Goal: Task Accomplishment & Management: Manage account settings

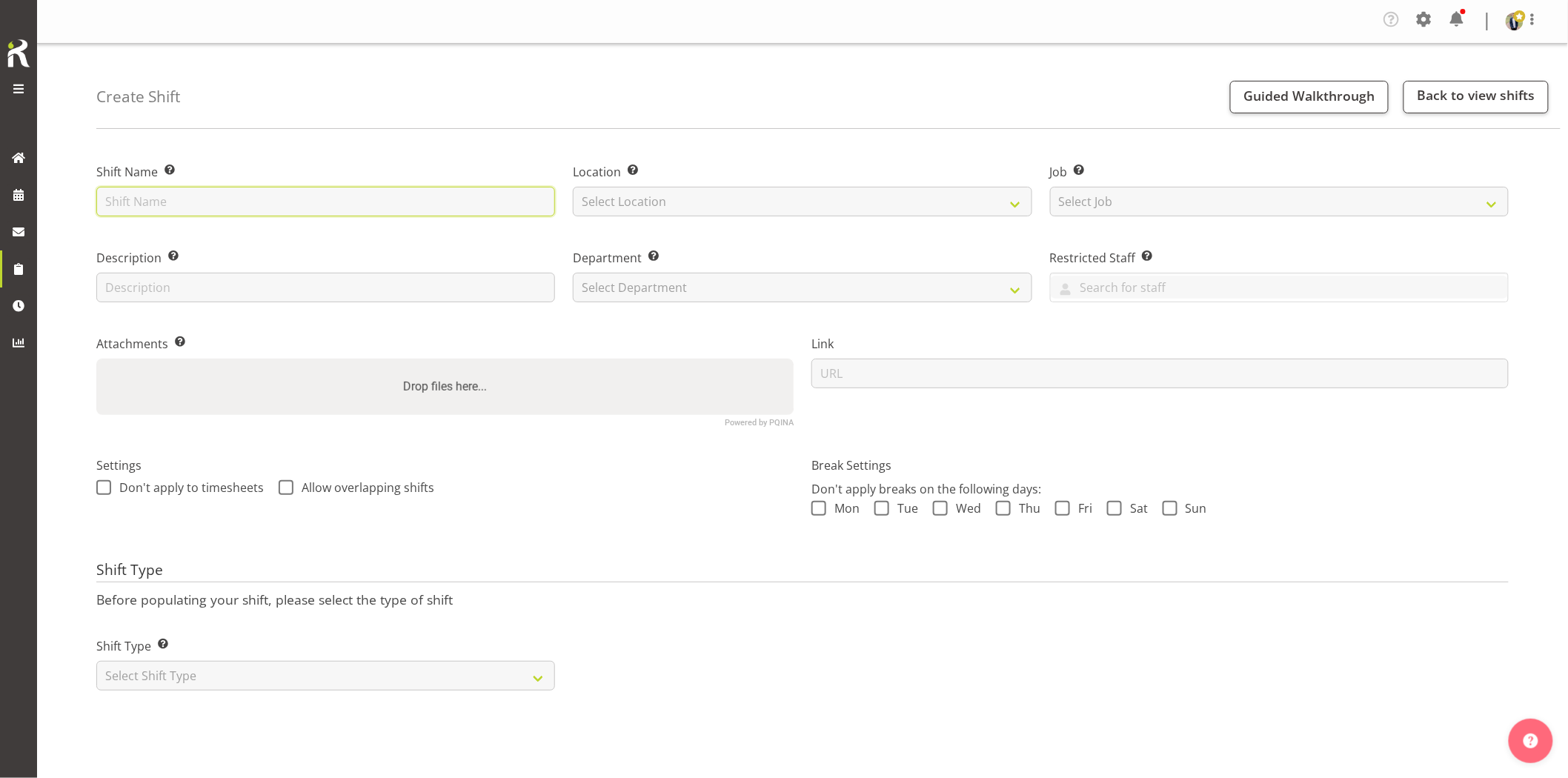
click at [381, 197] on input "text" at bounding box center [325, 201] width 459 height 29
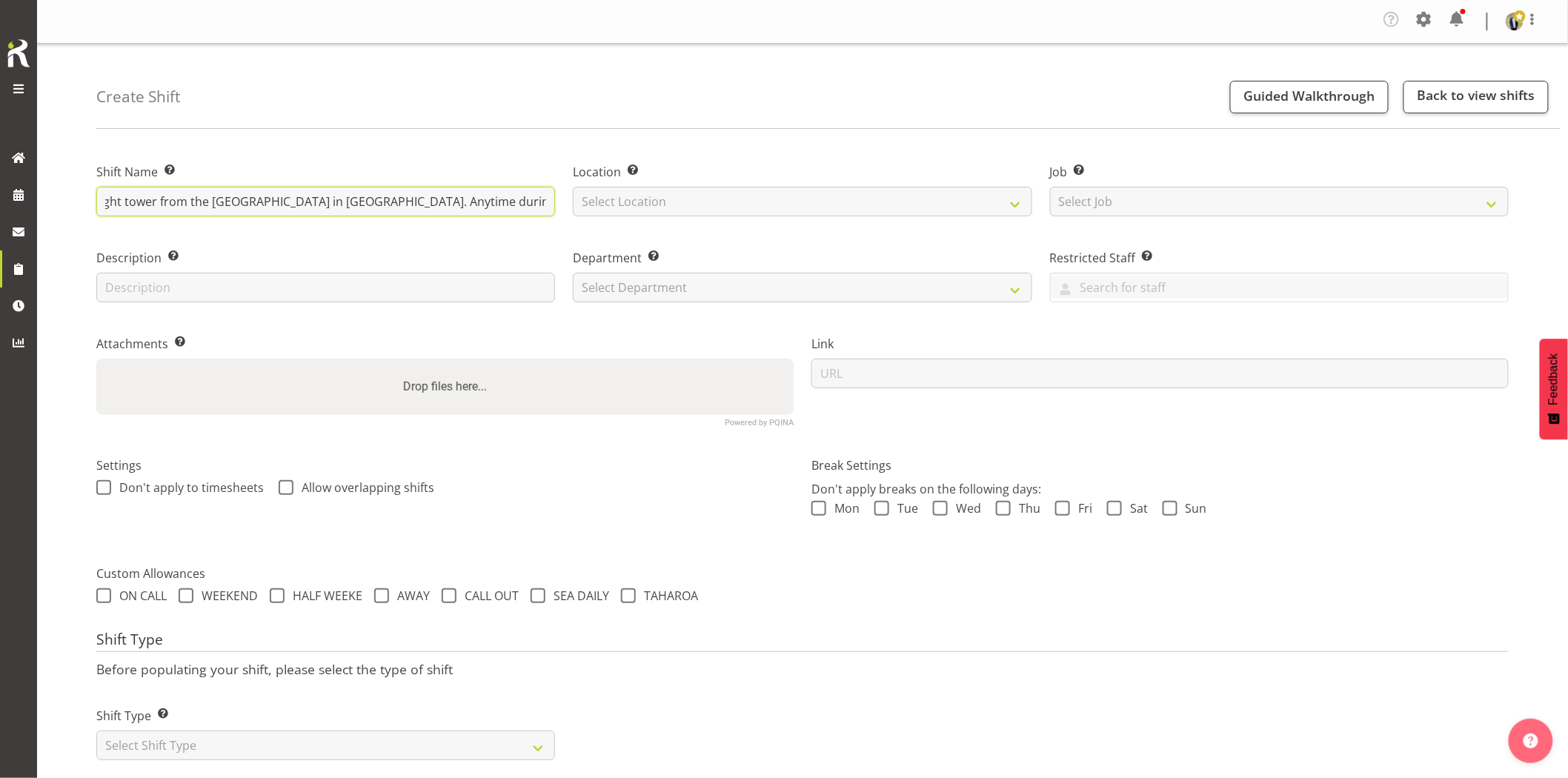
scroll to position [0, 135]
type input "Omexom - Collect the light tower from the Omexom depot in Silverdale. Anytime d…"
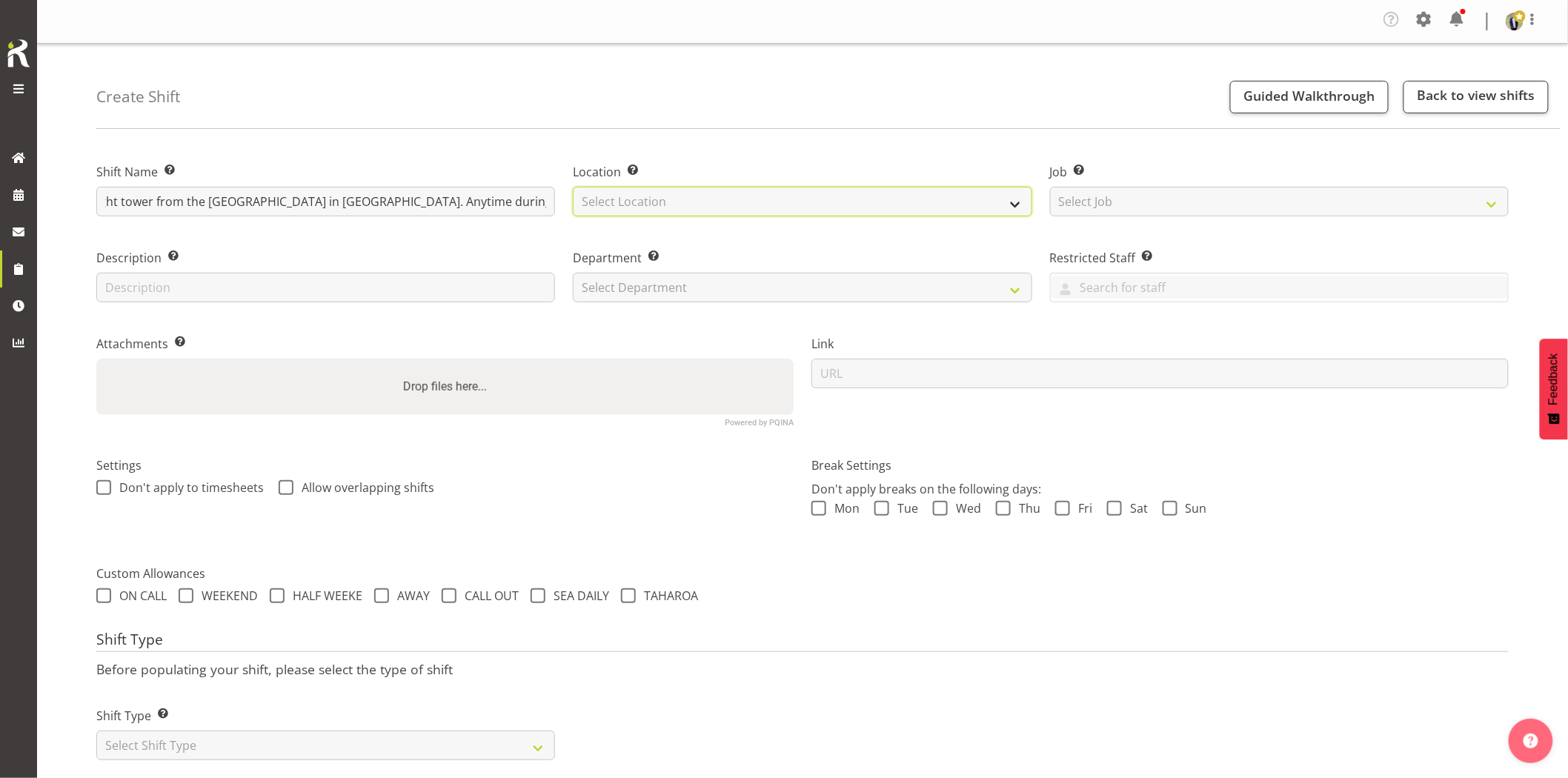
drag, startPoint x: 608, startPoint y: 199, endPoint x: 616, endPoint y: 208, distance: 12.0
click at [608, 199] on select "Select Location [GEOGRAPHIC_DATA] [GEOGRAPHIC_DATA] GRS [GEOGRAPHIC_DATA] [GEOG…" at bounding box center [802, 201] width 459 height 29
select select "28"
click at [573, 187] on select "Select Location GRS Auckland GRS Hastings GRS Tauranga" at bounding box center [802, 201] width 459 height 29
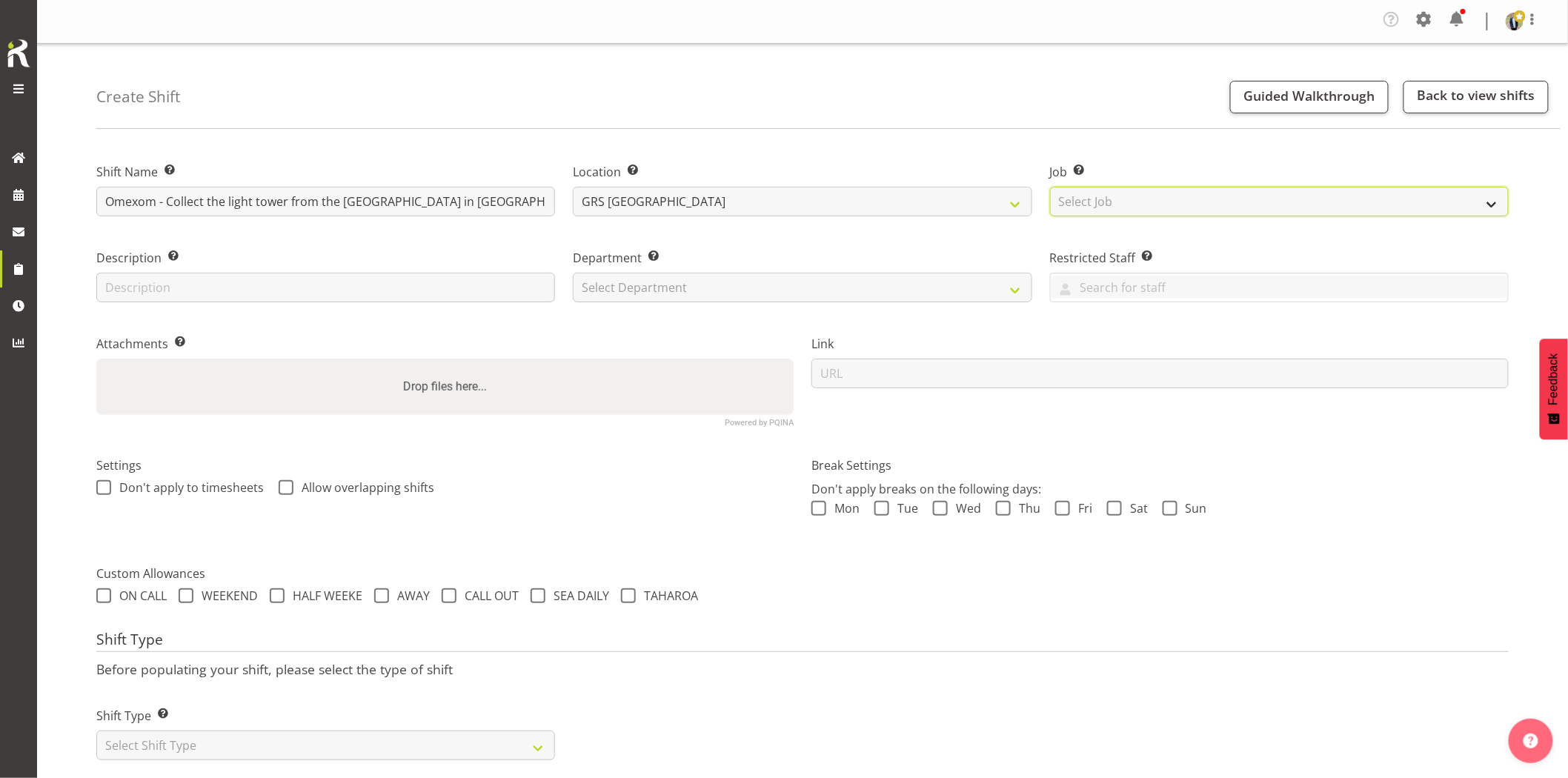
click at [1125, 201] on select "Select Job Create new job 1.1 GRS AKL RENTALS 1.1 GRS AKL RENTALS AC 1.1 GRS AK…" at bounding box center [1280, 201] width 459 height 29
select select "7504"
click at [1050, 187] on select "Select Job Create new job 1.1 GRS AKL RENTALS 1.1 GRS AKL RENTALS AC 1.1 GRS AK…" at bounding box center [1280, 201] width 459 height 29
click at [709, 307] on div "Department Set the department that the shift relates to. Select Department GRS …" at bounding box center [802, 271] width 477 height 86
drag, startPoint x: 684, startPoint y: 262, endPoint x: 680, endPoint y: 270, distance: 8.9
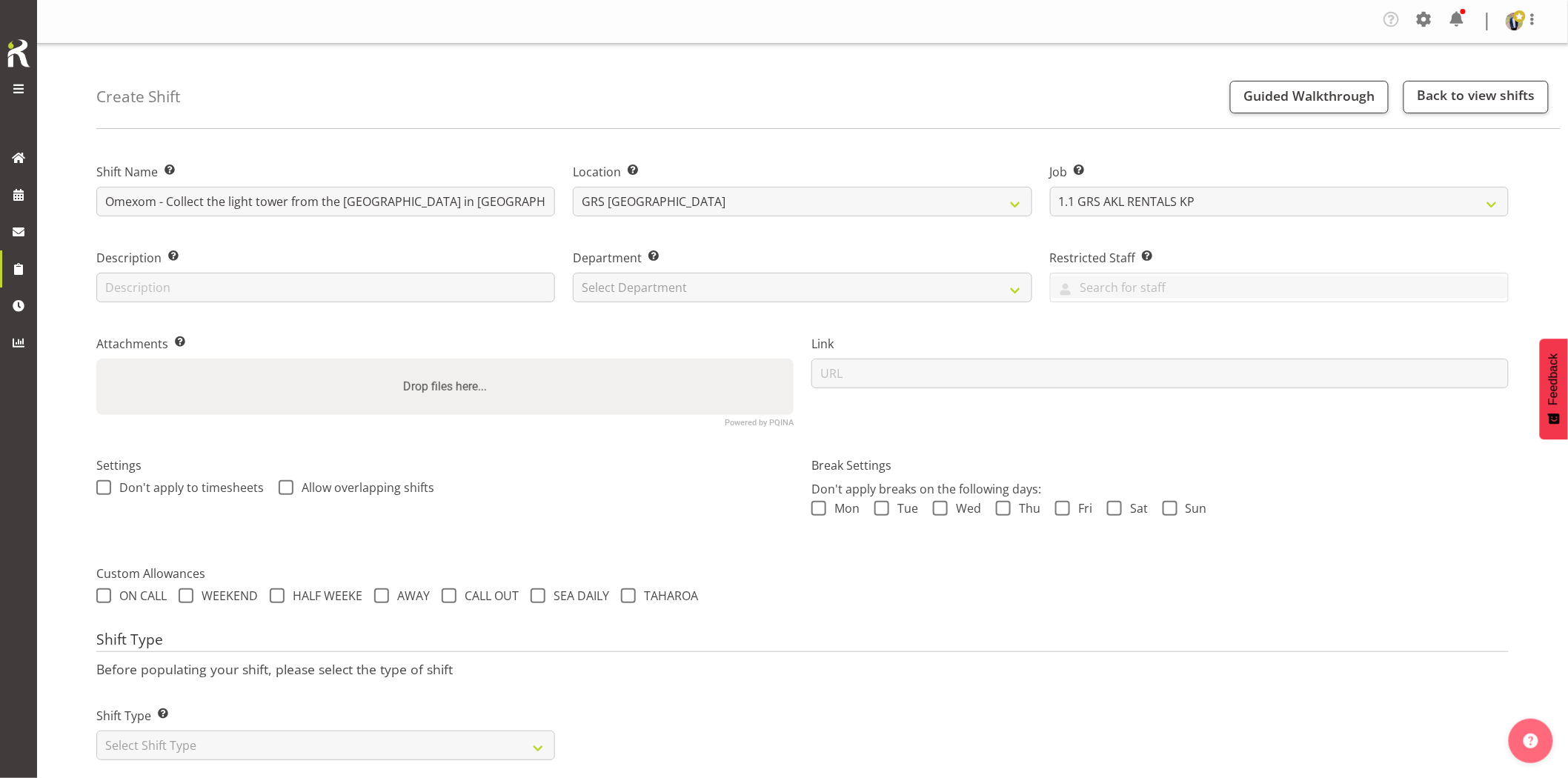
click at [683, 269] on div "Department Set the department that the shift relates to. Select Department GRS …" at bounding box center [802, 275] width 459 height 53
drag, startPoint x: 675, startPoint y: 290, endPoint x: 672, endPoint y: 298, distance: 8.5
click at [675, 290] on select "Select Department GRS HIRE AKL GRS HIRE AKL GRS HIRE TGA GRS HIRE HST GRS SALES…" at bounding box center [802, 288] width 459 height 29
select select "20"
click at [573, 273] on select "Select Department GRS HIRE AKL GRS HIRE AKL GRS HIRE TGA GRS HIRE HST GRS SALES…" at bounding box center [802, 288] width 459 height 29
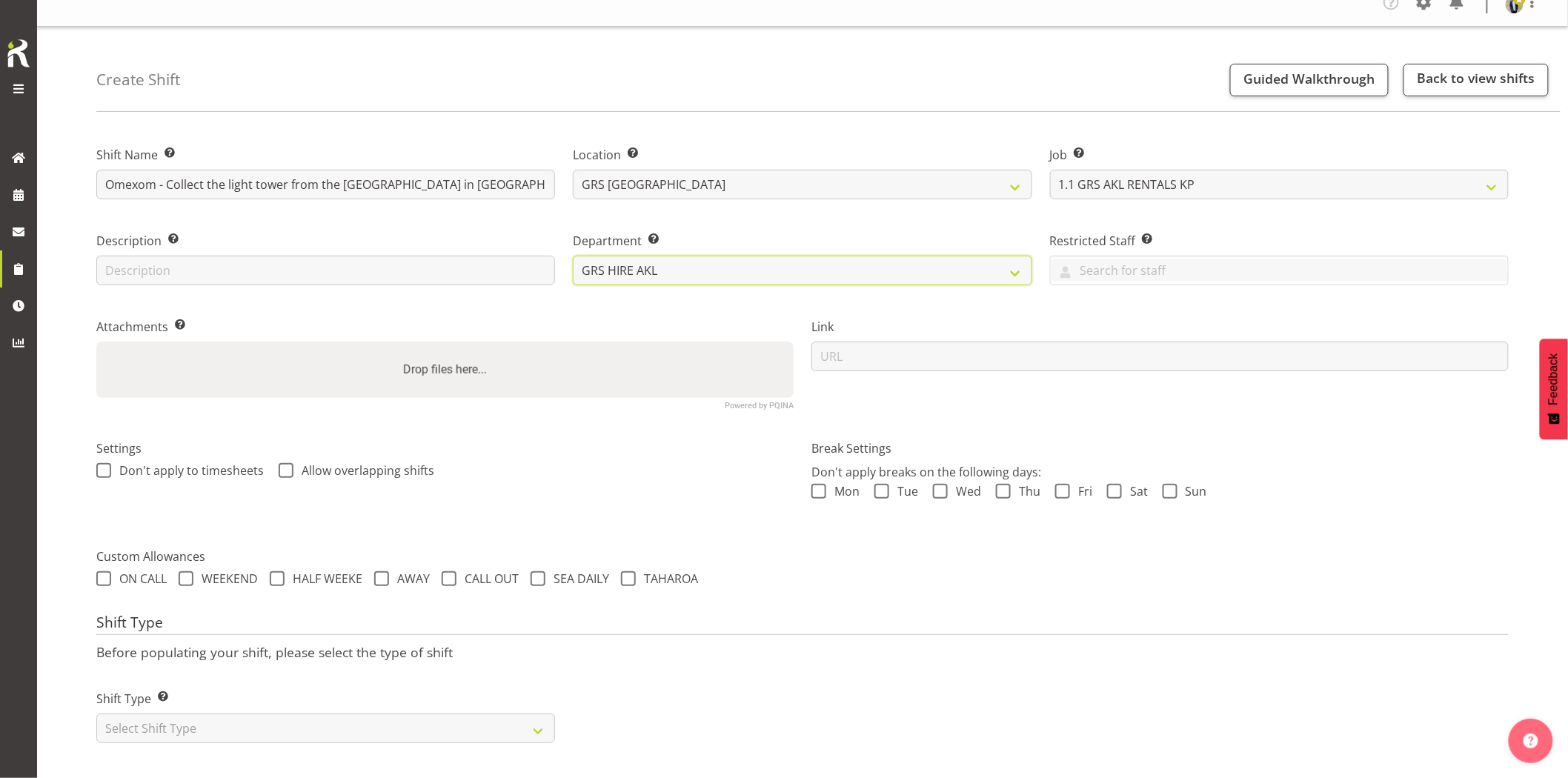
scroll to position [29, 0]
click at [393, 725] on select "Select Shift Type One Off Shift Recurring Shift Rotating Shift" at bounding box center [325, 728] width 459 height 29
select select "one_off"
click at [96, 713] on select "Select Shift Type One Off Shift Recurring Shift Rotating Shift" at bounding box center [325, 728] width 459 height 29
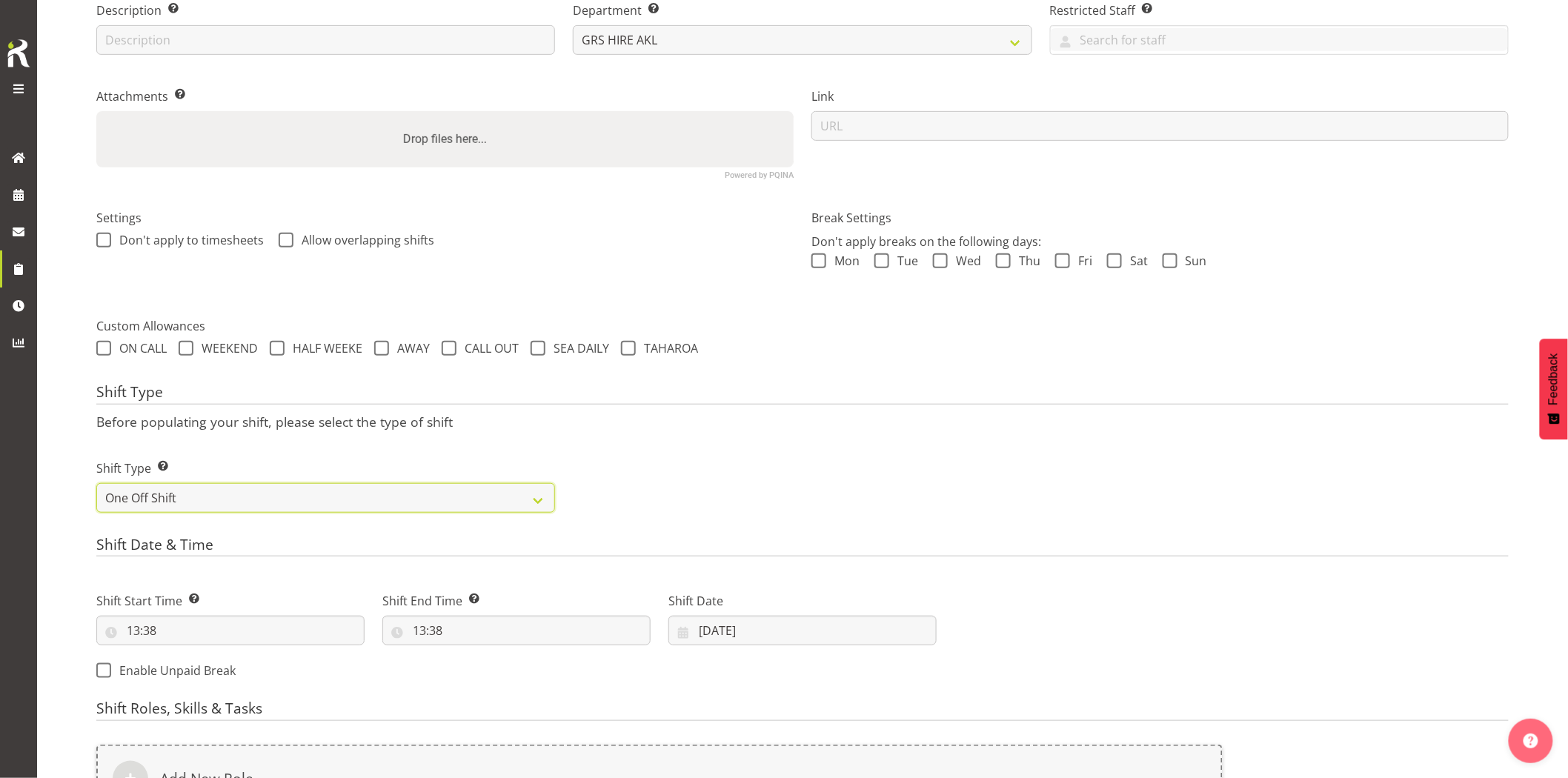
scroll to position [359, 0]
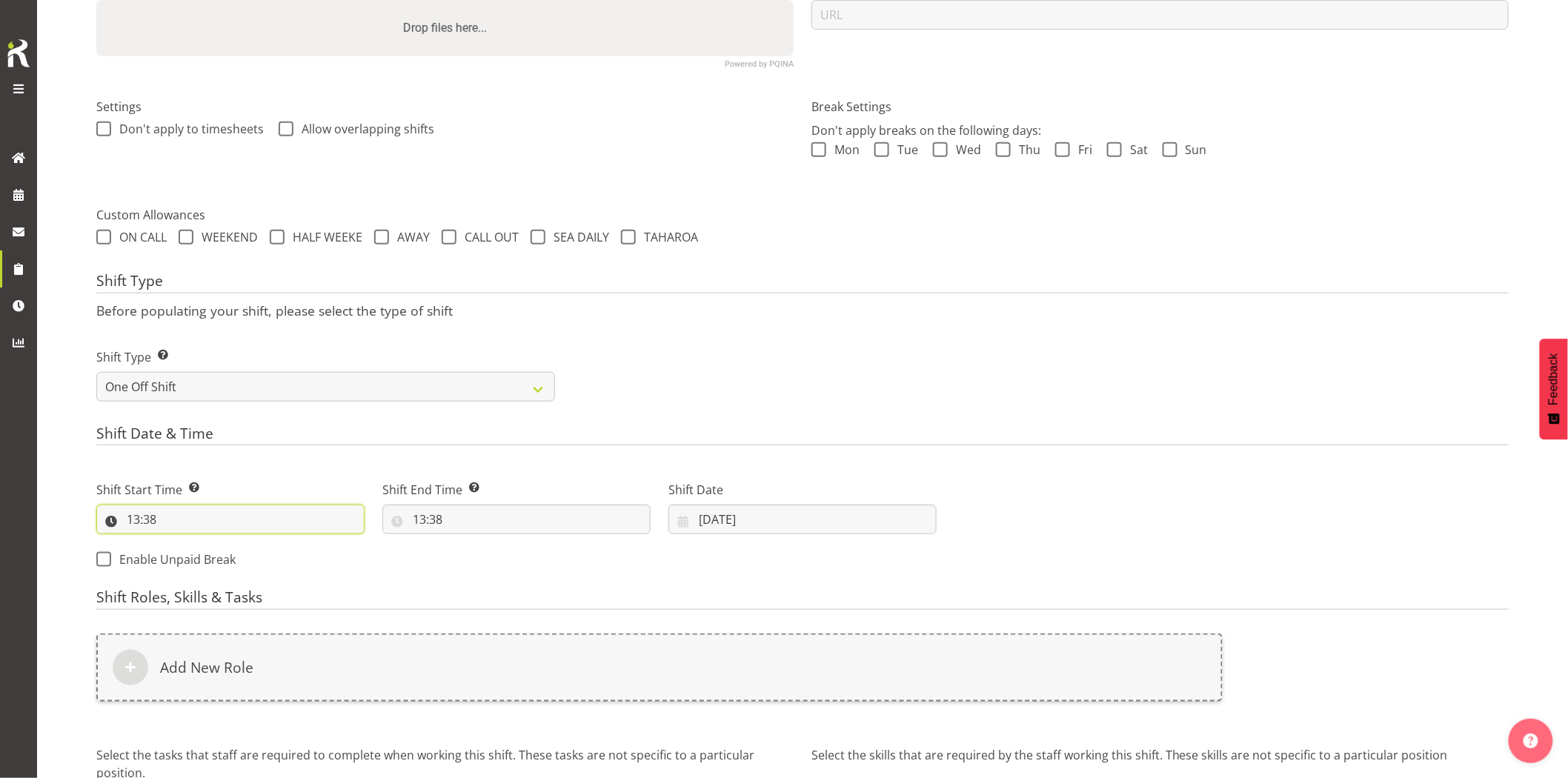
click at [216, 510] on input "13:38" at bounding box center [231, 519] width 268 height 29
click at [195, 554] on select "00 01 02 03 04 05 06 07 08 09 10 11 12 13 14 15 16 17 18 19 20 21 22 23" at bounding box center [197, 557] width 33 height 29
select select "8"
click at [180, 543] on select "00 01 02 03 04 05 06 07 08 09 10 11 12 13 14 15 16 17 18 19 20 21 22 23" at bounding box center [197, 557] width 33 height 29
type input "08:38"
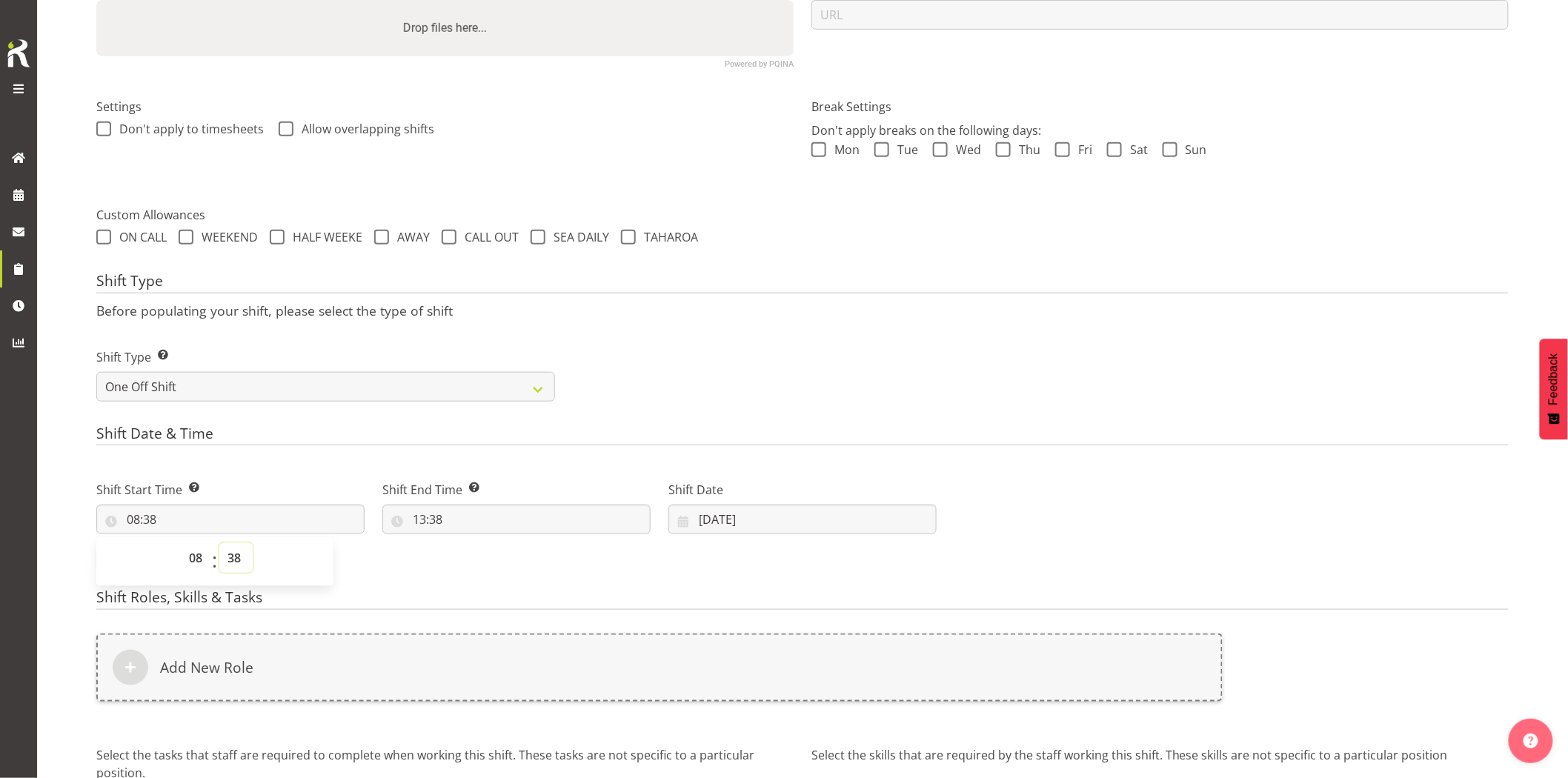
drag, startPoint x: 245, startPoint y: 561, endPoint x: 245, endPoint y: 576, distance: 15.0
click at [245, 560] on select "00 01 02 03 04 05 06 07 08 09 10 11 12 13 14 15 16 17 18 19 20 21 22 23 24 25 2…" at bounding box center [235, 557] width 33 height 29
select select "0"
click at [219, 543] on select "00 01 02 03 04 05 06 07 08 09 10 11 12 13 14 15 16 17 18 19 20 21 22 23 24 25 2…" at bounding box center [235, 557] width 33 height 29
type input "08:00"
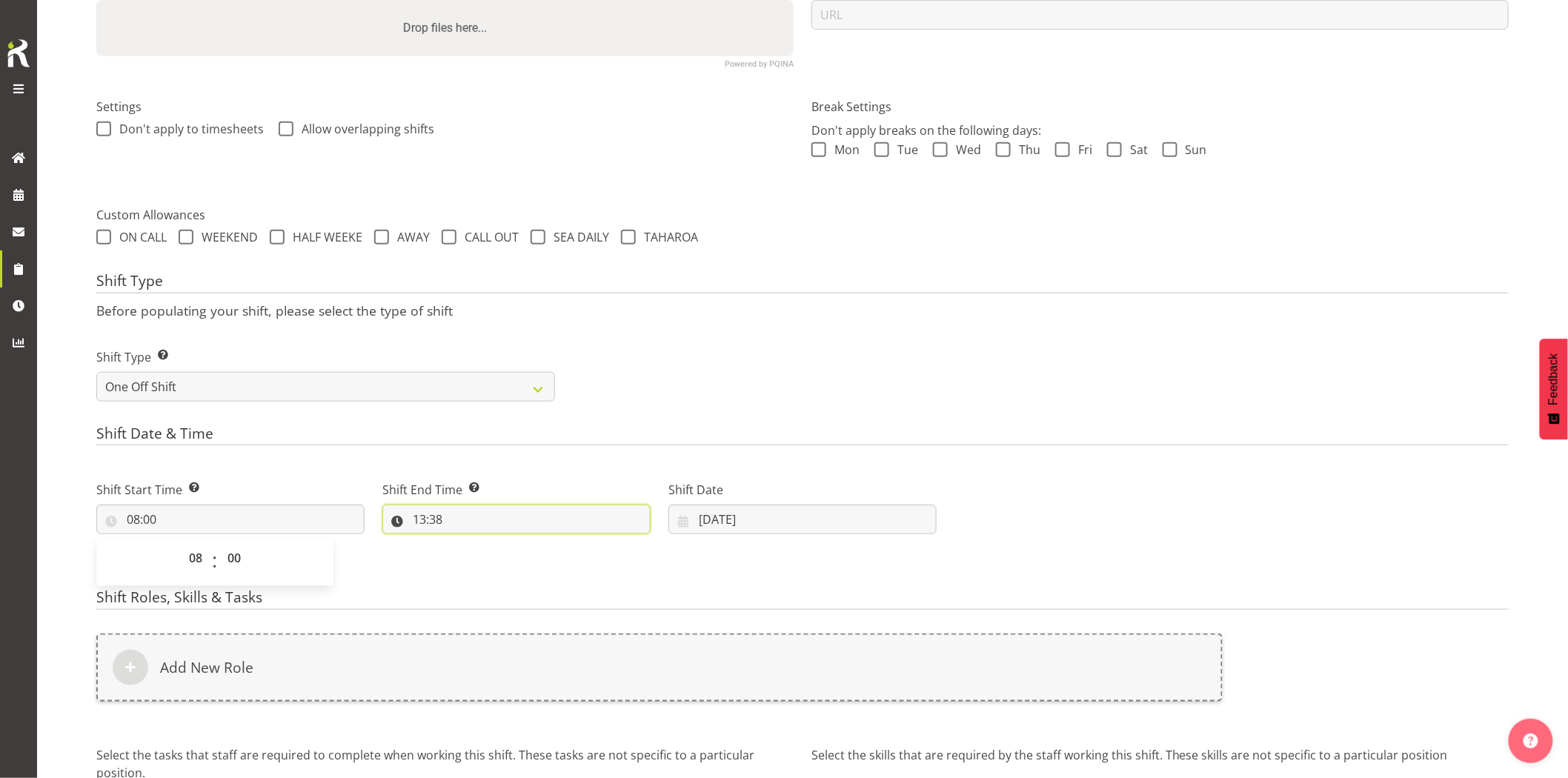
click at [449, 514] on input "13:38" at bounding box center [517, 519] width 268 height 29
click at [479, 557] on select "00 01 02 03 04 05 06 07 08 09 10 11 12 13 14 15 16 17 18 19 20 21 22 23" at bounding box center [483, 557] width 33 height 29
select select "10"
click at [467, 543] on select "00 01 02 03 04 05 06 07 08 09 10 11 12 13 14 15 16 17 18 19 20 21 22 23" at bounding box center [483, 557] width 33 height 29
type input "10:38"
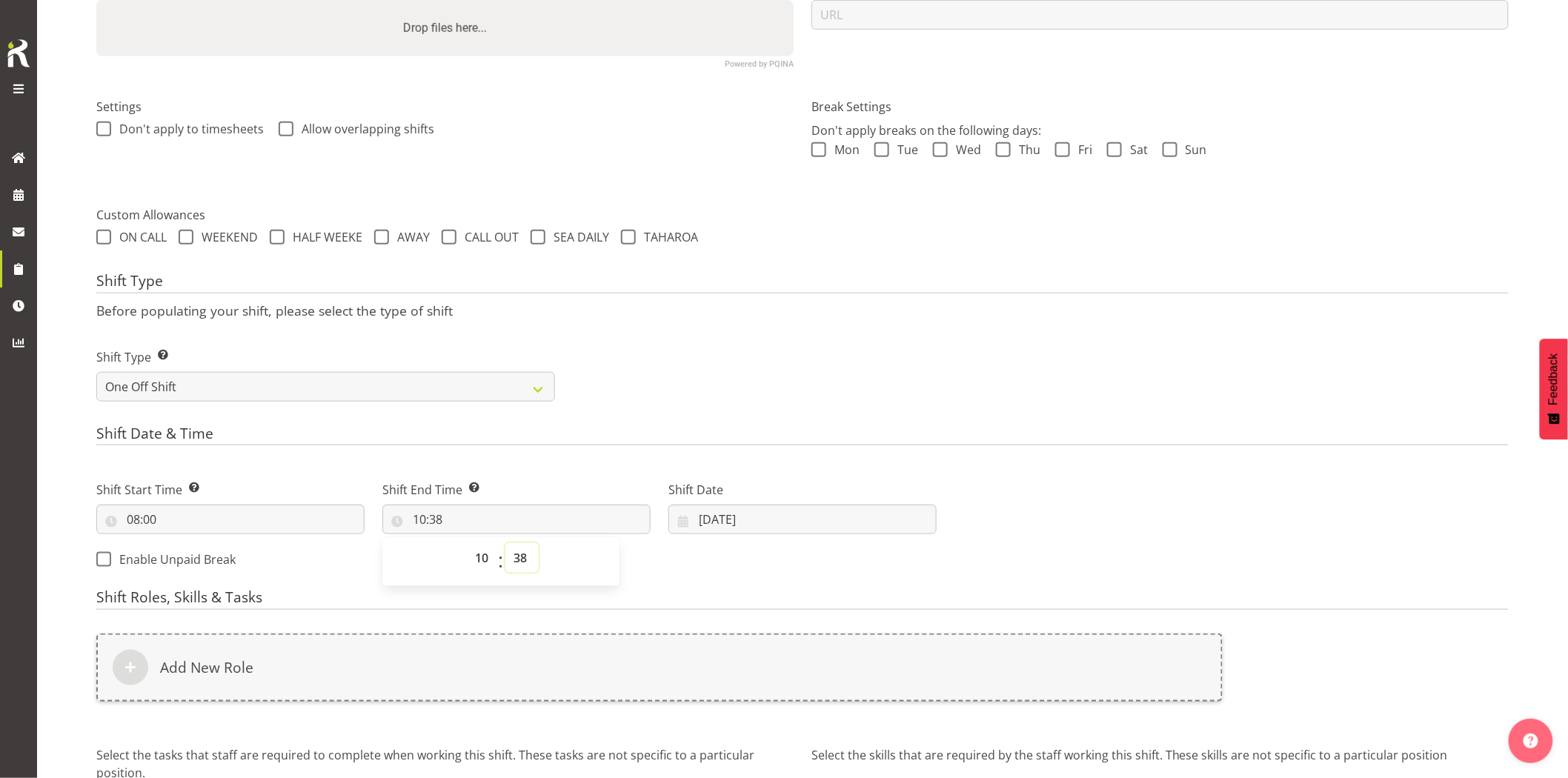
drag, startPoint x: 522, startPoint y: 567, endPoint x: 521, endPoint y: 547, distance: 20.0
click at [522, 567] on select "00 01 02 03 04 05 06 07 08 09 10 11 12 13 14 15 16 17 18 19 20 21 22 23 24 25 2…" at bounding box center [521, 557] width 33 height 29
select select "0"
click at [505, 543] on select "00 01 02 03 04 05 06 07 08 09 10 11 12 13 14 15 16 17 18 19 20 21 22 23 24 25 2…" at bounding box center [521, 557] width 33 height 29
type input "10:00"
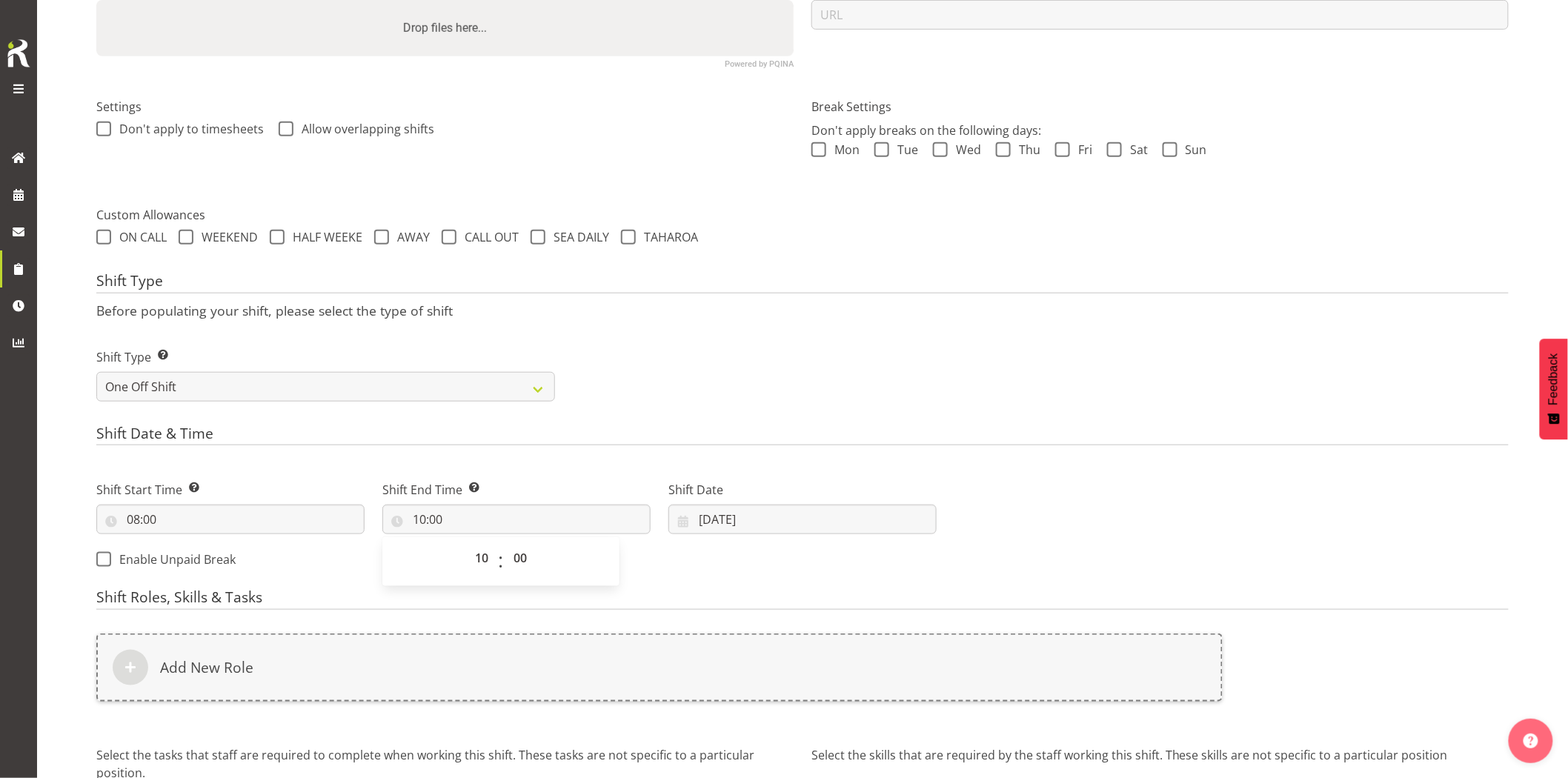
click at [894, 392] on div "Shift Type Shift Types: One Off – Select this if you would like a single shift …" at bounding box center [802, 369] width 1430 height 83
drag, startPoint x: 797, startPoint y: 510, endPoint x: 838, endPoint y: 530, distance: 45.6
click at [797, 510] on input "[DATE]" at bounding box center [803, 519] width 268 height 29
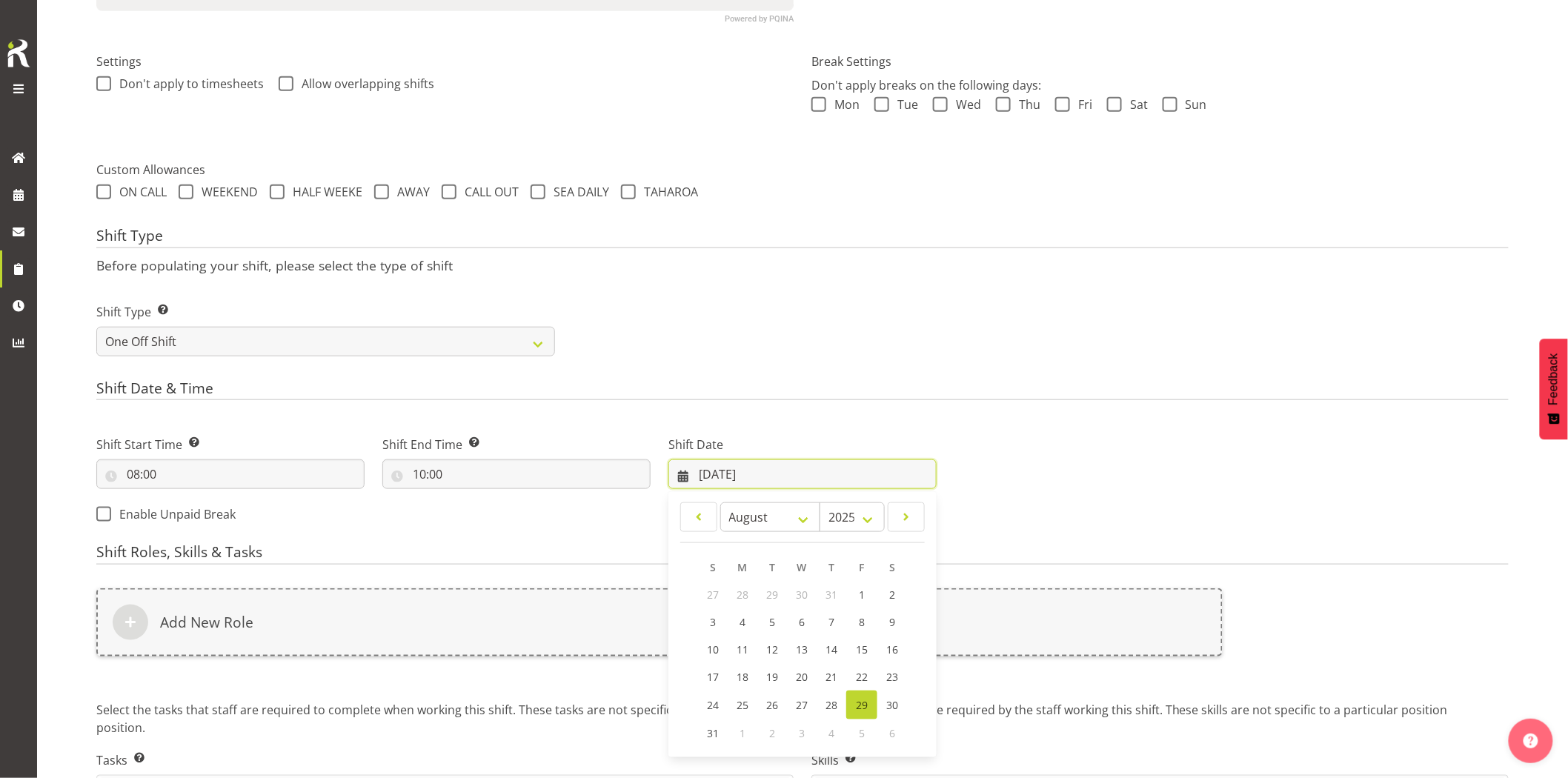
scroll to position [441, 0]
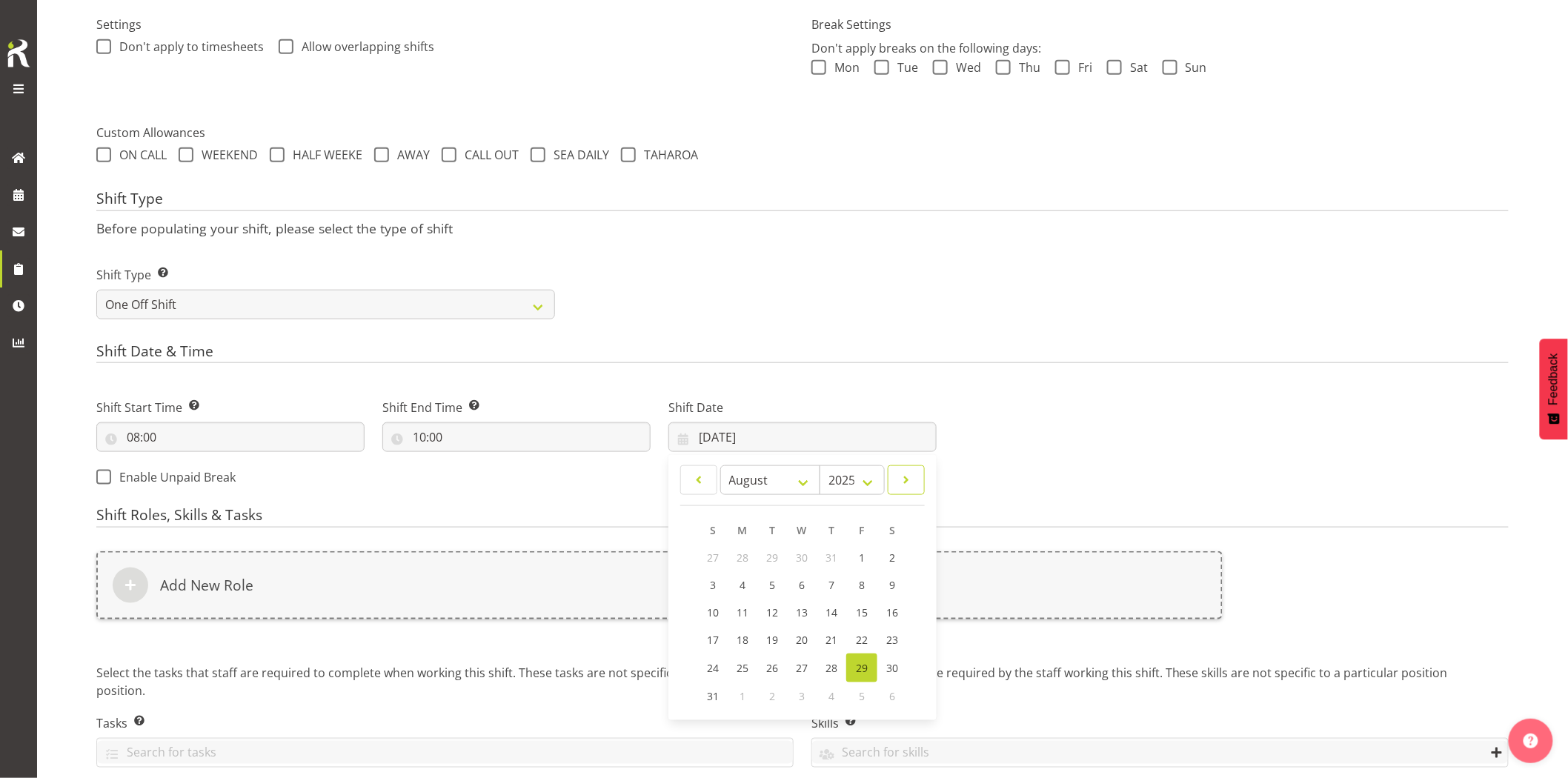
click at [894, 477] on link at bounding box center [906, 480] width 37 height 29
select select "8"
click at [747, 554] on link "1" at bounding box center [744, 557] width 29 height 28
type input "01/09/2025"
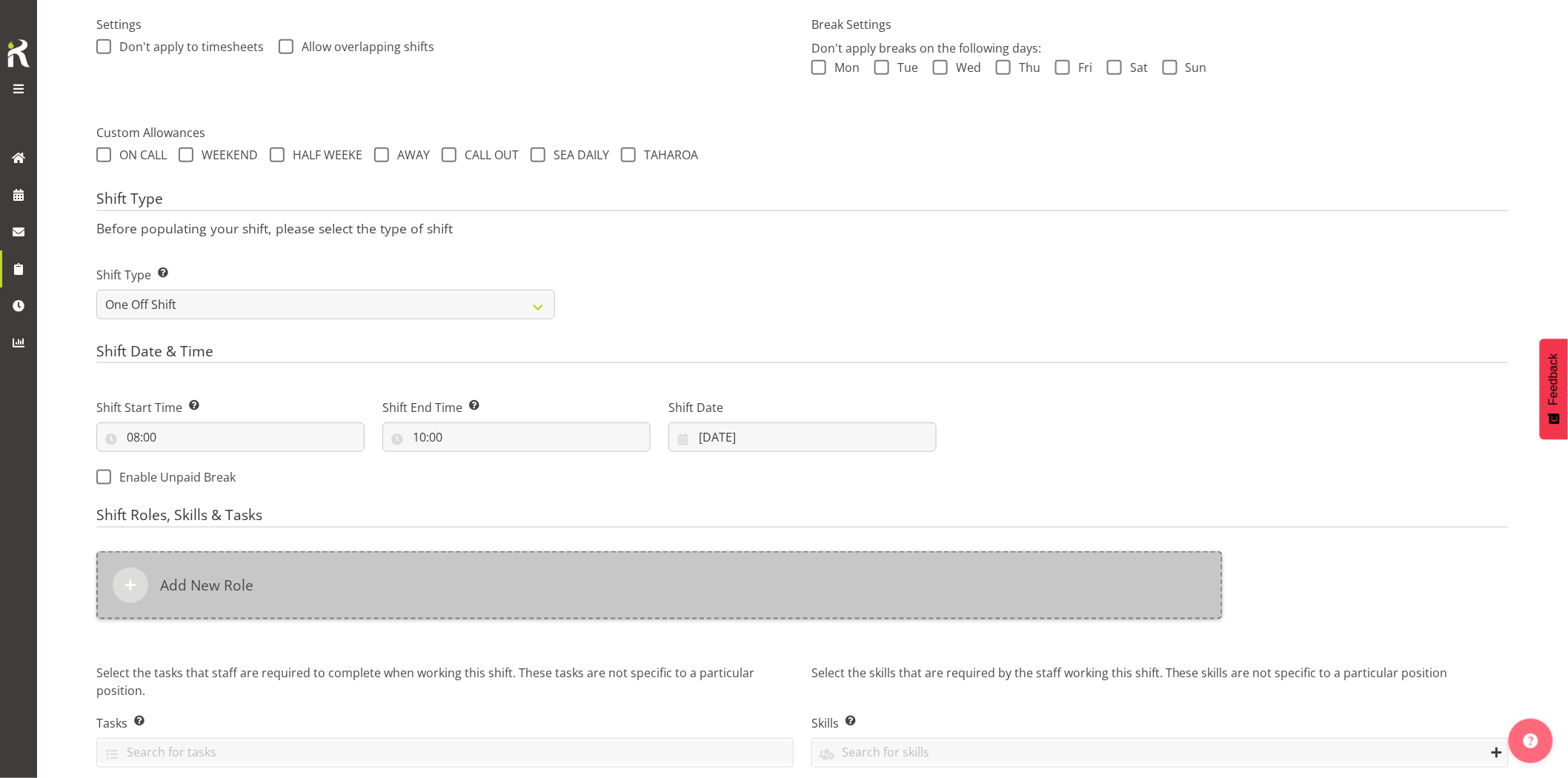
click at [704, 589] on div "Add New Role" at bounding box center [659, 585] width 1126 height 68
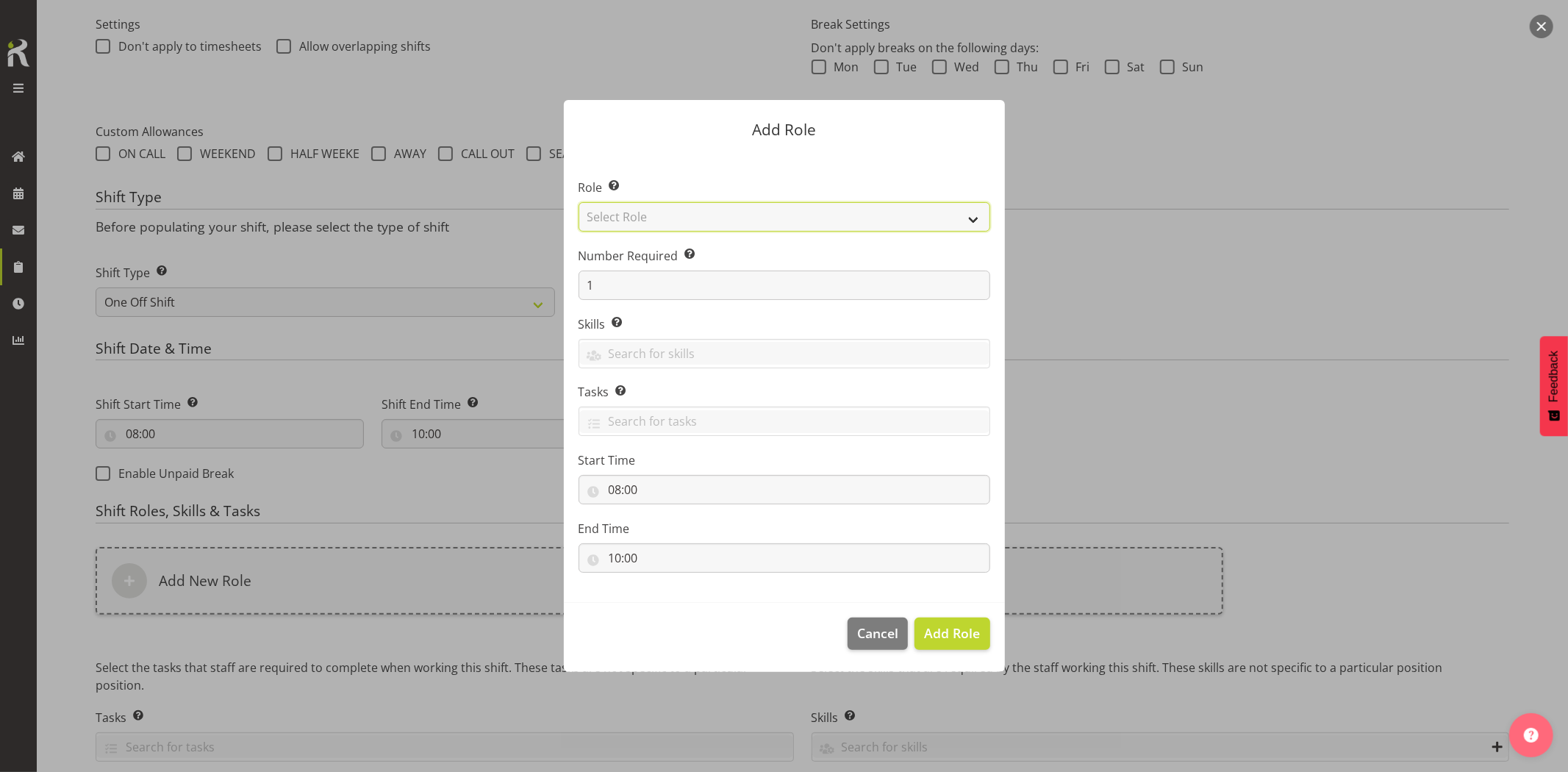
drag, startPoint x: 622, startPoint y: 220, endPoint x: 647, endPoint y: 230, distance: 26.9
click at [622, 220] on select "Select Role Account Manager Electrician Engineering GM HSEQ manager MECH Mechan…" at bounding box center [784, 217] width 412 height 29
select select "20"
click at [579, 202] on select "Select Role Account Manager Electrician Engineering GM HSEQ manager MECH Mechan…" at bounding box center [784, 217] width 412 height 29
click at [941, 630] on span "Add Role" at bounding box center [952, 633] width 56 height 18
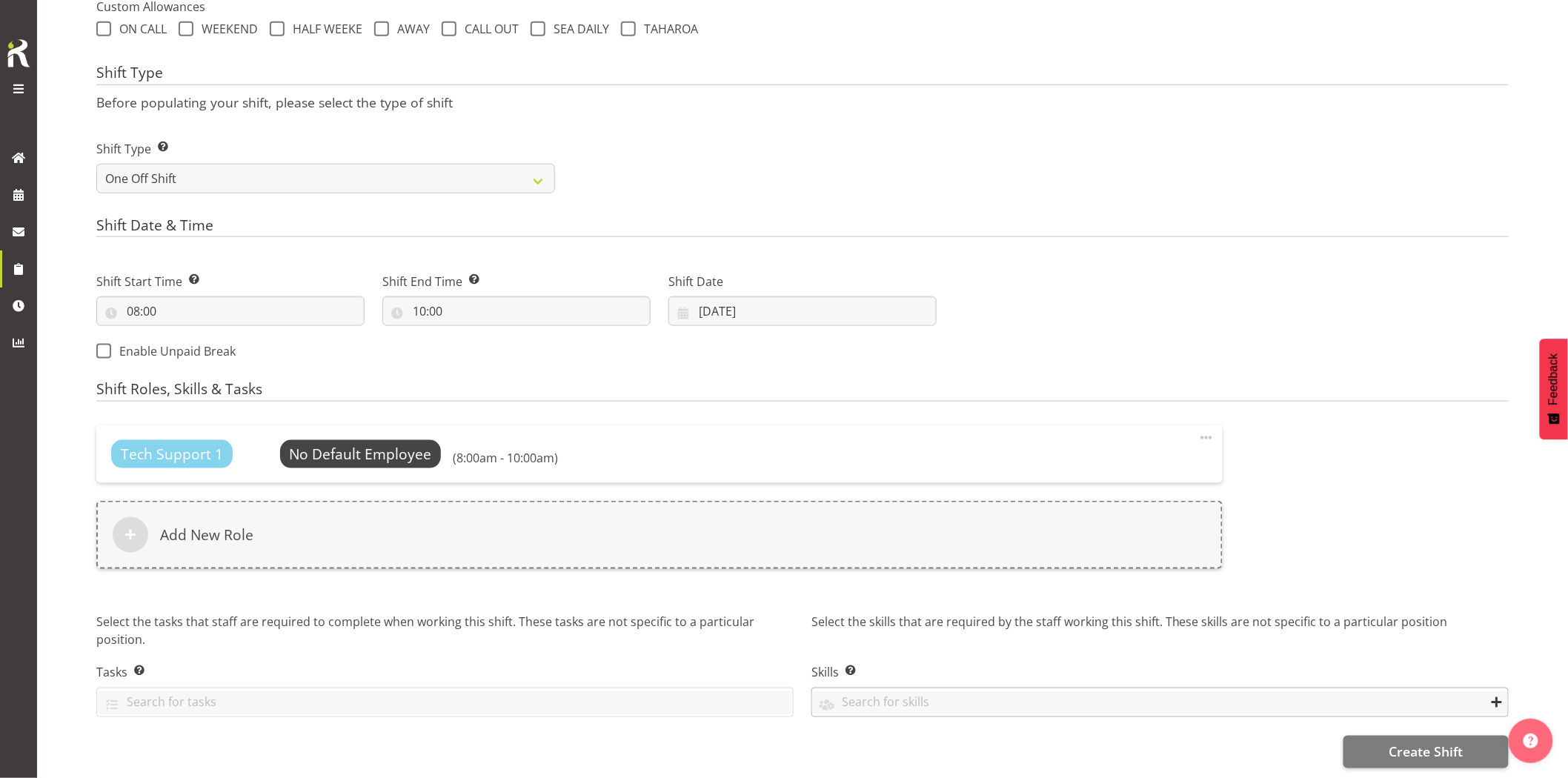
scroll to position [580, 0]
click at [1361, 734] on button "Create Shift" at bounding box center [1426, 750] width 165 height 32
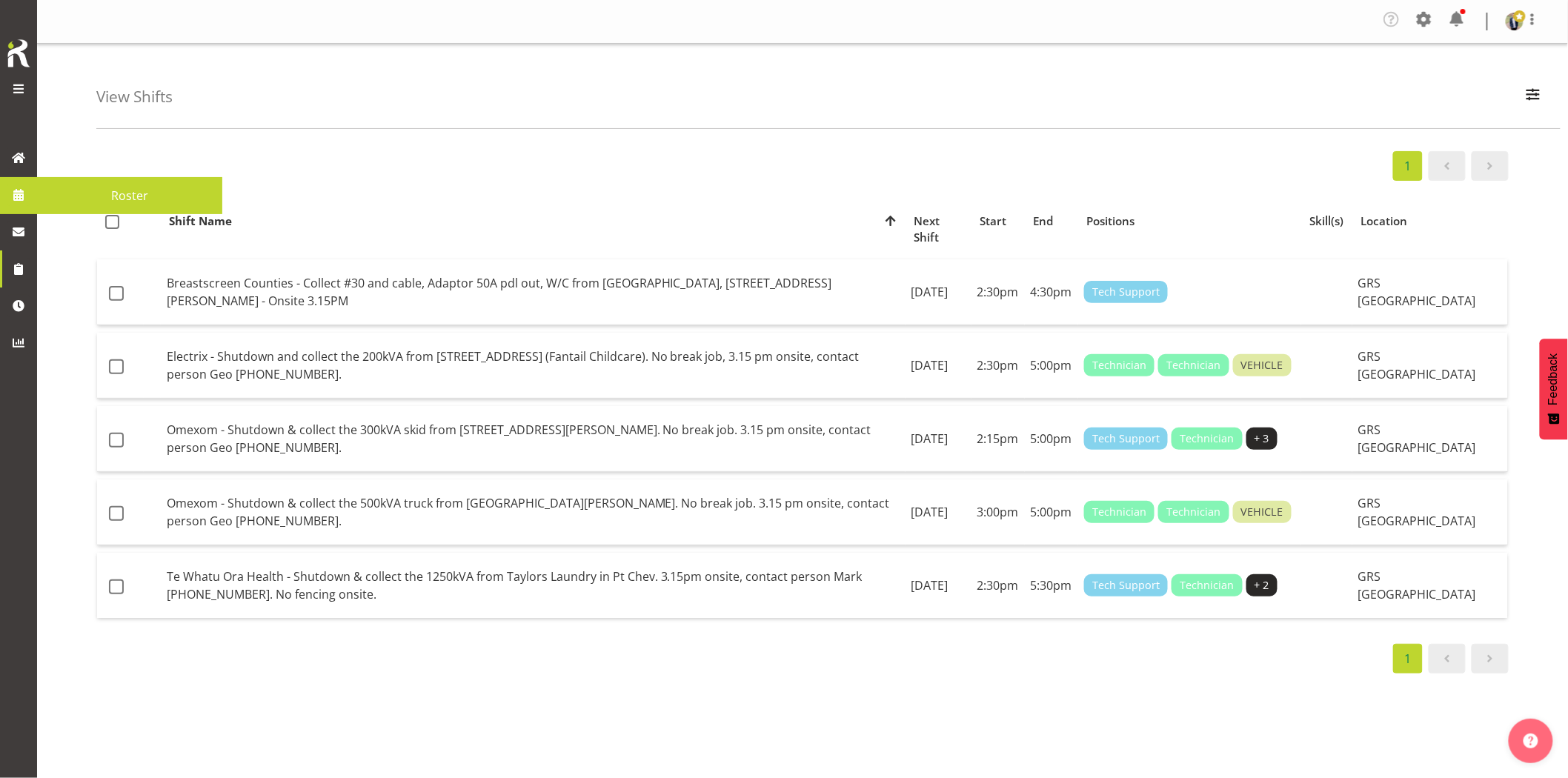
click at [32, 196] on link at bounding box center [19, 195] width 37 height 37
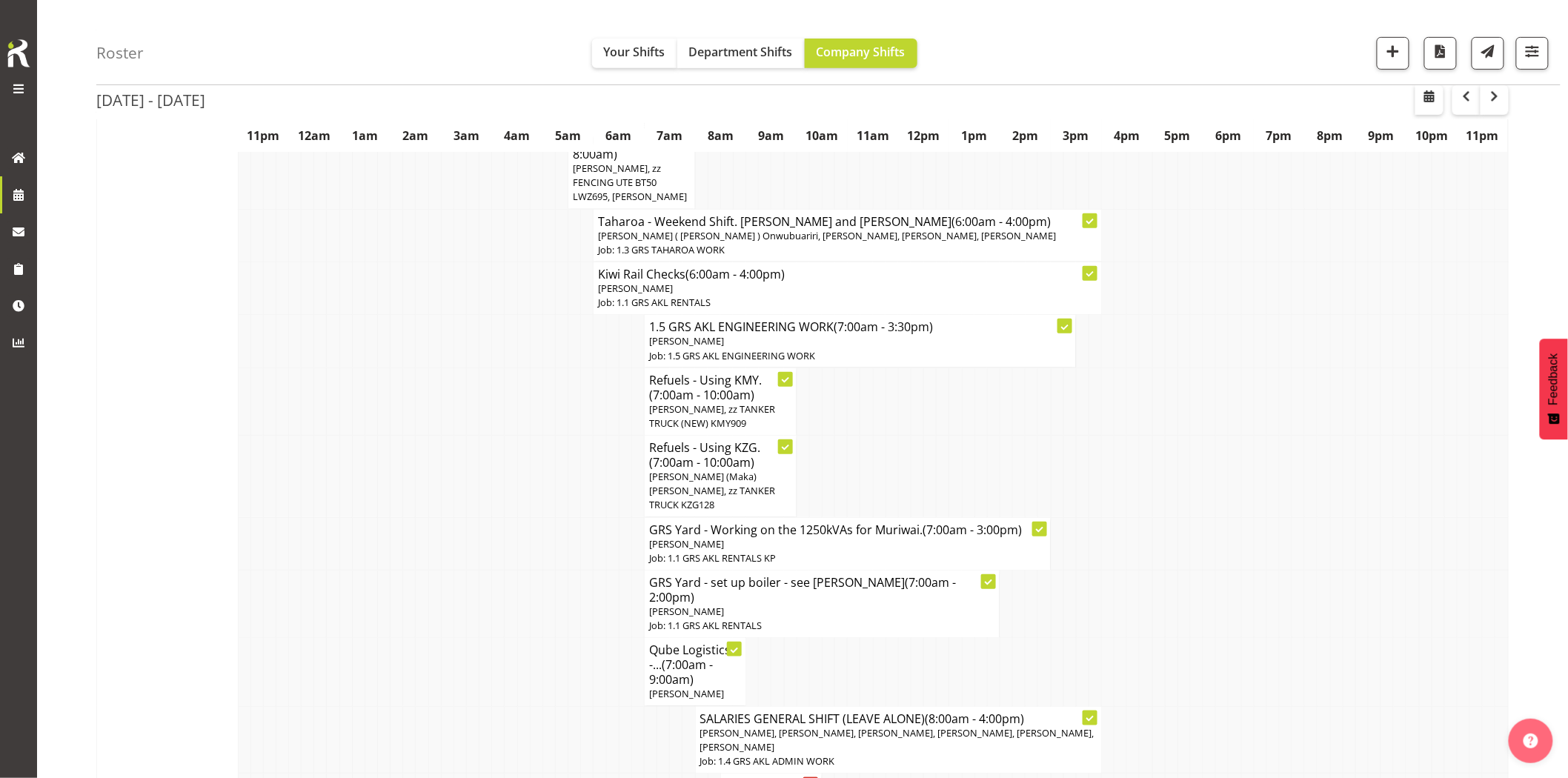
scroll to position [83, 0]
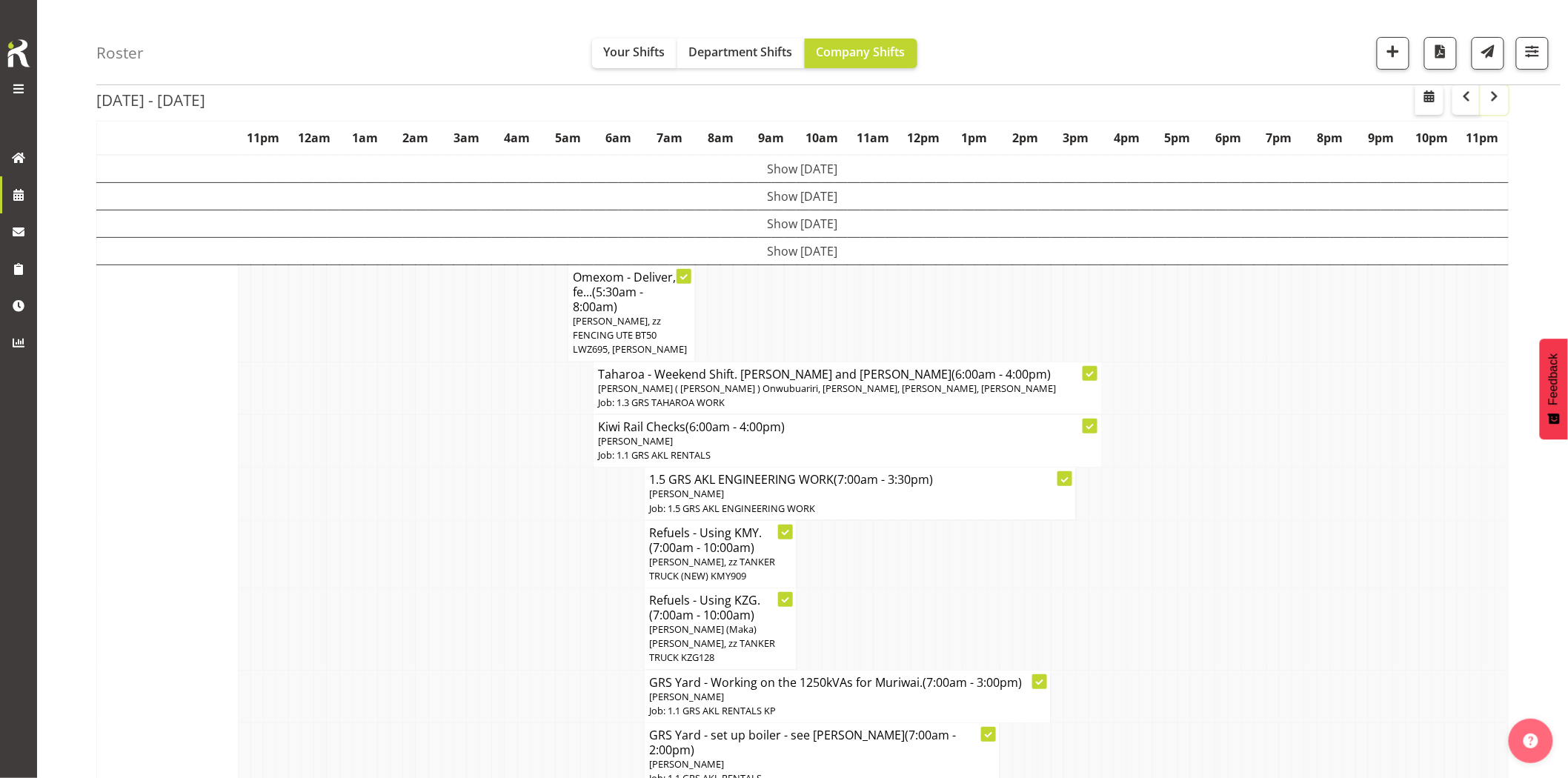
click at [1501, 101] on span "button" at bounding box center [1495, 96] width 18 height 18
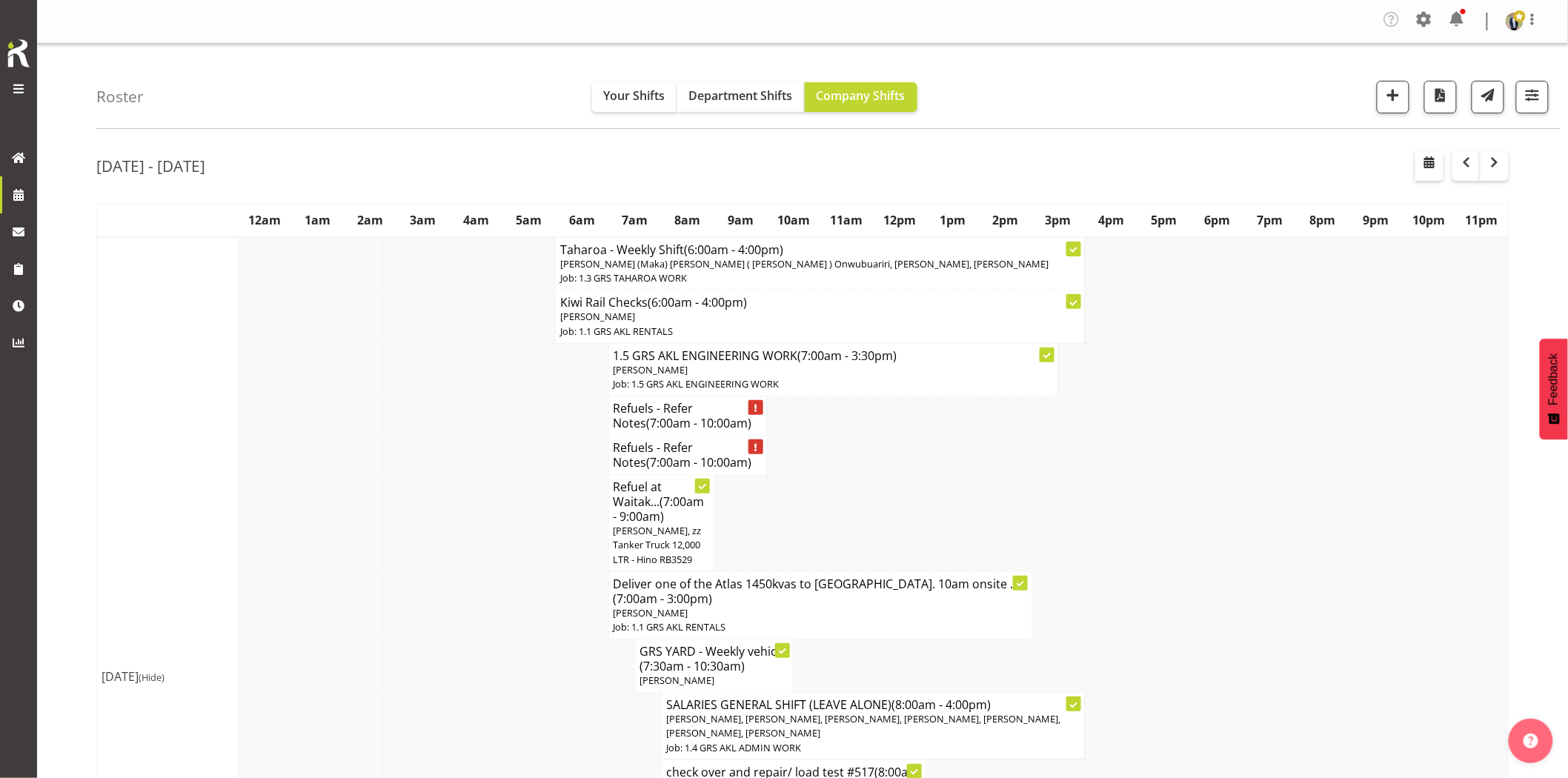
click at [423, 306] on td at bounding box center [430, 317] width 13 height 52
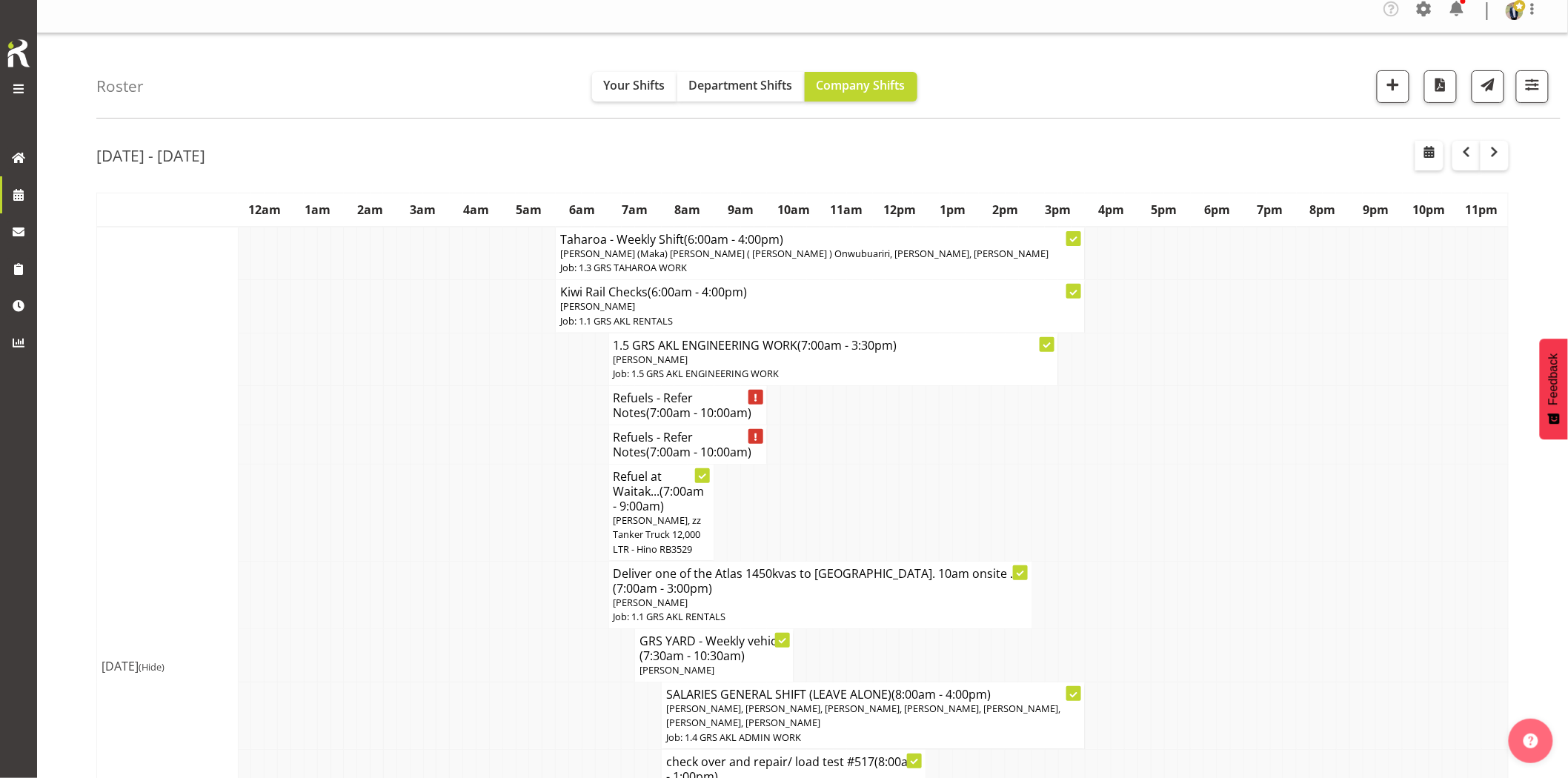
scroll to position [164, 0]
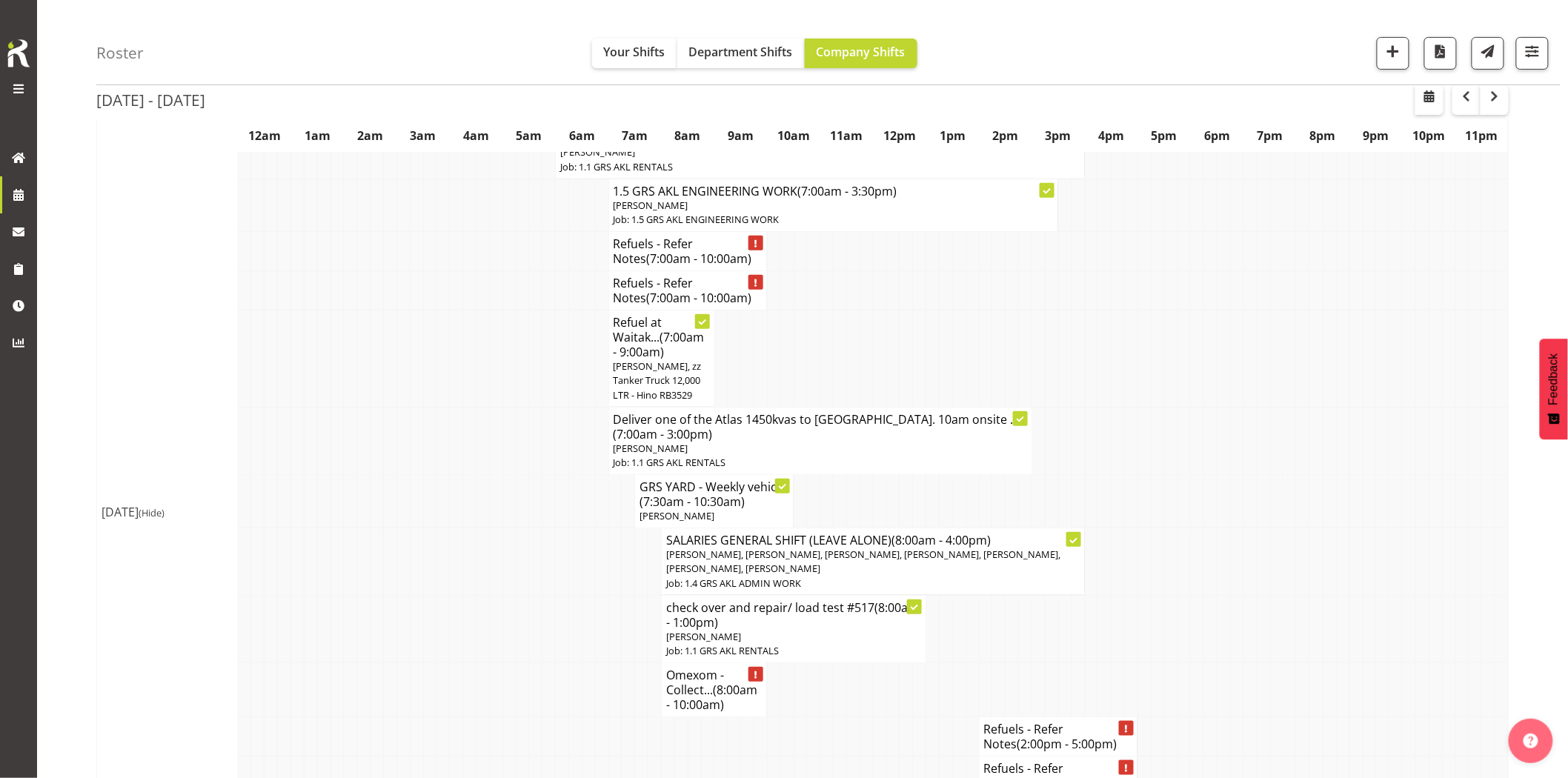
click at [433, 355] on td at bounding box center [430, 359] width 13 height 97
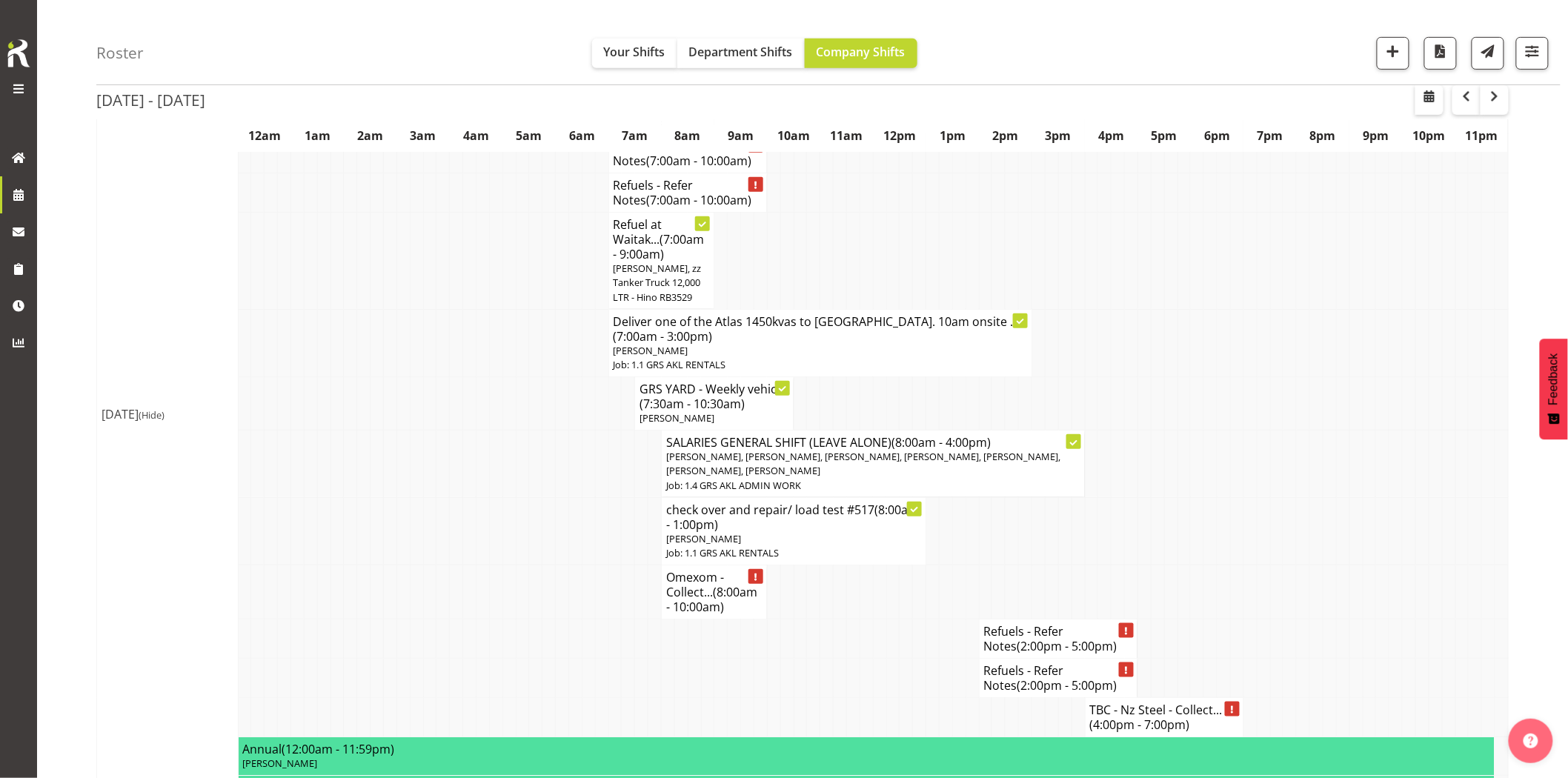
scroll to position [329, 0]
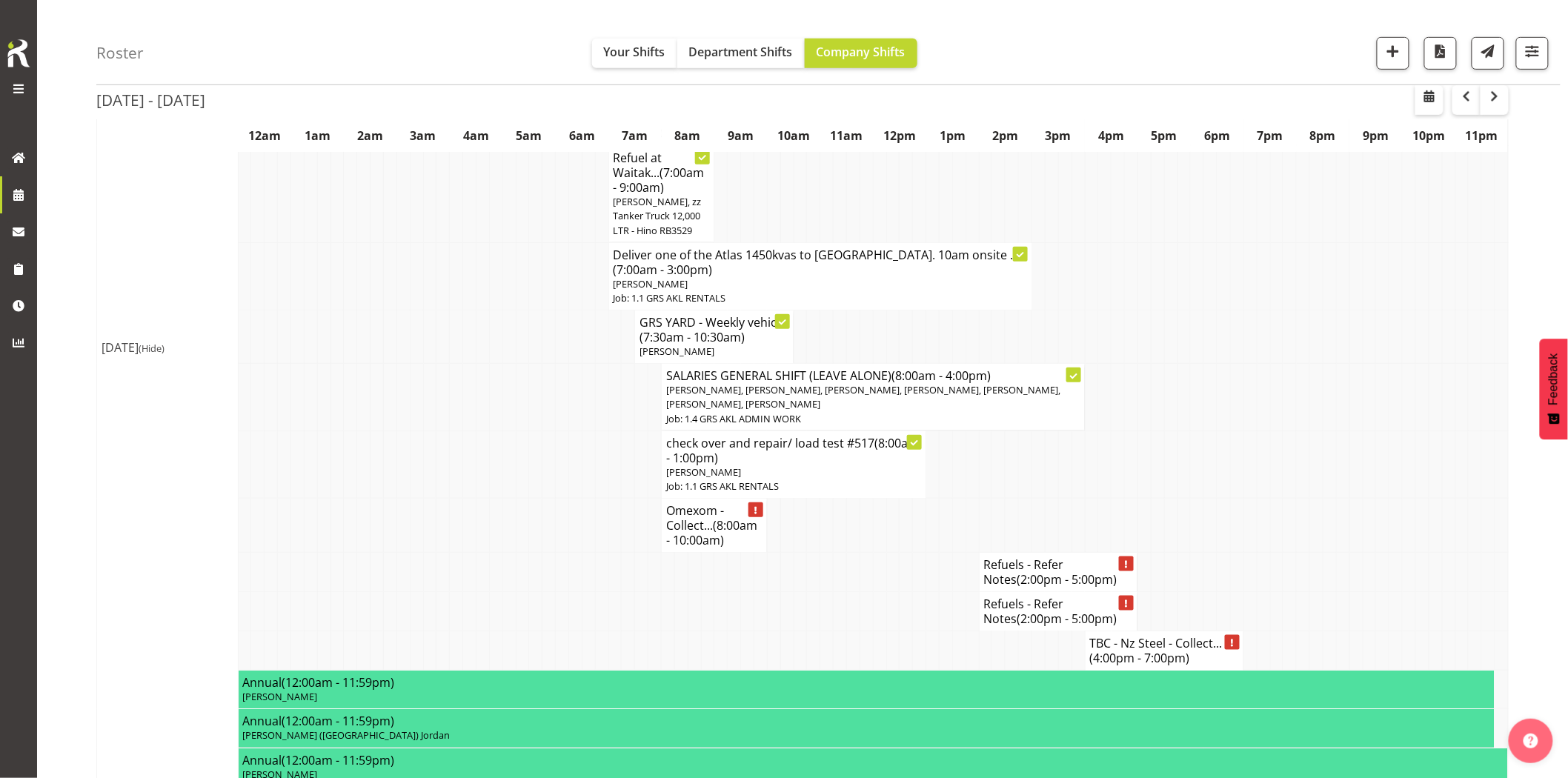
click at [523, 536] on td at bounding box center [522, 526] width 13 height 54
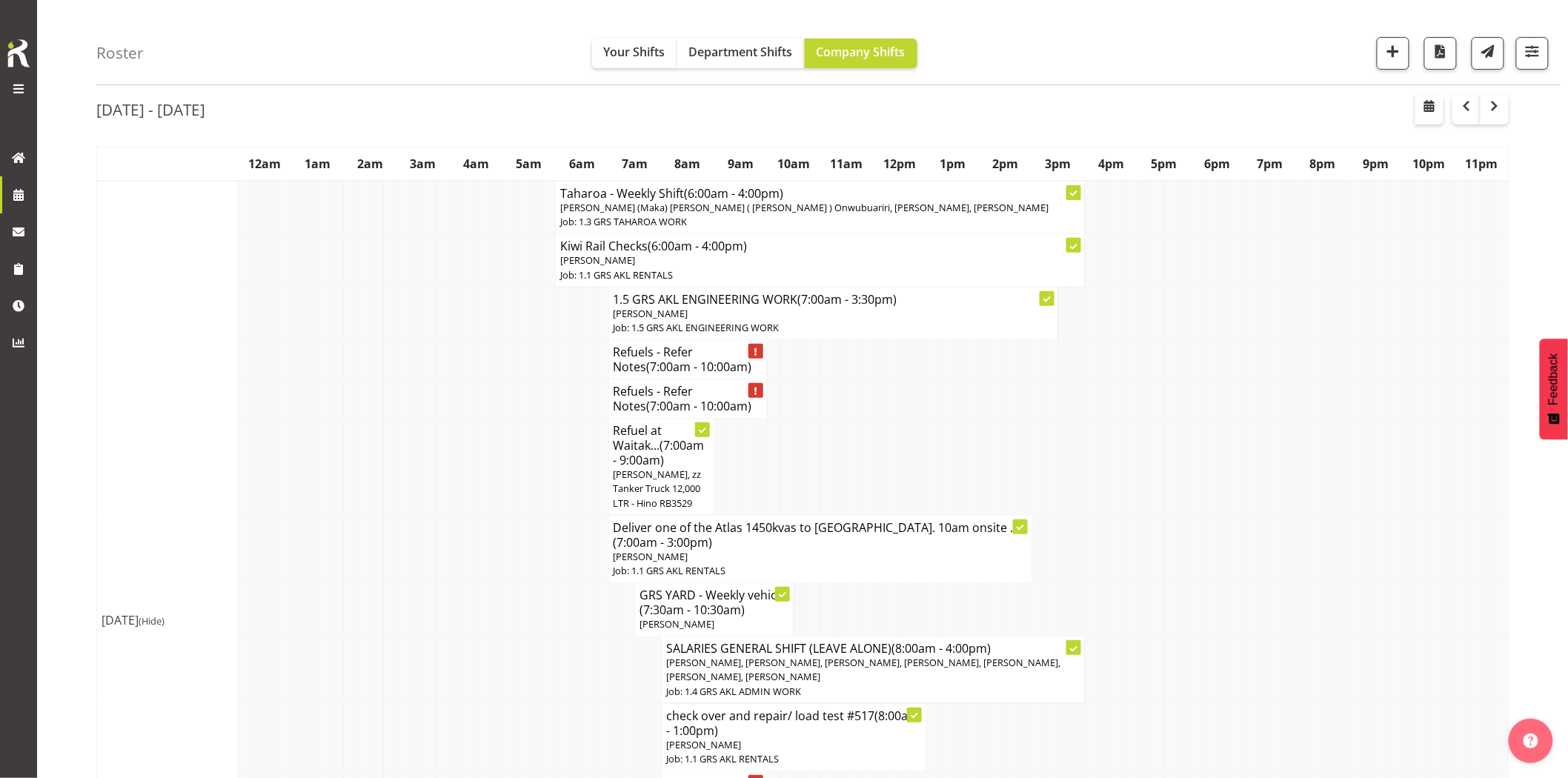
scroll to position [83, 0]
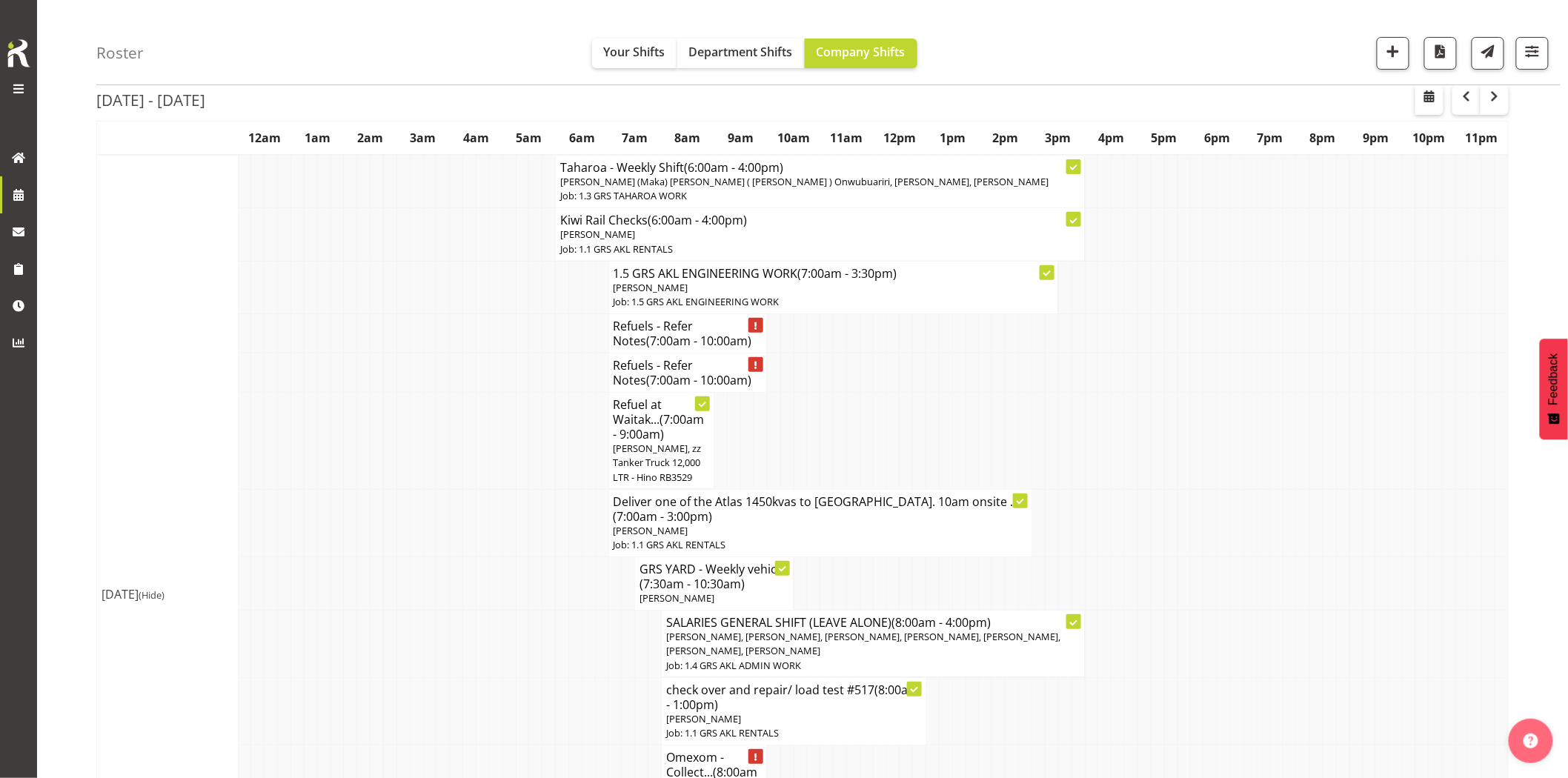
click at [501, 520] on td at bounding box center [495, 522] width 13 height 67
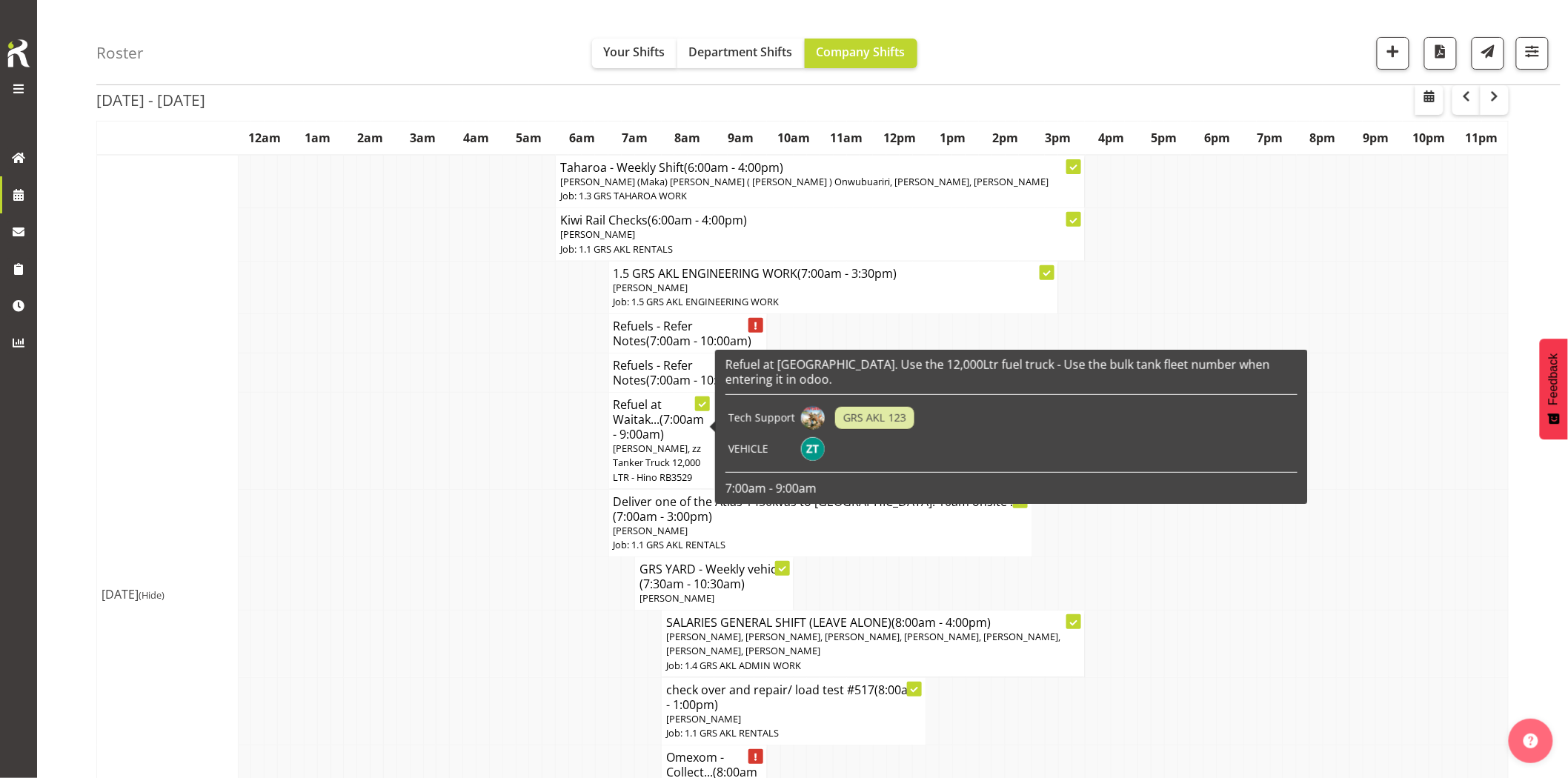
click at [558, 492] on td at bounding box center [562, 522] width 13 height 67
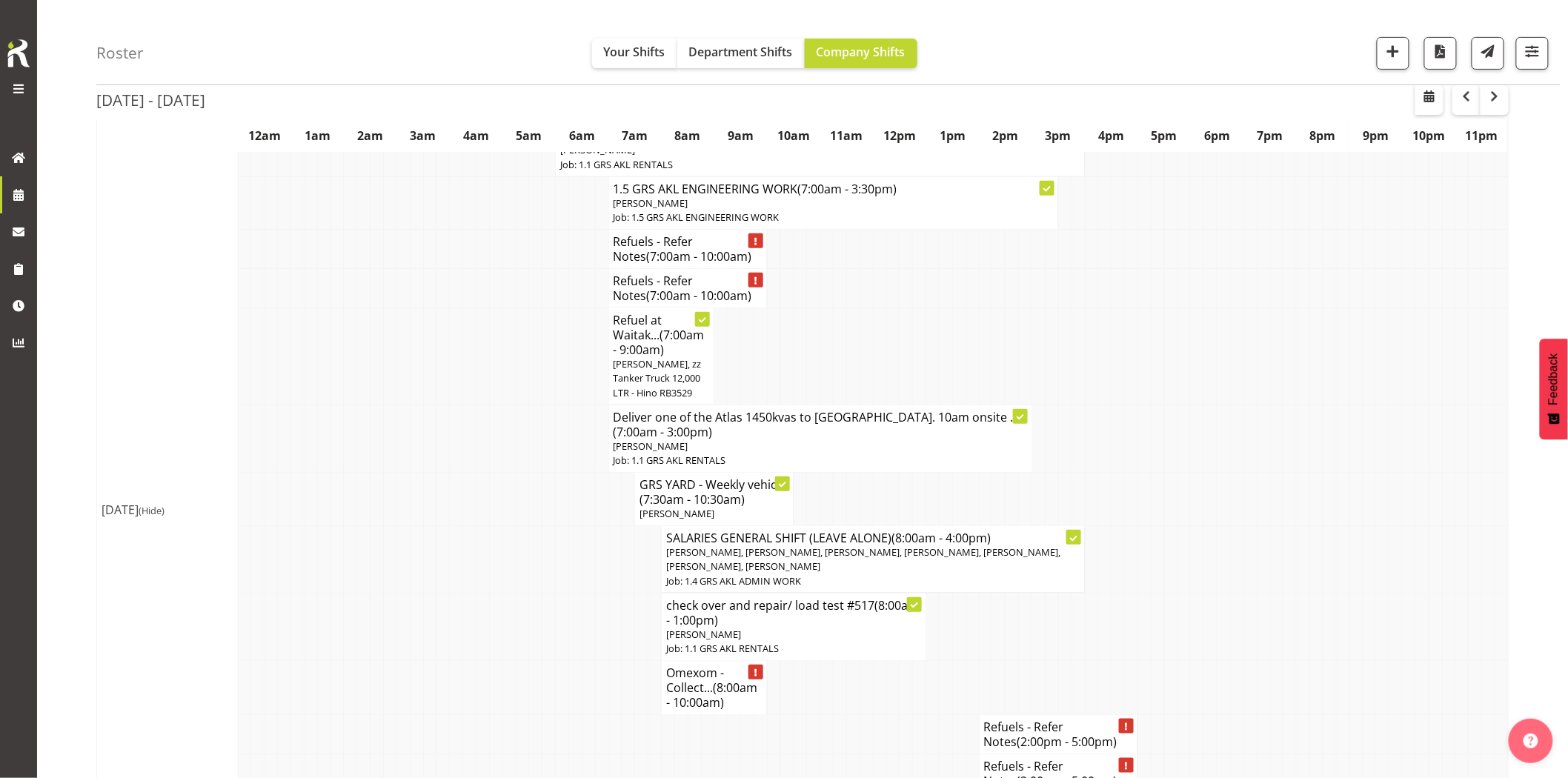
scroll to position [247, 0]
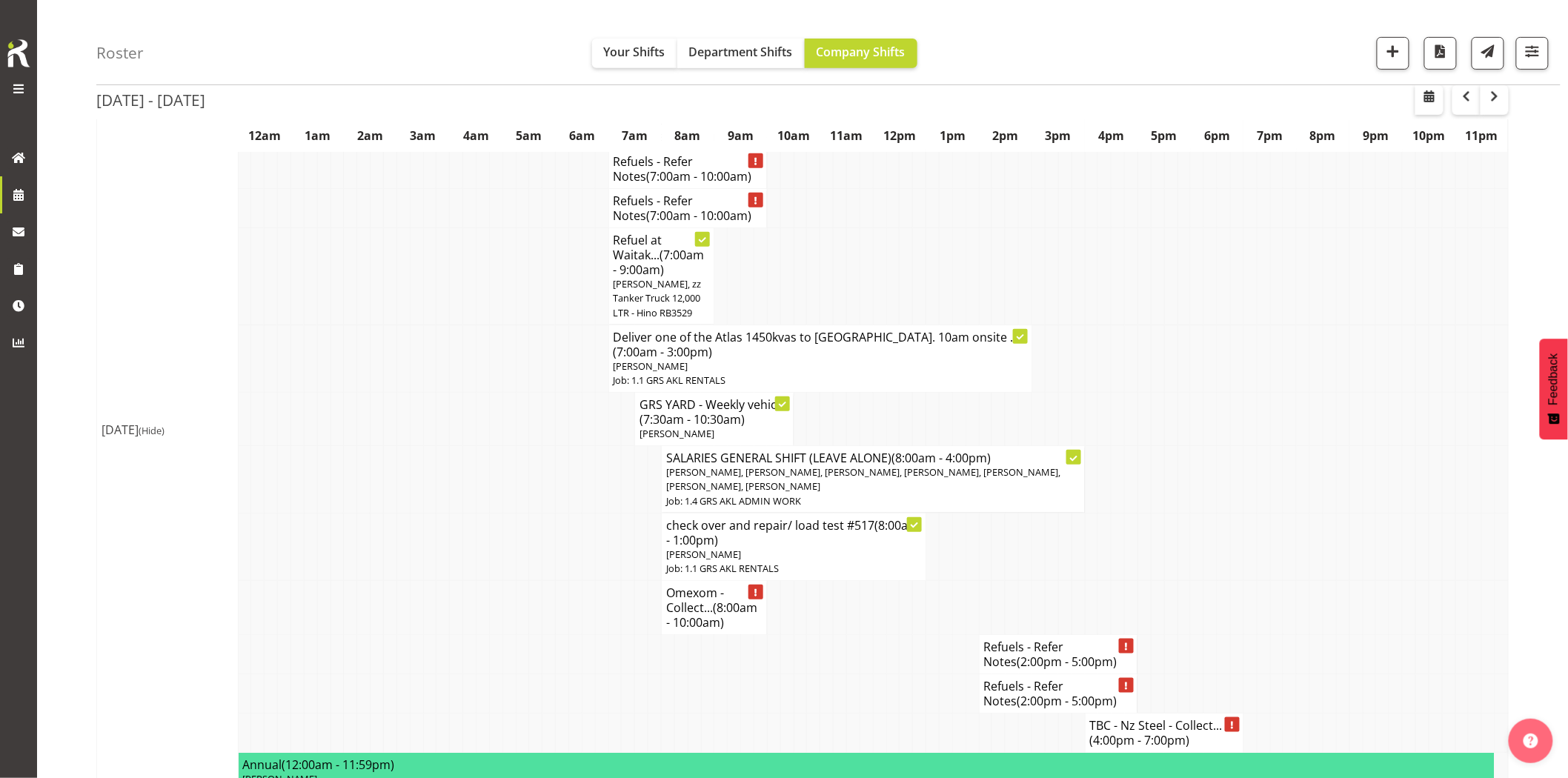
click at [528, 497] on td at bounding box center [522, 479] width 13 height 67
drag, startPoint x: 492, startPoint y: 556, endPoint x: 541, endPoint y: 546, distance: 50.0
click at [494, 557] on td at bounding box center [495, 546] width 13 height 67
click at [524, 596] on td at bounding box center [522, 608] width 13 height 54
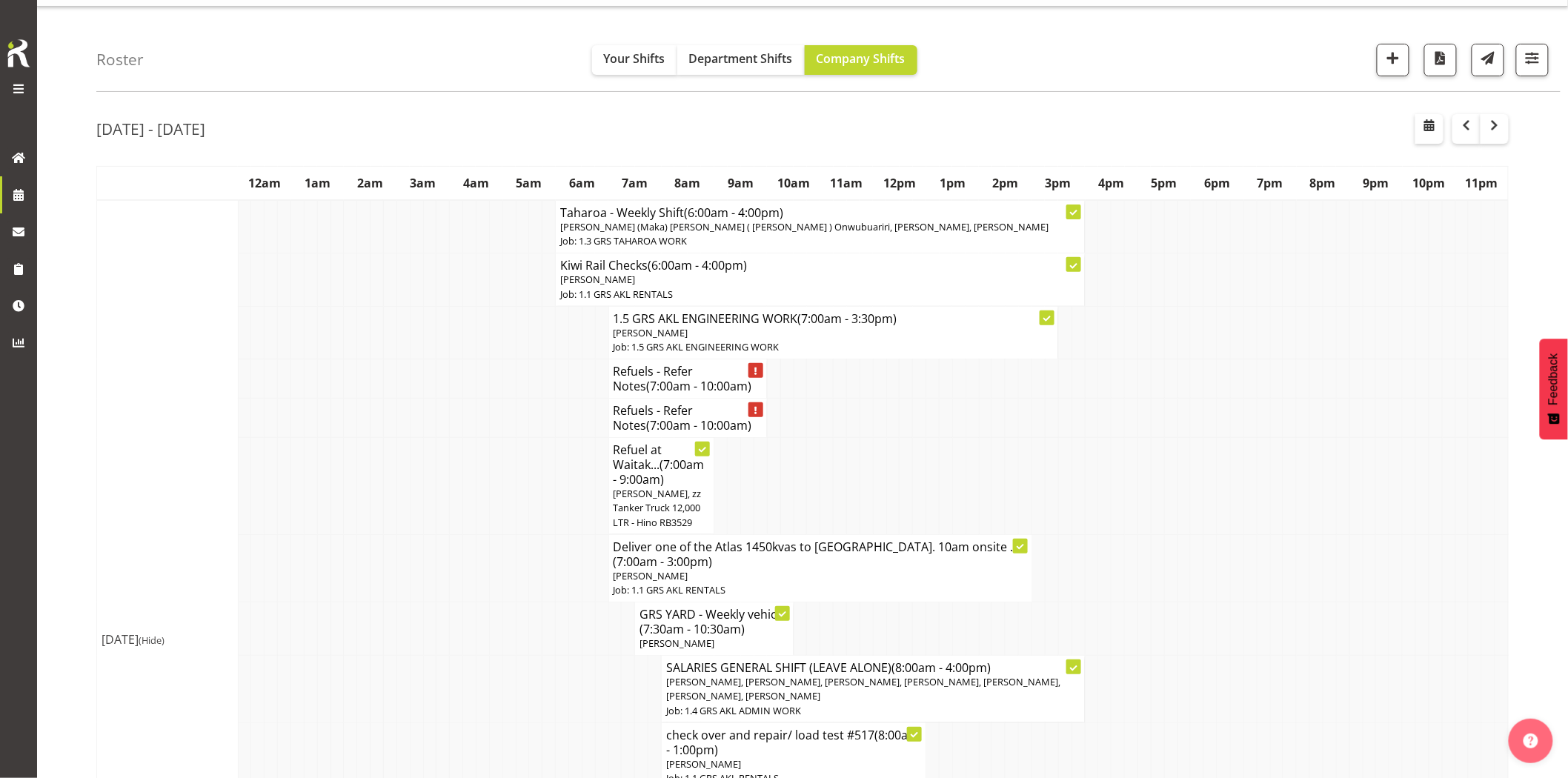
scroll to position [0, 0]
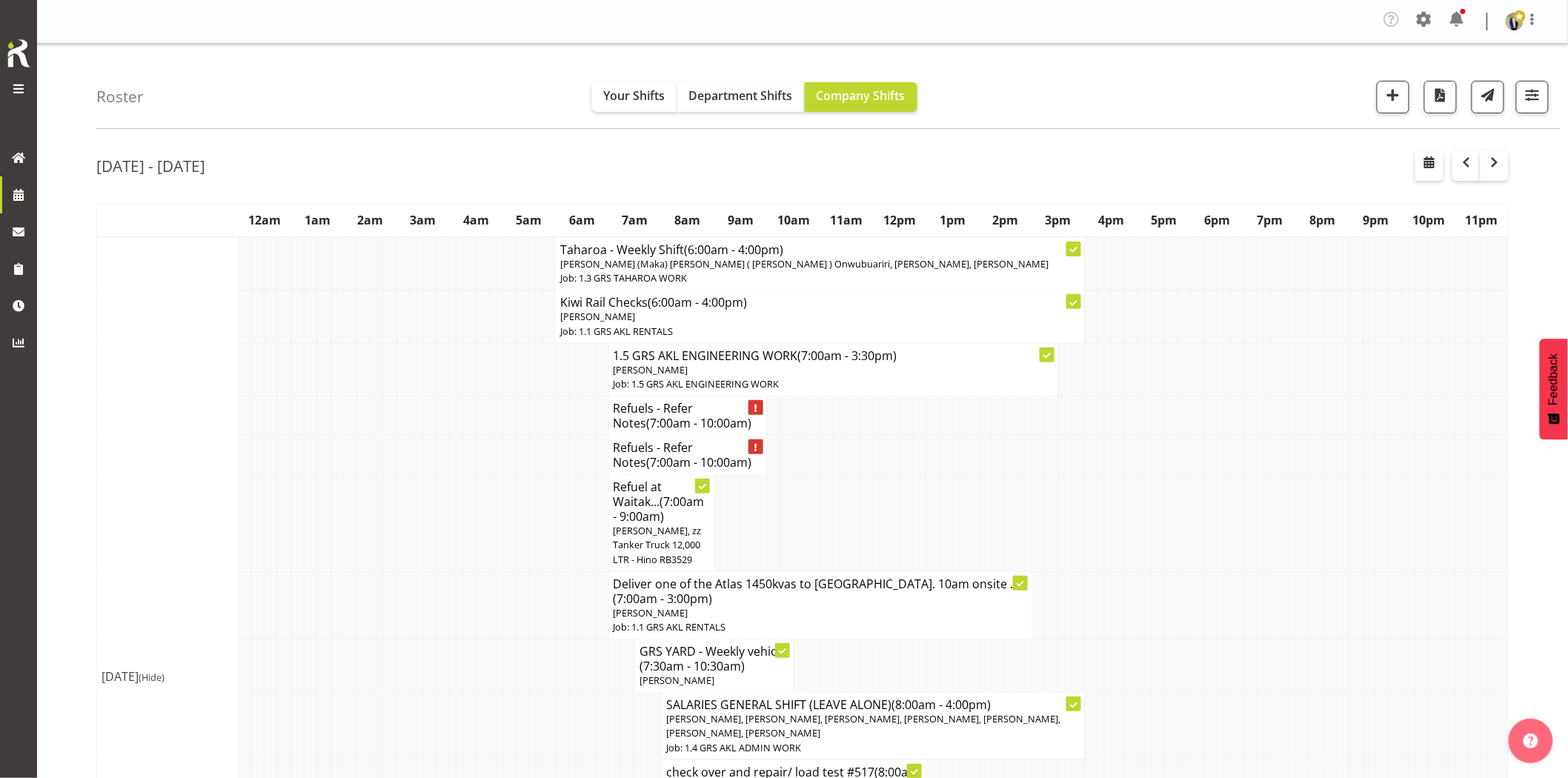
click at [479, 567] on td at bounding box center [482, 524] width 13 height 97
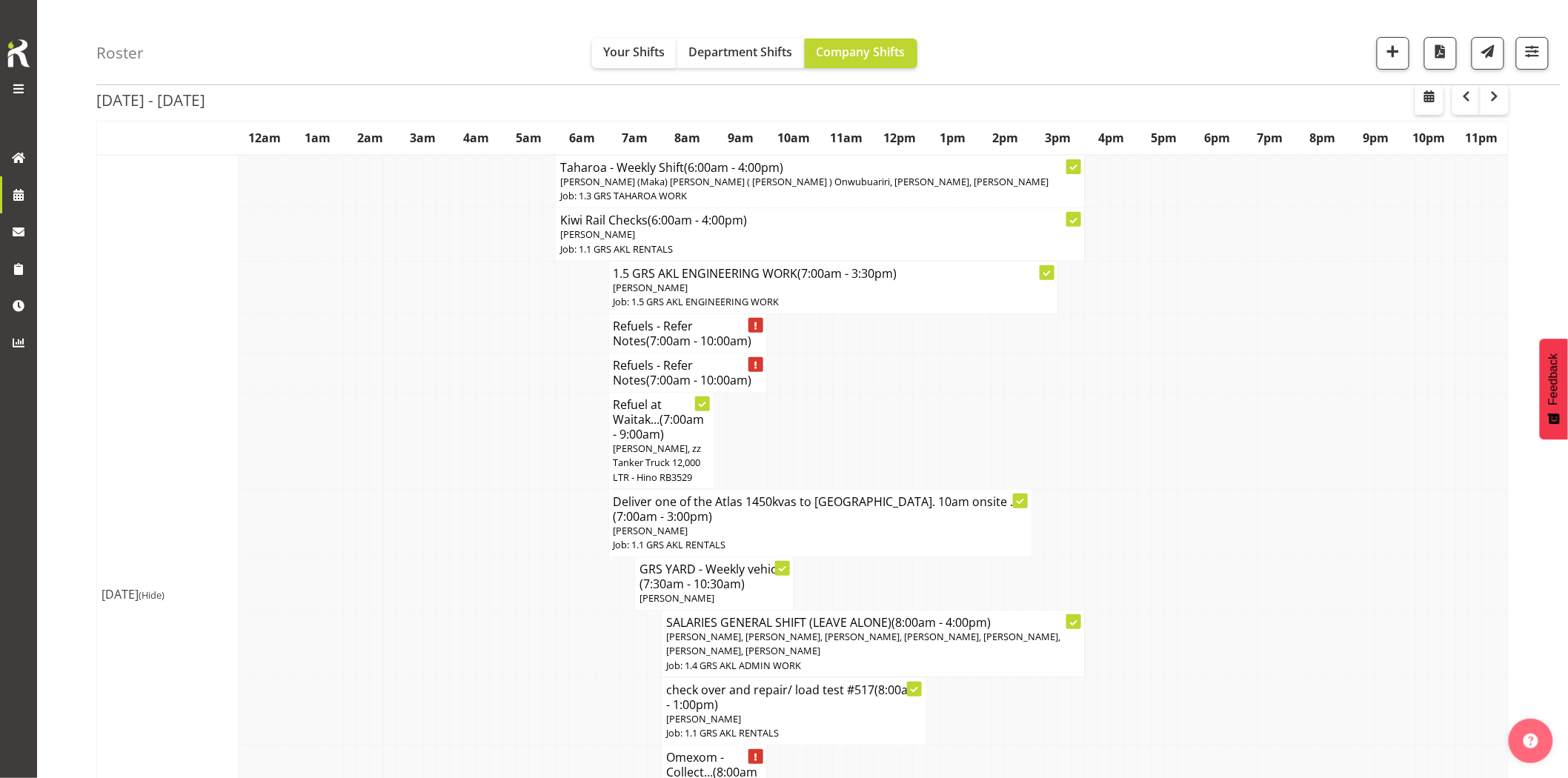
click at [487, 553] on td at bounding box center [482, 522] width 13 height 67
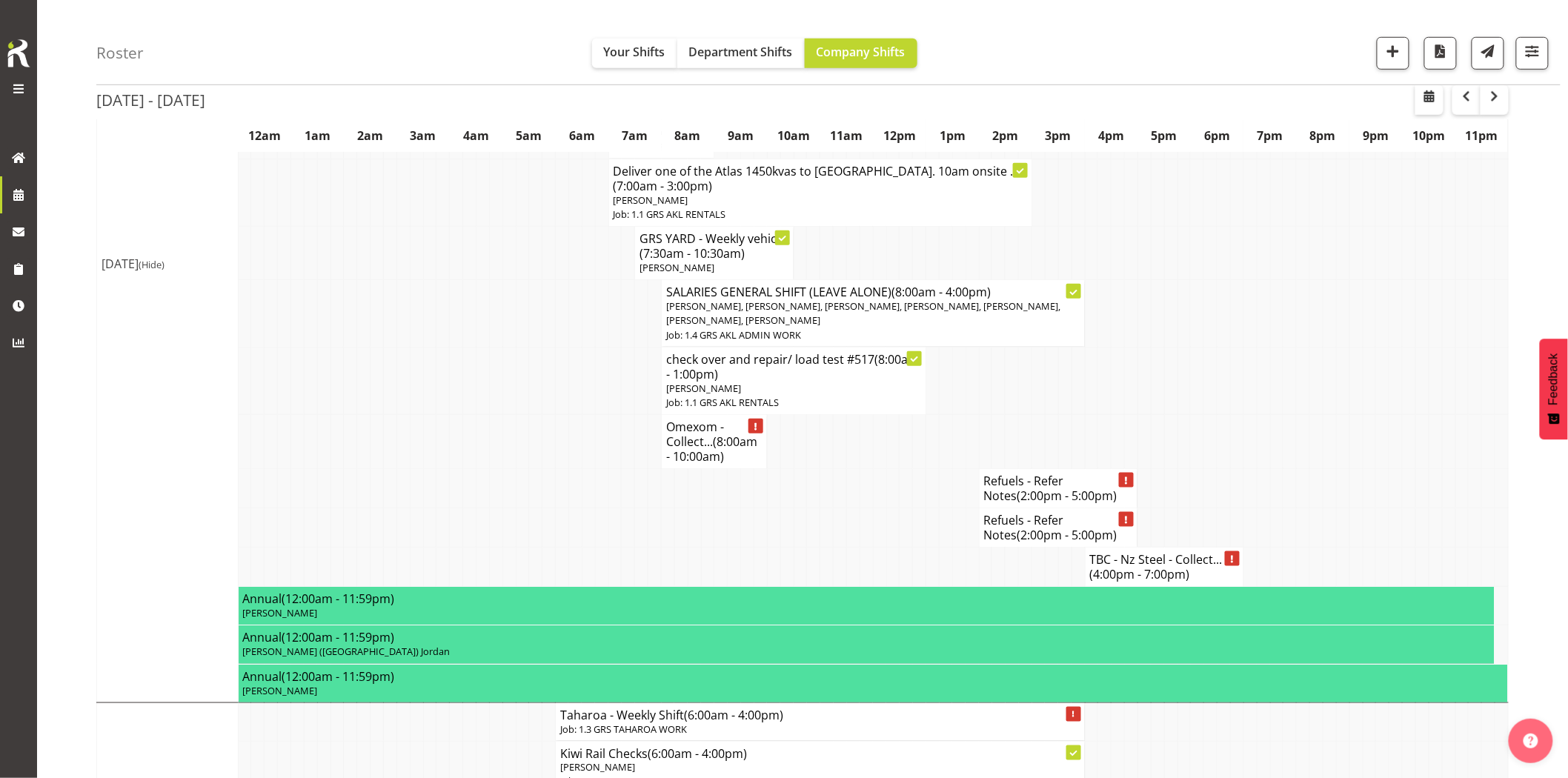
scroll to position [576, 0]
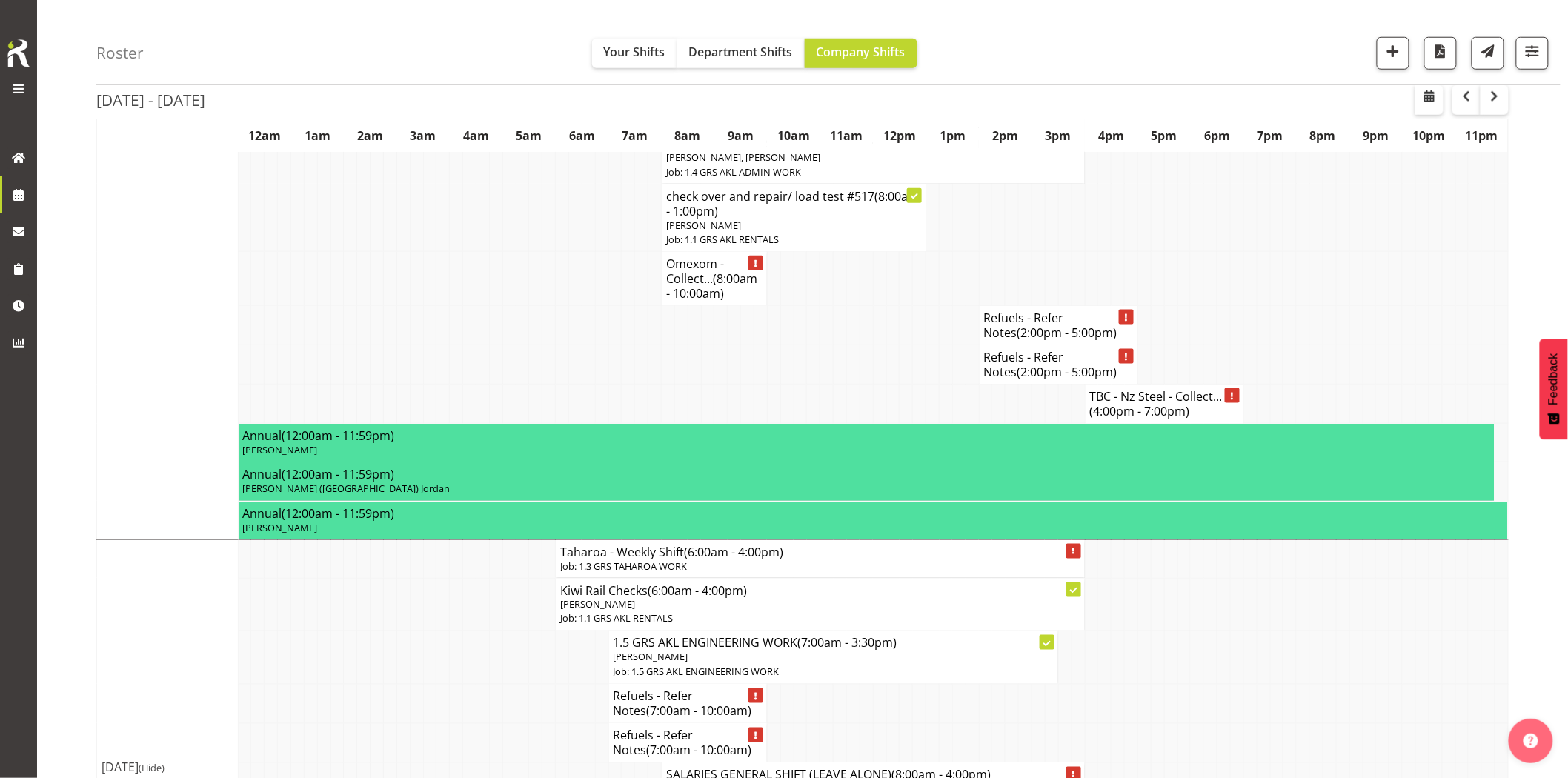
click at [443, 634] on td at bounding box center [443, 658] width 13 height 52
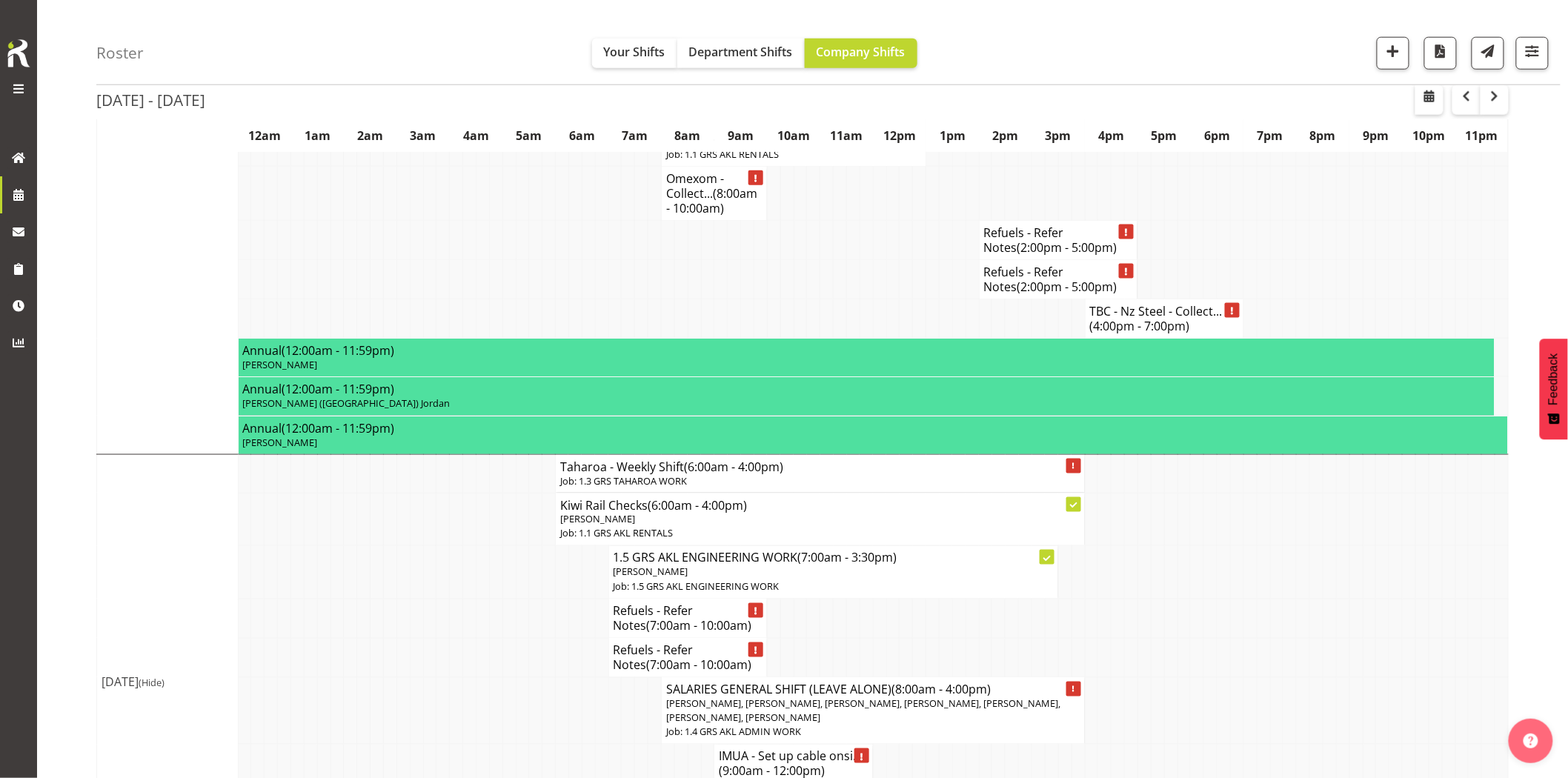
scroll to position [823, 0]
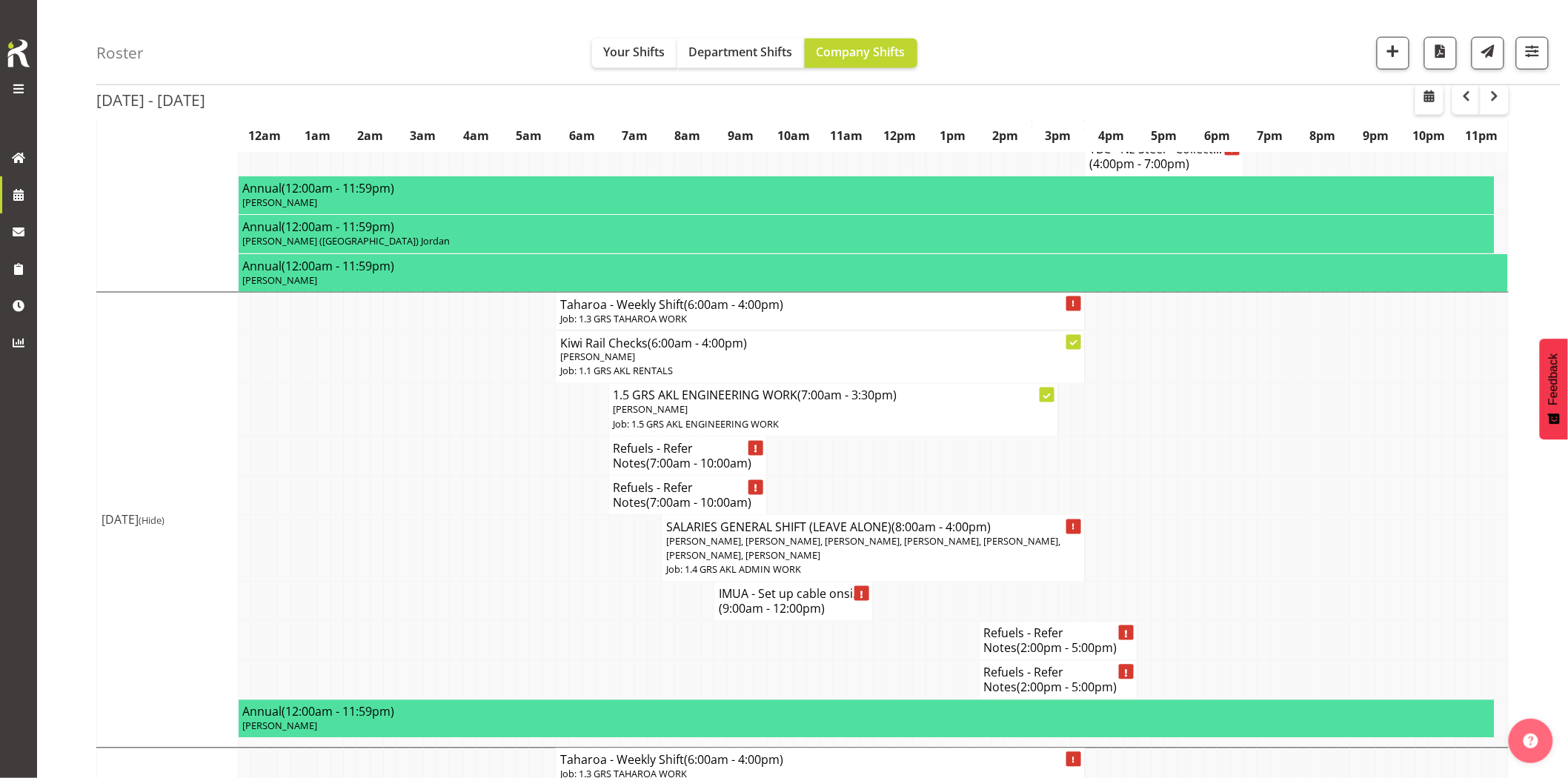
click at [447, 608] on td at bounding box center [443, 601] width 13 height 39
click at [531, 578] on td at bounding box center [535, 548] width 13 height 67
click at [432, 586] on td at bounding box center [430, 601] width 13 height 39
click at [1387, 55] on span "button" at bounding box center [1393, 51] width 19 height 19
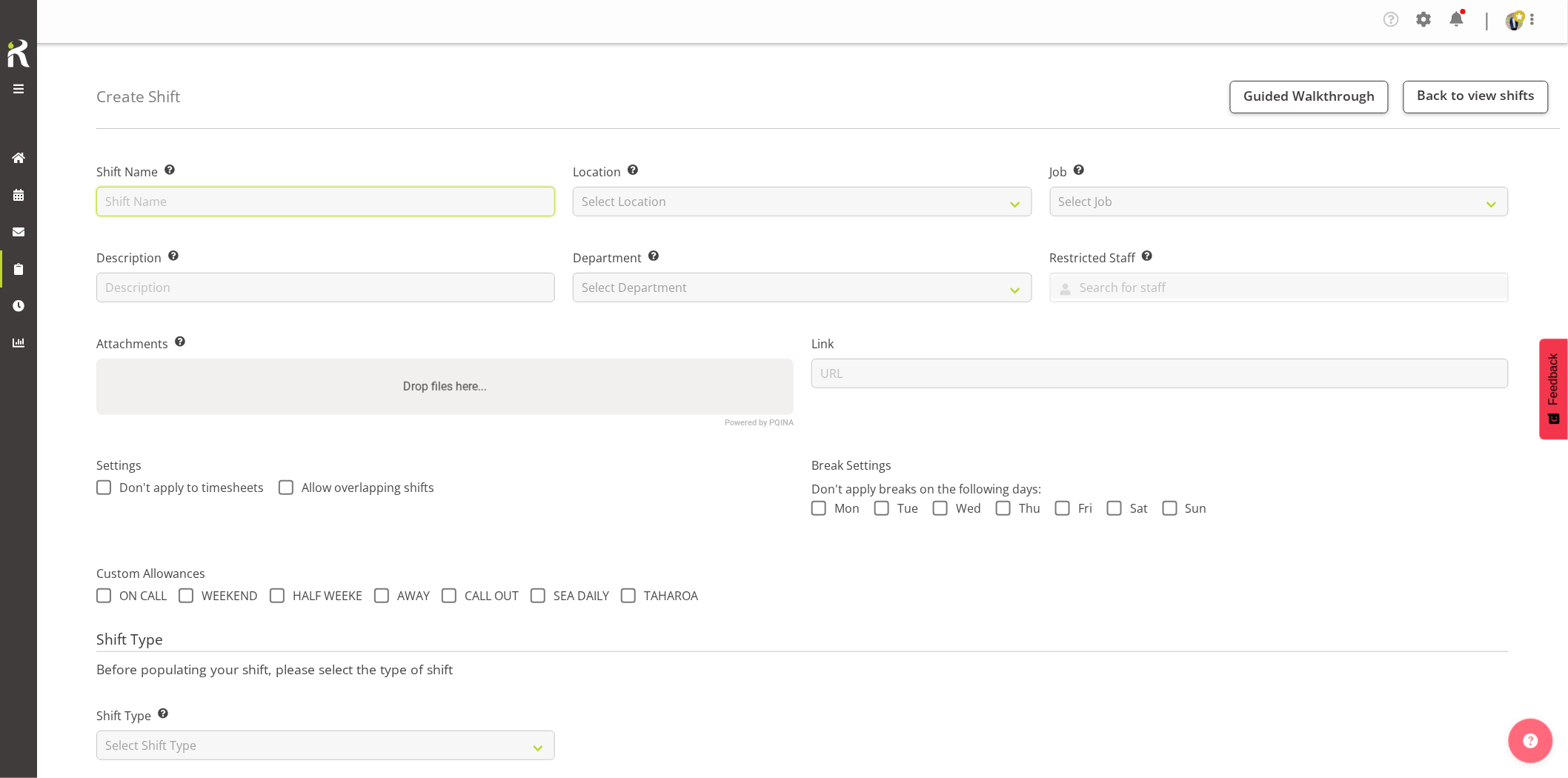
click at [404, 204] on input "text" at bounding box center [325, 201] width 459 height 29
type input "O"
drag, startPoint x: 406, startPoint y: 204, endPoint x: 552, endPoint y: 199, distance: 146.1
click at [552, 199] on input "Omexom - Deliver, fence and liven a 100kVA going to Stanmore Bay. Time TBC, con…" at bounding box center [325, 201] width 459 height 29
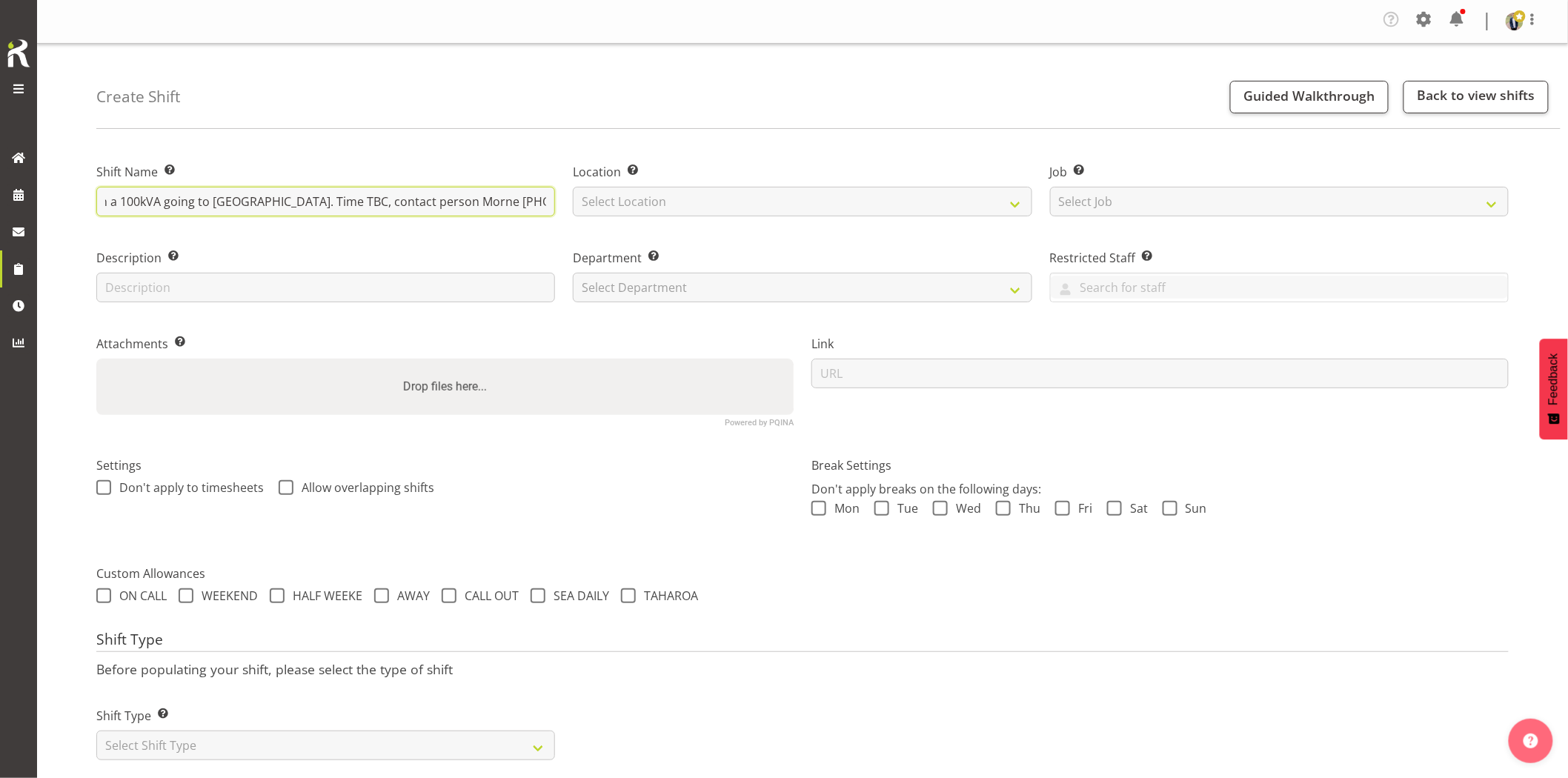
click at [545, 206] on input "Omexom - Deliver, fence and liven a 100kVA going to Stanmore Bay. Time TBC, con…" at bounding box center [325, 201] width 459 height 29
type input "Omexom - Deliver, fence and liven a 100kVA going to Stanmore Bay. Time TBC, con…"
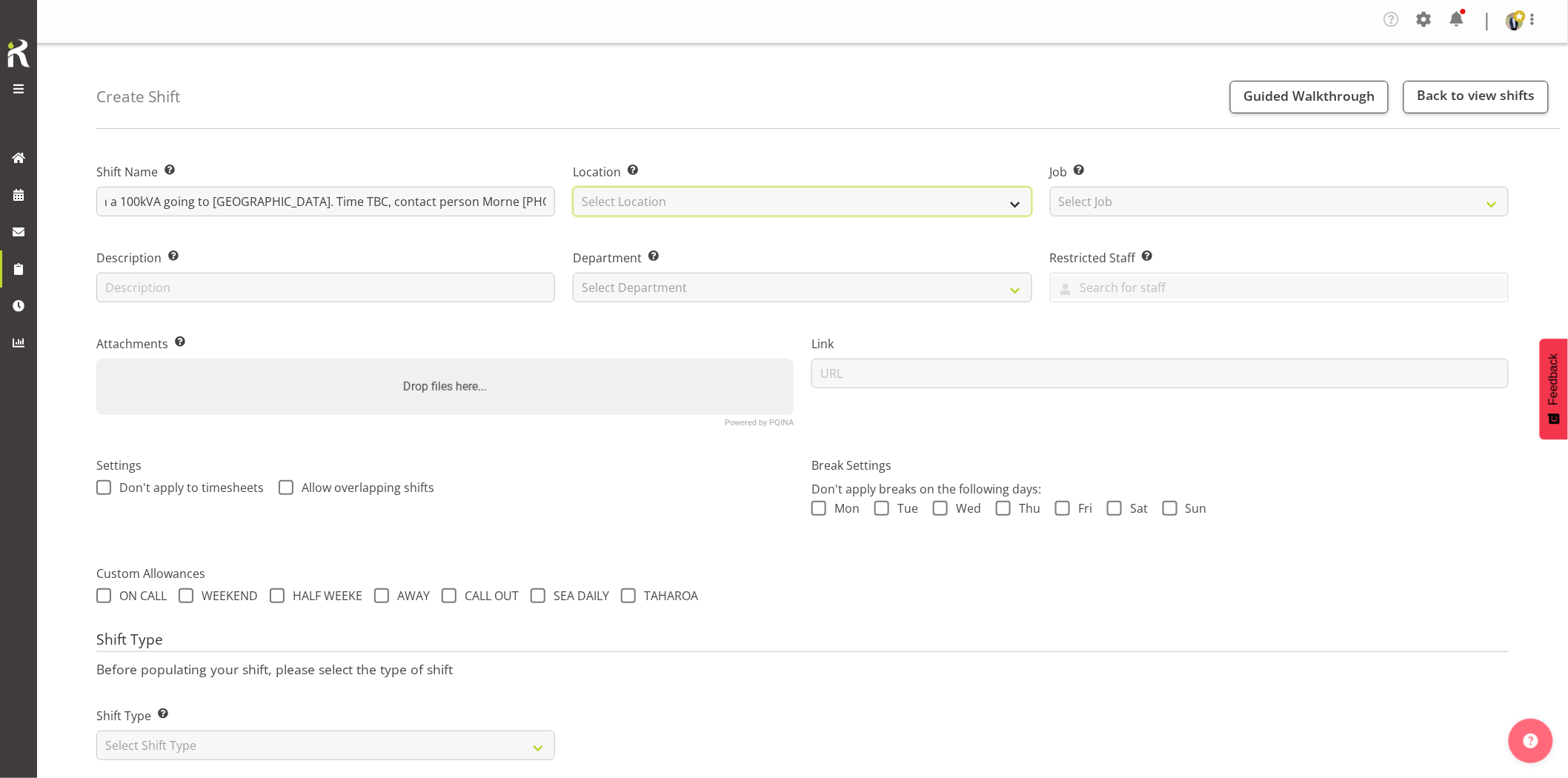
click at [608, 204] on select "Select Location GRS Auckland GRS Hastings GRS Tauranga" at bounding box center [802, 201] width 459 height 29
select select "28"
click at [573, 187] on select "Select Location GRS Auckland GRS Hastings GRS Tauranga" at bounding box center [802, 201] width 459 height 29
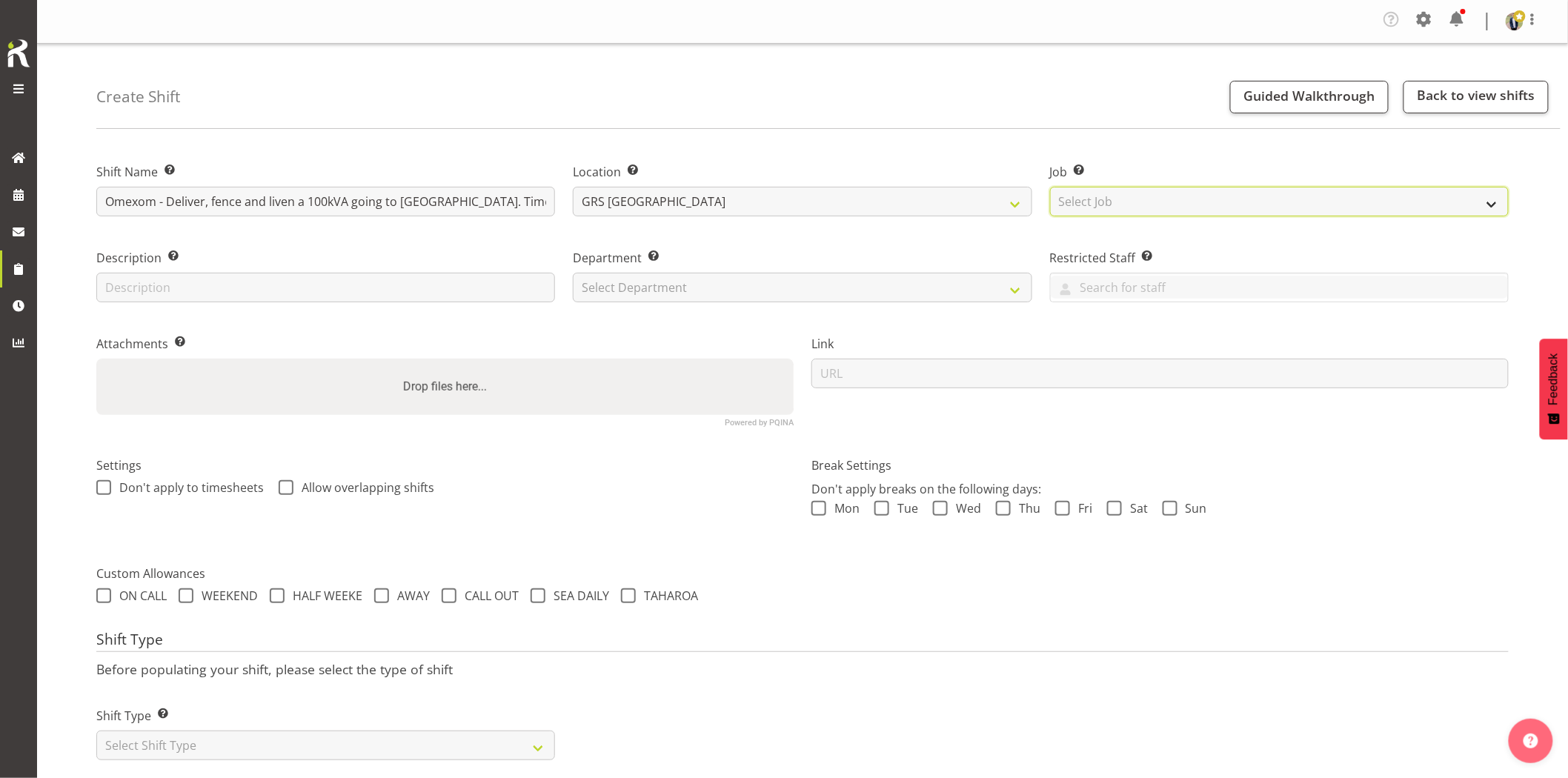
click at [1094, 197] on select "Select Job Create new job 1.1 GRS AKL RENTALS 1.1 GRS AKL RENTALS AC 1.1 GRS AK…" at bounding box center [1280, 201] width 459 height 29
select select "7504"
click at [1050, 187] on select "Select Job Create new job 1.1 GRS AKL RENTALS 1.1 GRS AKL RENTALS AC 1.1 GRS AK…" at bounding box center [1280, 201] width 459 height 29
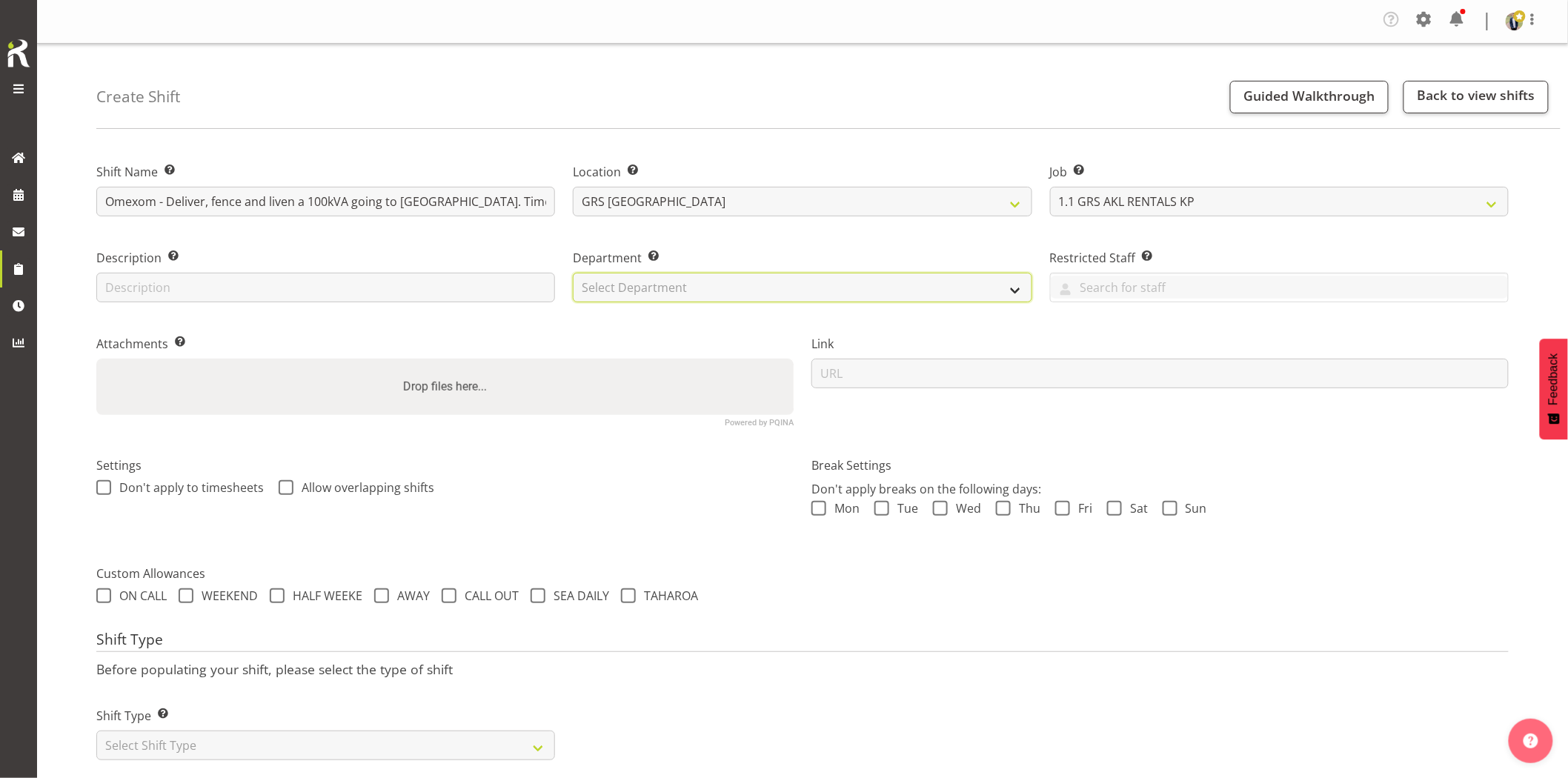
drag, startPoint x: 712, startPoint y: 285, endPoint x: 705, endPoint y: 298, distance: 14.8
click at [712, 285] on select "Select Department GRS HIRE AKL GRS HIRE AKL GRS HIRE TGA GRS HIRE HST GRS SALES…" at bounding box center [802, 288] width 459 height 29
select select "20"
click at [573, 273] on select "Select Department GRS HIRE AKL GRS HIRE AKL GRS HIRE TGA GRS HIRE HST GRS SALES…" at bounding box center [802, 288] width 459 height 29
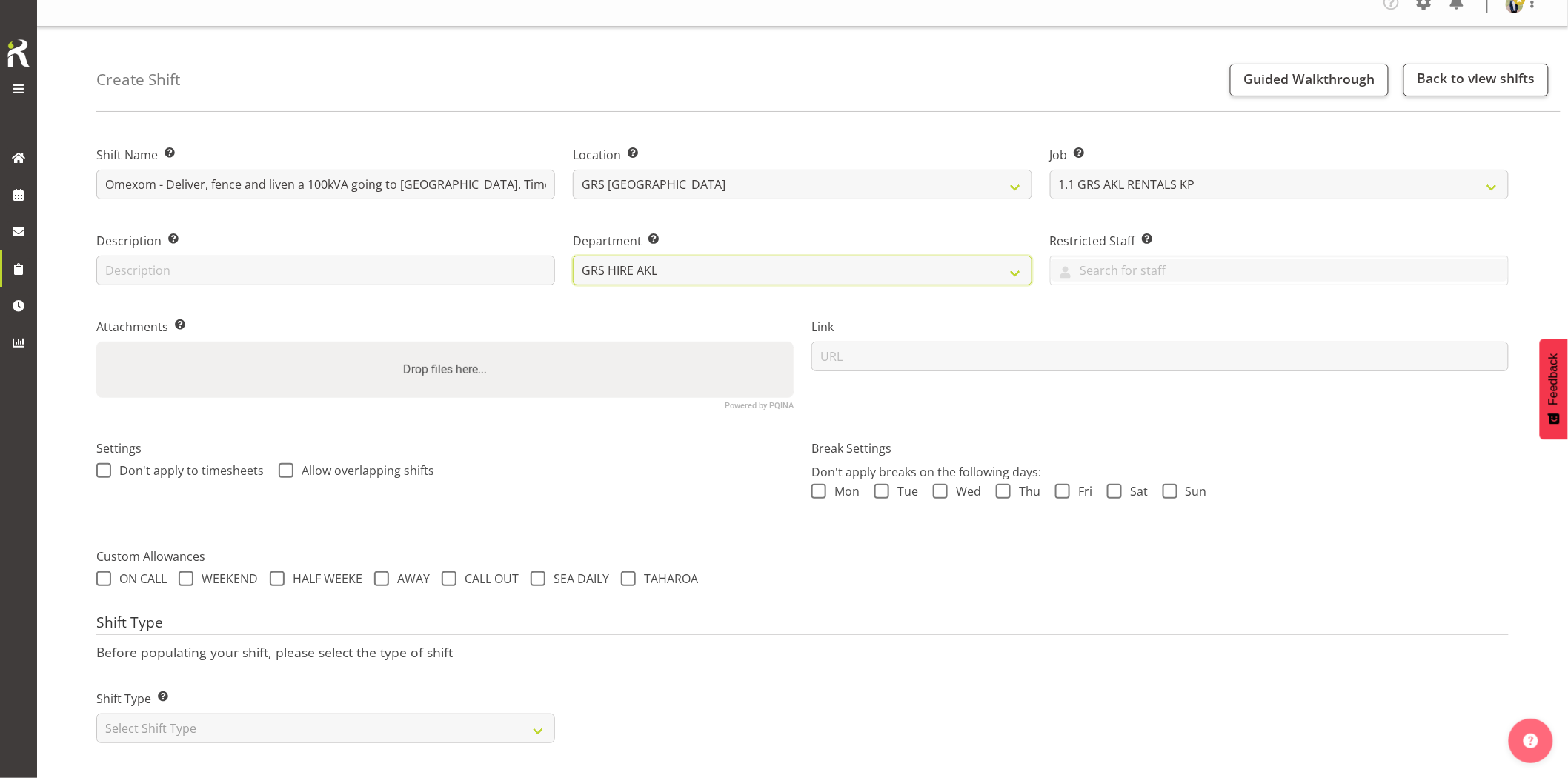
scroll to position [29, 0]
click at [236, 713] on select "Select Shift Type One Off Shift Recurring Shift Rotating Shift" at bounding box center [325, 728] width 459 height 29
select select "one_off"
click at [96, 713] on select "Select Shift Type One Off Shift Recurring Shift Rotating Shift" at bounding box center [325, 728] width 459 height 29
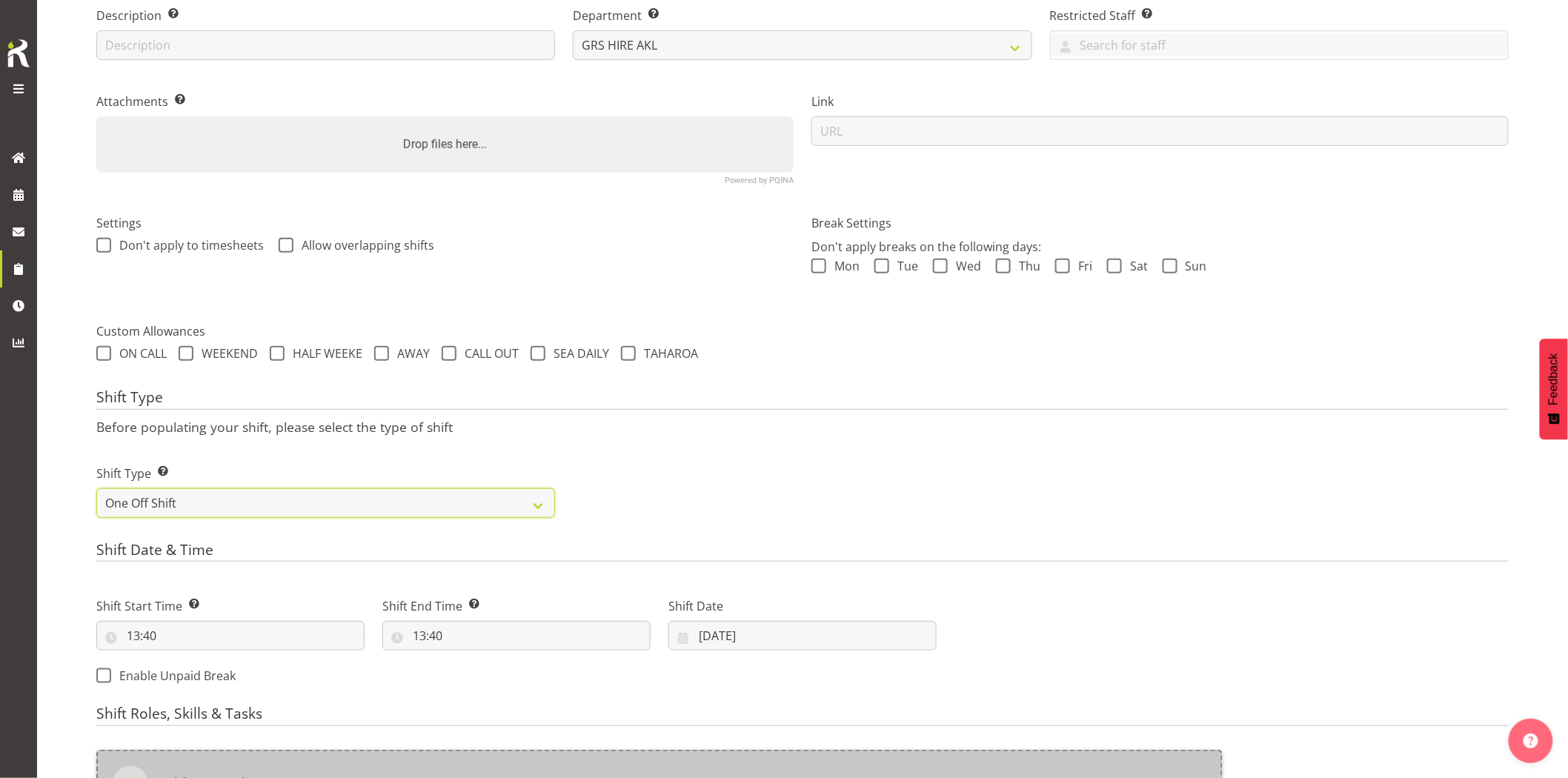
scroll to position [359, 0]
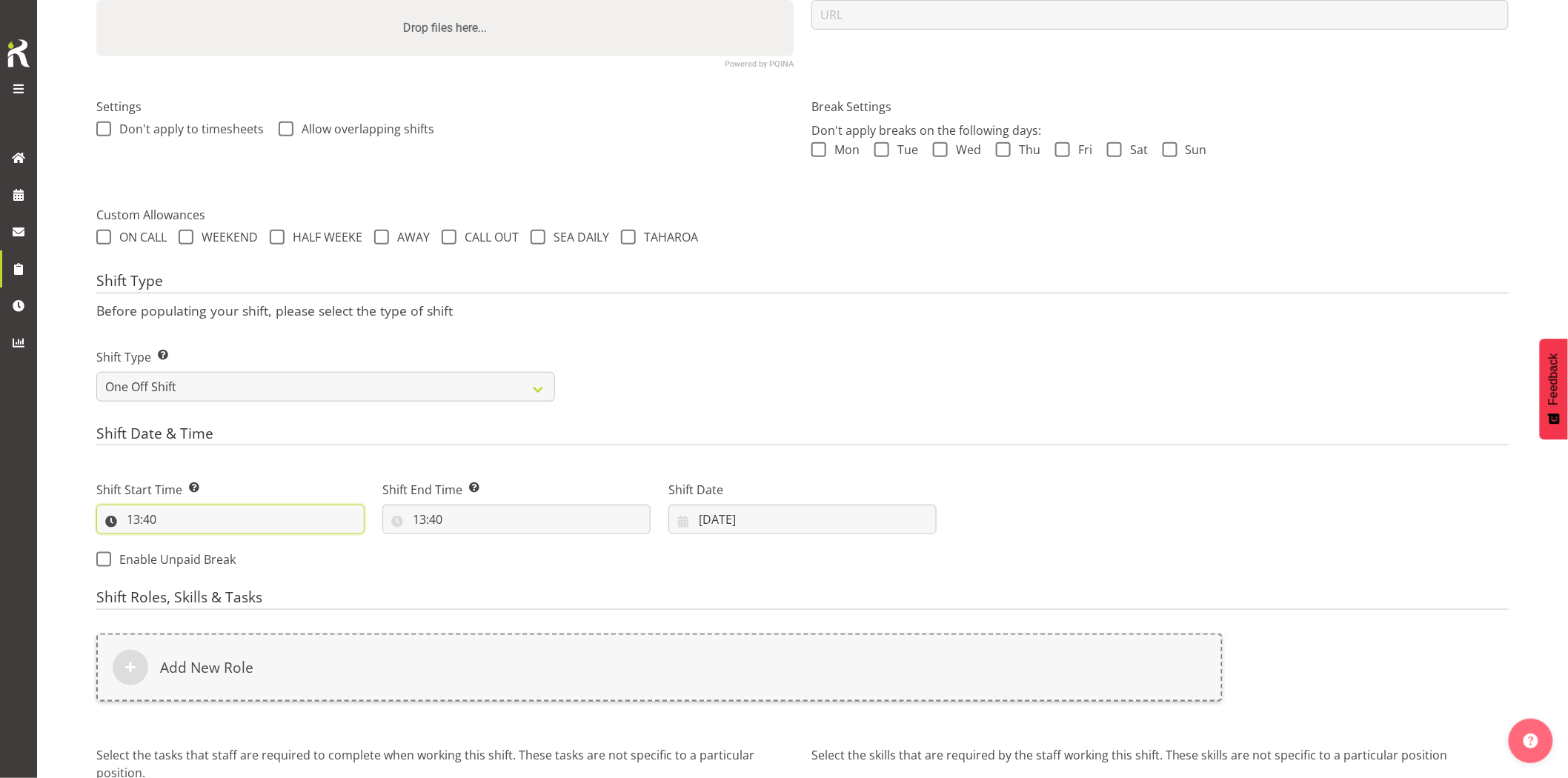
click at [167, 524] on input "13:40" at bounding box center [231, 519] width 268 height 29
drag, startPoint x: 191, startPoint y: 560, endPoint x: 201, endPoint y: 561, distance: 10.0
click at [194, 561] on select "00 01 02 03 04 05 06 07 08 09 10 11 12 13 14 15 16 17 18 19 20 21 22 23" at bounding box center [197, 557] width 33 height 29
select select "6"
click at [180, 543] on select "00 01 02 03 04 05 06 07 08 09 10 11 12 13 14 15 16 17 18 19 20 21 22 23" at bounding box center [197, 557] width 33 height 29
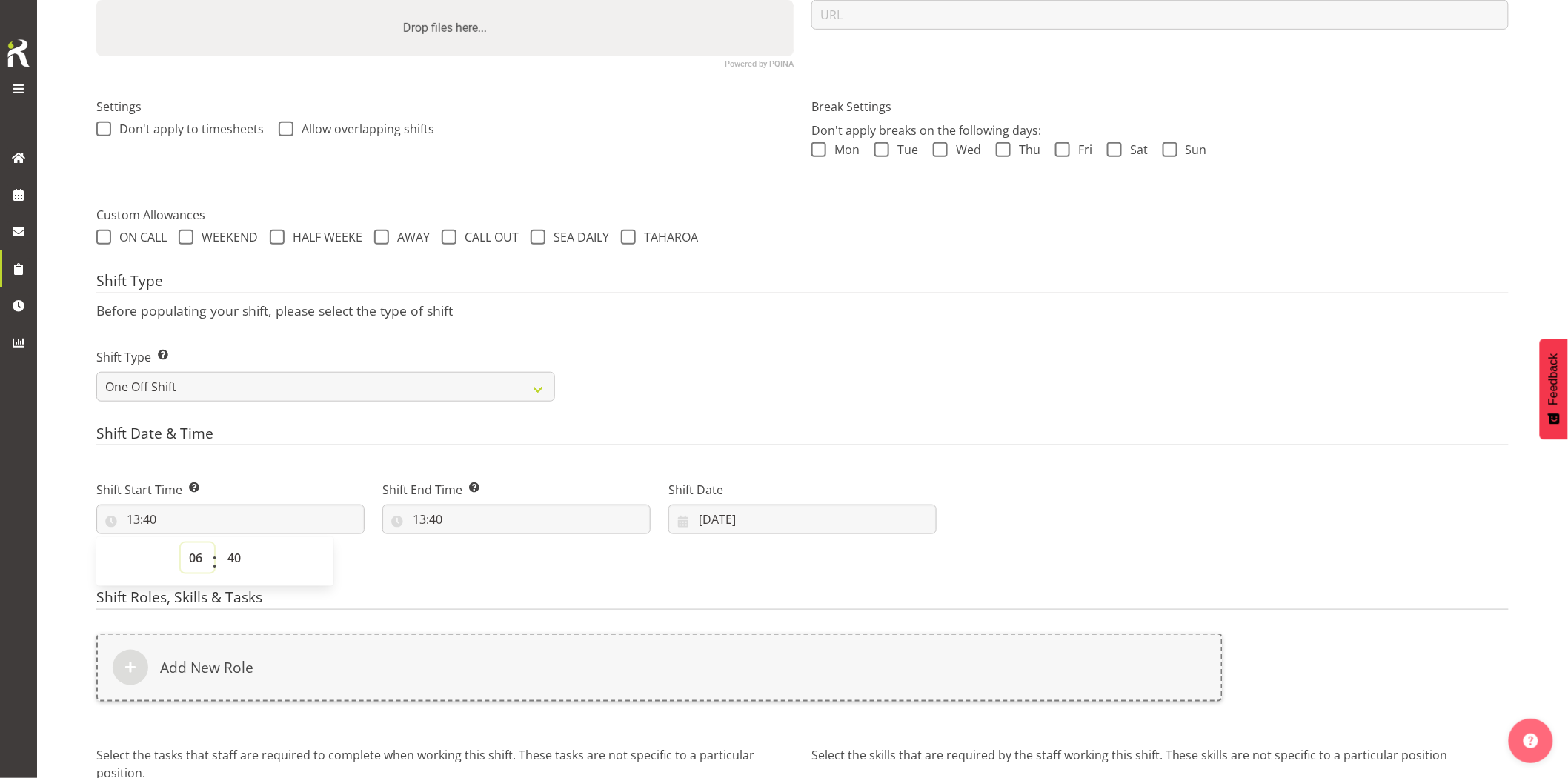
type input "06:40"
click at [233, 557] on select "00 01 02 03 04 05 06 07 08 09 10 11 12 13 14 15 16 17 18 19 20 21 22 23 24 25 2…" at bounding box center [235, 557] width 33 height 29
select select "0"
click at [219, 543] on select "00 01 02 03 04 05 06 07 08 09 10 11 12 13 14 15 16 17 18 19 20 21 22 23 24 25 2…" at bounding box center [235, 557] width 33 height 29
type input "06:00"
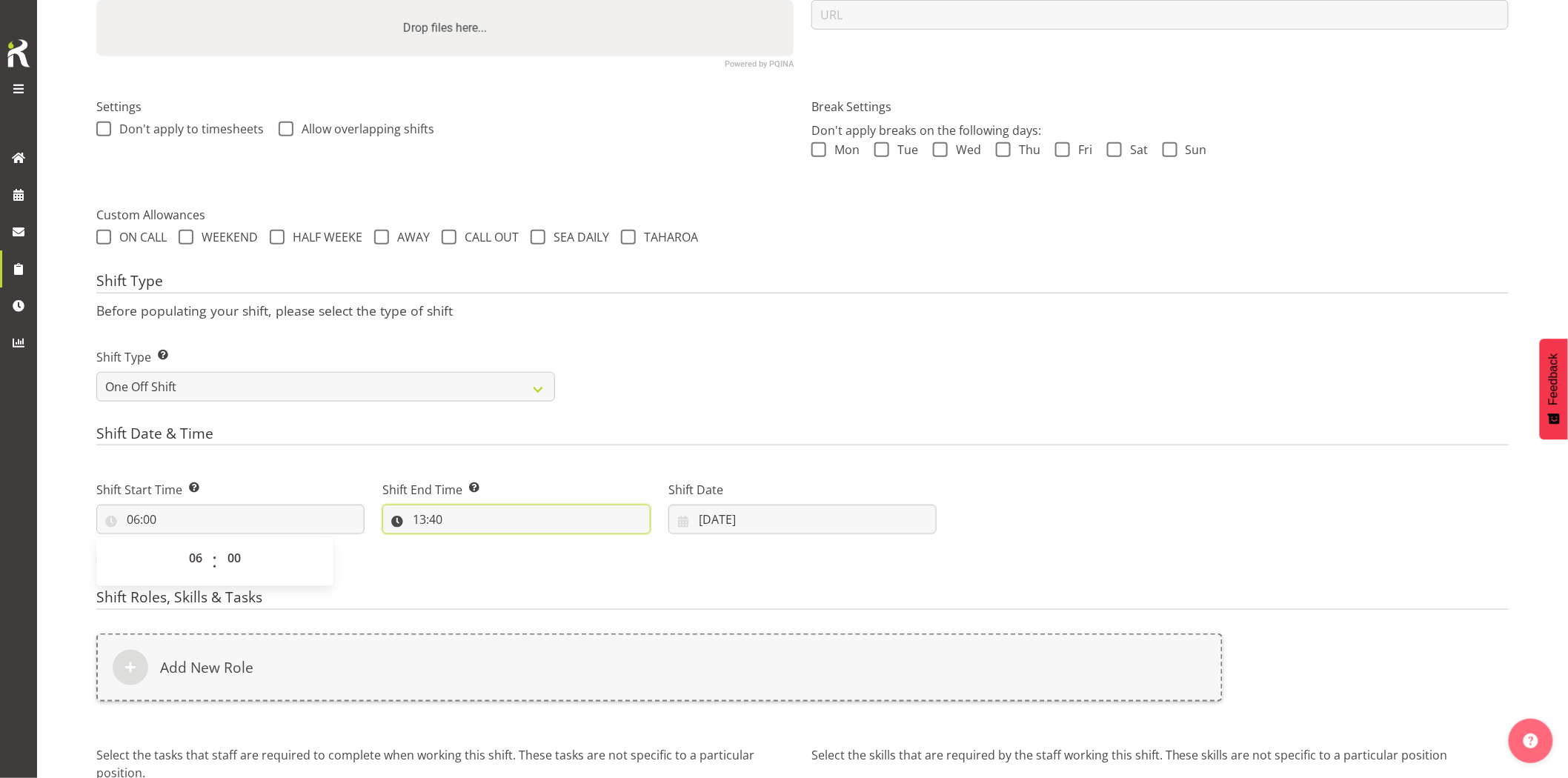
click at [464, 524] on input "13:40" at bounding box center [517, 519] width 268 height 29
click at [484, 563] on select "00 01 02 03 04 05 06 07 08 09 10 11 12 13 14 15 16 17 18 19 20 21 22 23" at bounding box center [483, 557] width 33 height 29
select select "9"
click at [467, 543] on select "00 01 02 03 04 05 06 07 08 09 10 11 12 13 14 15 16 17 18 19 20 21 22 23" at bounding box center [483, 557] width 33 height 29
type input "09:40"
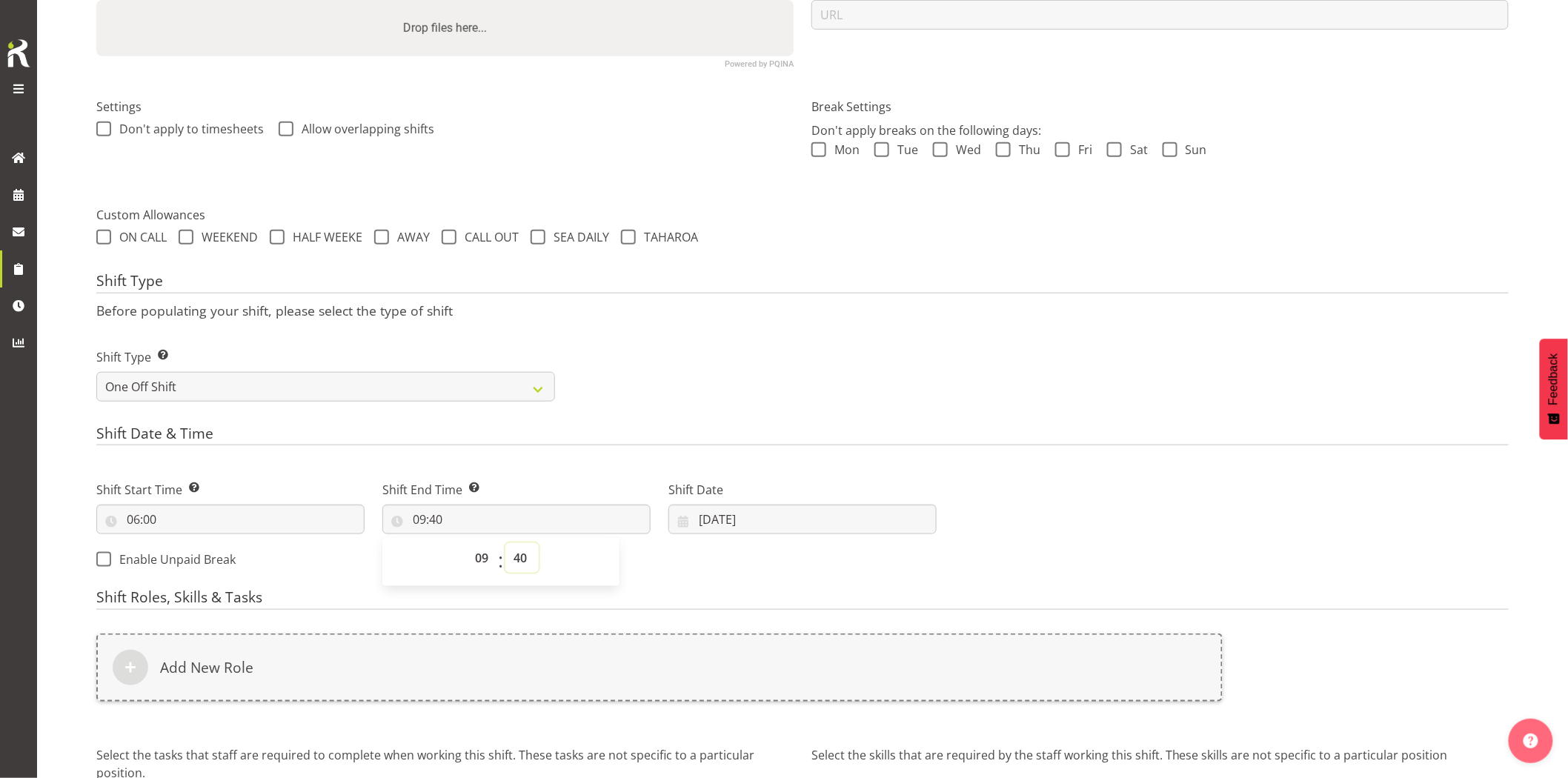
click at [526, 557] on select "00 01 02 03 04 05 06 07 08 09 10 11 12 13 14 15 16 17 18 19 20 21 22 23 24 25 2…" at bounding box center [521, 557] width 33 height 29
select select "0"
click at [505, 543] on select "00 01 02 03 04 05 06 07 08 09 10 11 12 13 14 15 16 17 18 19 20 21 22 23 24 25 2…" at bounding box center [521, 557] width 33 height 29
type input "09:00"
click at [729, 352] on div "Shift Type Shift Types: One Off – Select this if you would like a single shift …" at bounding box center [802, 369] width 1430 height 83
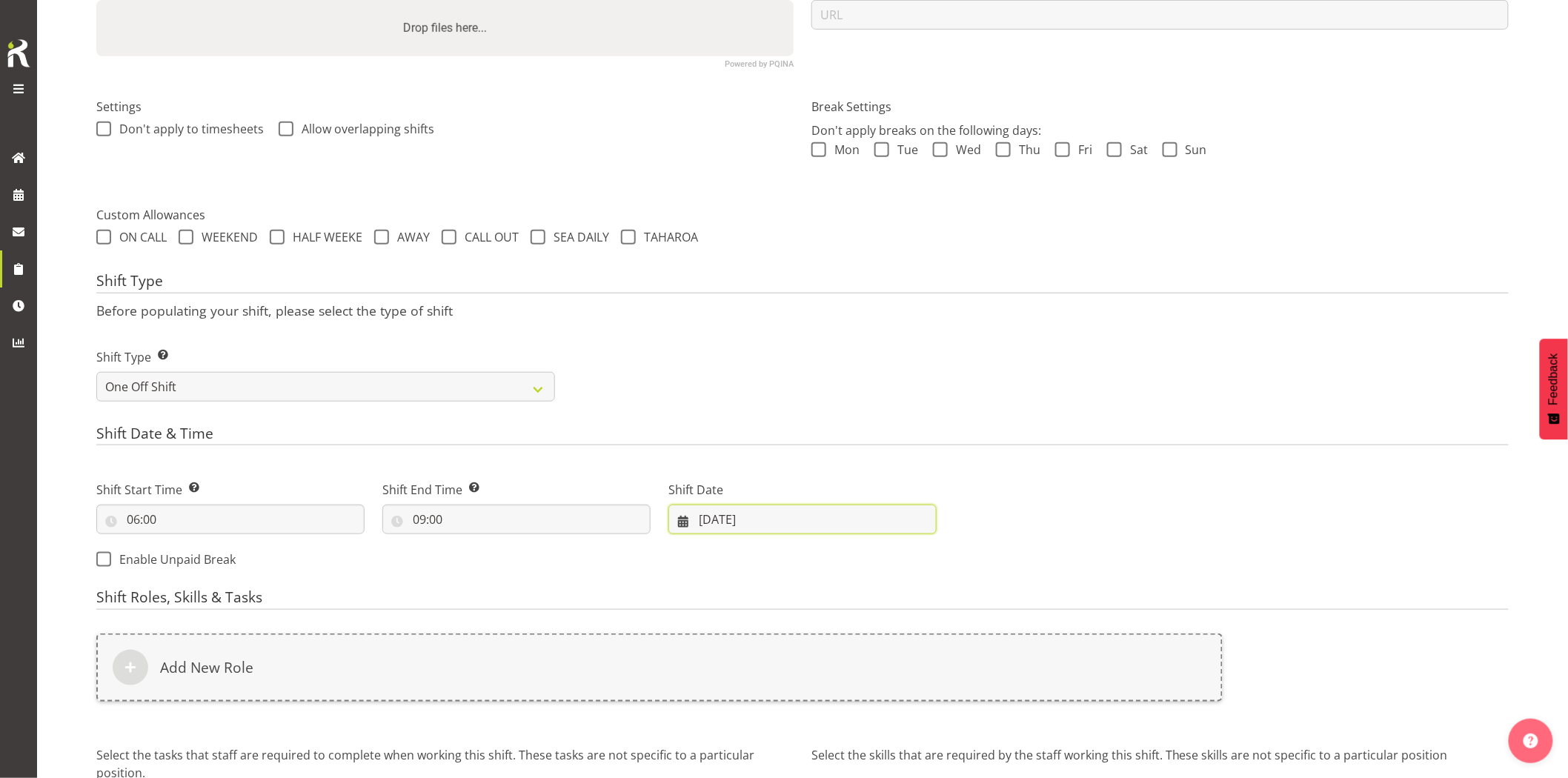
click at [782, 514] on input "[DATE]" at bounding box center [803, 519] width 268 height 29
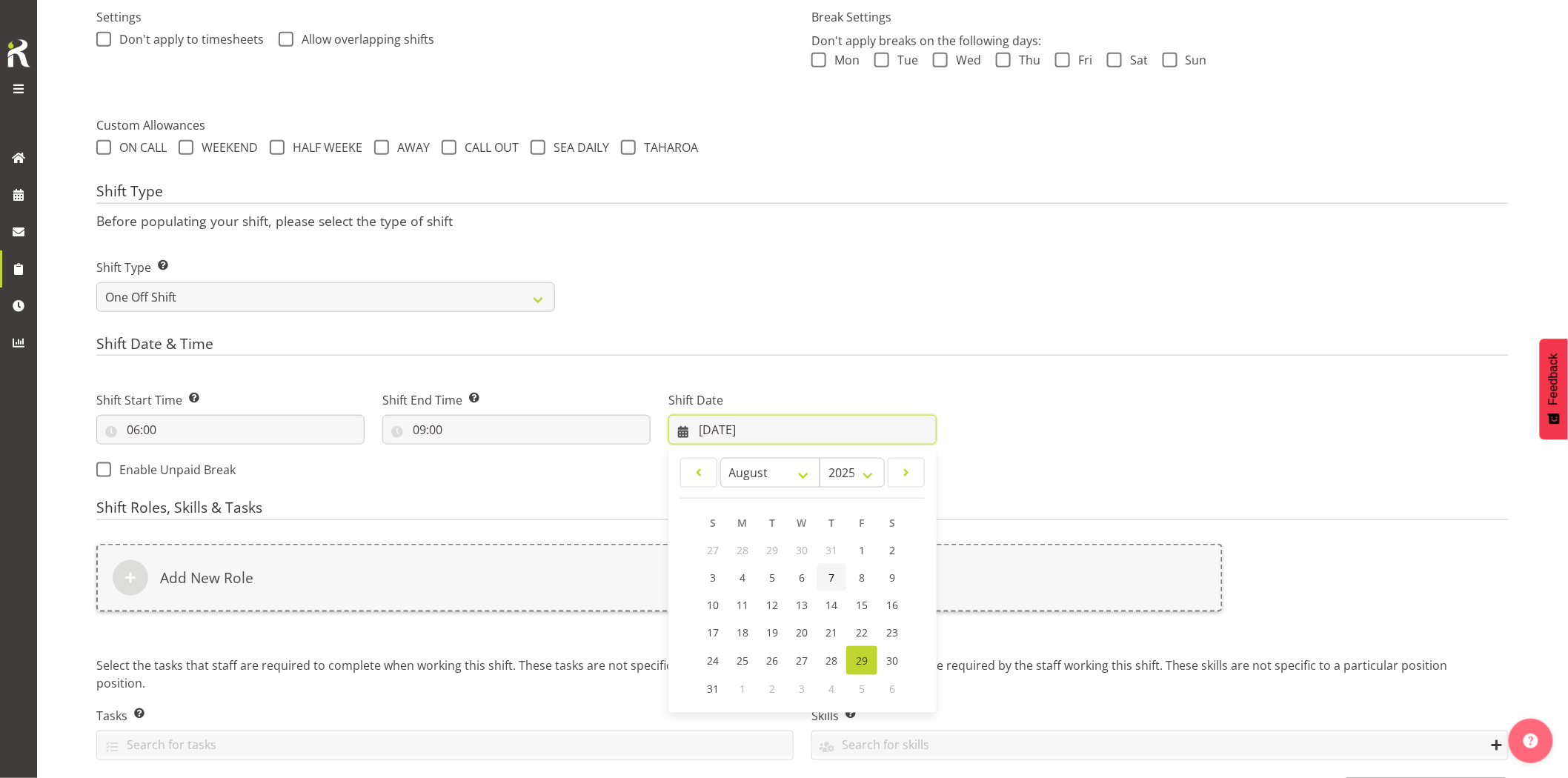
scroll to position [504, 0]
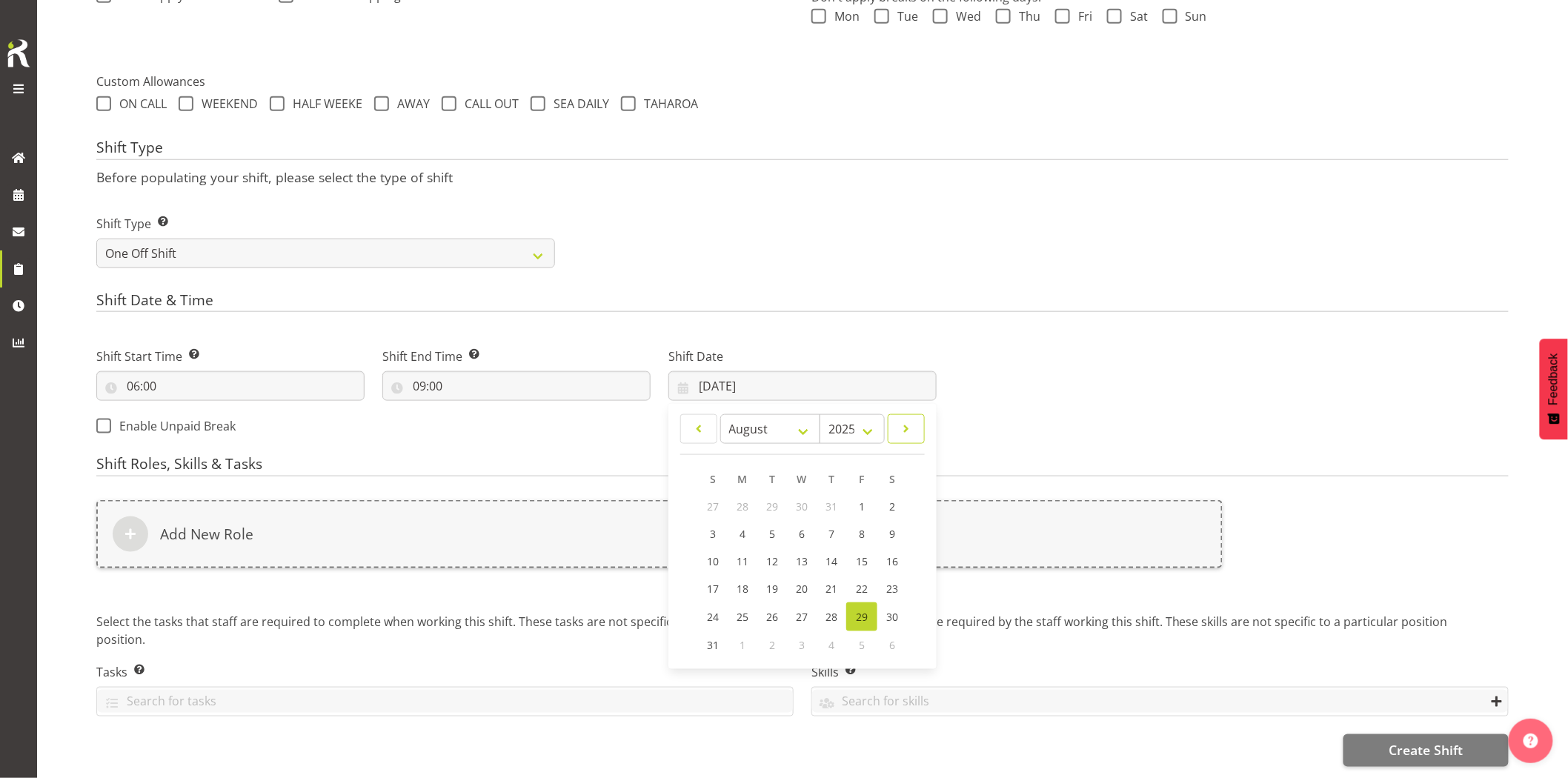
click at [897, 418] on link at bounding box center [906, 429] width 37 height 29
select select "8"
click at [774, 500] on span "2" at bounding box center [773, 507] width 6 height 14
type input "[DATE]"
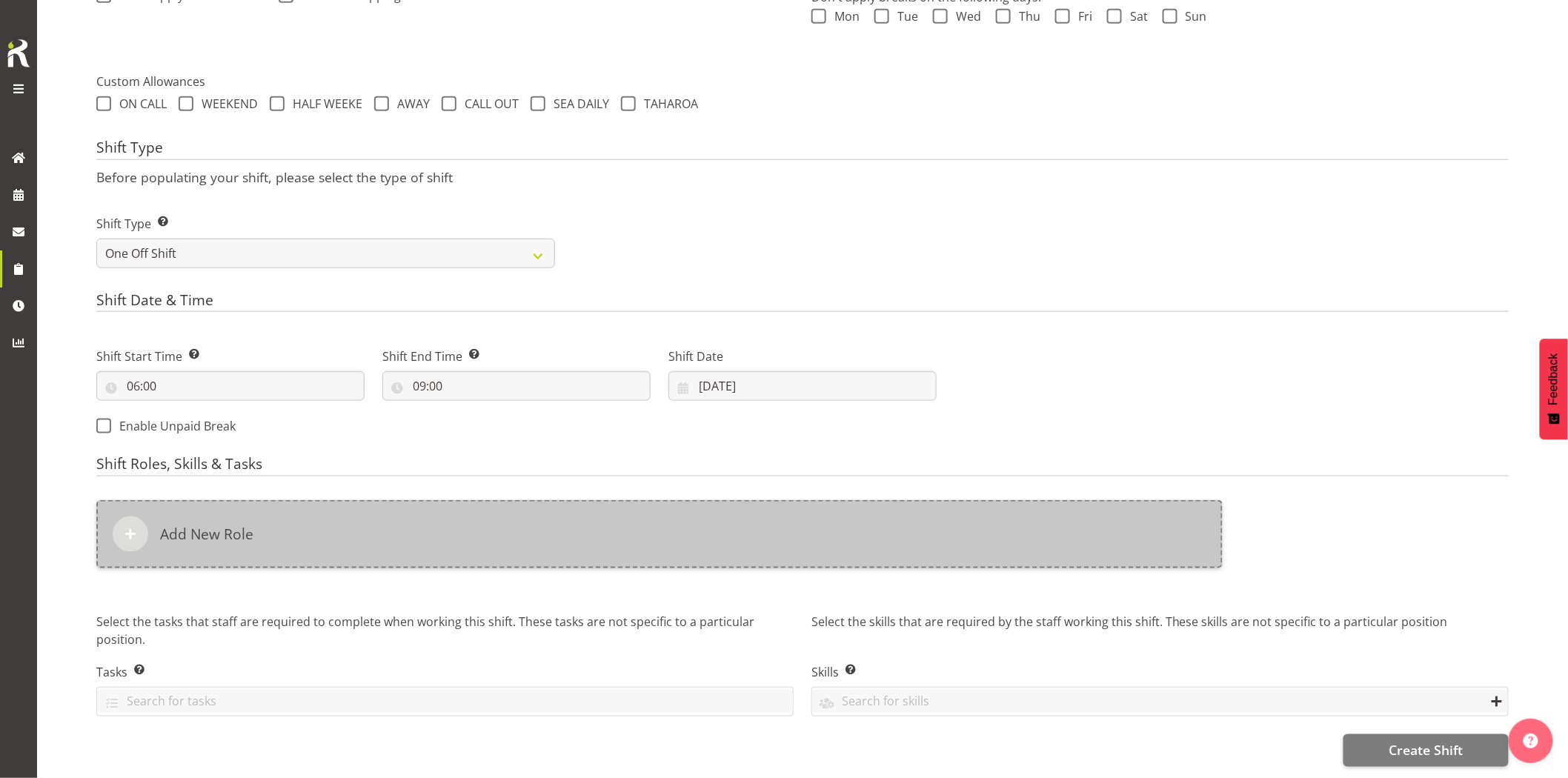
click at [741, 515] on div "Add New Role" at bounding box center [659, 534] width 1126 height 68
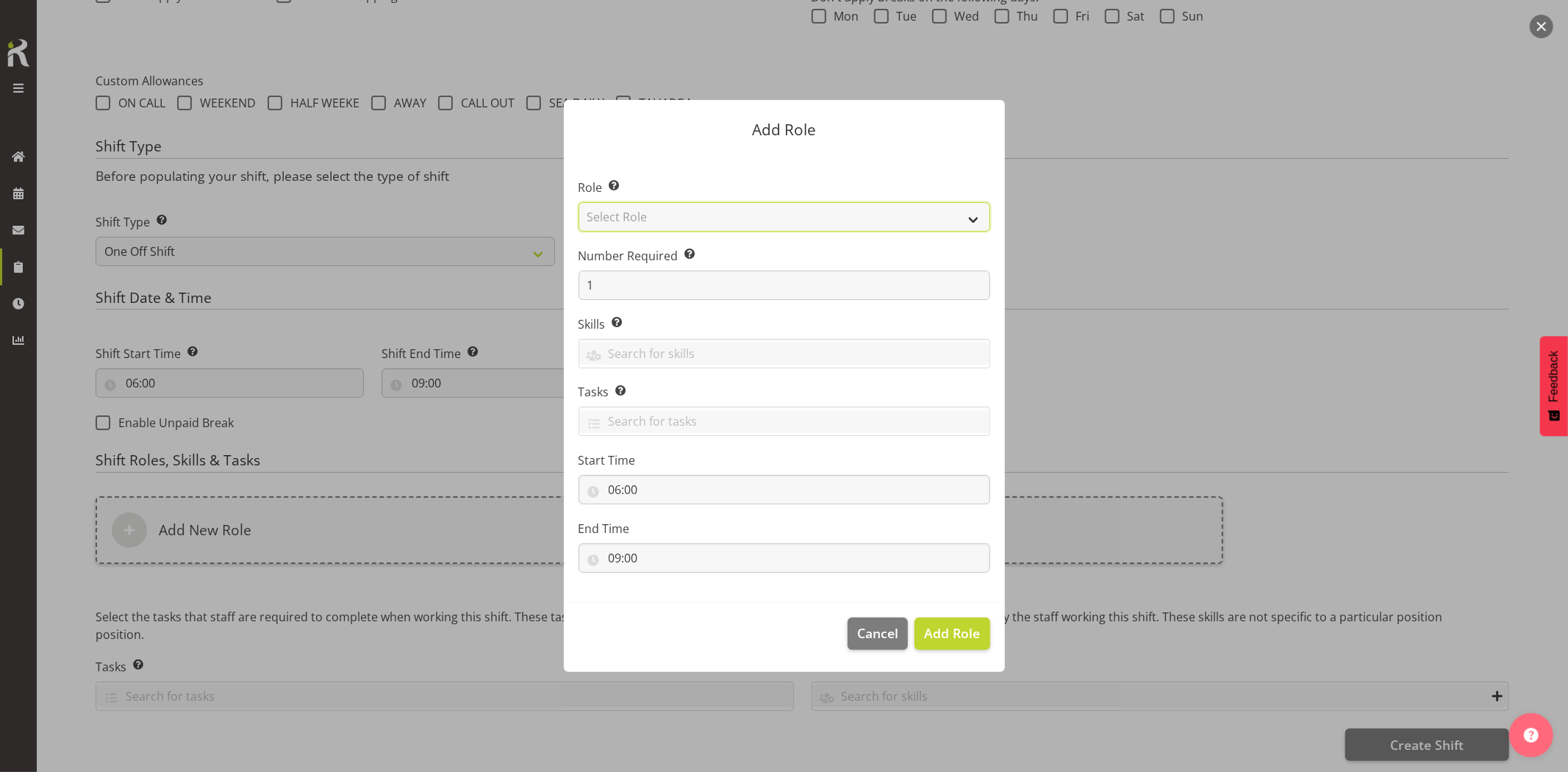
drag, startPoint x: 629, startPoint y: 223, endPoint x: 642, endPoint y: 228, distance: 13.9
click at [629, 223] on select "Select Role Account Manager Electrician Engineering GM HSEQ manager MECH Mechan…" at bounding box center [784, 217] width 412 height 29
select select "21"
click at [579, 202] on select "Select Role Account Manager Electrician Engineering GM HSEQ manager MECH Mechan…" at bounding box center [784, 217] width 412 height 29
click at [940, 632] on span "Add Role" at bounding box center [952, 633] width 56 height 18
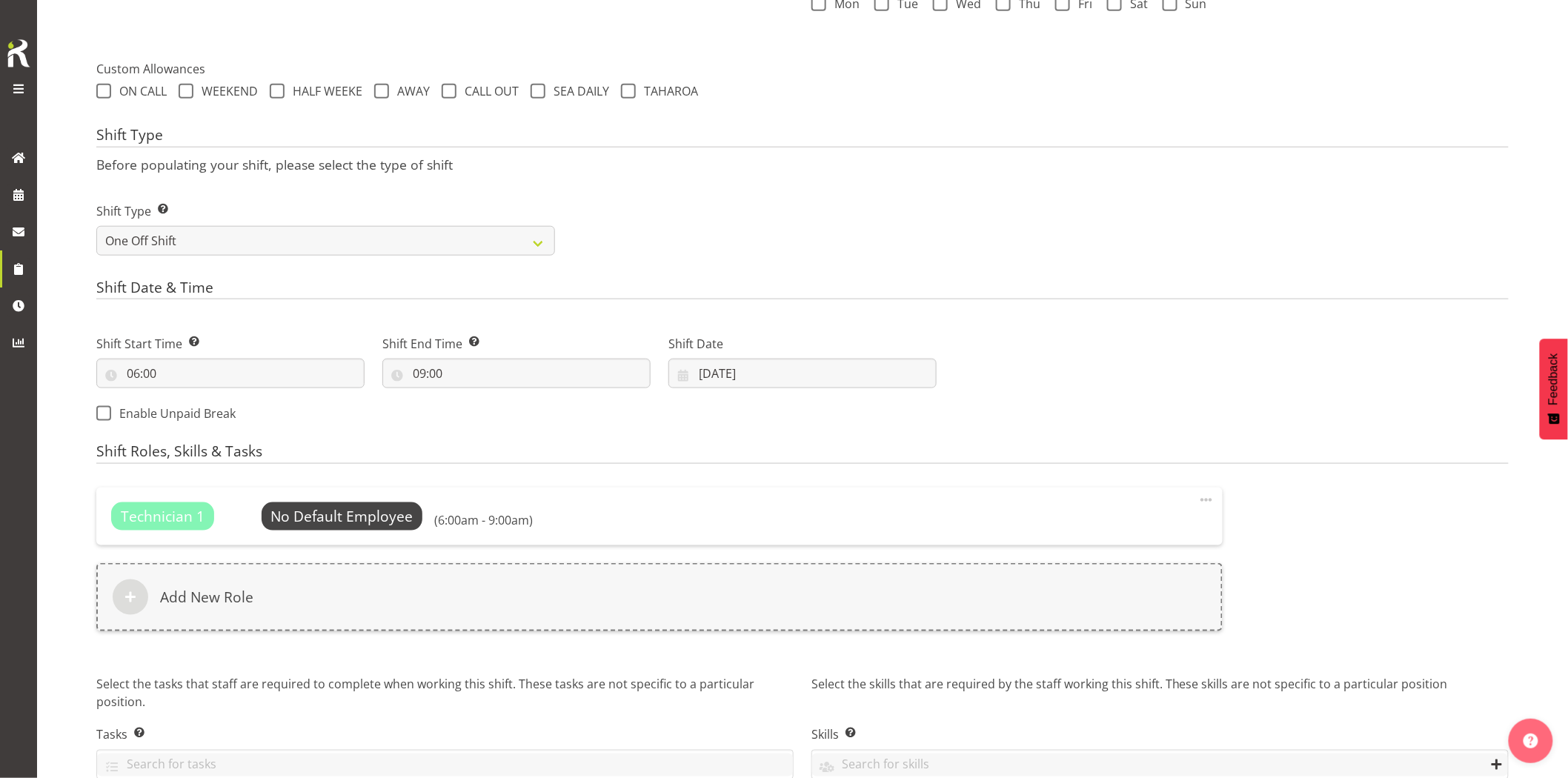
click at [647, 646] on div "Technician 1 No Default Employee Select Employee (6:00am - 9:00am) Edit Delete …" at bounding box center [659, 568] width 1145 height 180
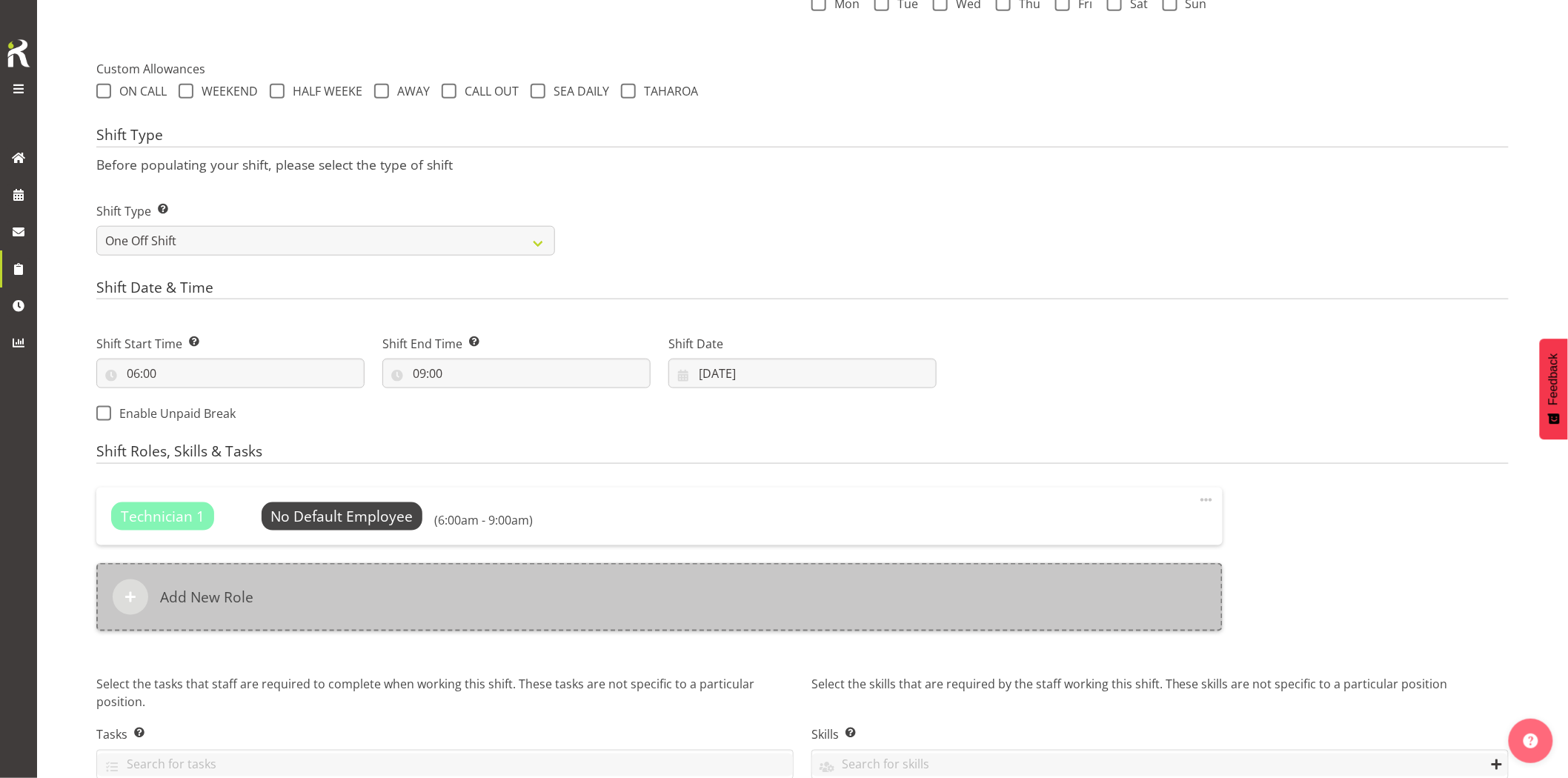
click at [654, 608] on div "Add New Role" at bounding box center [659, 597] width 1126 height 68
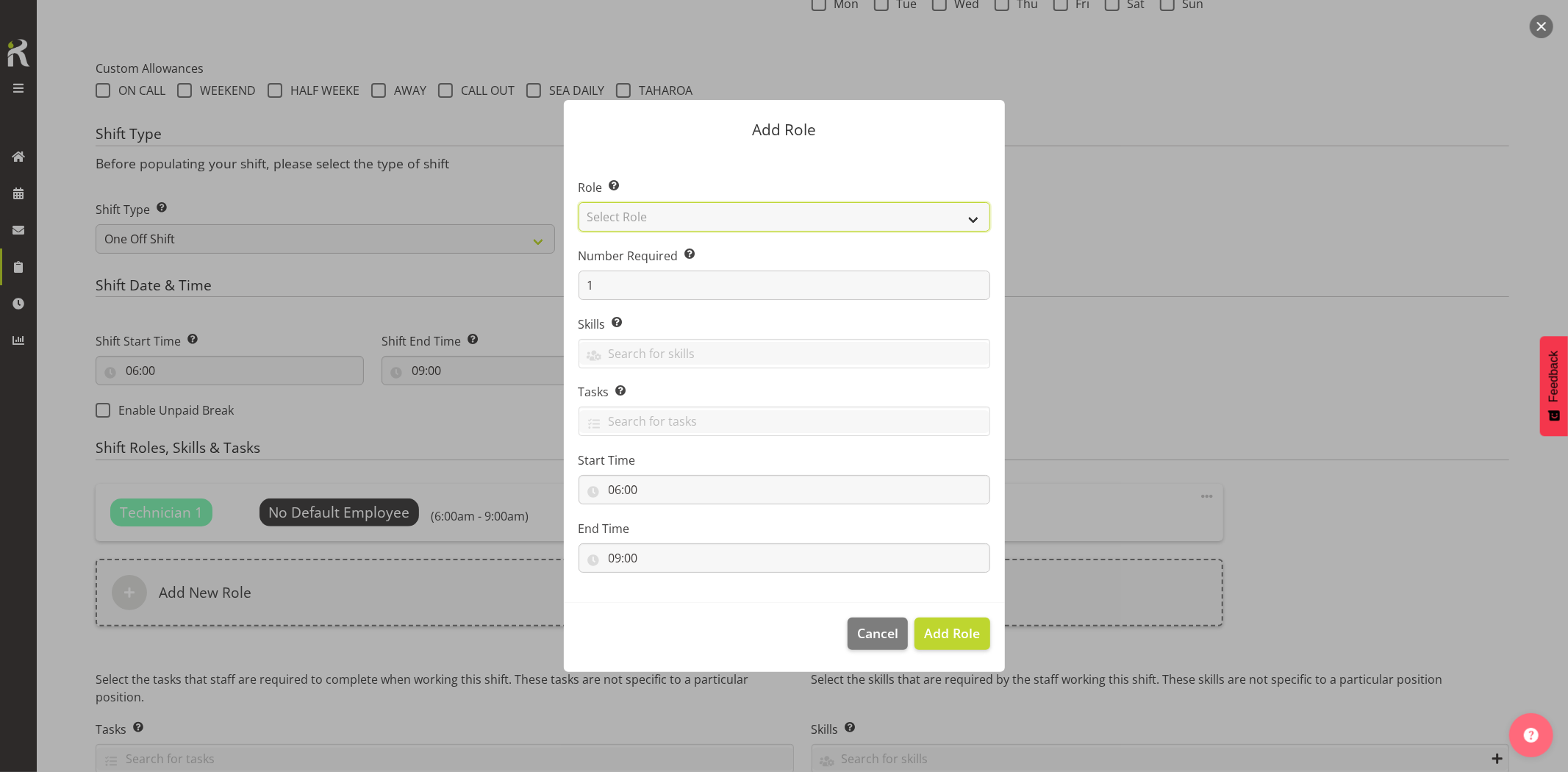
drag, startPoint x: 646, startPoint y: 213, endPoint x: 650, endPoint y: 221, distance: 8.9
click at [646, 213] on select "Select Role Account Manager Electrician Engineering GM HSEQ manager MECH Mechan…" at bounding box center [784, 217] width 412 height 29
select select "27"
click at [579, 202] on select "Select Role Account Manager Electrician Engineering GM HSEQ manager MECH Mechan…" at bounding box center [784, 217] width 412 height 29
click at [957, 634] on span "Add Role" at bounding box center [952, 633] width 56 height 18
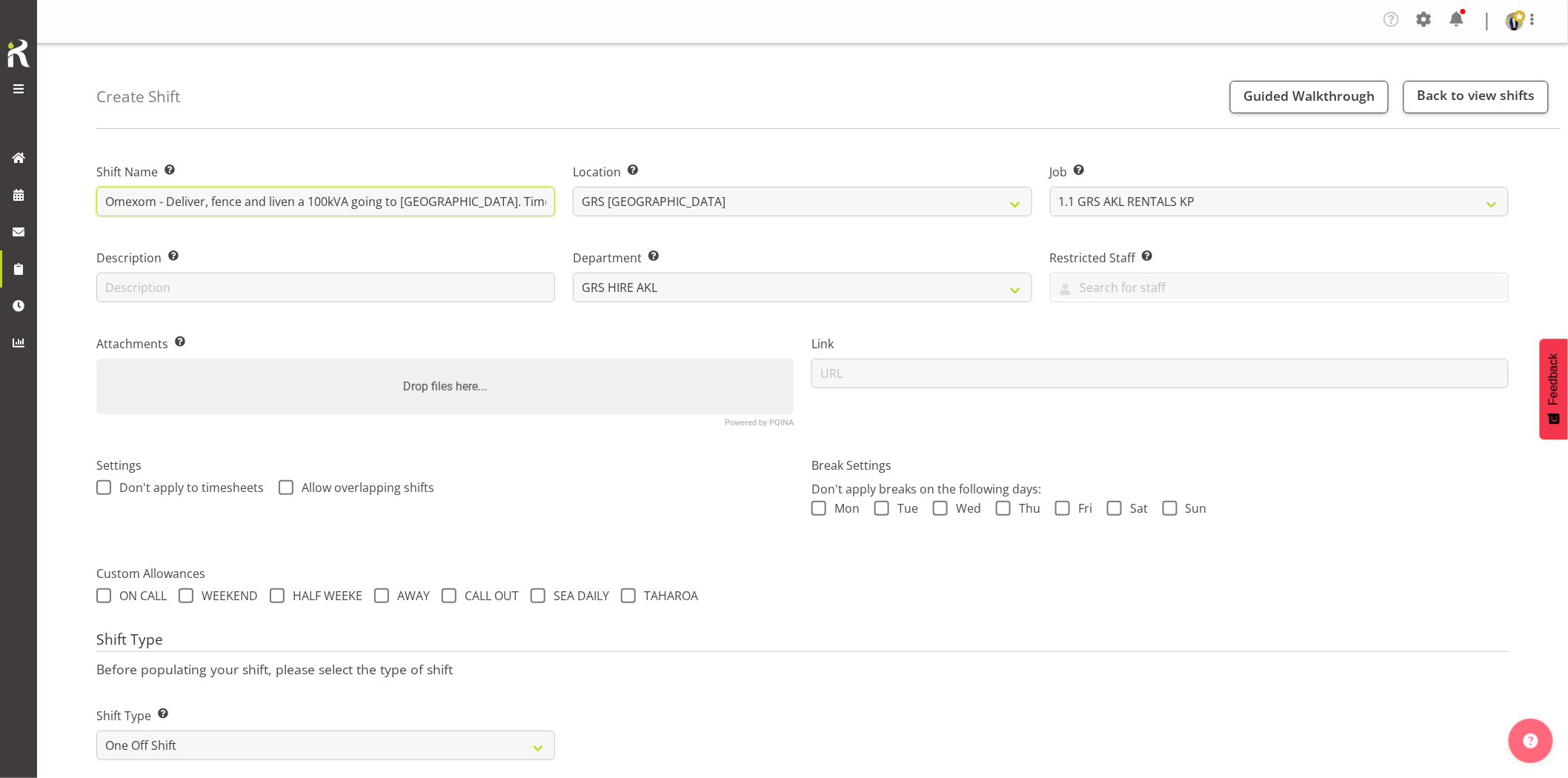
scroll to position [0, 187]
drag, startPoint x: 381, startPoint y: 202, endPoint x: 1515, endPoint y: 214, distance: 1134.1
click at [1515, 214] on div "Shift Name Enter a name for the shift (e.g. Day Shift). Omexom - Deliver, fence…" at bounding box center [802, 288] width 1430 height 293
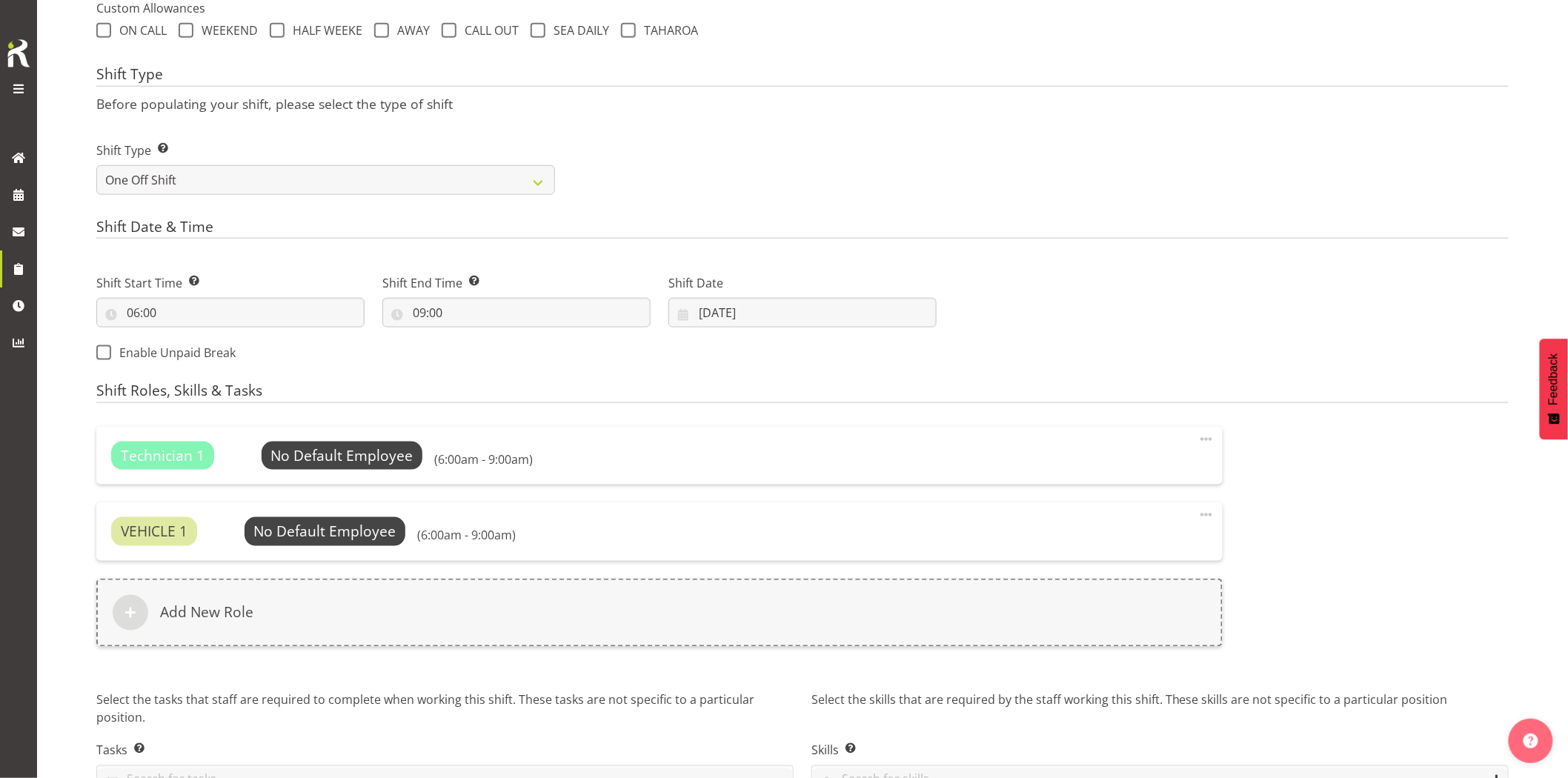
scroll to position [655, 0]
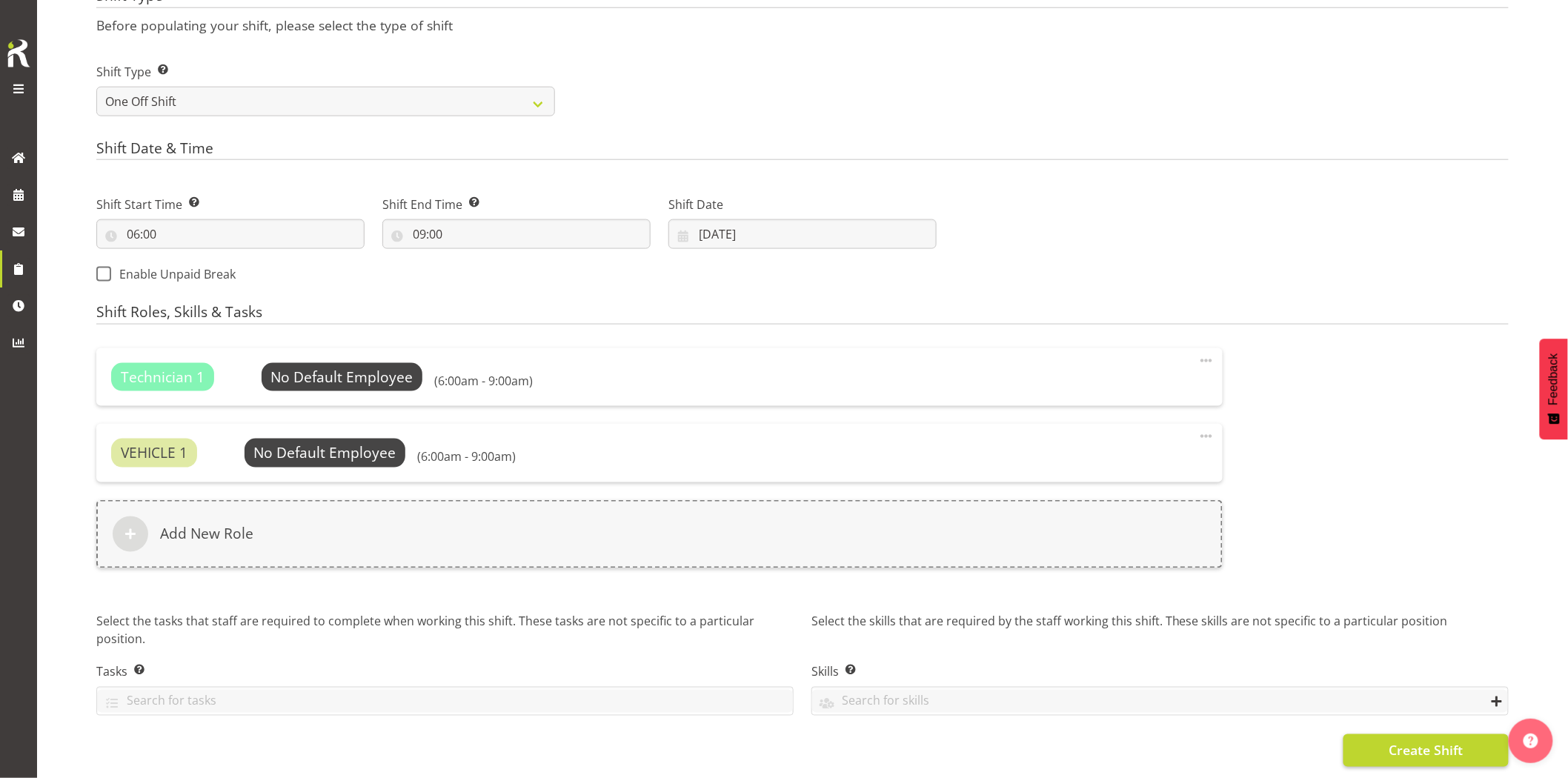
type input "Omexom - Deliver, fence and liven a 100kVA going to Stanmore Bay. Time TBC, con…"
click at [1401, 746] on span "Create Shift" at bounding box center [1426, 750] width 74 height 19
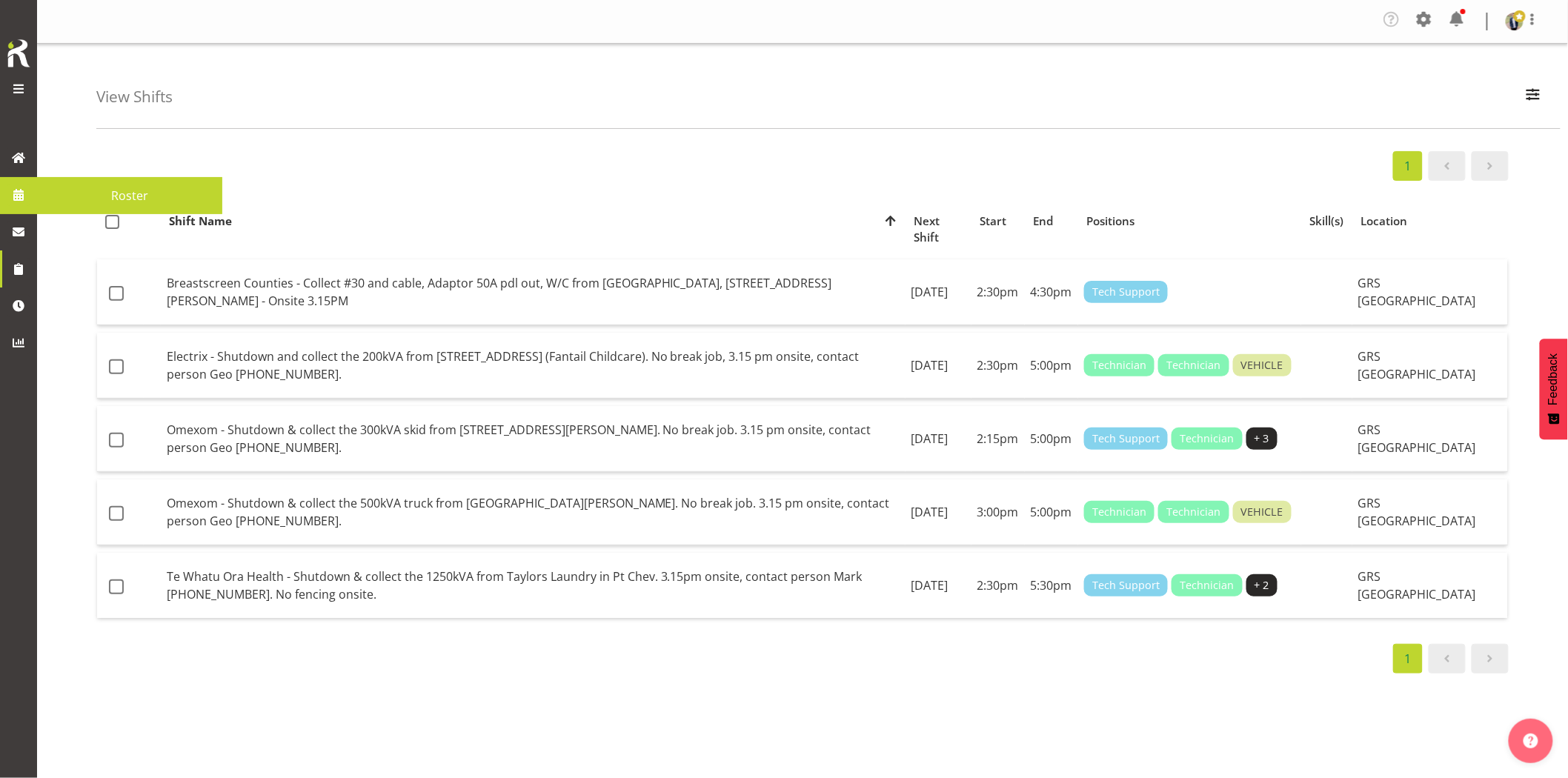
click at [21, 196] on span at bounding box center [19, 194] width 22 height 22
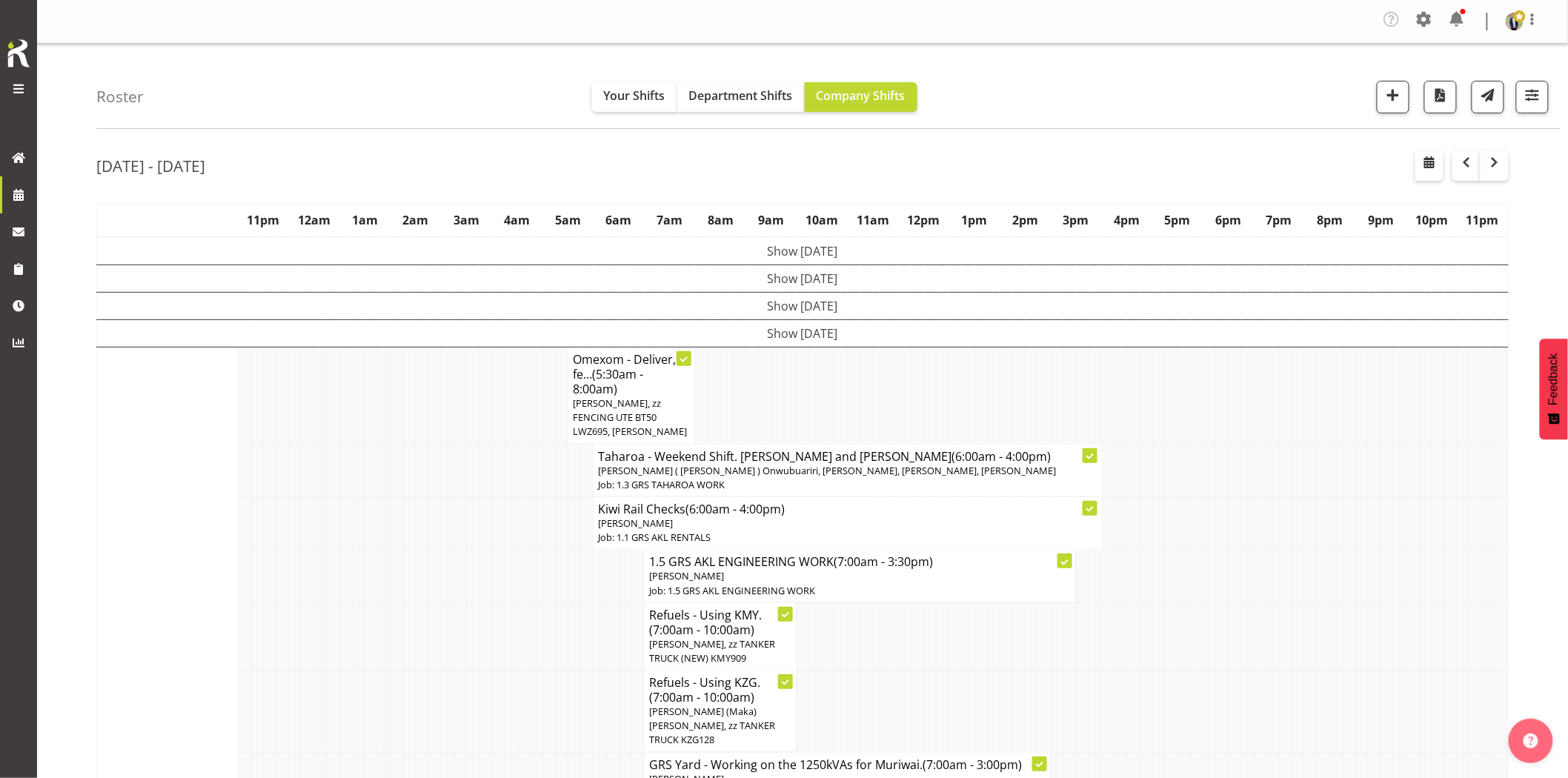
click at [1286, 126] on div "Roster Your Shifts Department Shifts Company Shifts 1 Locations Clear GRS [GEOG…" at bounding box center [828, 86] width 1465 height 85
click at [1390, 104] on span "button" at bounding box center [1393, 94] width 19 height 19
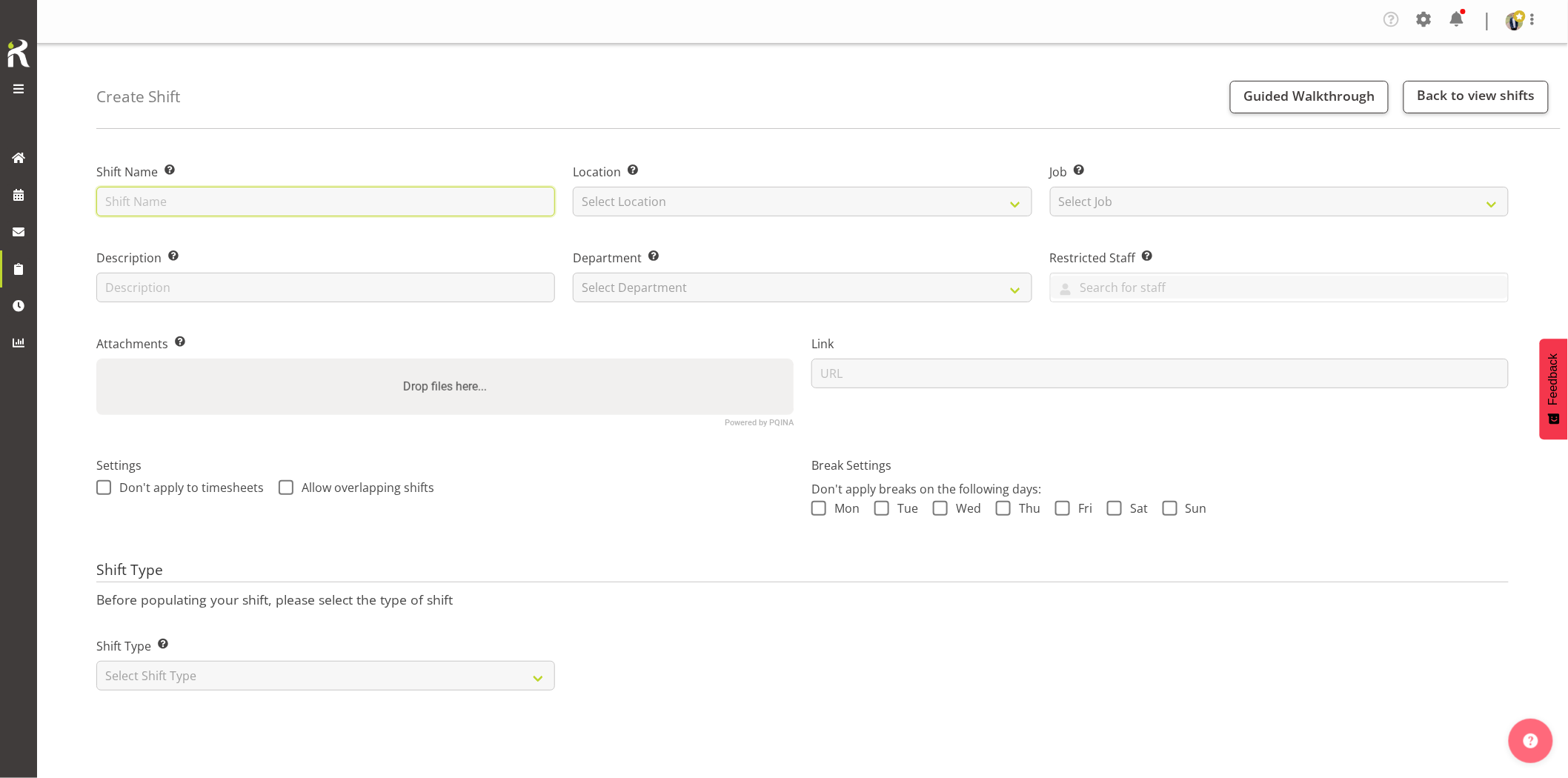
click at [342, 207] on input "text" at bounding box center [325, 201] width 459 height 29
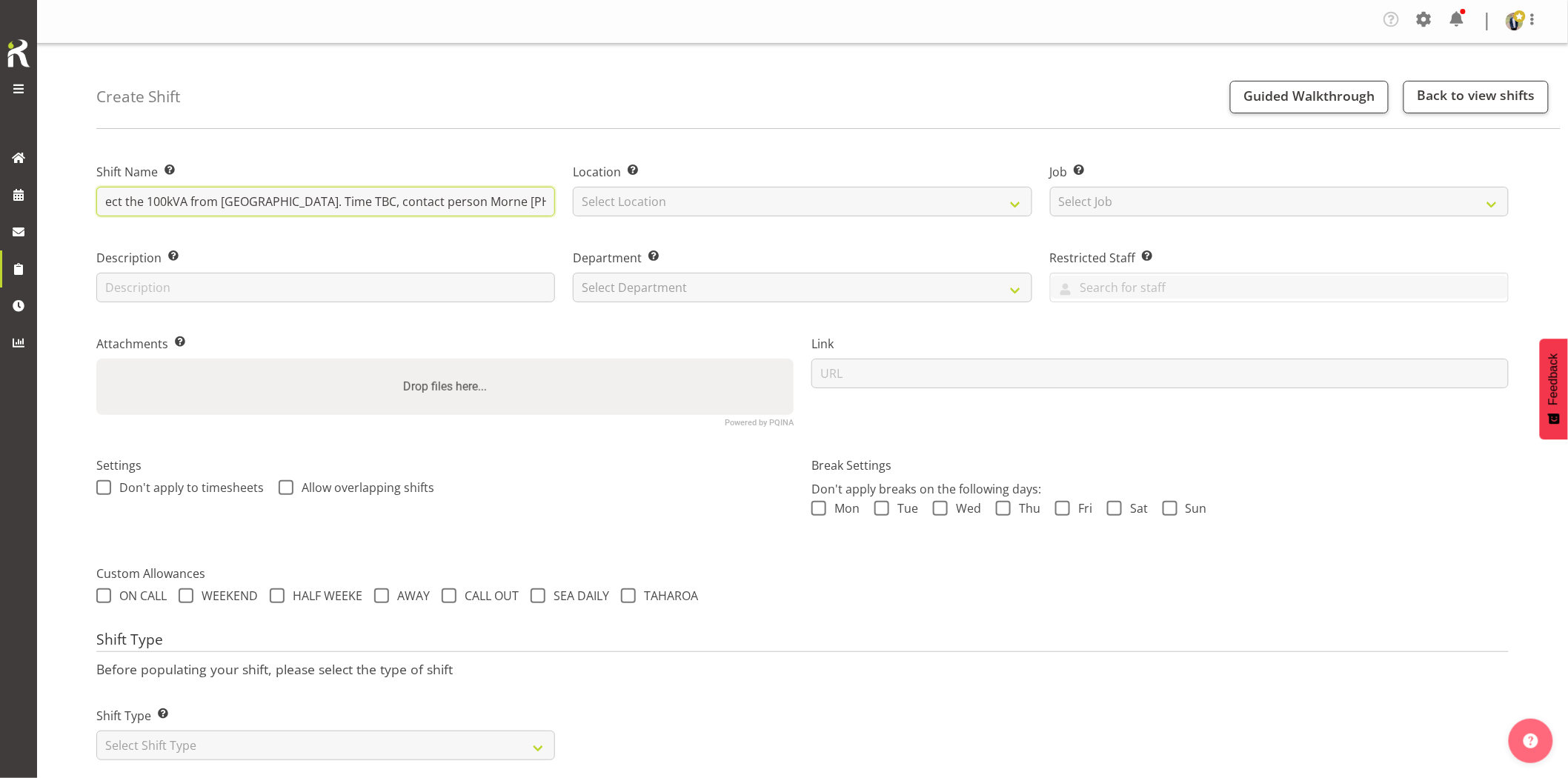
scroll to position [0, 159]
type input "Omexom - Shutdown & collect the 100kVA from [GEOGRAPHIC_DATA]. Time TBC, contac…"
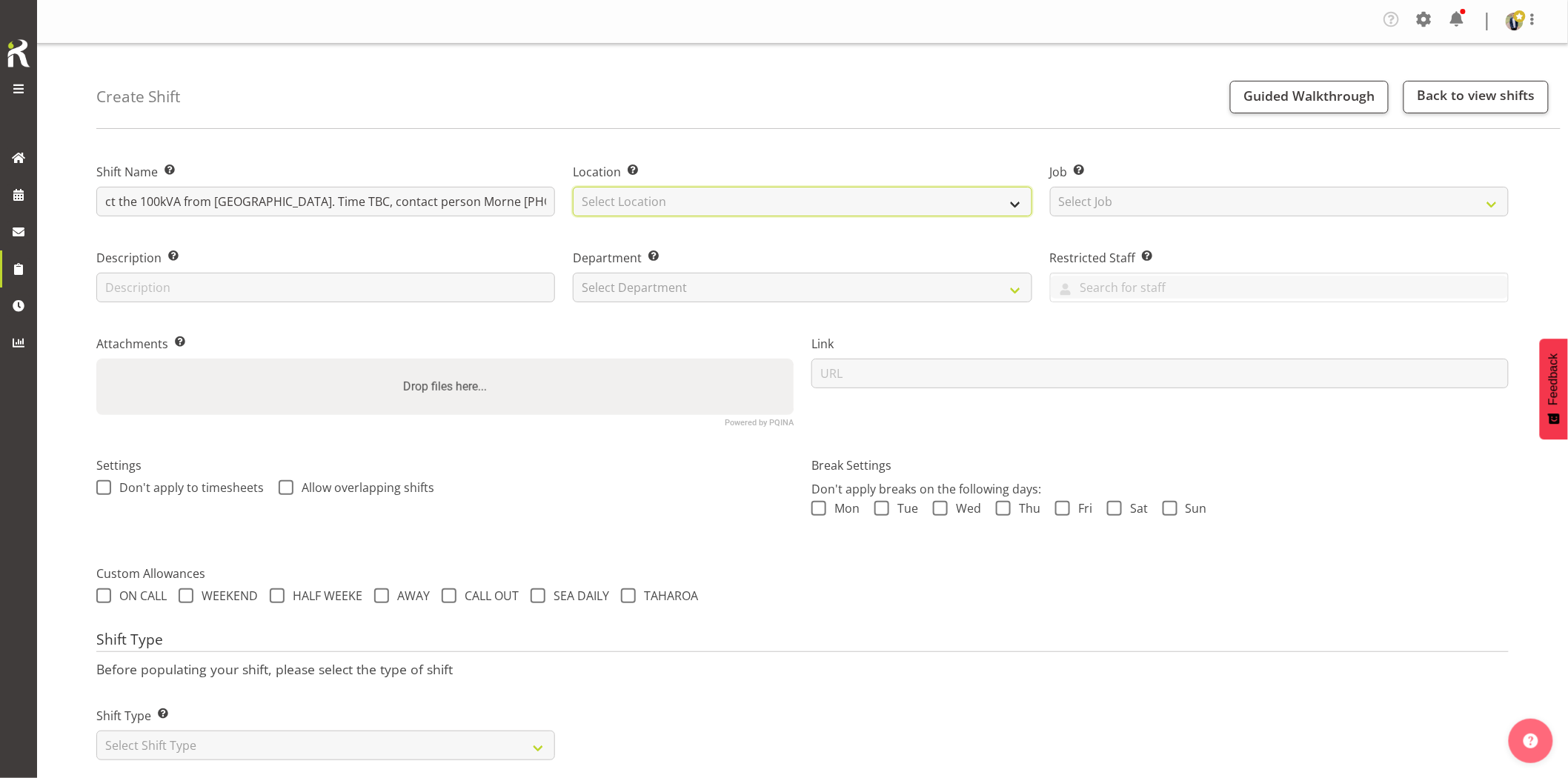
click at [656, 207] on select "Select Location [GEOGRAPHIC_DATA] [GEOGRAPHIC_DATA] GRS [GEOGRAPHIC_DATA] [GEOG…" at bounding box center [802, 201] width 459 height 29
select select "28"
click at [573, 187] on select "Select Location [GEOGRAPHIC_DATA] [GEOGRAPHIC_DATA] GRS [GEOGRAPHIC_DATA] [GEOG…" at bounding box center [802, 201] width 459 height 29
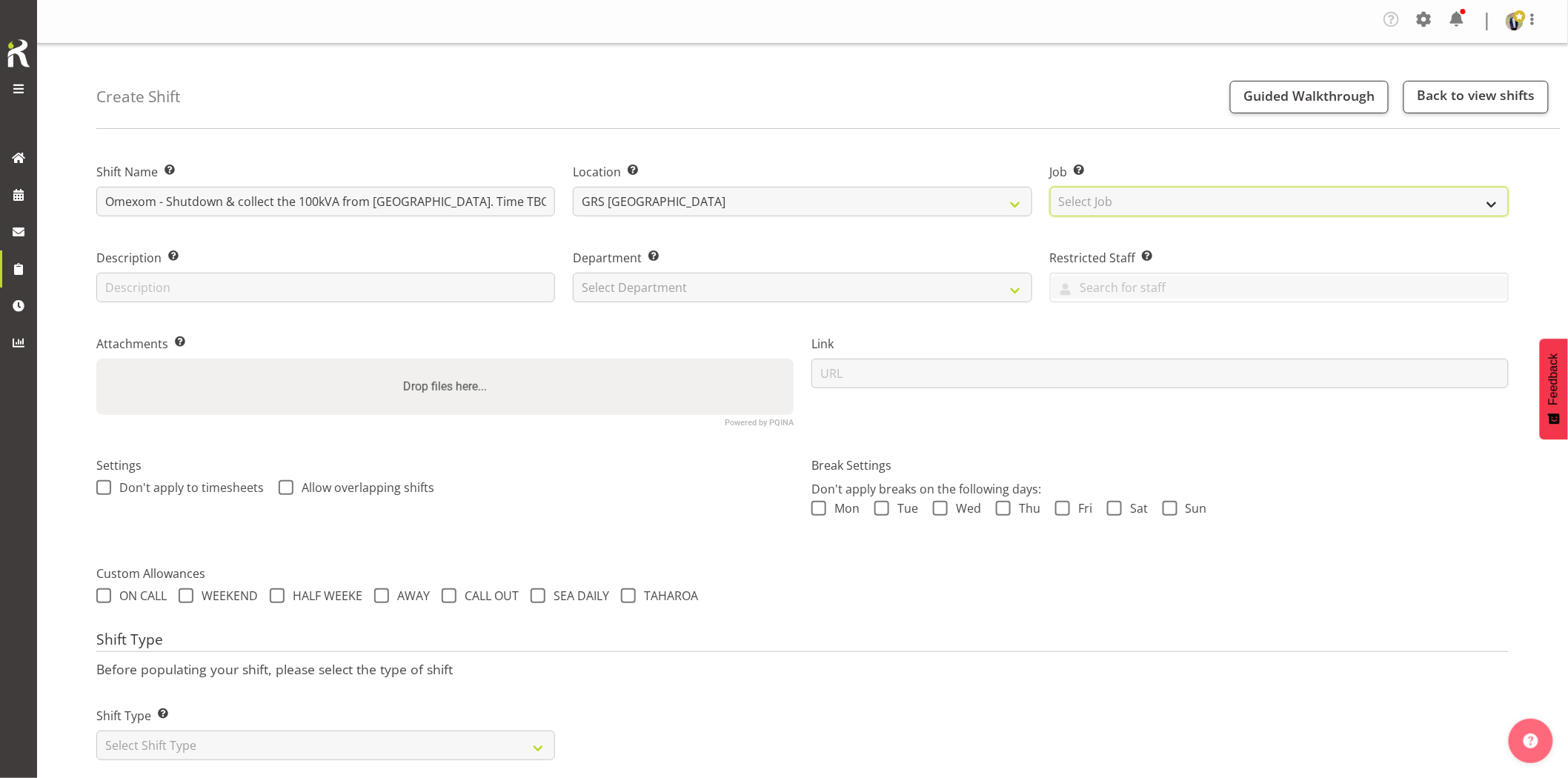
drag, startPoint x: 1165, startPoint y: 211, endPoint x: 1172, endPoint y: 216, distance: 8.6
click at [1165, 211] on select "Select Job Create new job 1.1 GRS AKL RENTALS 1.1 GRS AKL RENTALS AC 1.1 GRS AK…" at bounding box center [1280, 201] width 459 height 29
select select "7504"
click at [1050, 187] on select "Select Job Create new job 1.1 GRS AKL RENTALS 1.1 GRS AKL RENTALS AC 1.1 GRS AK…" at bounding box center [1280, 201] width 459 height 29
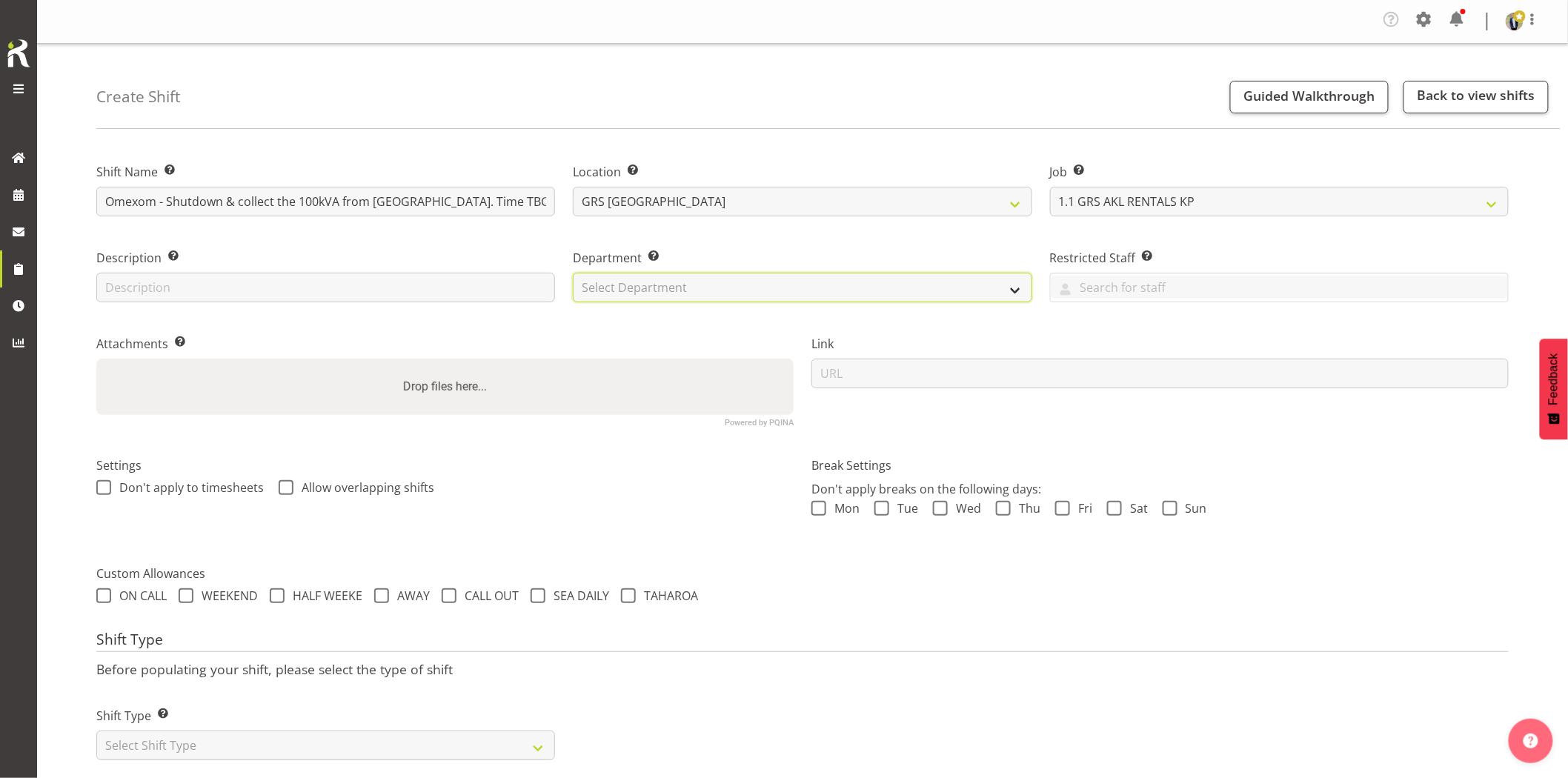
drag, startPoint x: 706, startPoint y: 274, endPoint x: 701, endPoint y: 295, distance: 21.6
click at [706, 274] on select "Select Department GRS HIRE AKL GRS HIRE AKL GRS HIRE TGA GRS HIRE HST GRS SALES…" at bounding box center [802, 288] width 459 height 29
select select "20"
click at [573, 273] on select "Select Department GRS HIRE AKL GRS HIRE AKL GRS HIRE TGA GRS HIRE HST GRS SALES…" at bounding box center [802, 288] width 459 height 29
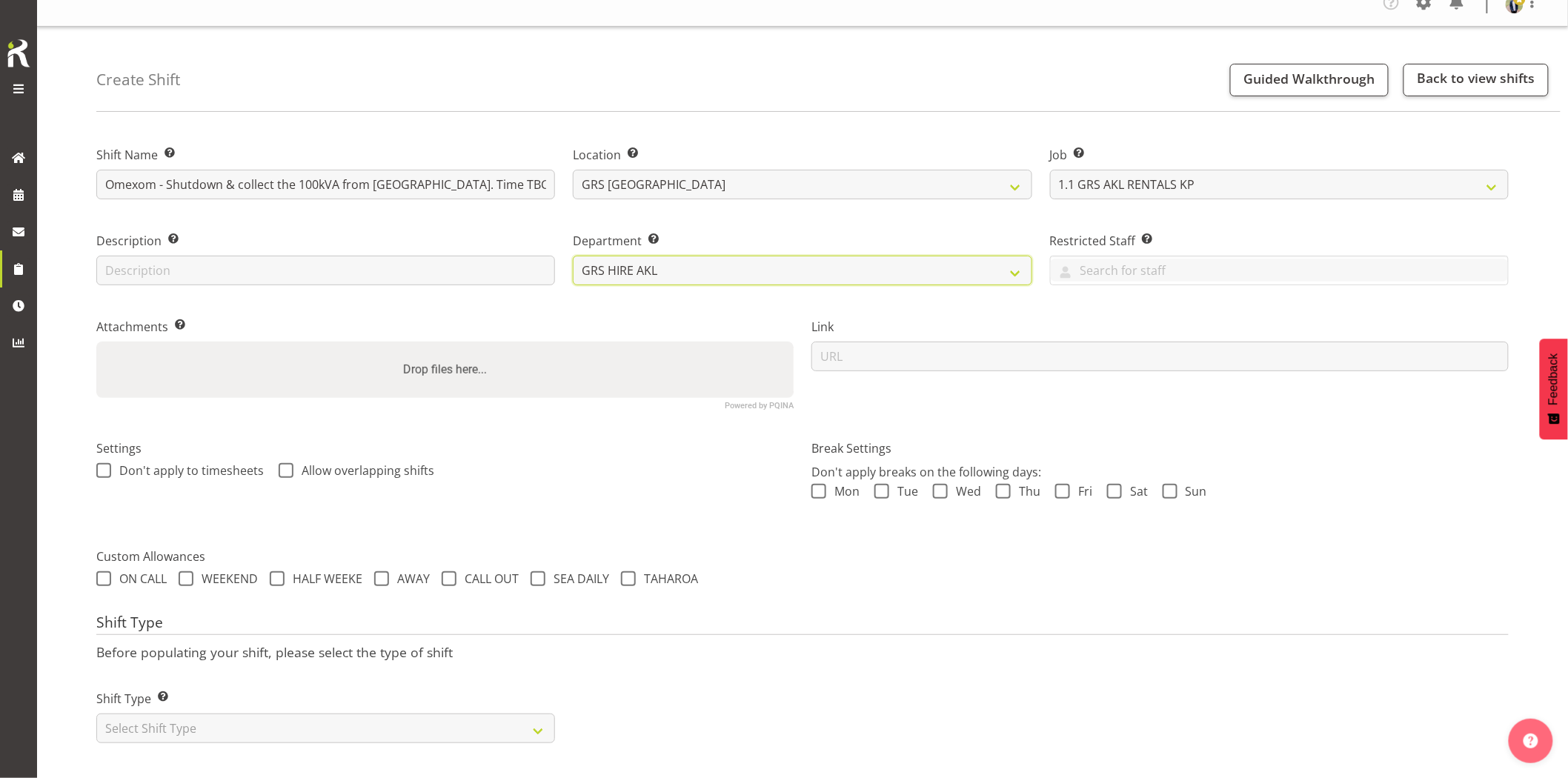
scroll to position [29, 0]
click at [284, 716] on select "Select Shift Type One Off Shift Recurring Shift Rotating Shift" at bounding box center [325, 728] width 459 height 29
select select "one_off"
click at [96, 713] on select "Select Shift Type One Off Shift Recurring Shift Rotating Shift" at bounding box center [325, 728] width 459 height 29
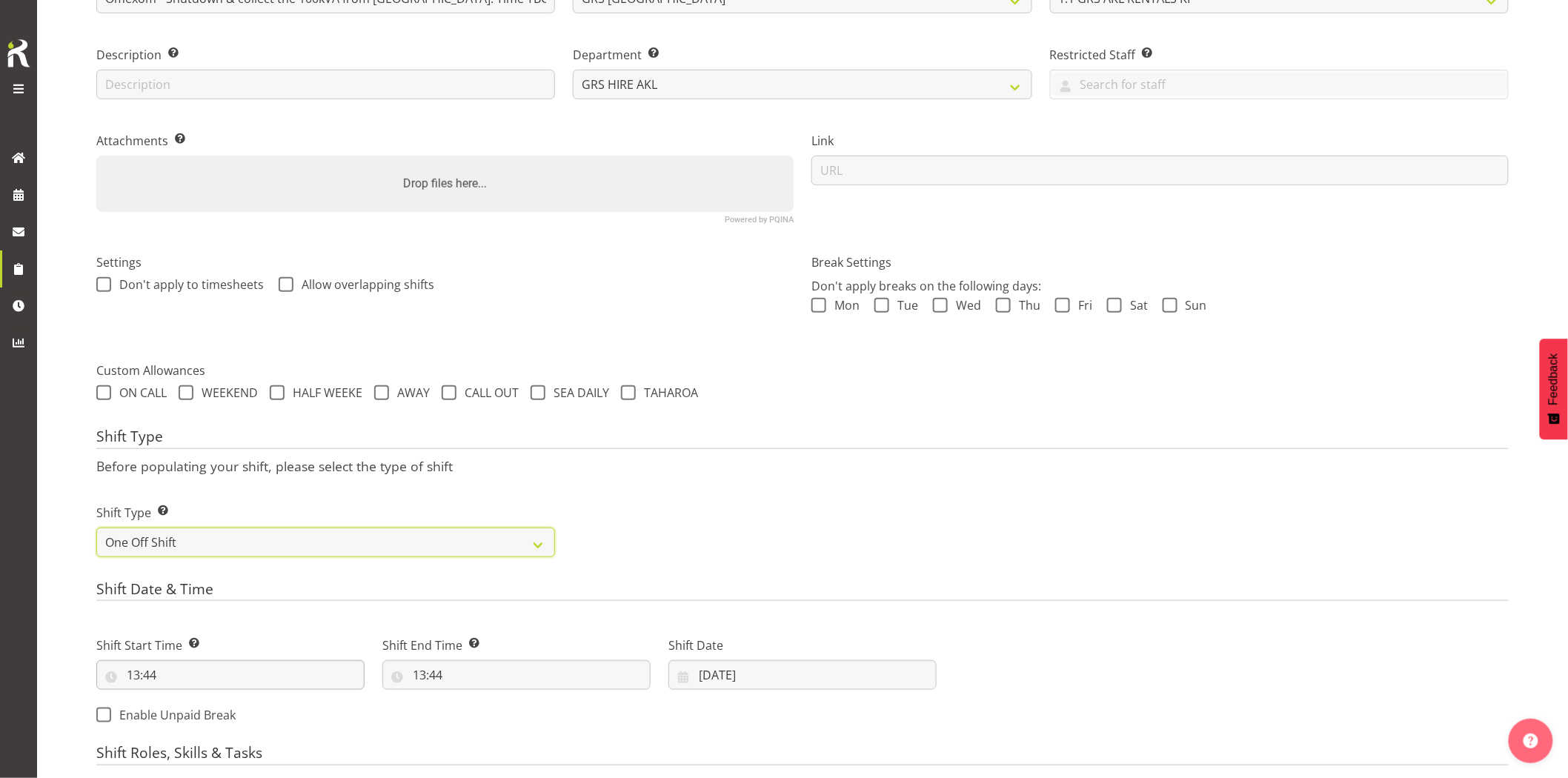
scroll to position [276, 0]
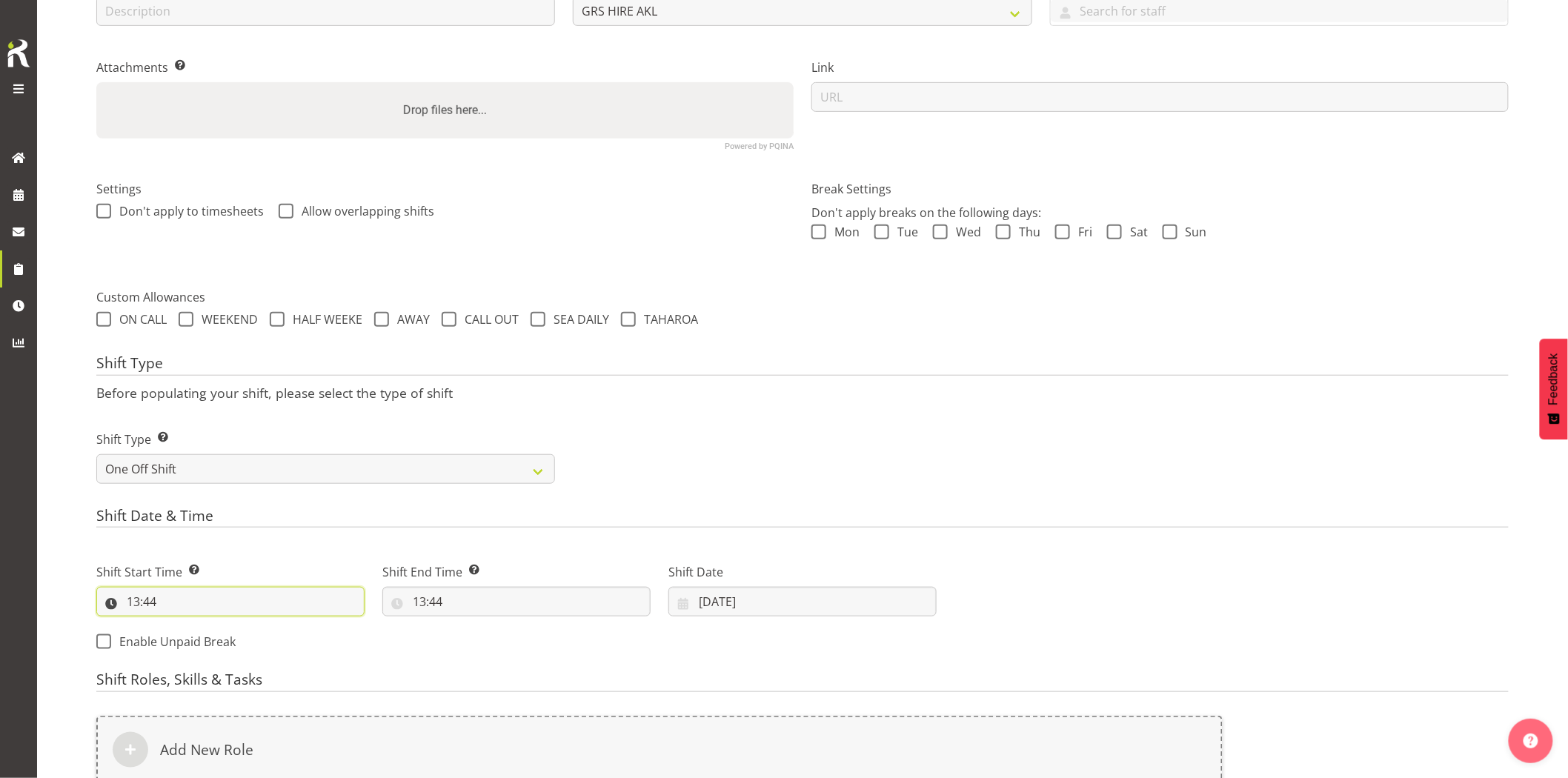
click at [227, 595] on input "13:44" at bounding box center [231, 601] width 268 height 29
drag, startPoint x: 195, startPoint y: 638, endPoint x: 221, endPoint y: 595, distance: 50.2
click at [195, 638] on select "00 01 02 03 04 05 06 07 08 09 10 11 12 13 14 15 16 17 18 19 20 21 22 23" at bounding box center [197, 640] width 33 height 29
select select "17"
click at [180, 625] on select "00 01 02 03 04 05 06 07 08 09 10 11 12 13 14 15 16 17 18 19 20 21 22 23" at bounding box center [197, 640] width 33 height 29
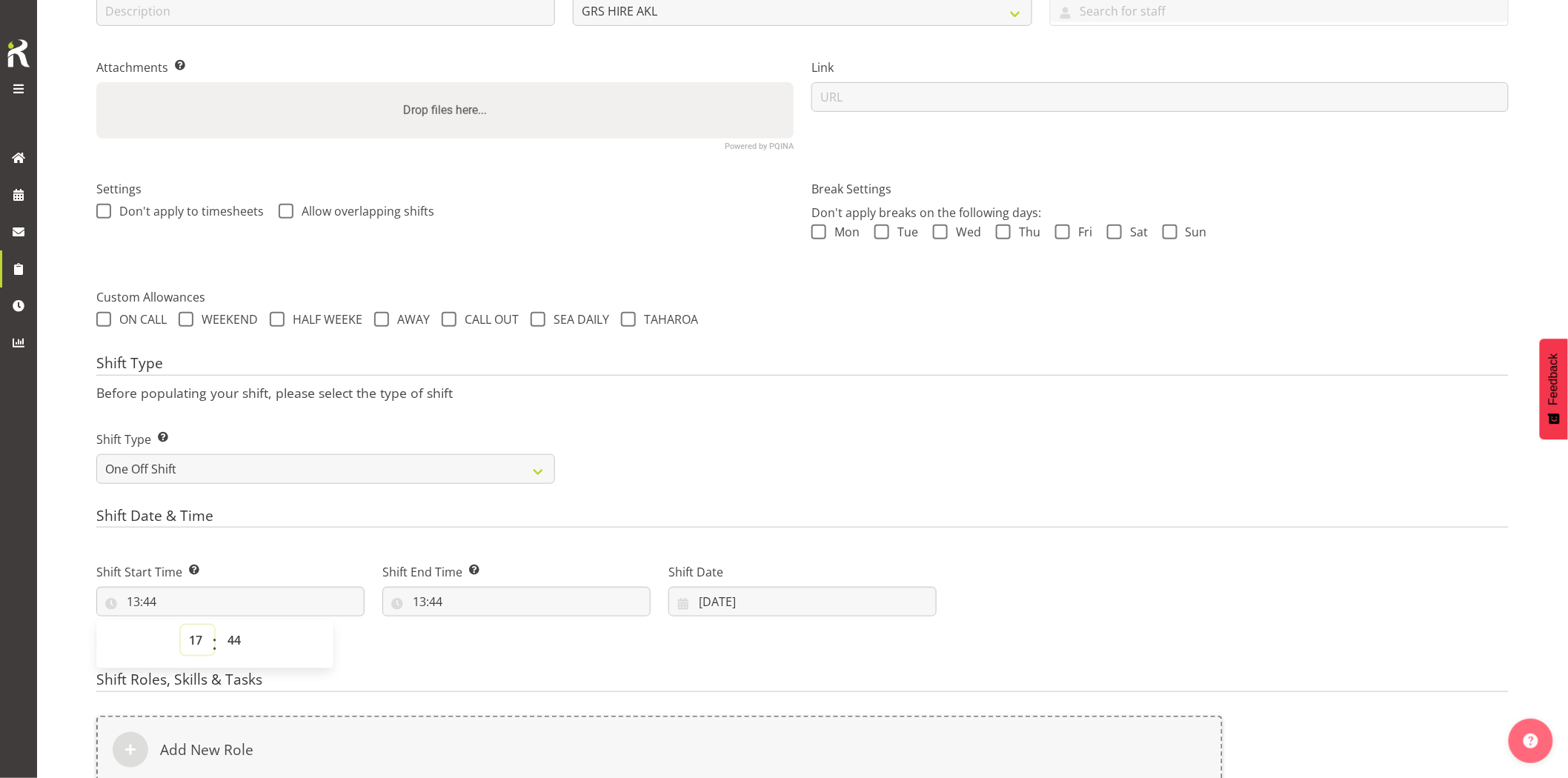
type input "17:44"
click at [241, 632] on select "00 01 02 03 04 05 06 07 08 09 10 11 12 13 14 15 16 17 18 19 20 21 22 23 24 25 2…" at bounding box center [235, 640] width 33 height 29
select select "0"
click at [219, 625] on select "00 01 02 03 04 05 06 07 08 09 10 11 12 13 14 15 16 17 18 19 20 21 22 23 24 25 2…" at bounding box center [235, 640] width 33 height 29
type input "17:00"
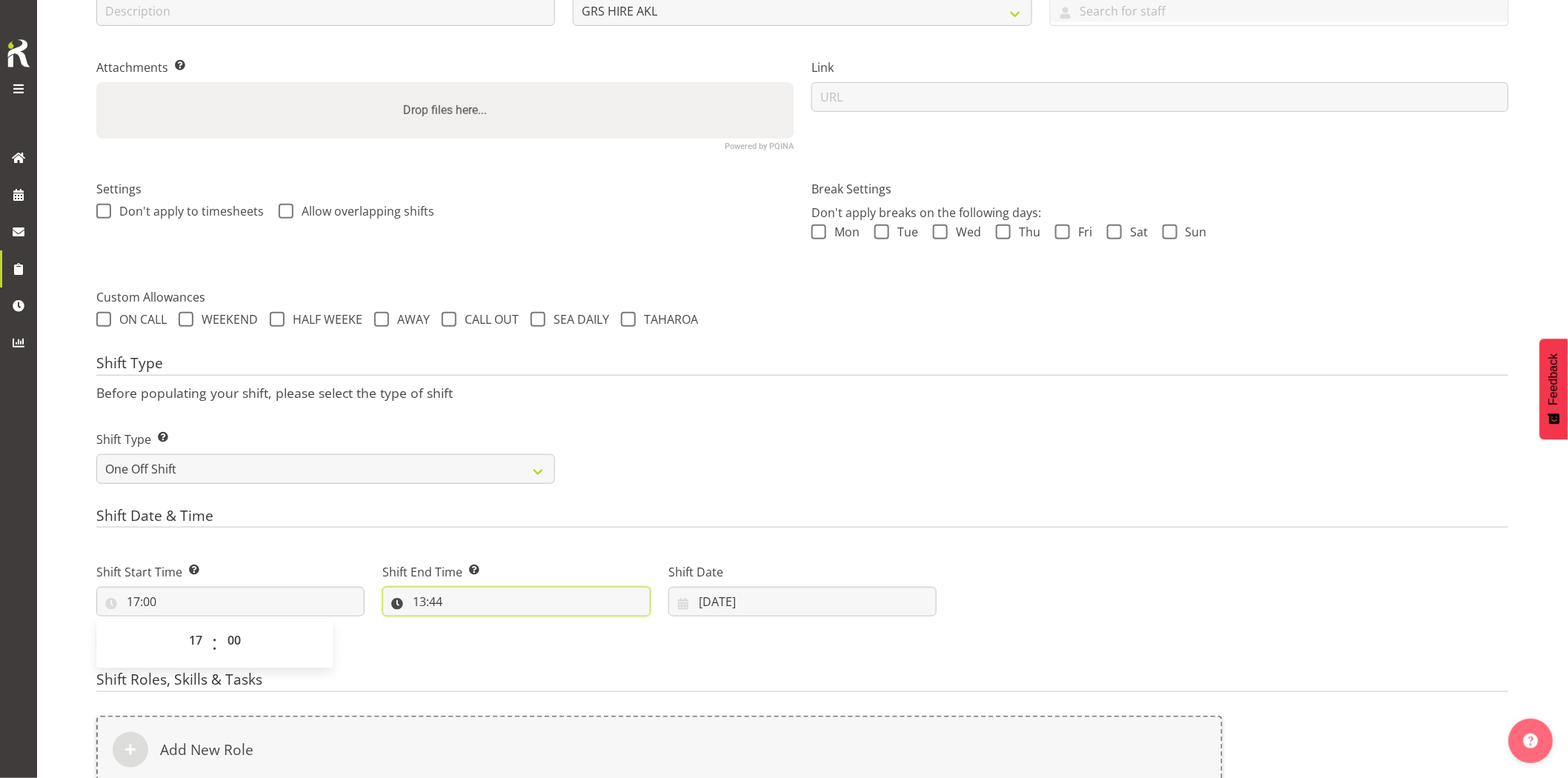
click at [470, 602] on input "13:44" at bounding box center [517, 601] width 268 height 29
click at [481, 640] on select "00 01 02 03 04 05 06 07 08 09 10 11 12 13 14 15 16 17 18 19 20 21 22 23" at bounding box center [483, 640] width 33 height 29
select select "19"
click at [467, 625] on select "00 01 02 03 04 05 06 07 08 09 10 11 12 13 14 15 16 17 18 19 20 21 22 23" at bounding box center [483, 640] width 33 height 29
type input "19:44"
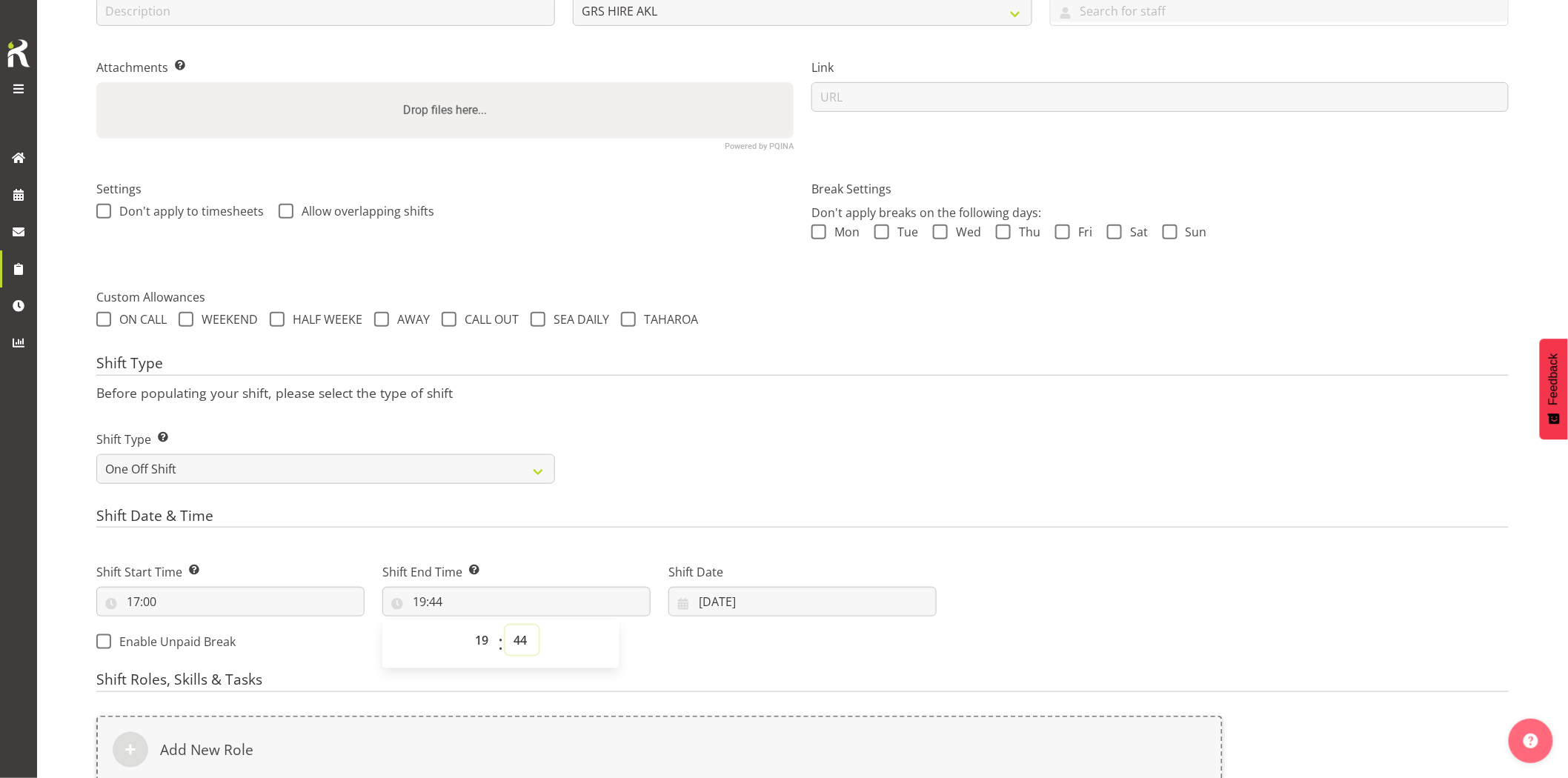
drag, startPoint x: 514, startPoint y: 643, endPoint x: 507, endPoint y: 633, distance: 12.2
click at [514, 643] on select "00 01 02 03 04 05 06 07 08 09 10 11 12 13 14 15 16 17 18 19 20 21 22 23 24 25 2…" at bounding box center [521, 640] width 33 height 29
select select "0"
click at [505, 625] on select "00 01 02 03 04 05 06 07 08 09 10 11 12 13 14 15 16 17 18 19 20 21 22 23 24 25 2…" at bounding box center [521, 640] width 33 height 29
type input "19:00"
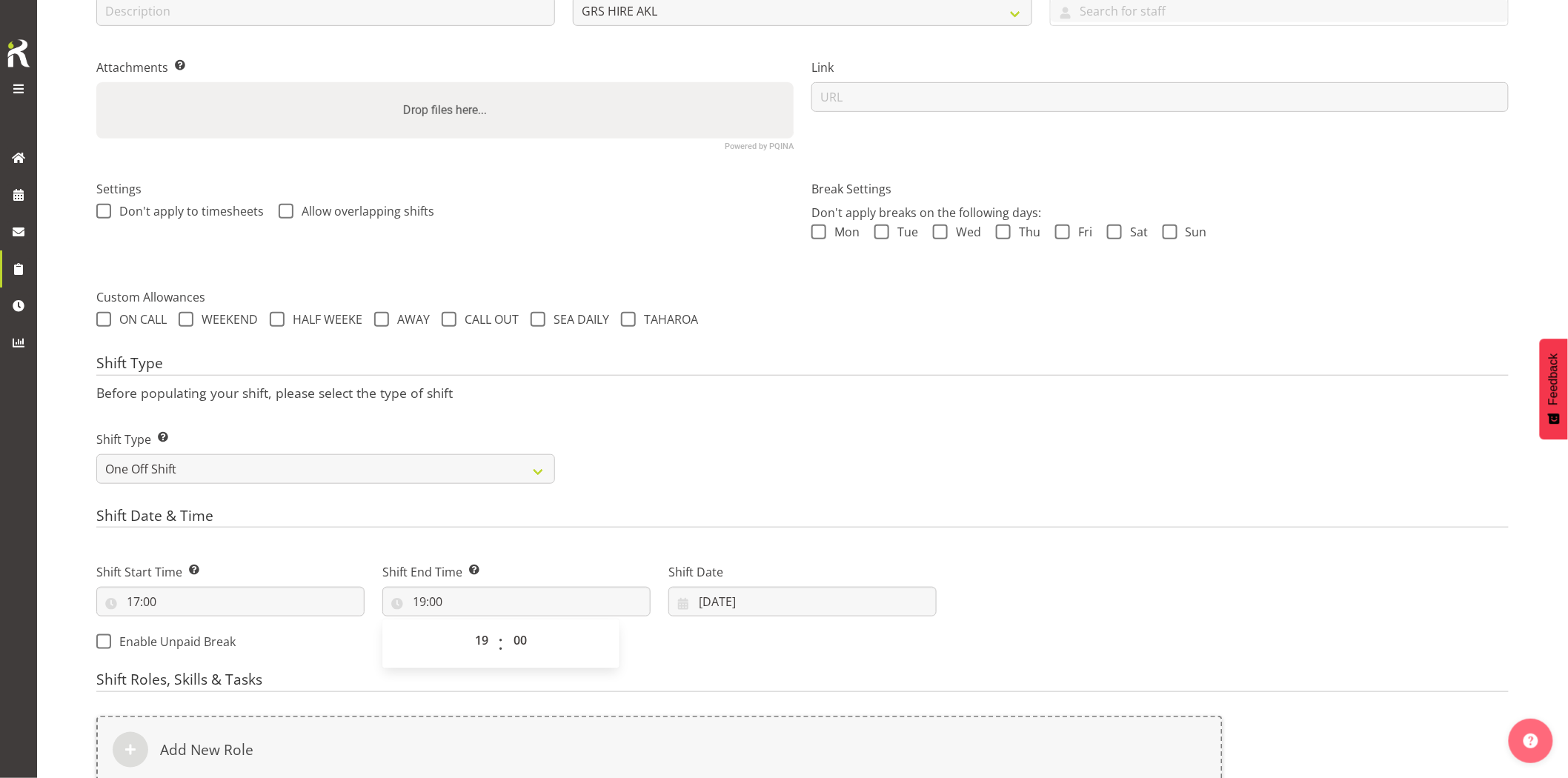
drag, startPoint x: 787, startPoint y: 391, endPoint x: 804, endPoint y: 415, distance: 29.4
click at [790, 395] on p "Before populating your shift, please select the type of shift" at bounding box center [802, 392] width 1412 height 16
click at [757, 615] on input "[DATE]" at bounding box center [803, 601] width 268 height 29
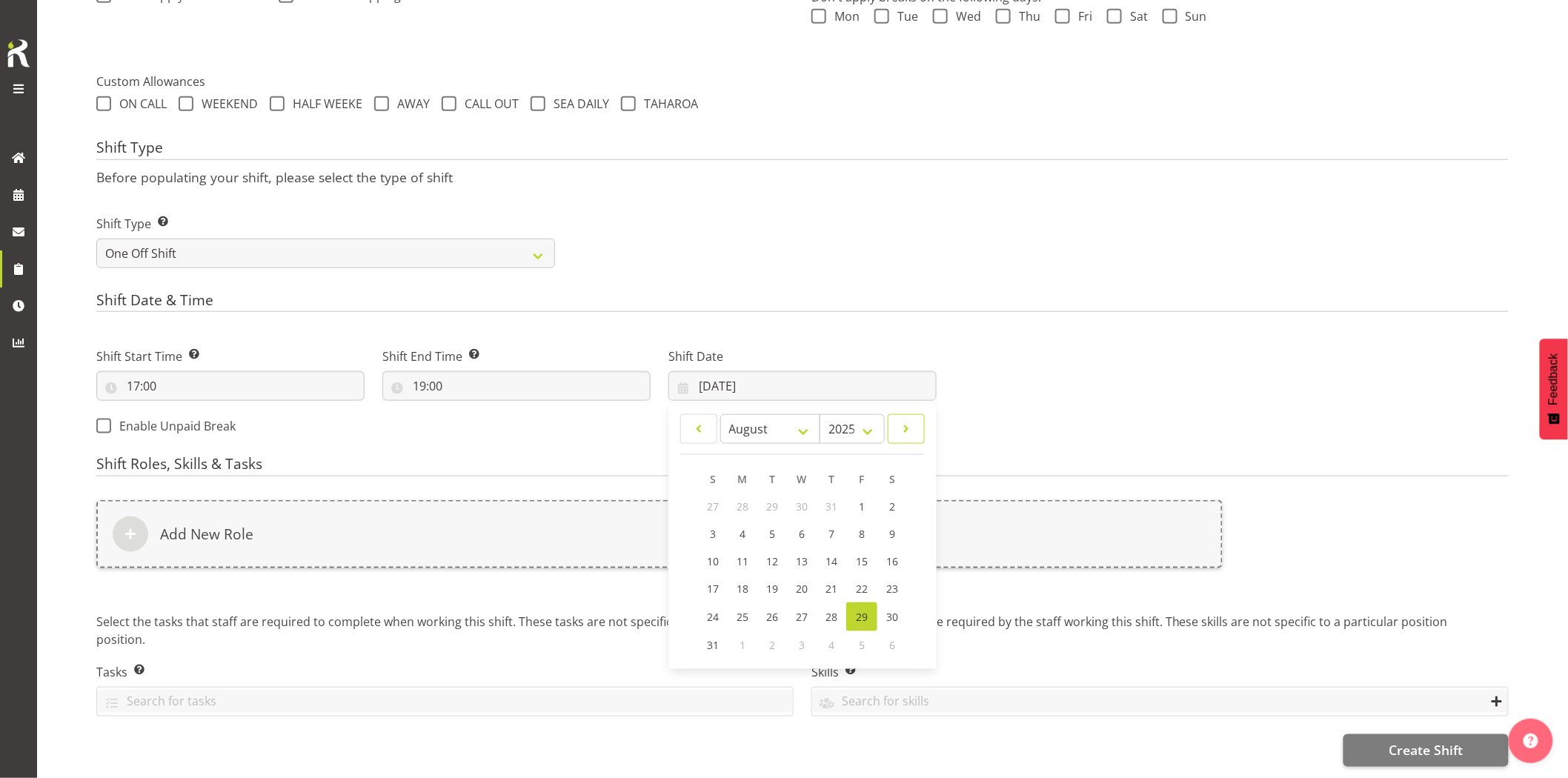
click at [902, 420] on span at bounding box center [906, 429] width 18 height 18
select select "8"
click at [767, 493] on link "2" at bounding box center [773, 507] width 29 height 28
type input "02/09/2025"
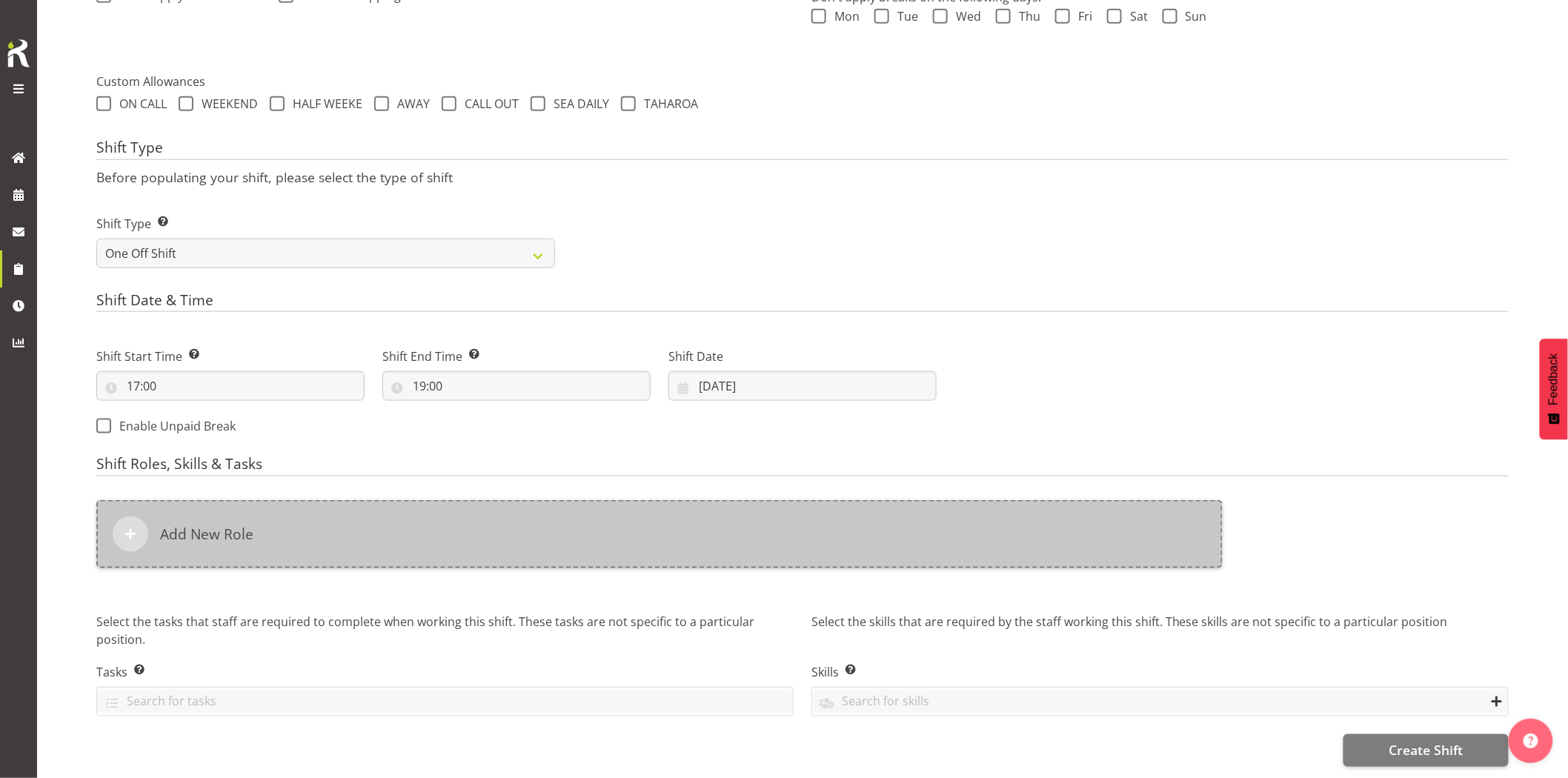
click at [767, 513] on div "Add New Role" at bounding box center [659, 534] width 1126 height 68
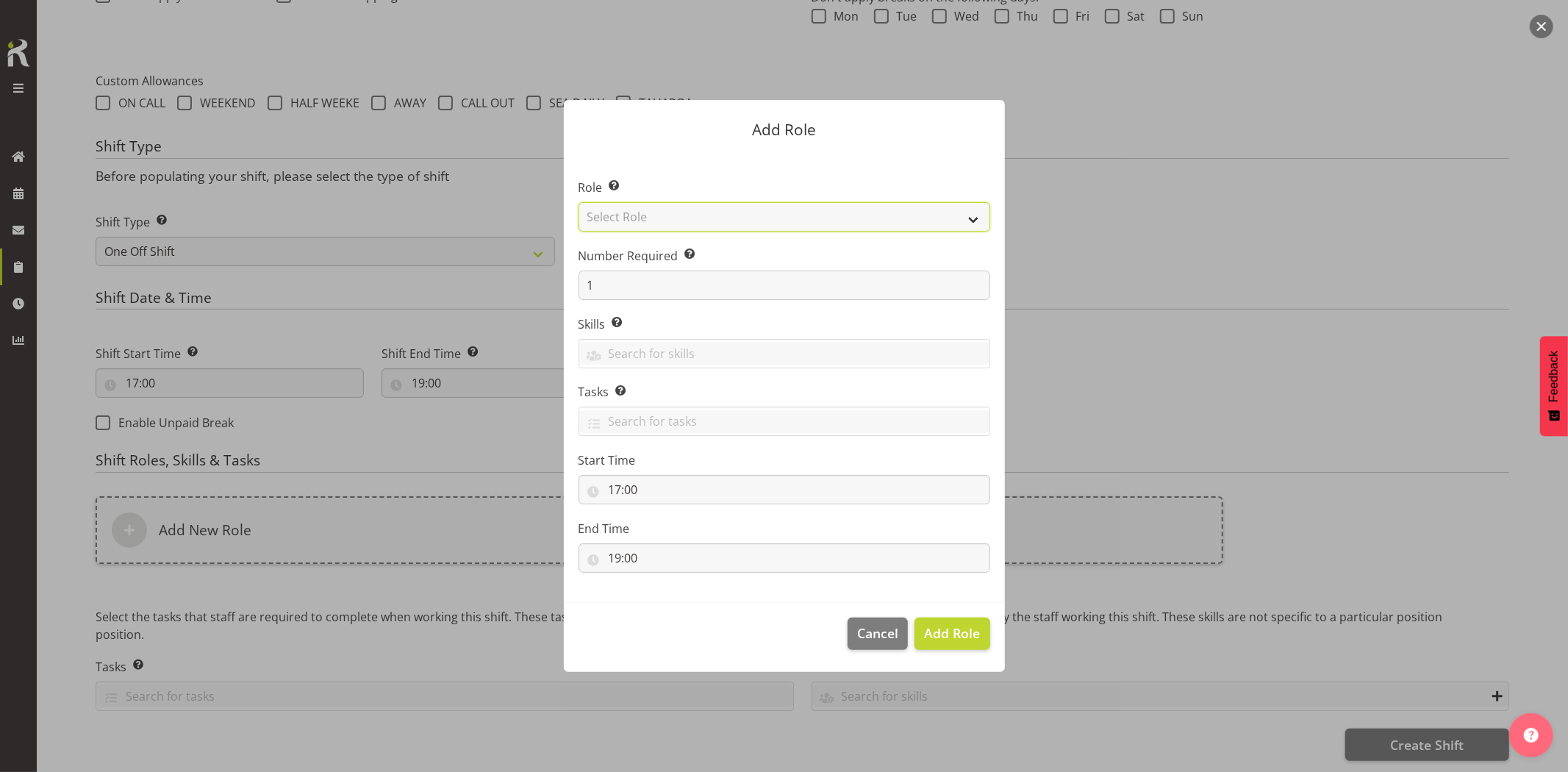
click at [692, 217] on select "Select Role Account Manager Electrician Engineering GM HSEQ manager MECH Mechan…" at bounding box center [784, 217] width 412 height 29
select select "20"
click at [579, 202] on select "Select Role Account Manager Electrician Engineering GM HSEQ manager MECH Mechan…" at bounding box center [784, 217] width 412 height 29
click at [945, 627] on span "Add Role" at bounding box center [952, 633] width 56 height 18
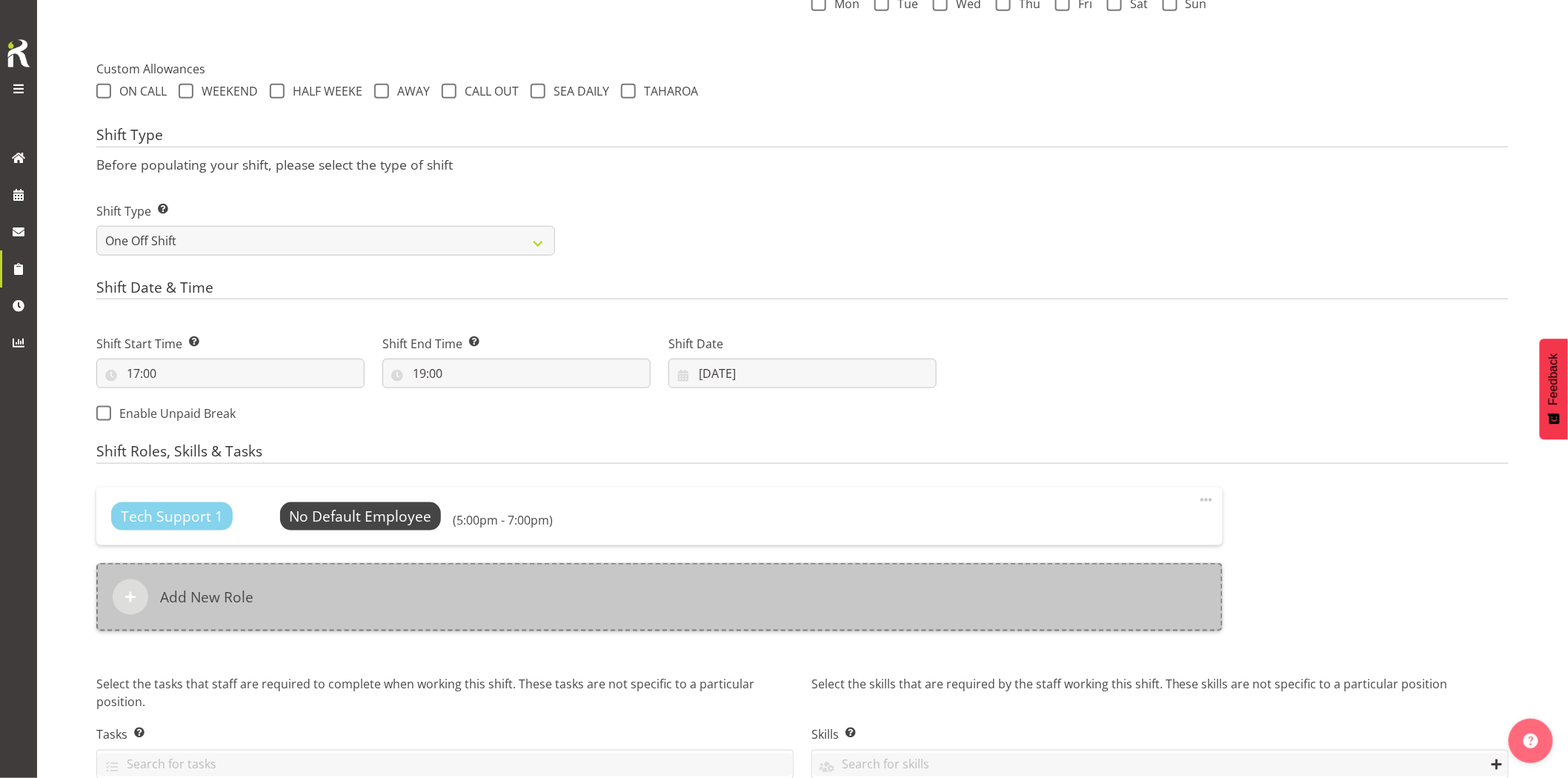
click at [830, 620] on div "Add New Role" at bounding box center [659, 597] width 1126 height 68
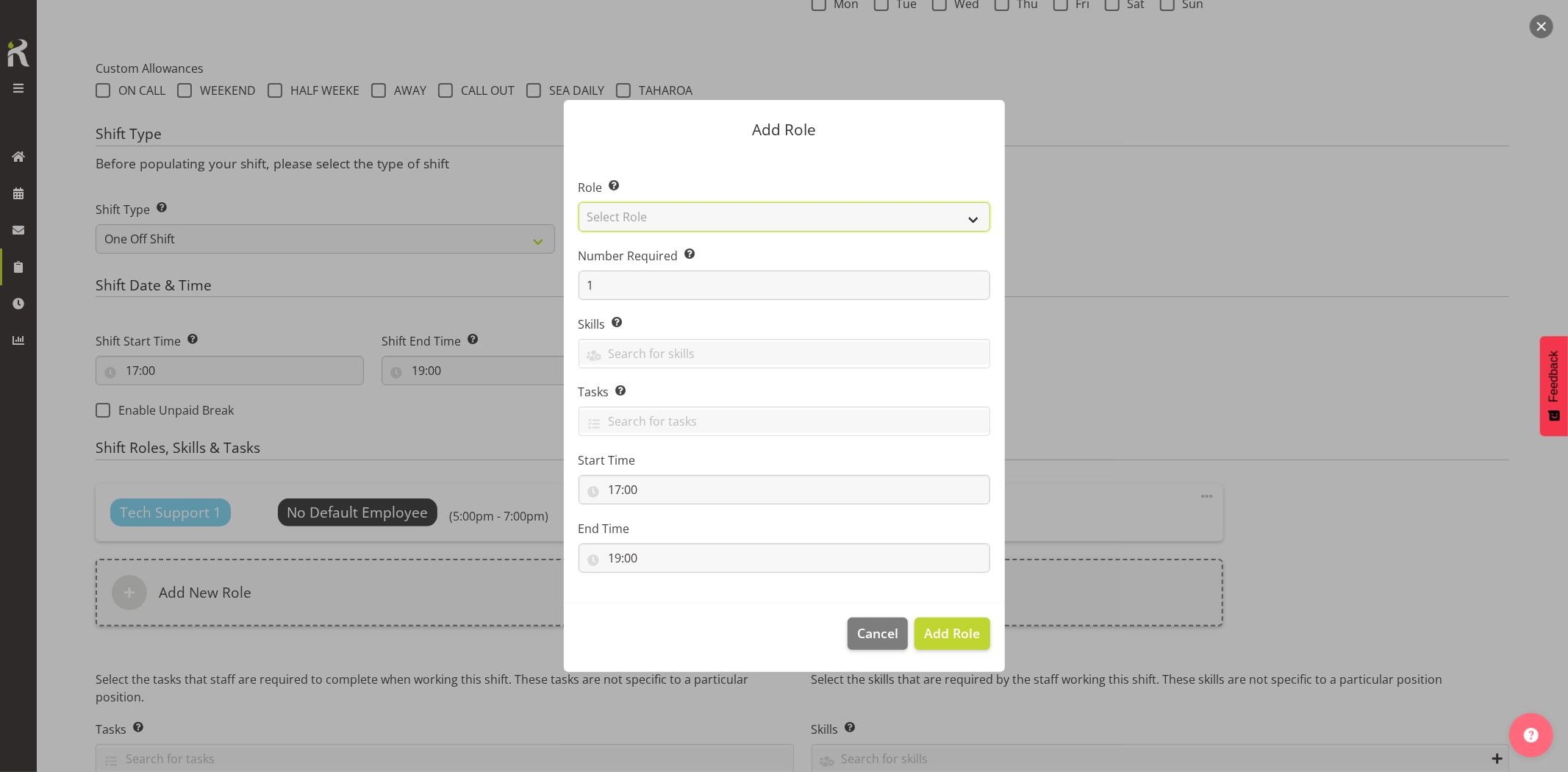
click at [671, 223] on select "Select Role Account Manager Electrician Engineering GM HSEQ manager MECH Mechan…" at bounding box center [784, 217] width 412 height 29
select select "27"
click at [579, 202] on select "Select Role Account Manager Electrician Engineering GM HSEQ manager MECH Mechan…" at bounding box center [784, 217] width 412 height 29
click at [947, 622] on button "Add Role" at bounding box center [952, 634] width 75 height 32
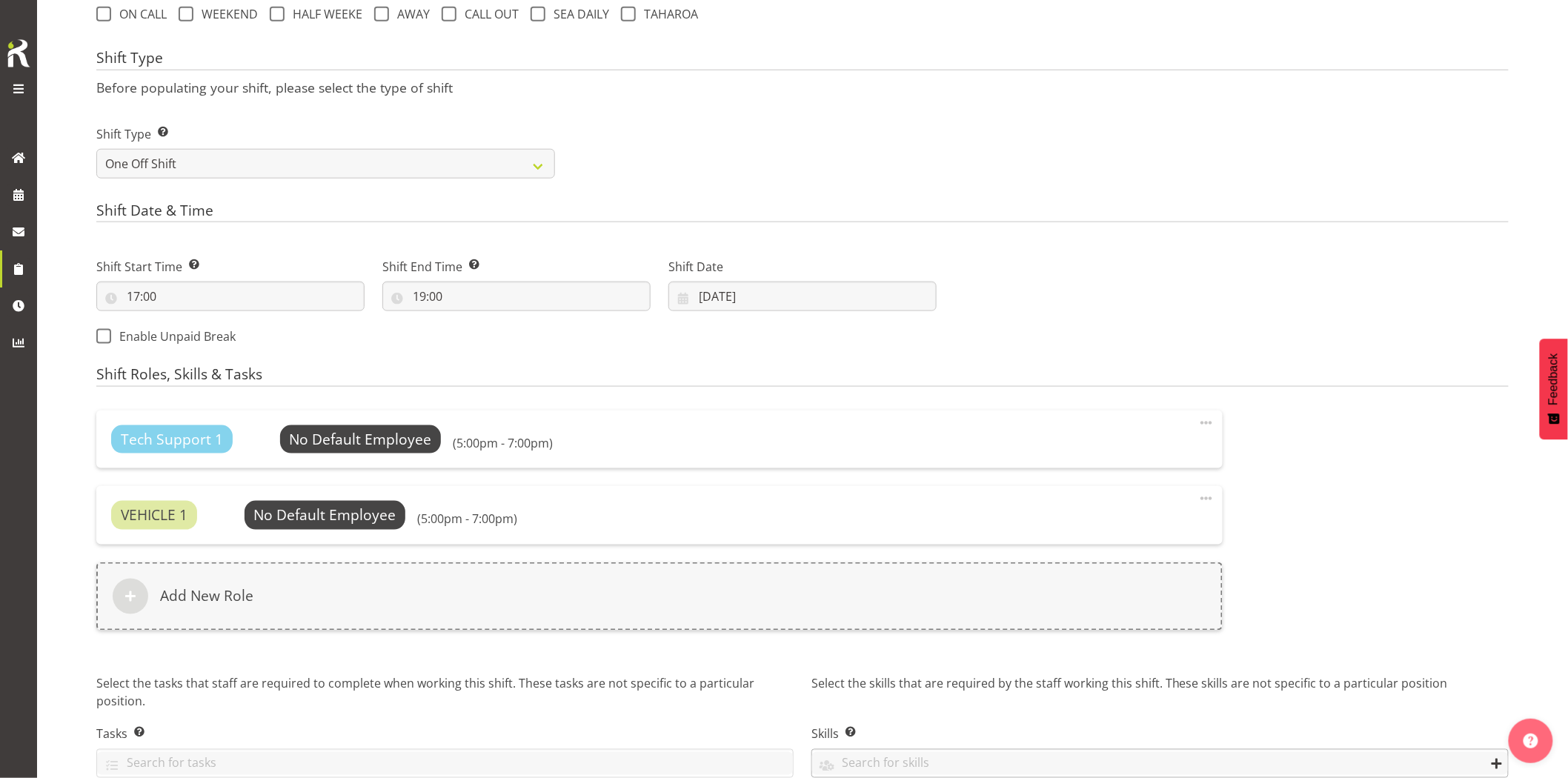
scroll to position [655, 0]
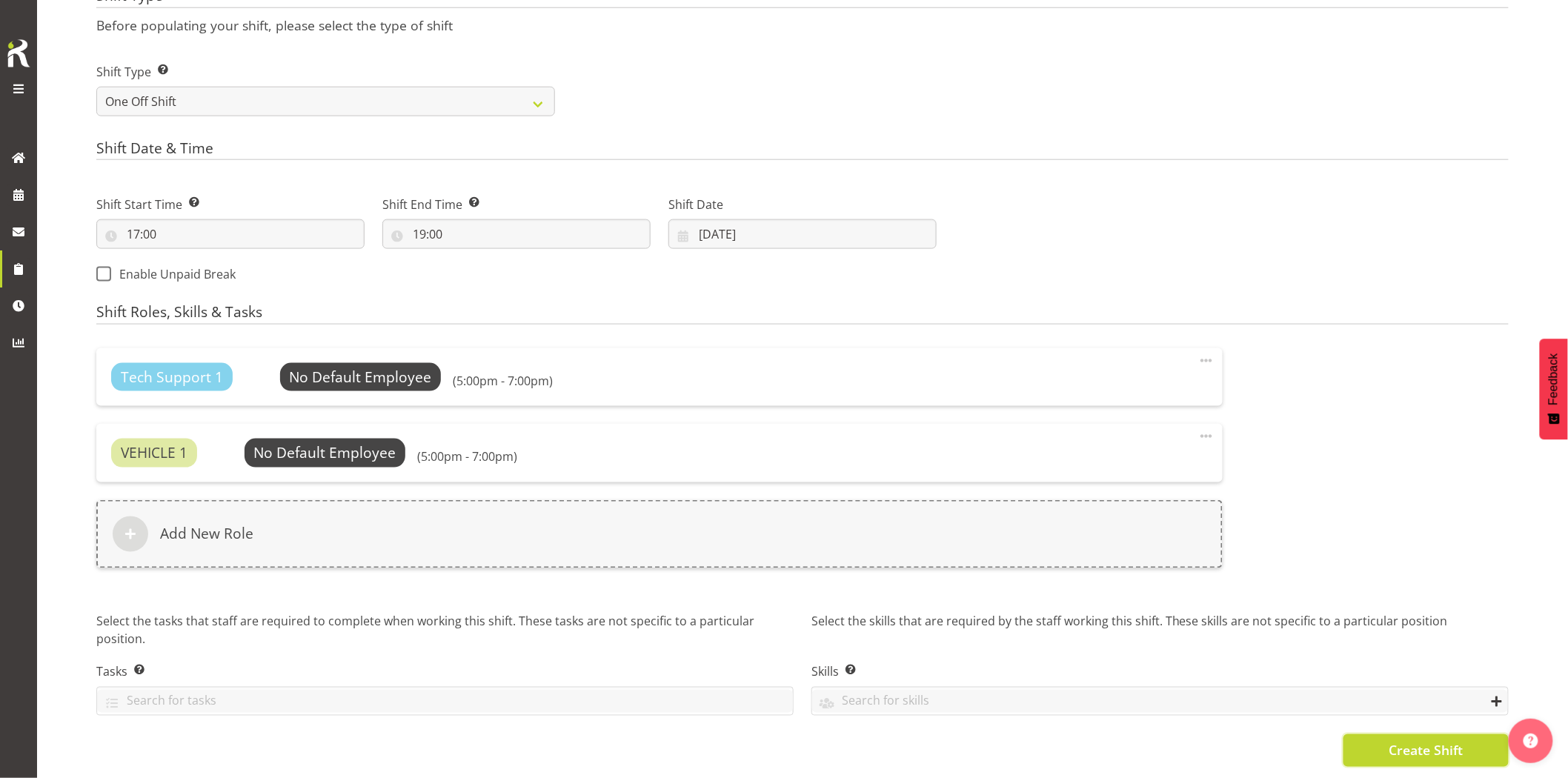
click at [1354, 738] on button "Create Shift" at bounding box center [1426, 750] width 165 height 32
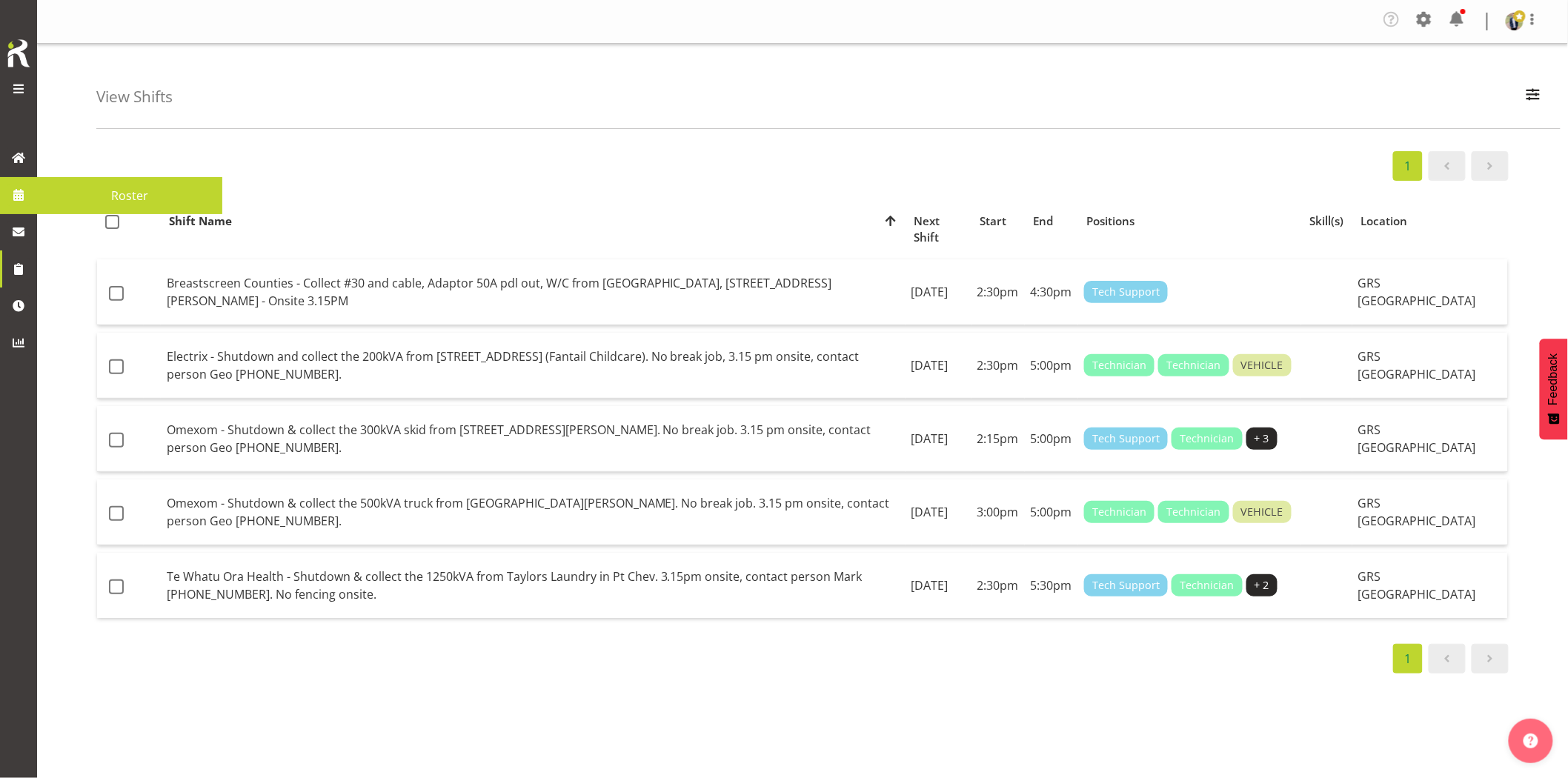
click at [19, 199] on span at bounding box center [19, 194] width 22 height 22
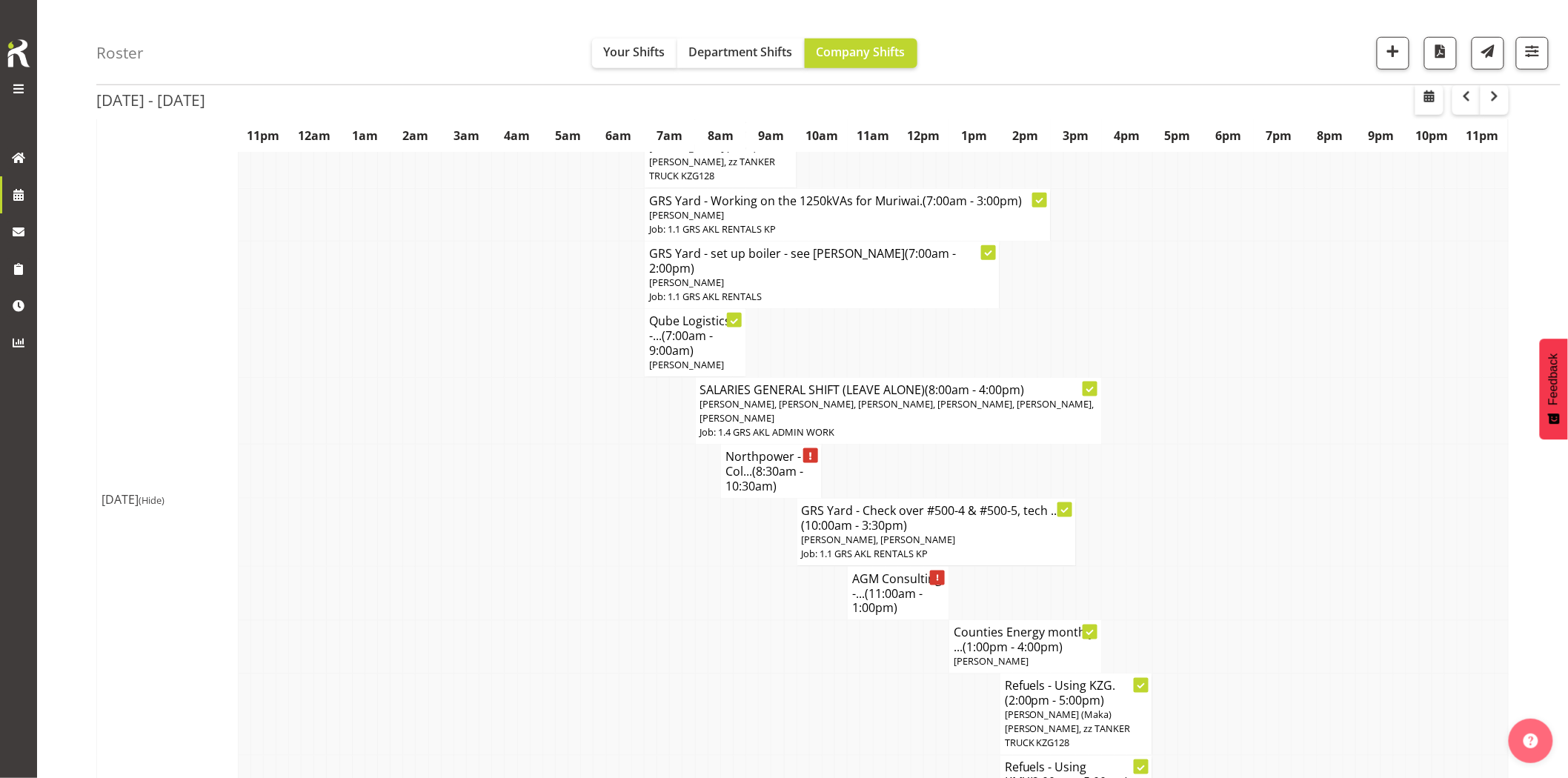
scroll to position [658, 0]
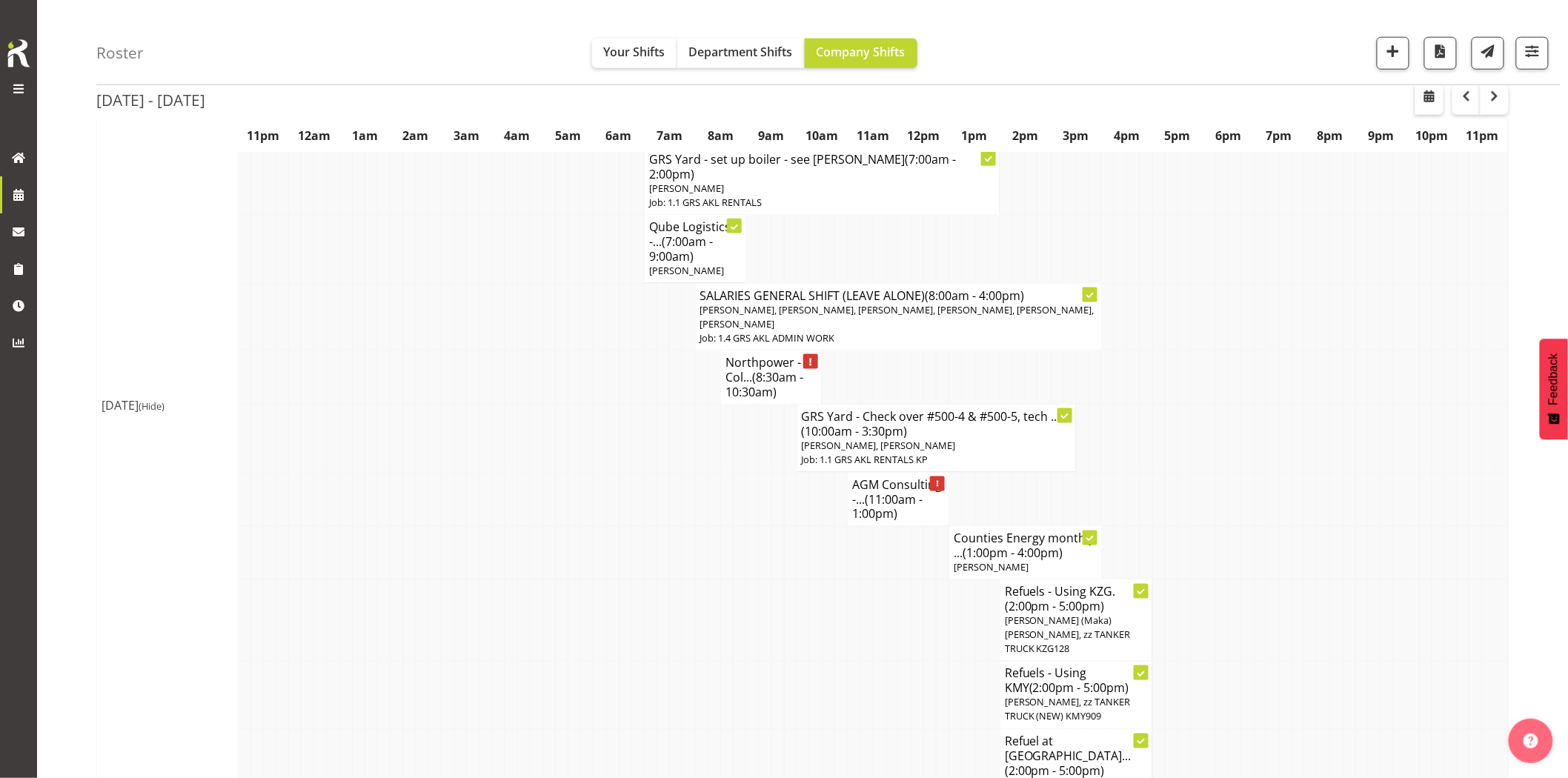
drag, startPoint x: 501, startPoint y: 379, endPoint x: 642, endPoint y: 367, distance: 141.5
click at [504, 405] on tr "GRS Yard - Check over #500-4 & #500-5, tech ... (10:00am - 3:30pm) Chris Fry, R…" at bounding box center [803, 438] width 1411 height 67
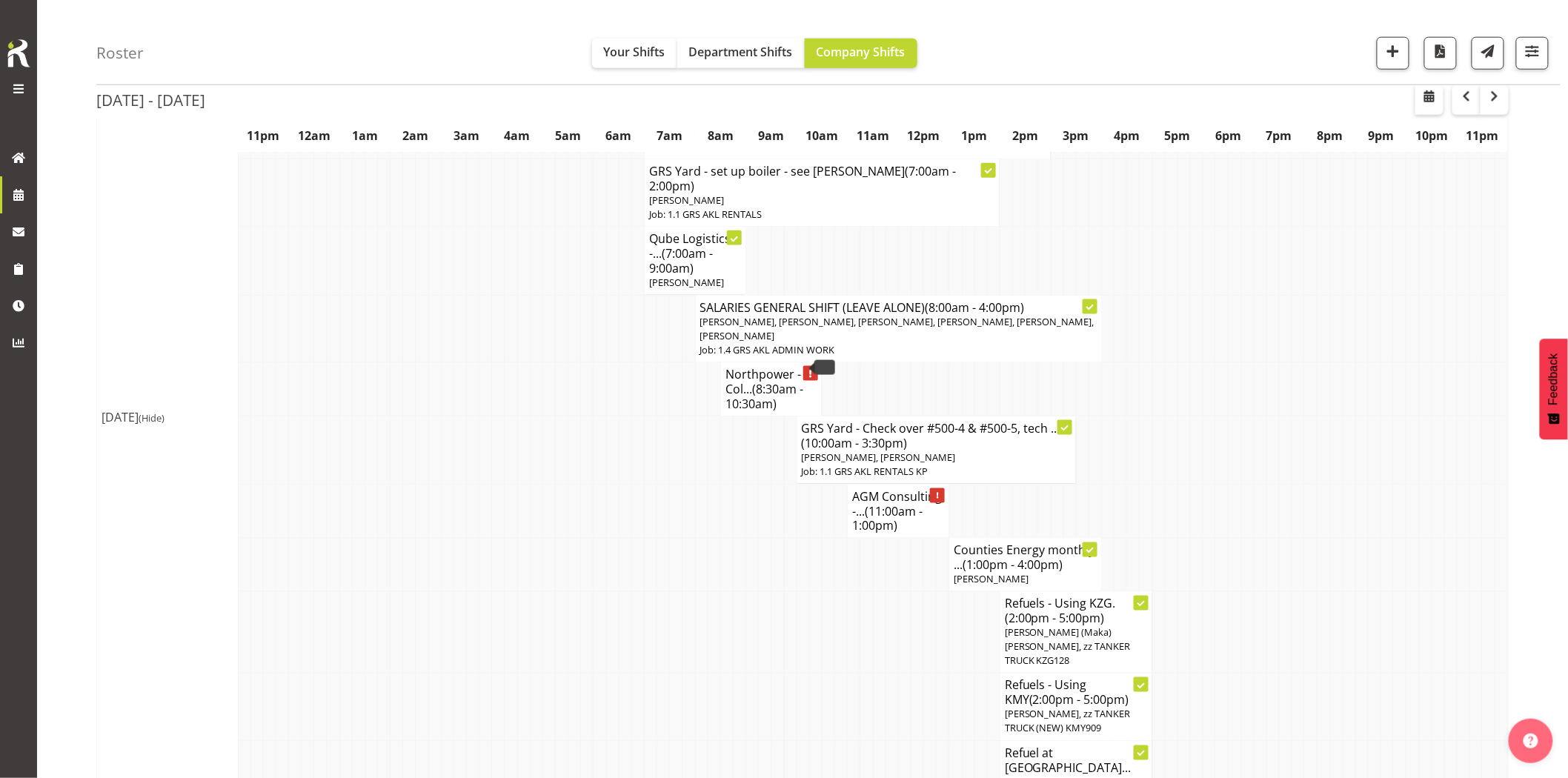
scroll to position [576, 0]
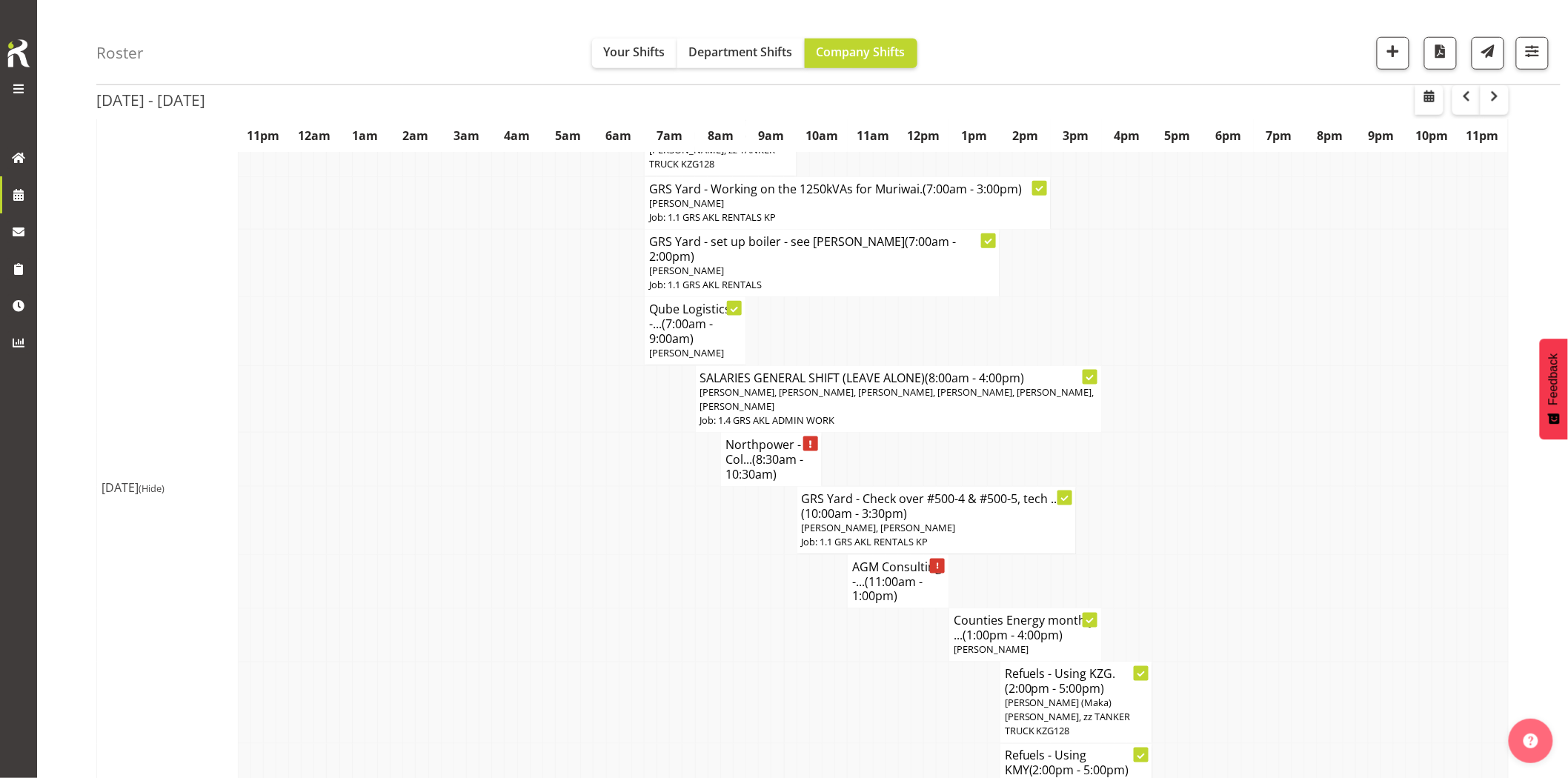
click at [581, 571] on tr "AGM Consulting -... (11:00am - 1:00pm)" at bounding box center [803, 581] width 1411 height 54
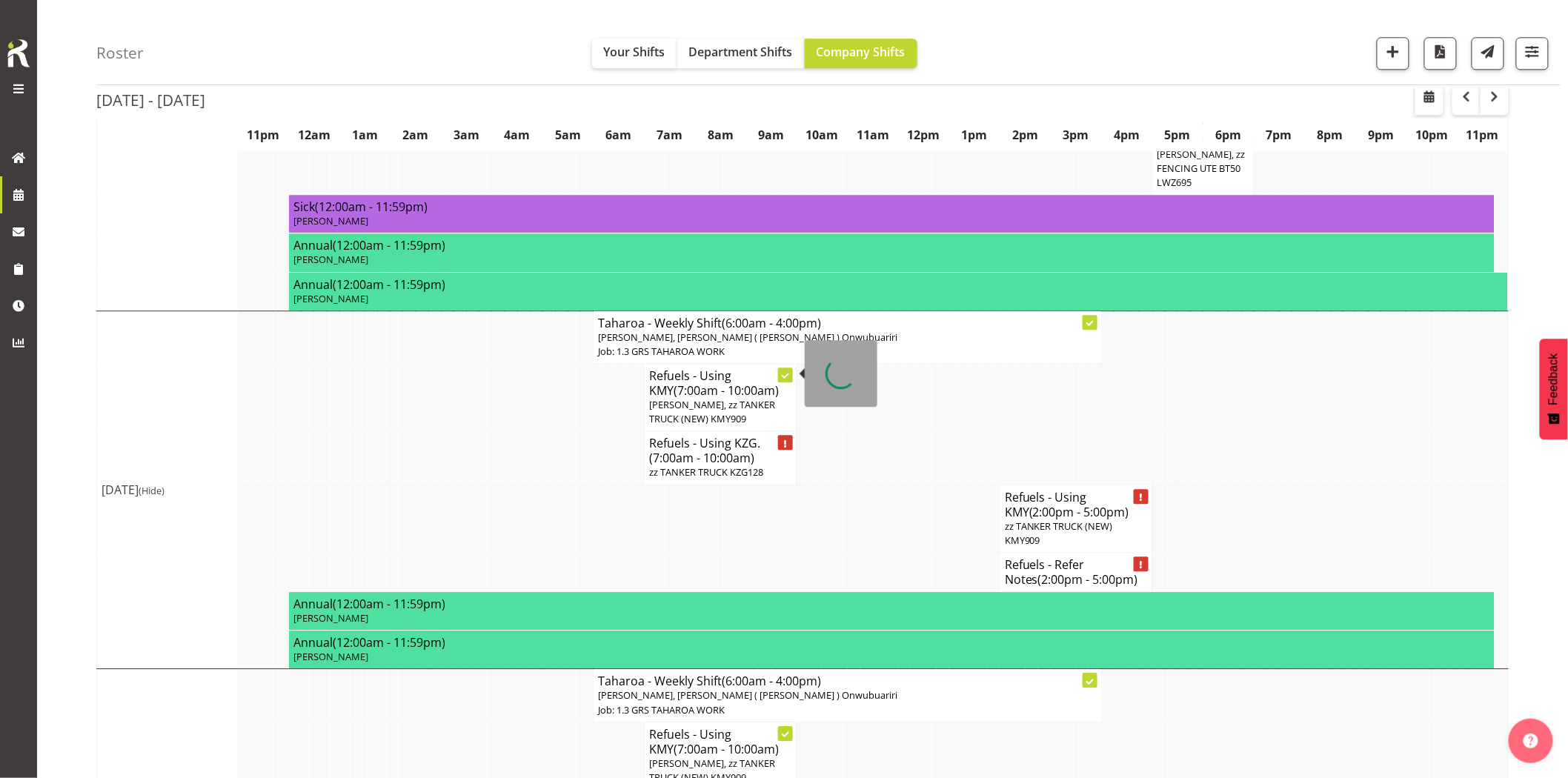
scroll to position [1397, 0]
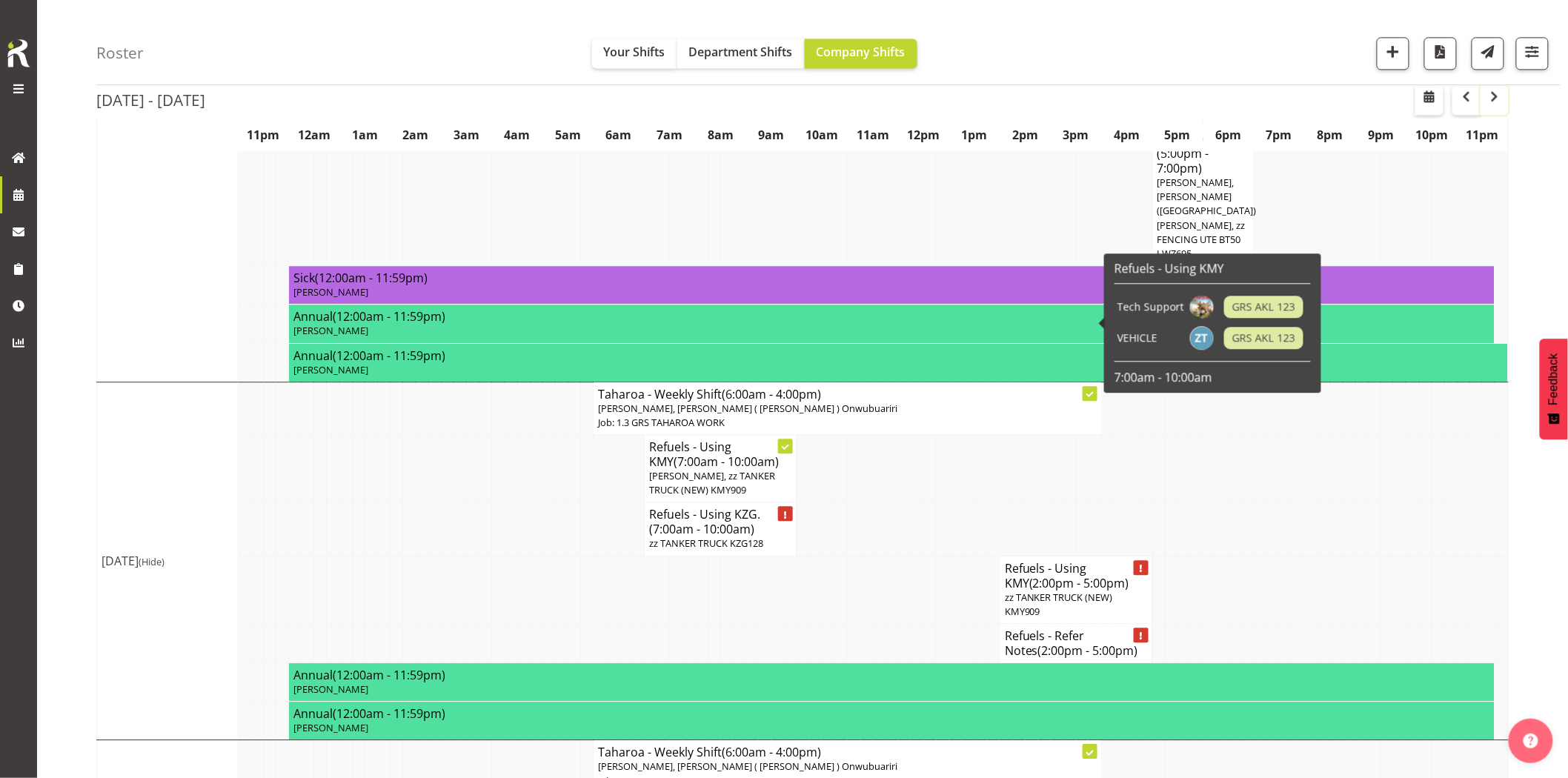
click at [1492, 103] on span "button" at bounding box center [1495, 96] width 18 height 18
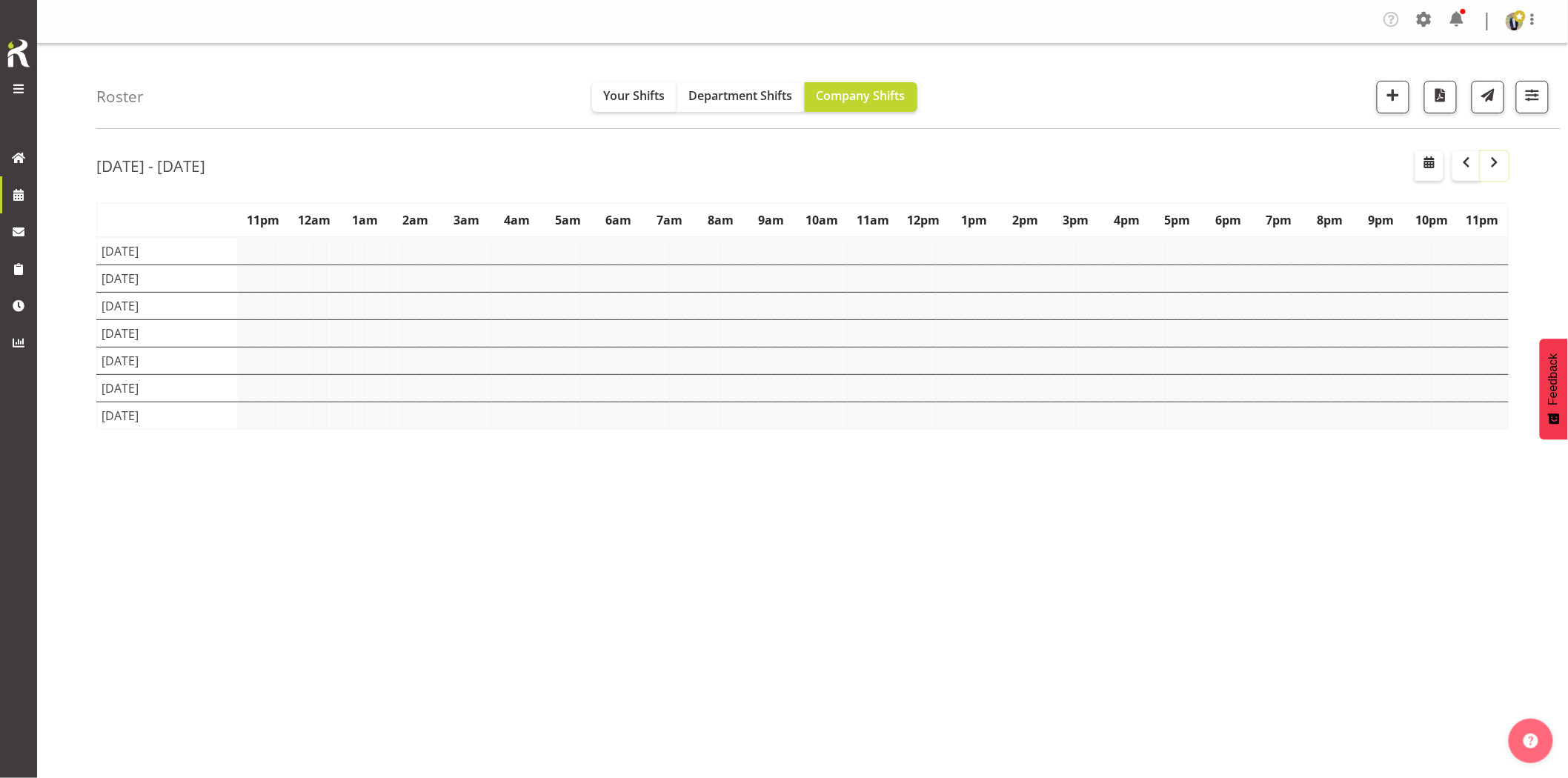
scroll to position [0, 0]
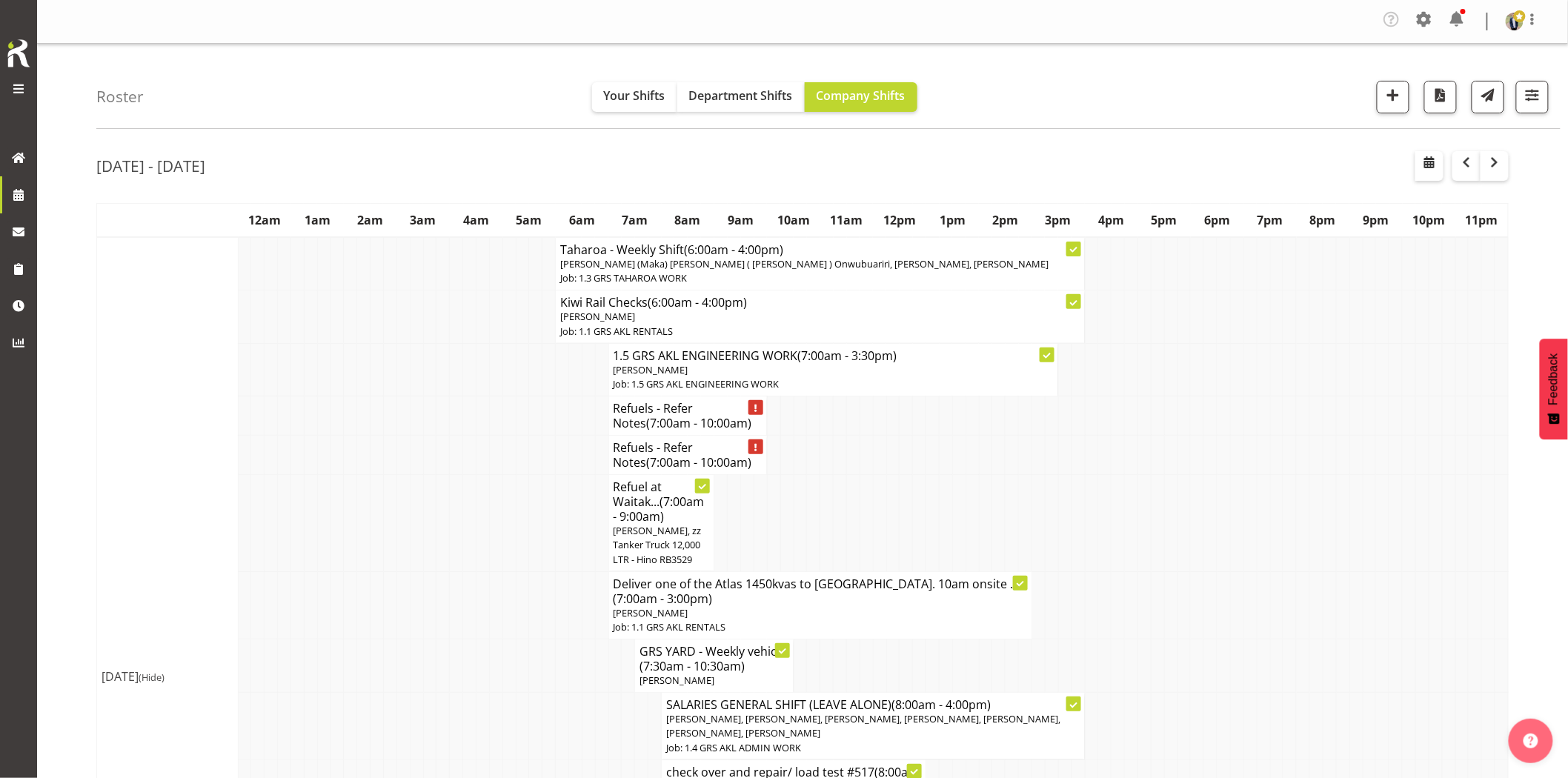
click at [471, 469] on td at bounding box center [470, 455] width 13 height 39
click at [484, 460] on td at bounding box center [482, 455] width 13 height 39
click at [1183, 67] on div "Roster Your Shifts Department Shifts Company Shifts 1 Locations Clear GRS Auckl…" at bounding box center [828, 86] width 1465 height 85
click at [1397, 94] on span "button" at bounding box center [1393, 94] width 19 height 19
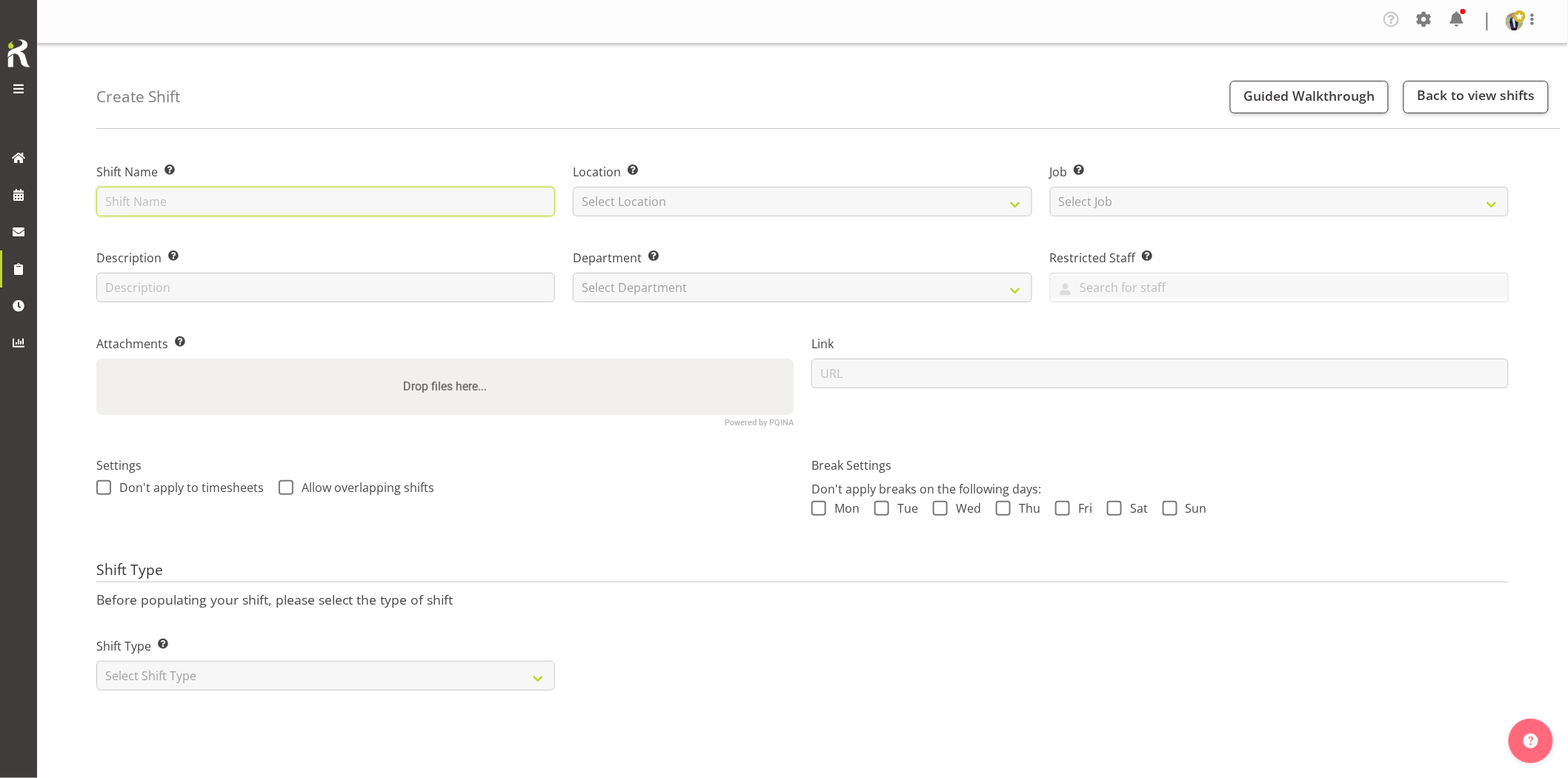
click at [320, 194] on input "text" at bounding box center [325, 201] width 459 height 29
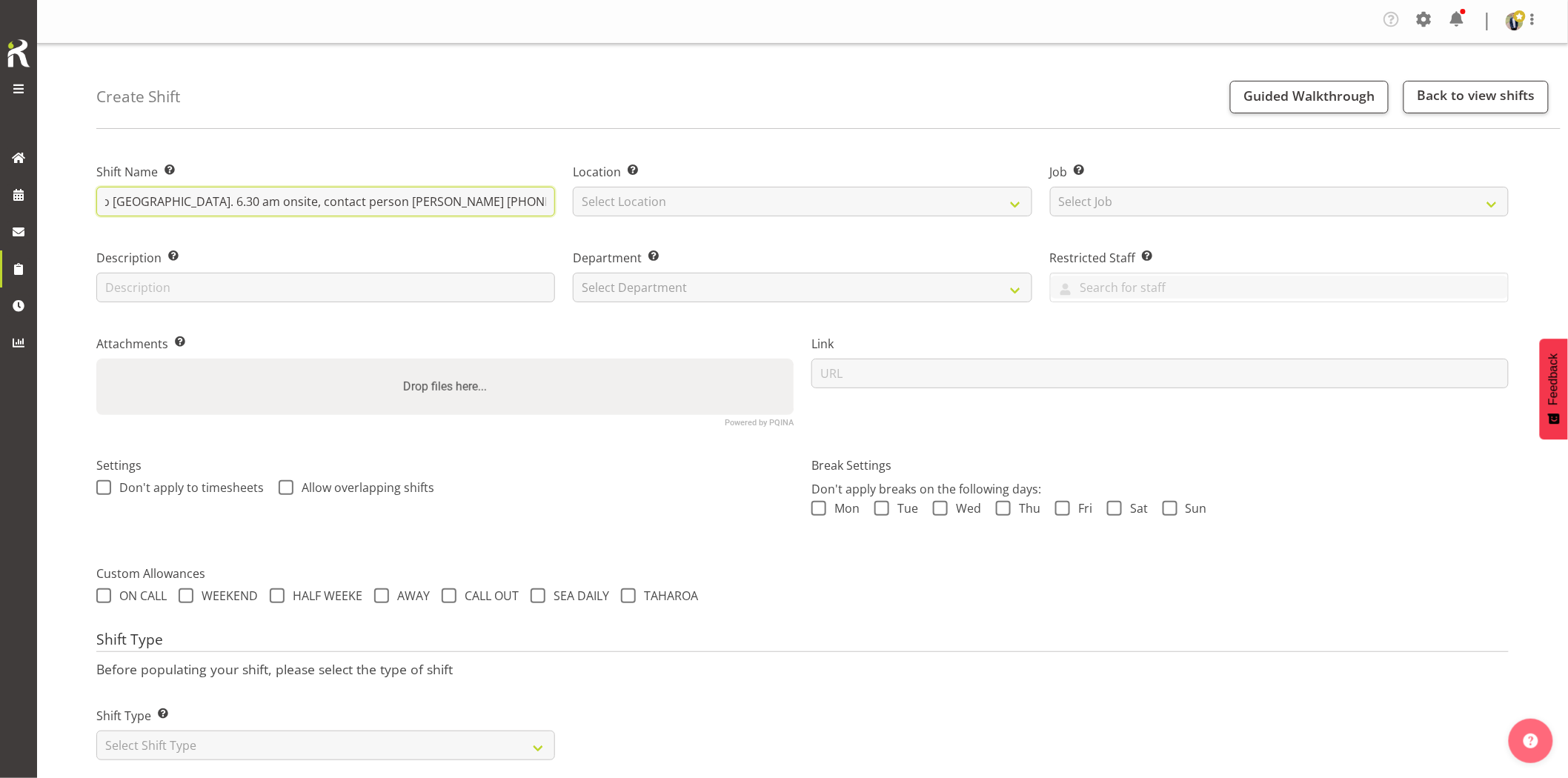
scroll to position [0, 270]
type input "Vector - Deliver, fence and liven a 60kVA going to [GEOGRAPHIC_DATA]. 6.30 am o…"
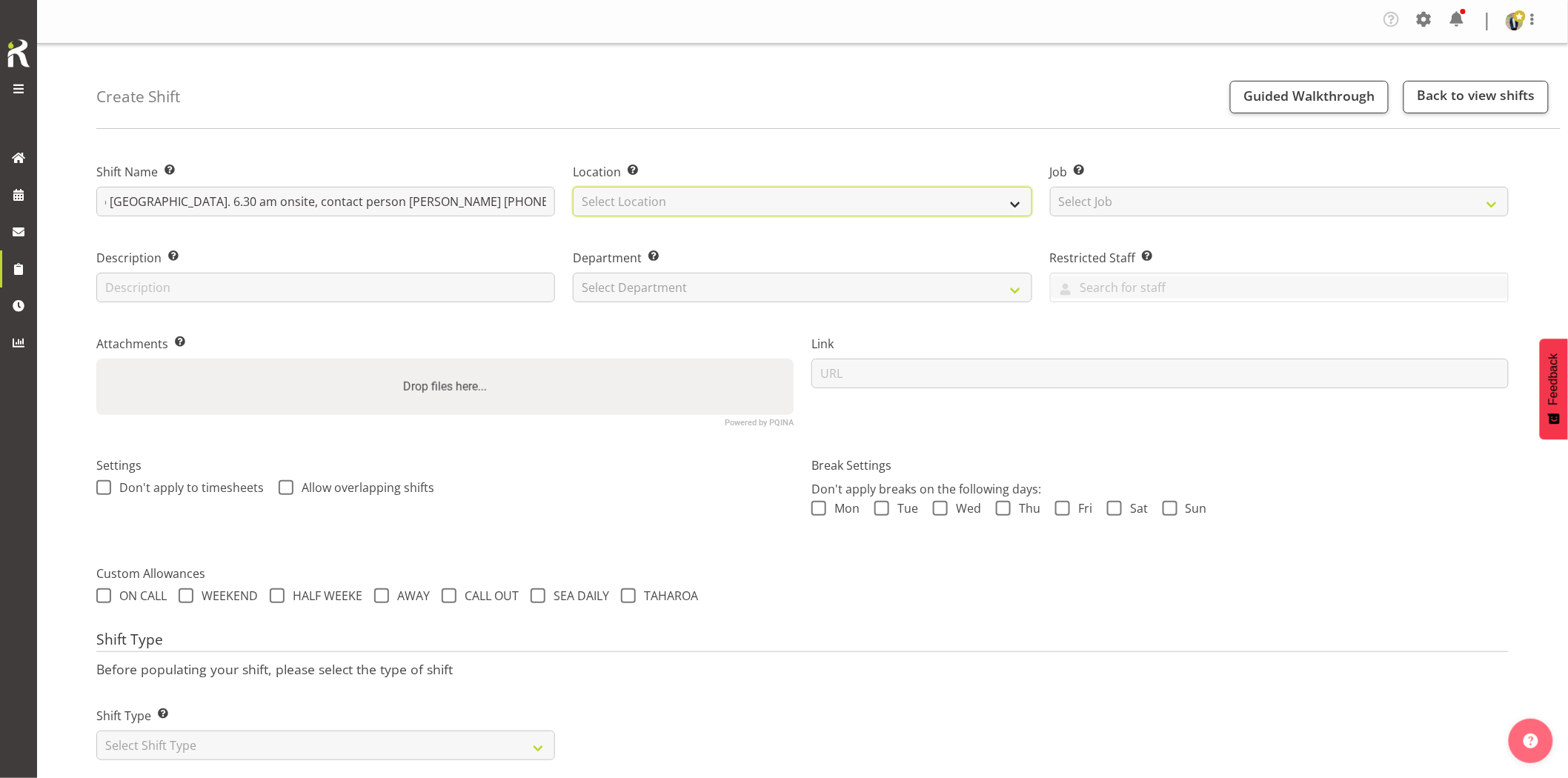
click at [655, 197] on select "Select Location [GEOGRAPHIC_DATA] [GEOGRAPHIC_DATA] GRS [GEOGRAPHIC_DATA] [GEOG…" at bounding box center [802, 201] width 459 height 29
select select "28"
click at [573, 187] on select "Select Location [GEOGRAPHIC_DATA] [GEOGRAPHIC_DATA] GRS [GEOGRAPHIC_DATA] [GEOG…" at bounding box center [802, 201] width 459 height 29
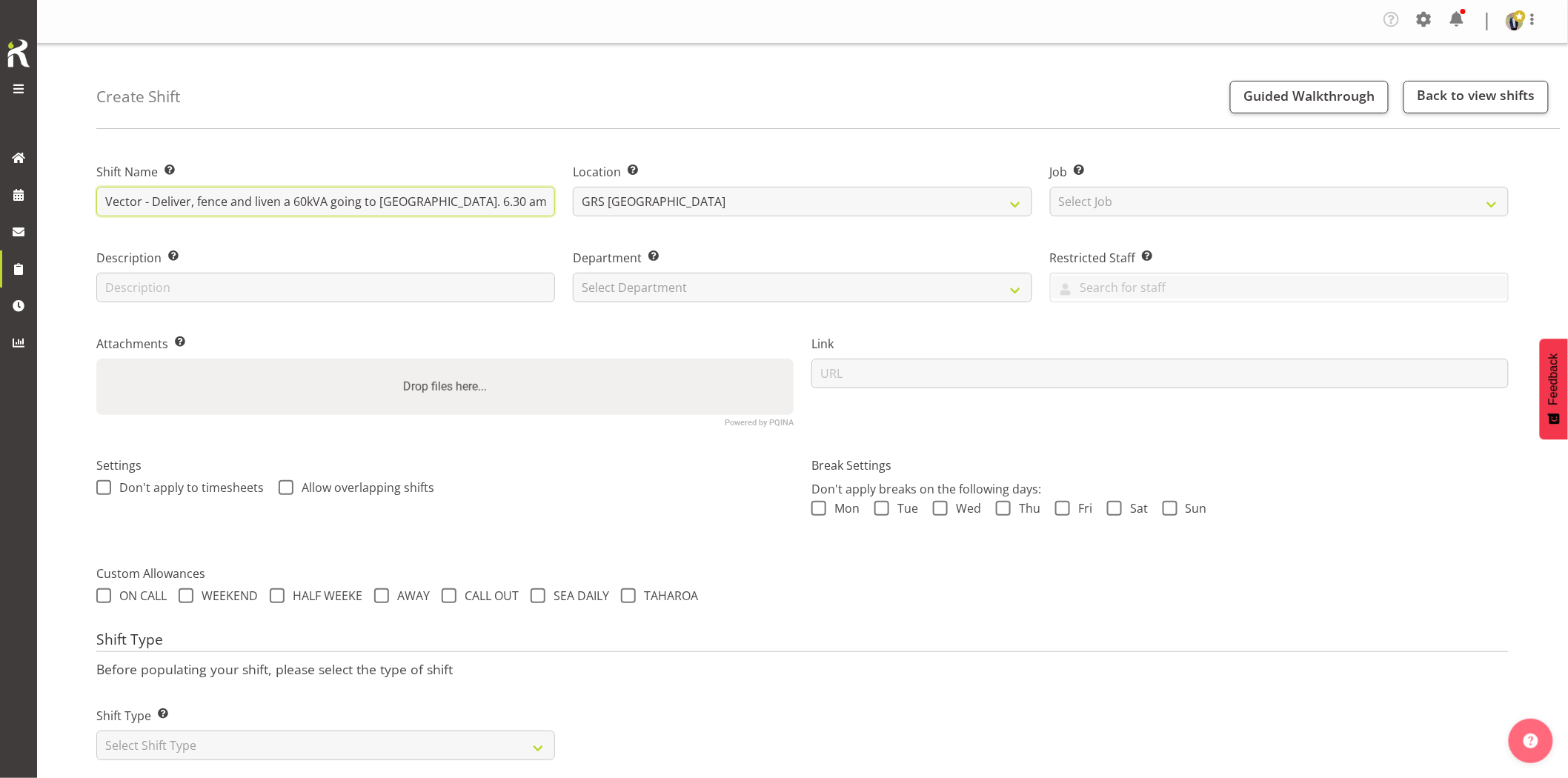
click at [265, 197] on input "Vector - Deliver, fence and liven a 60kVA going to [GEOGRAPHIC_DATA]. 6.30 am o…" at bounding box center [325, 201] width 459 height 29
drag, startPoint x: 273, startPoint y: 202, endPoint x: 545, endPoint y: 214, distance: 272.3
click at [545, 214] on input "Vector - Deliver, fence and liven a 60kVA going to Beachlands. 6.30 am onsite, …" at bounding box center [325, 201] width 459 height 29
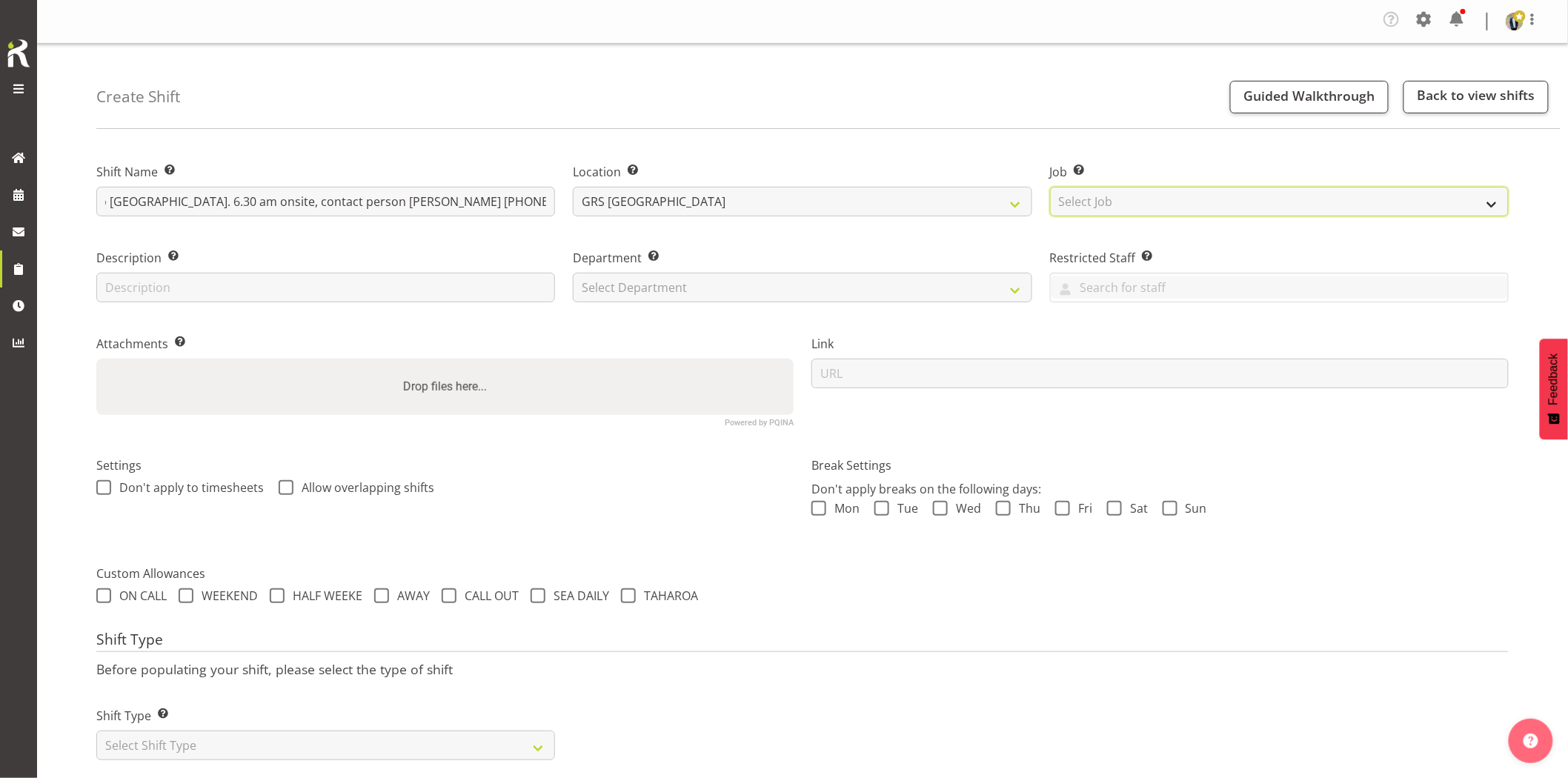
click at [1177, 210] on select "Select Job Create new job 1.1 GRS AKL RENTALS 1.1 GRS AKL RENTALS AC 1.1 GRS AK…" at bounding box center [1280, 201] width 459 height 29
select select "7504"
click at [1050, 187] on select "Select Job Create new job 1.1 GRS AKL RENTALS 1.1 GRS AKL RENTALS AC 1.1 GRS AK…" at bounding box center [1280, 201] width 459 height 29
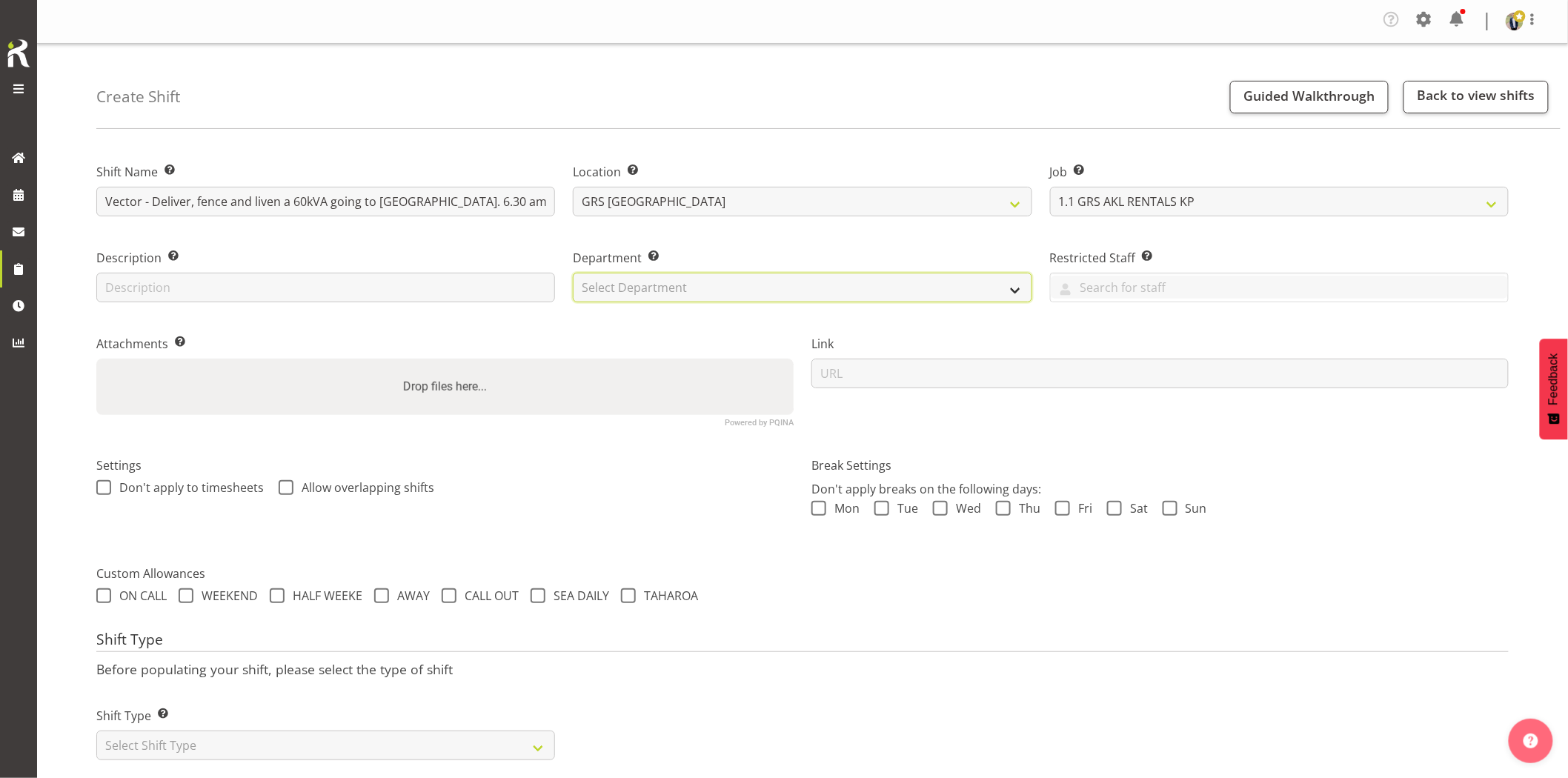
click at [656, 295] on select "Select Department GRS HIRE AKL GRS HIRE AKL GRS HIRE TGA GRS HIRE HST GRS SALES…" at bounding box center [802, 288] width 459 height 29
select select "20"
click at [573, 273] on select "Select Department GRS HIRE AKL GRS HIRE AKL GRS HIRE TGA GRS HIRE HST GRS SALES…" at bounding box center [802, 288] width 459 height 29
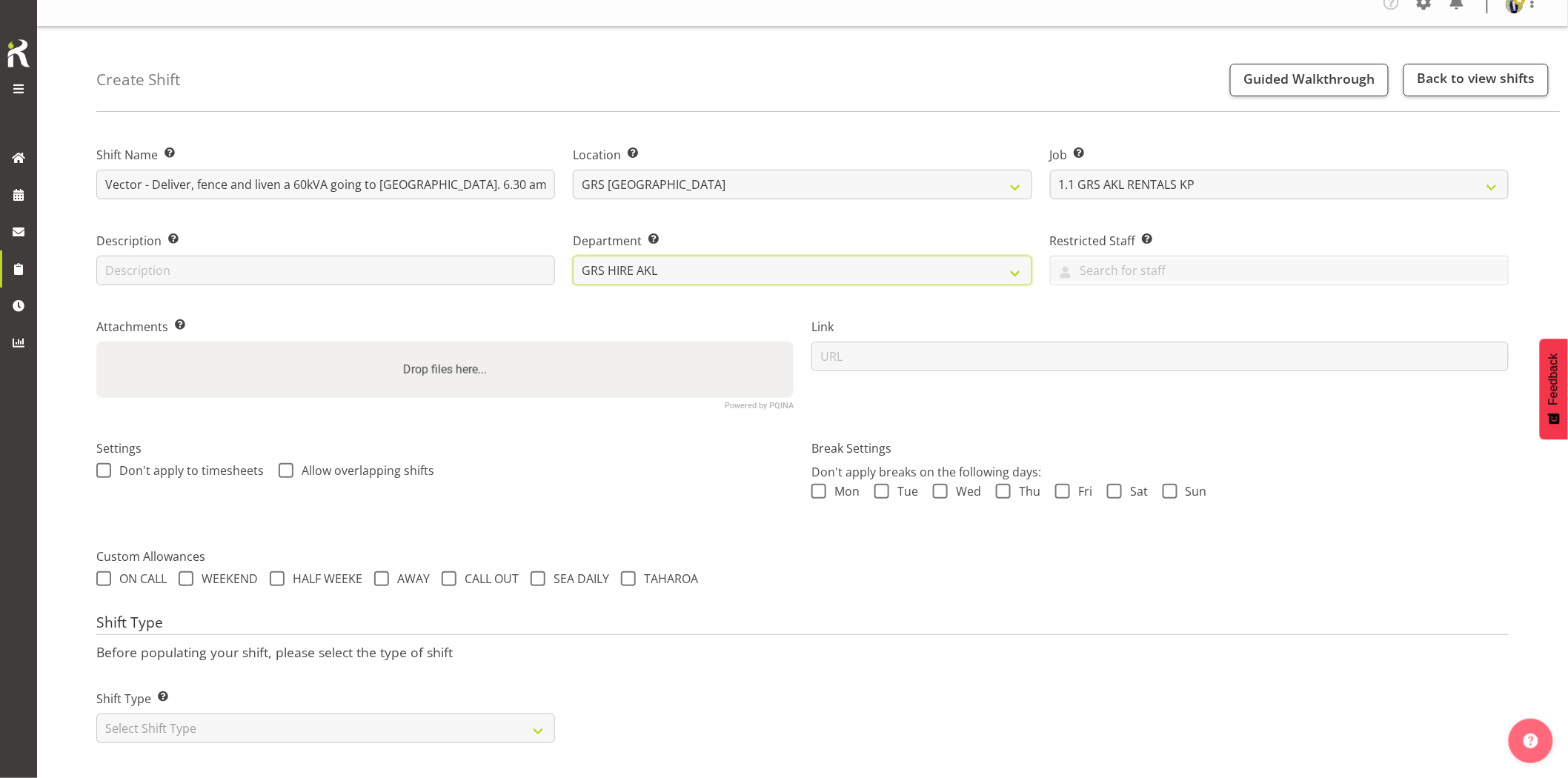
scroll to position [29, 0]
click at [182, 715] on select "Select Shift Type One Off Shift Recurring Shift Rotating Shift" at bounding box center [325, 728] width 459 height 29
select select "one_off"
click at [96, 713] on select "Select Shift Type One Off Shift Recurring Shift Rotating Shift" at bounding box center [325, 728] width 459 height 29
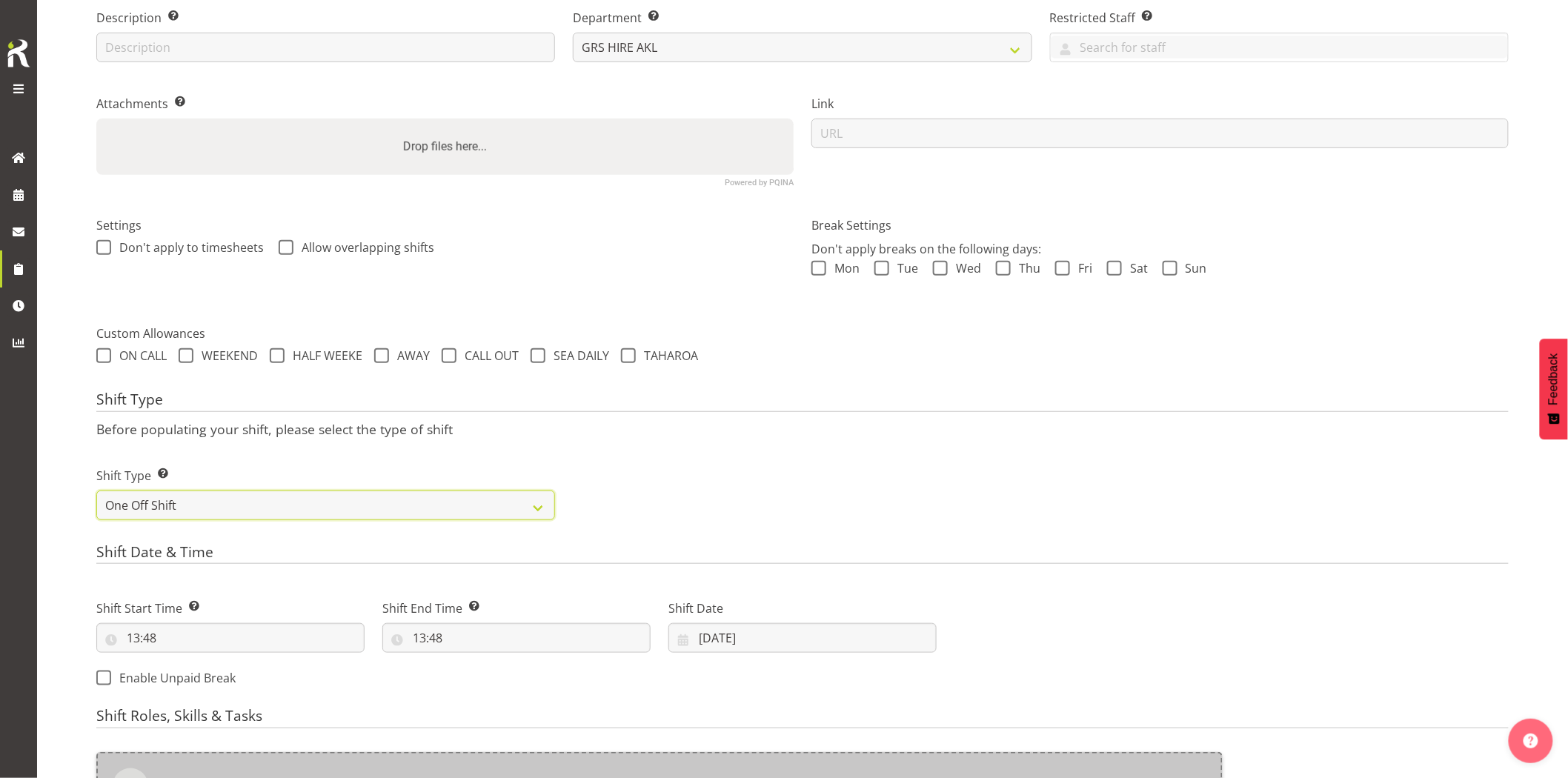
scroll to position [359, 0]
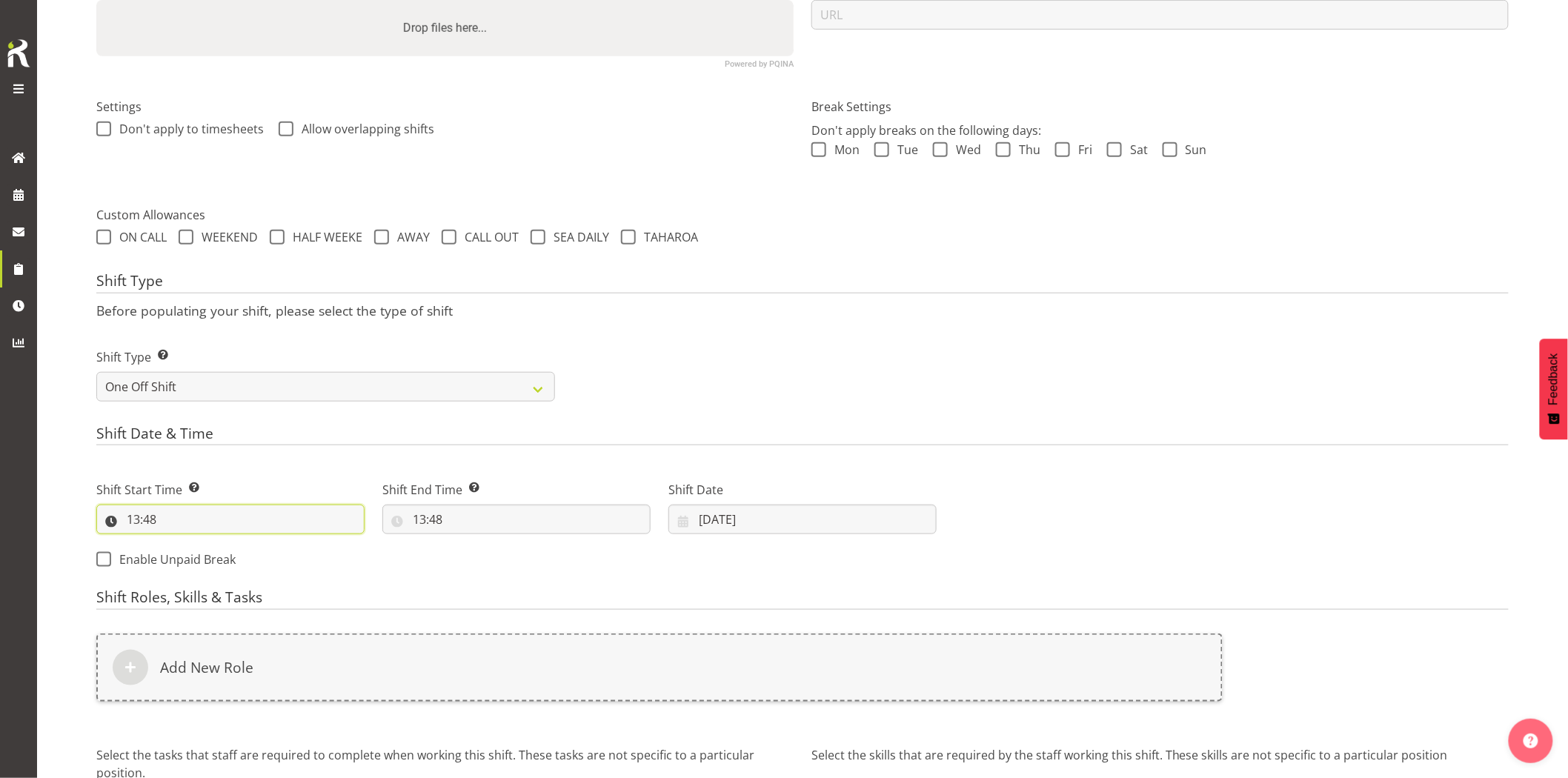
click at [210, 515] on input "13:48" at bounding box center [231, 519] width 268 height 29
click at [189, 561] on select "00 01 02 03 04 05 06 07 08 09 10 11 12 13 14 15 16 17 18 19 20 21 22 23" at bounding box center [197, 557] width 33 height 29
select select "5"
click at [180, 543] on select "00 01 02 03 04 05 06 07 08 09 10 11 12 13 14 15 16 17 18 19 20 21 22 23" at bounding box center [197, 557] width 33 height 29
type input "05:48"
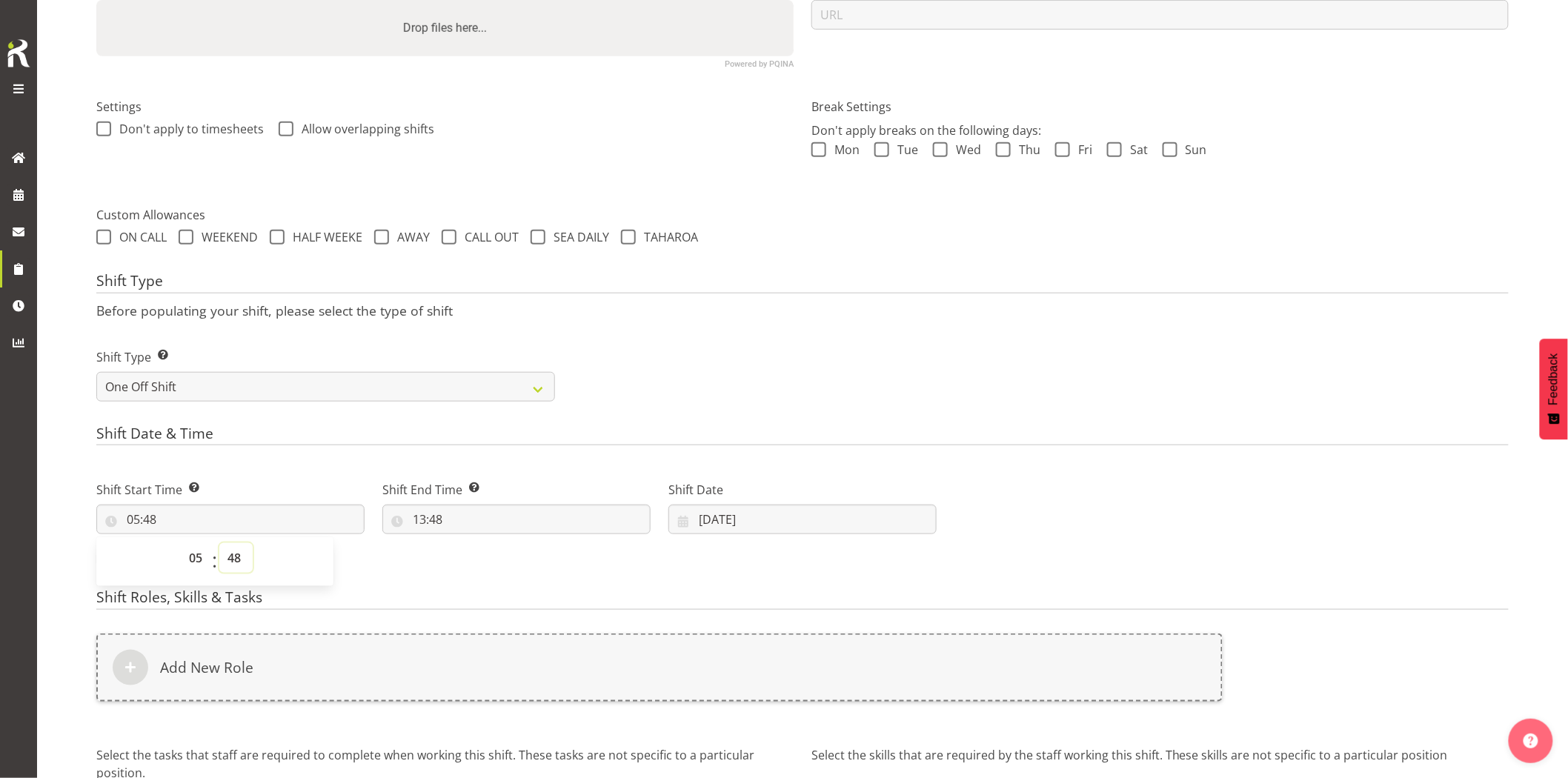
drag, startPoint x: 231, startPoint y: 556, endPoint x: 234, endPoint y: 544, distance: 12.4
click at [231, 556] on select "00 01 02 03 04 05 06 07 08 09 10 11 12 13 14 15 16 17 18 19 20 21 22 23 24 25 2…" at bounding box center [235, 557] width 33 height 29
select select "30"
click at [219, 543] on select "00 01 02 03 04 05 06 07 08 09 10 11 12 13 14 15 16 17 18 19 20 21 22 23 24 25 2…" at bounding box center [235, 557] width 33 height 29
type input "05:30"
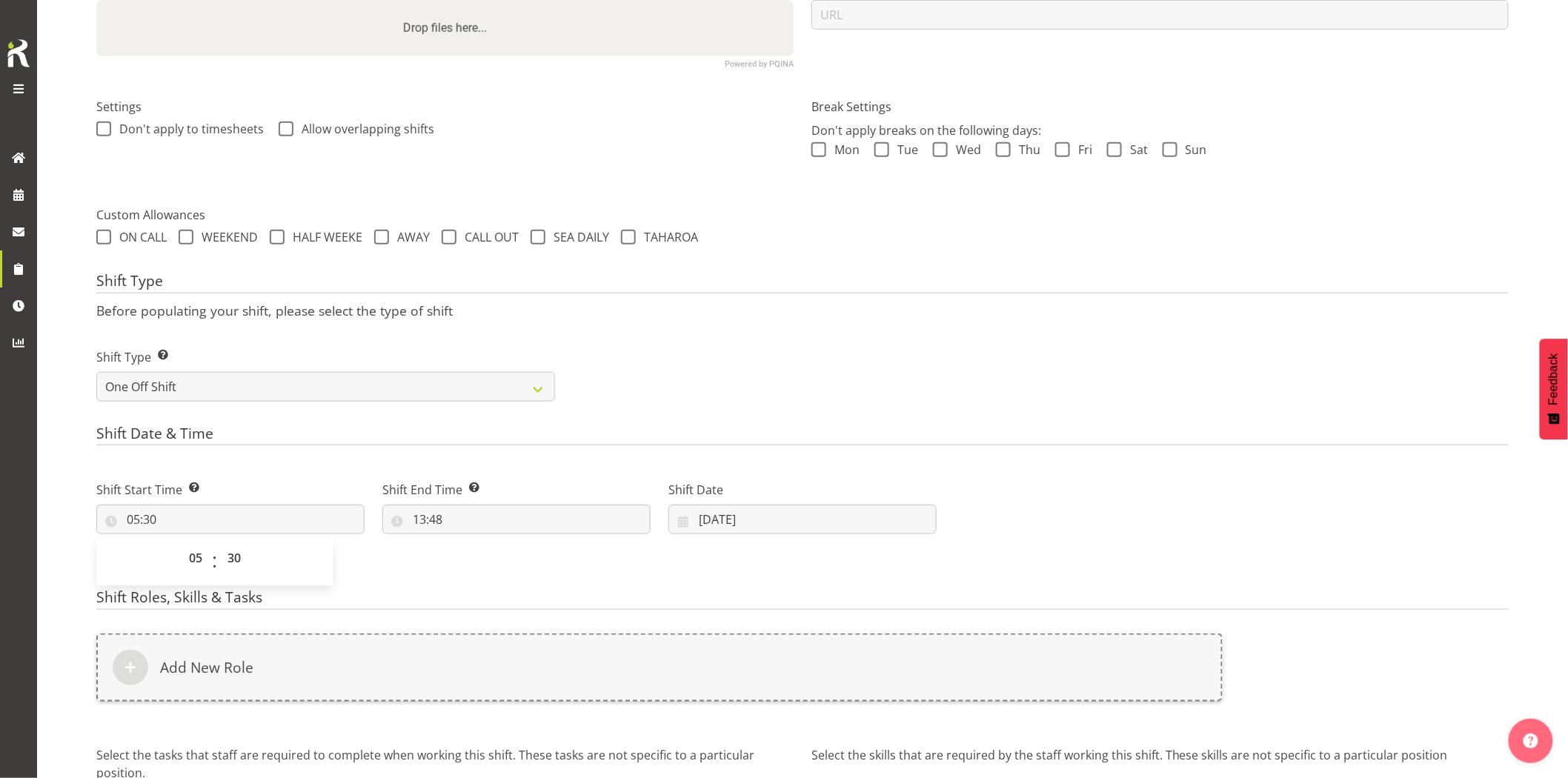
click at [697, 396] on div "Shift Type Shift Types: One Off – Select this if you would like a single shift …" at bounding box center [802, 369] width 1430 height 83
click at [568, 523] on input "13:48" at bounding box center [517, 519] width 268 height 29
drag, startPoint x: 484, startPoint y: 557, endPoint x: 490, endPoint y: 544, distance: 14.3
click at [484, 557] on select "00 01 02 03 04 05 06 07 08 09 10 11 12 13 14 15 16 17 18 19 20 21 22 23" at bounding box center [483, 557] width 33 height 29
select select "8"
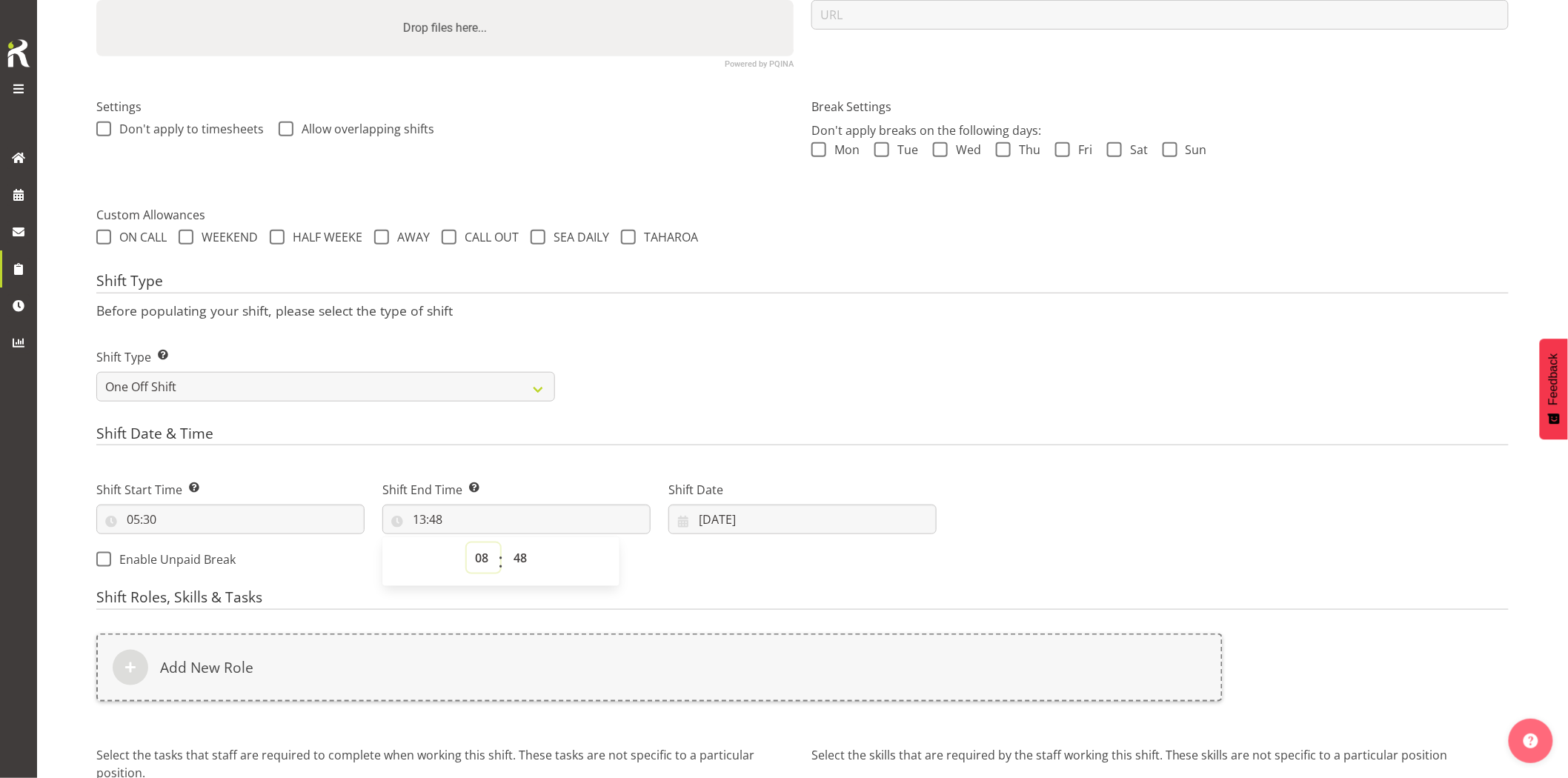
click at [467, 543] on select "00 01 02 03 04 05 06 07 08 09 10 11 12 13 14 15 16 17 18 19 20 21 22 23" at bounding box center [483, 557] width 33 height 29
type input "08:48"
drag, startPoint x: 520, startPoint y: 563, endPoint x: 521, endPoint y: 543, distance: 20.0
click at [521, 563] on select "00 01 02 03 04 05 06 07 08 09 10 11 12 13 14 15 16 17 18 19 20 21 22 23 24 25 2…" at bounding box center [521, 557] width 33 height 29
select select "30"
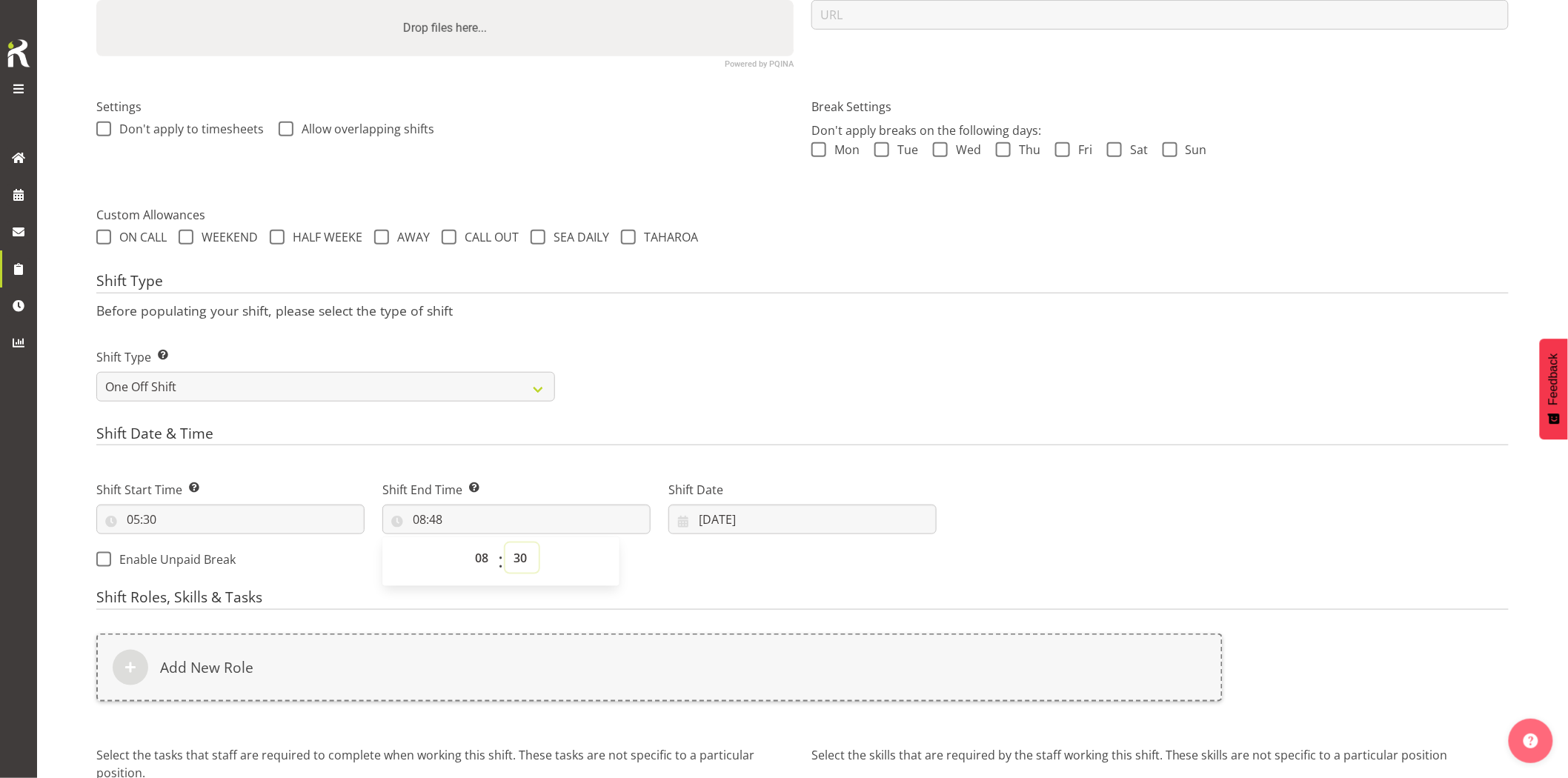
click at [505, 543] on select "00 01 02 03 04 05 06 07 08 09 10 11 12 13 14 15 16 17 18 19 20 21 22 23 24 25 2…" at bounding box center [521, 557] width 33 height 29
type input "08:30"
click at [727, 281] on h4 "Shift Type" at bounding box center [802, 283] width 1412 height 21
click at [739, 520] on input "29/08/2025" at bounding box center [803, 519] width 268 height 29
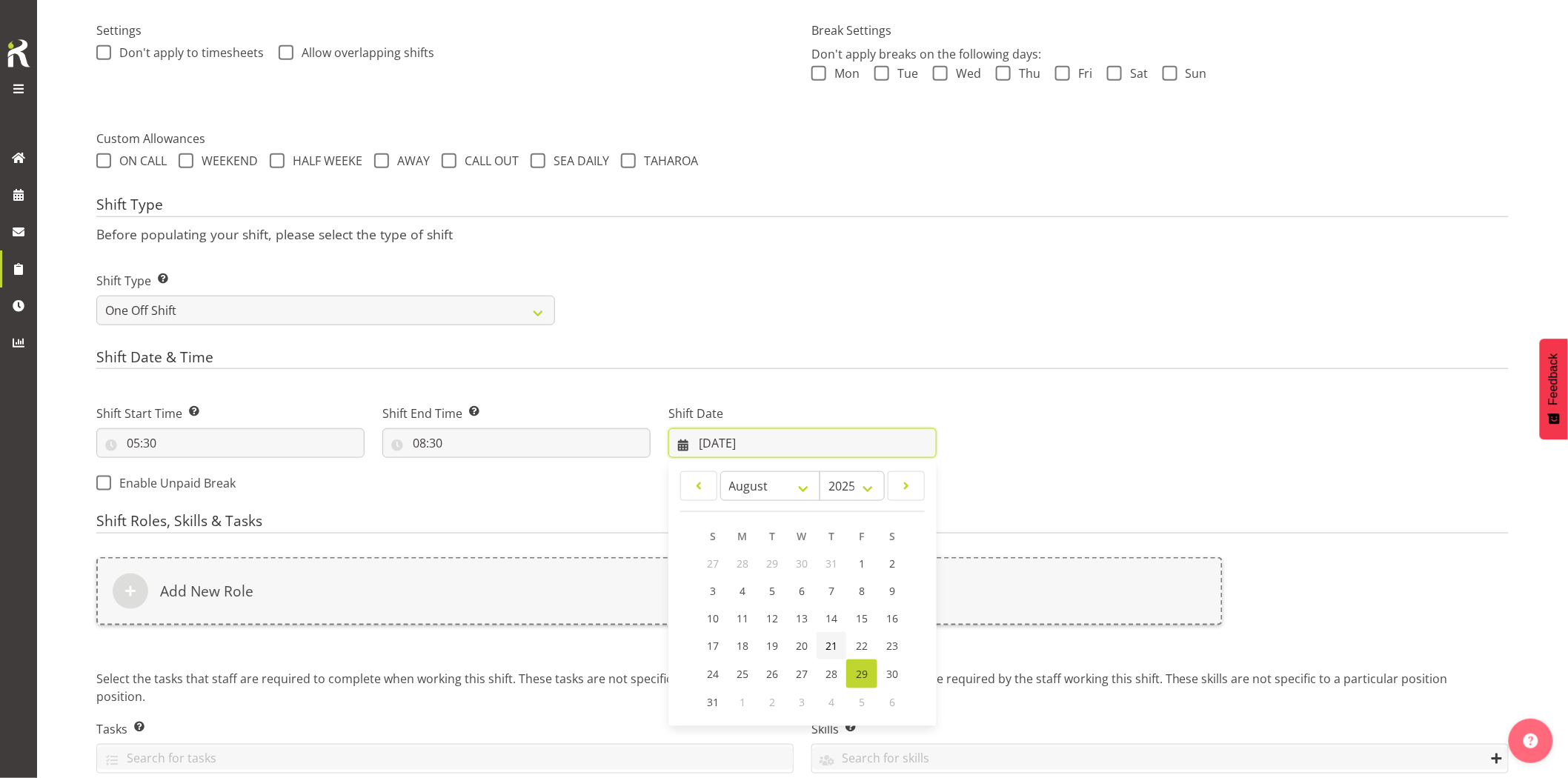
scroll to position [504, 0]
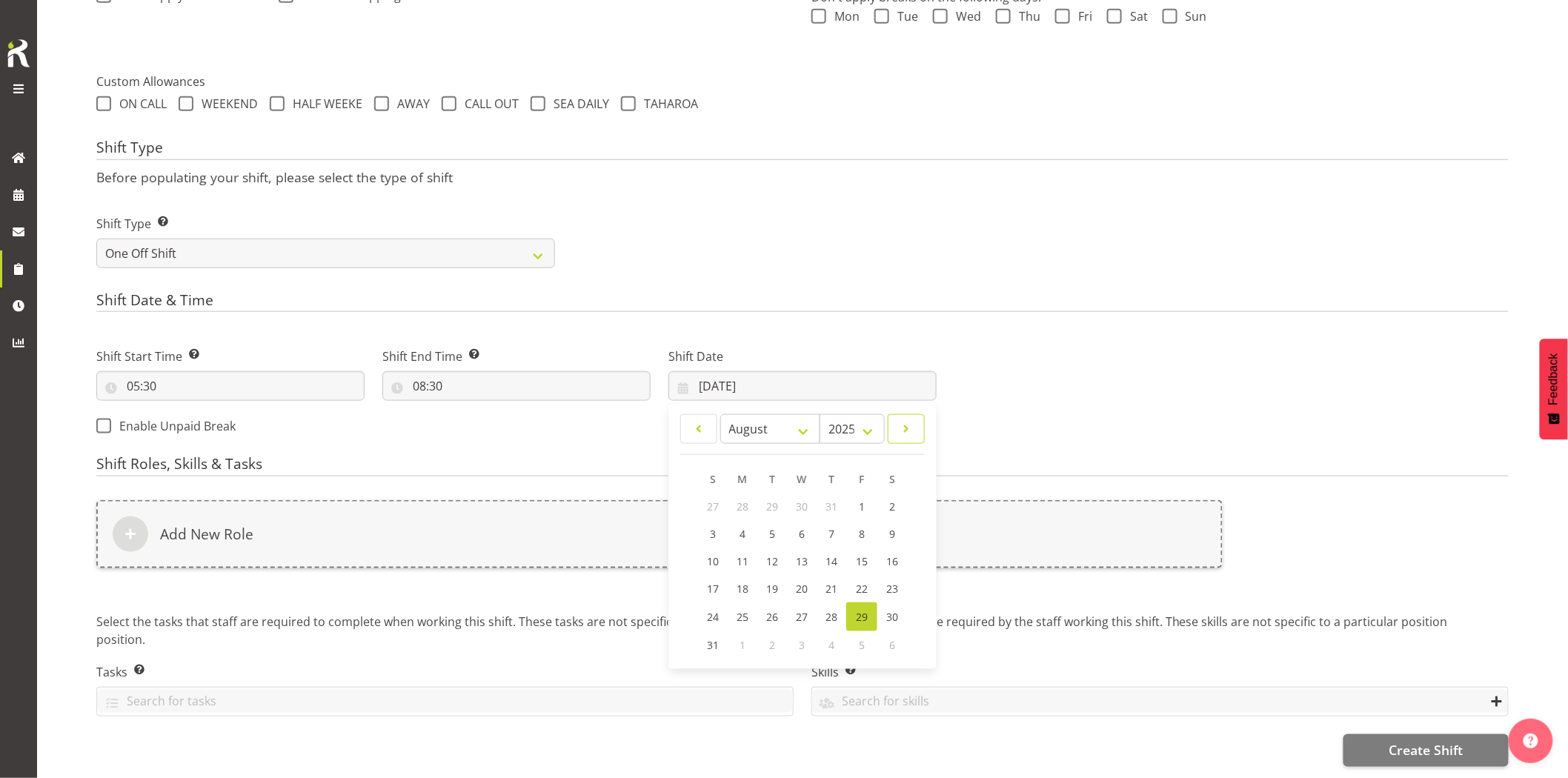
drag, startPoint x: 905, startPoint y: 415, endPoint x: 872, endPoint y: 453, distance: 50.3
click at [906, 420] on span at bounding box center [906, 429] width 18 height 18
select select "8"
click at [774, 500] on span "2" at bounding box center [773, 507] width 6 height 14
type input "02/09/2025"
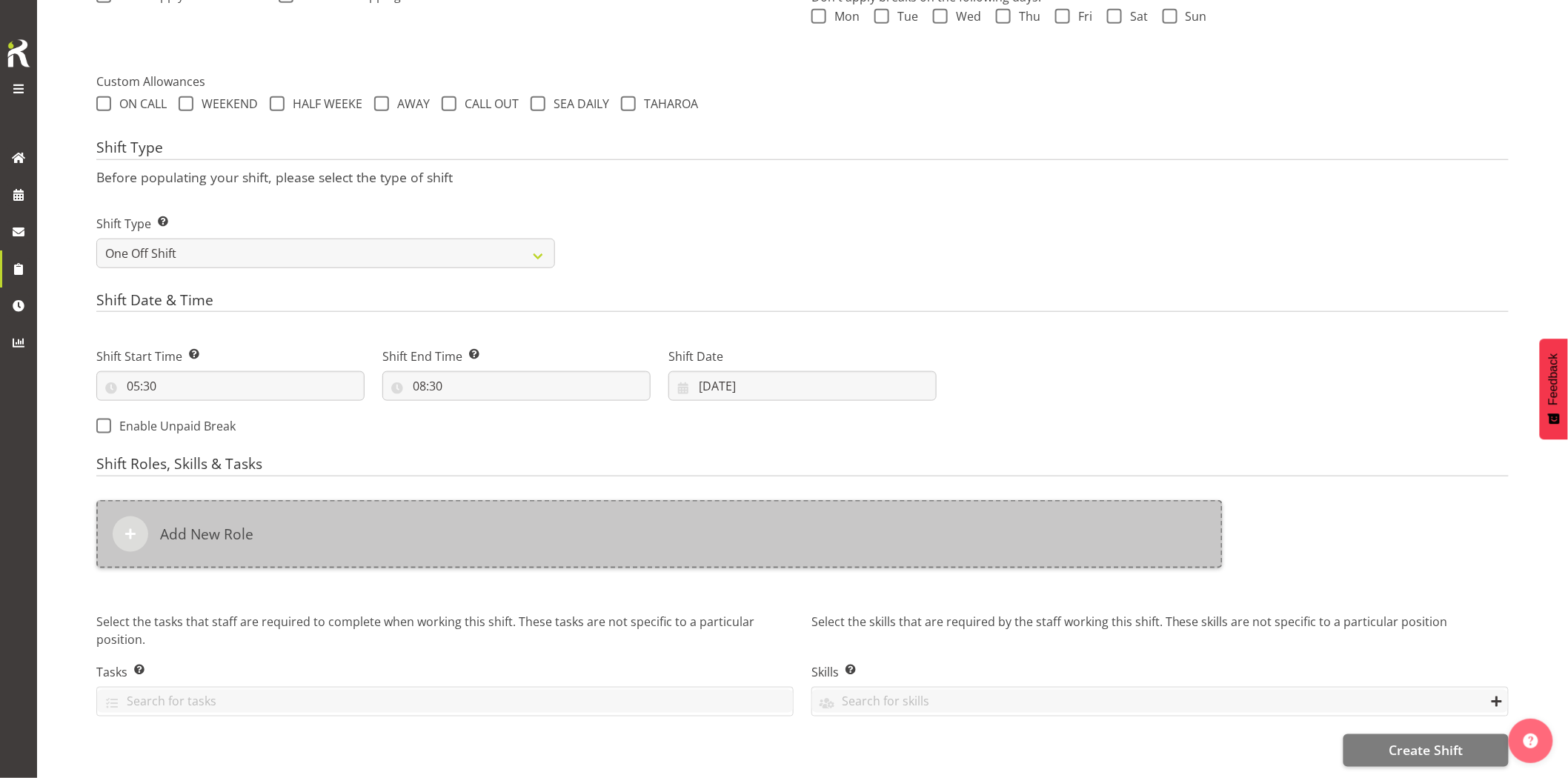
click at [733, 515] on div "Add New Role" at bounding box center [659, 534] width 1126 height 68
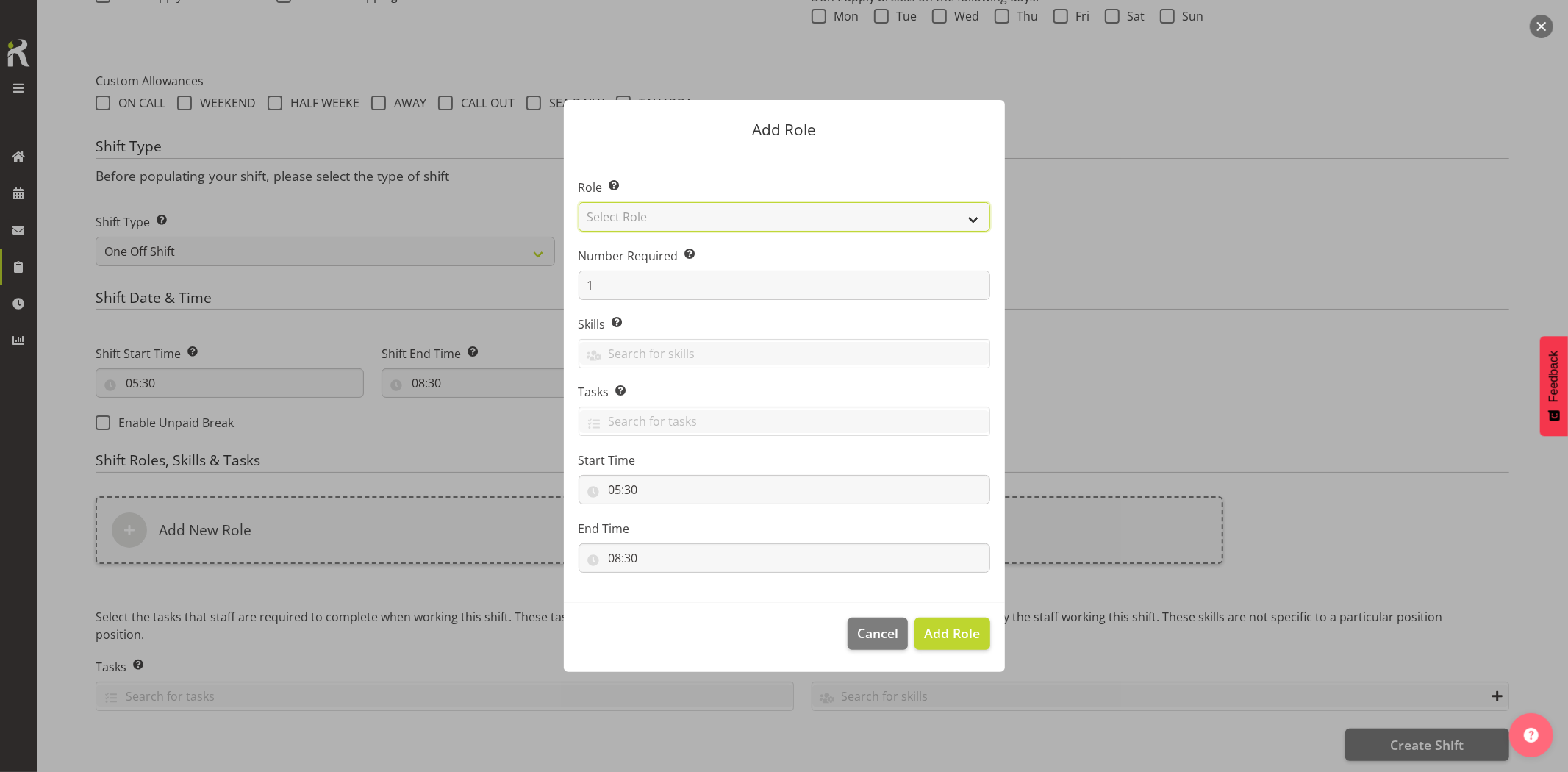
click at [694, 213] on select "Select Role Account Manager Electrician Engineering GM HSEQ manager MECH Mechan…" at bounding box center [784, 217] width 412 height 29
select select "21"
click at [579, 202] on select "Select Role Account Manager Electrician Engineering GM HSEQ manager MECH Mechan…" at bounding box center [784, 217] width 412 height 29
drag, startPoint x: 954, startPoint y: 630, endPoint x: 819, endPoint y: 613, distance: 136.1
click at [956, 630] on span "Add Role" at bounding box center [952, 633] width 56 height 18
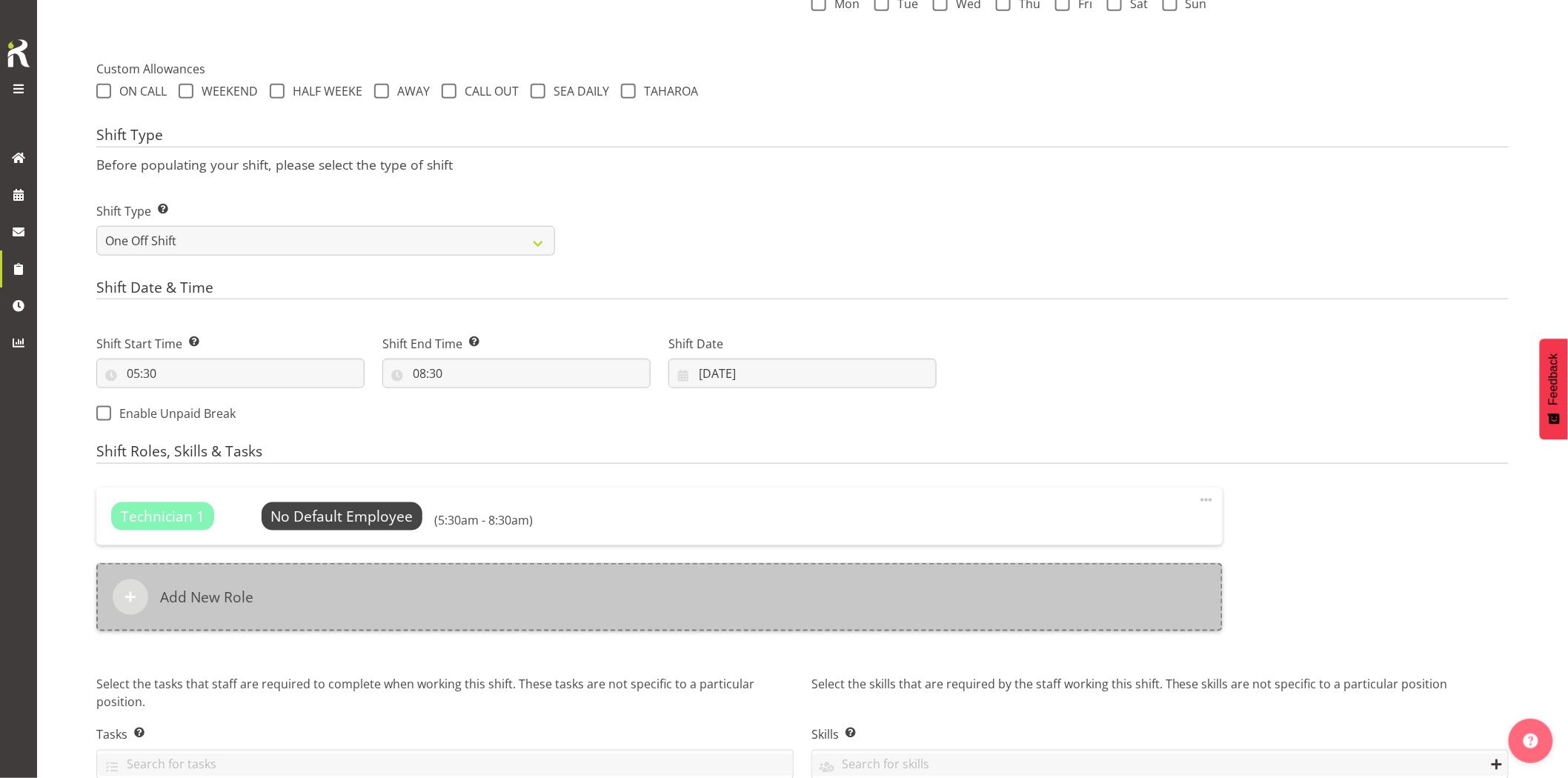
click at [660, 605] on div "Add New Role" at bounding box center [659, 597] width 1126 height 68
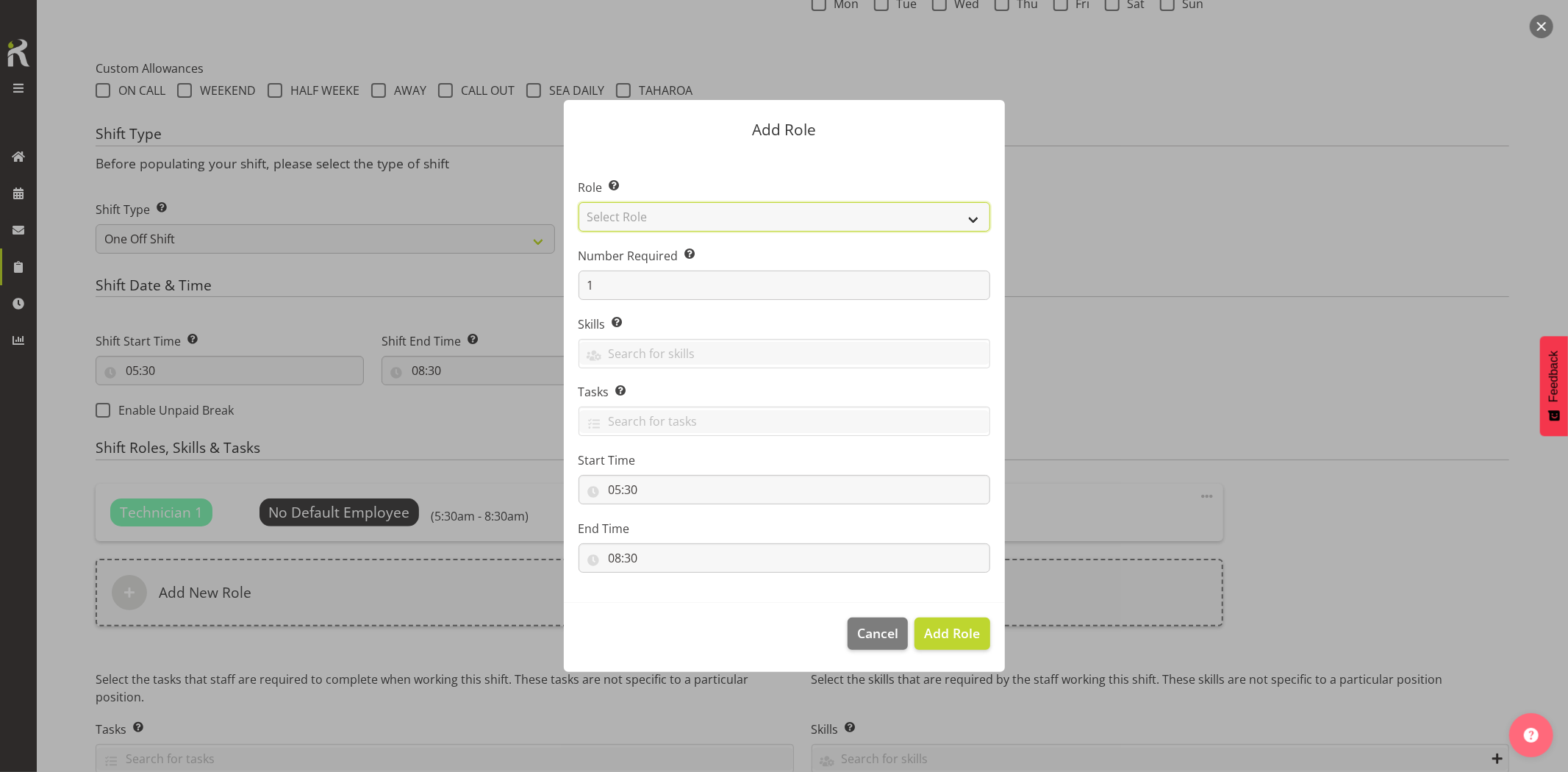
click at [657, 219] on select "Select Role Account Manager Electrician Engineering GM HSEQ manager MECH Mechan…" at bounding box center [784, 217] width 412 height 29
select select "27"
click at [579, 202] on select "Select Role Account Manager Electrician Engineering GM HSEQ manager MECH Mechan…" at bounding box center [784, 217] width 412 height 29
click at [937, 628] on span "Add Role" at bounding box center [952, 633] width 56 height 18
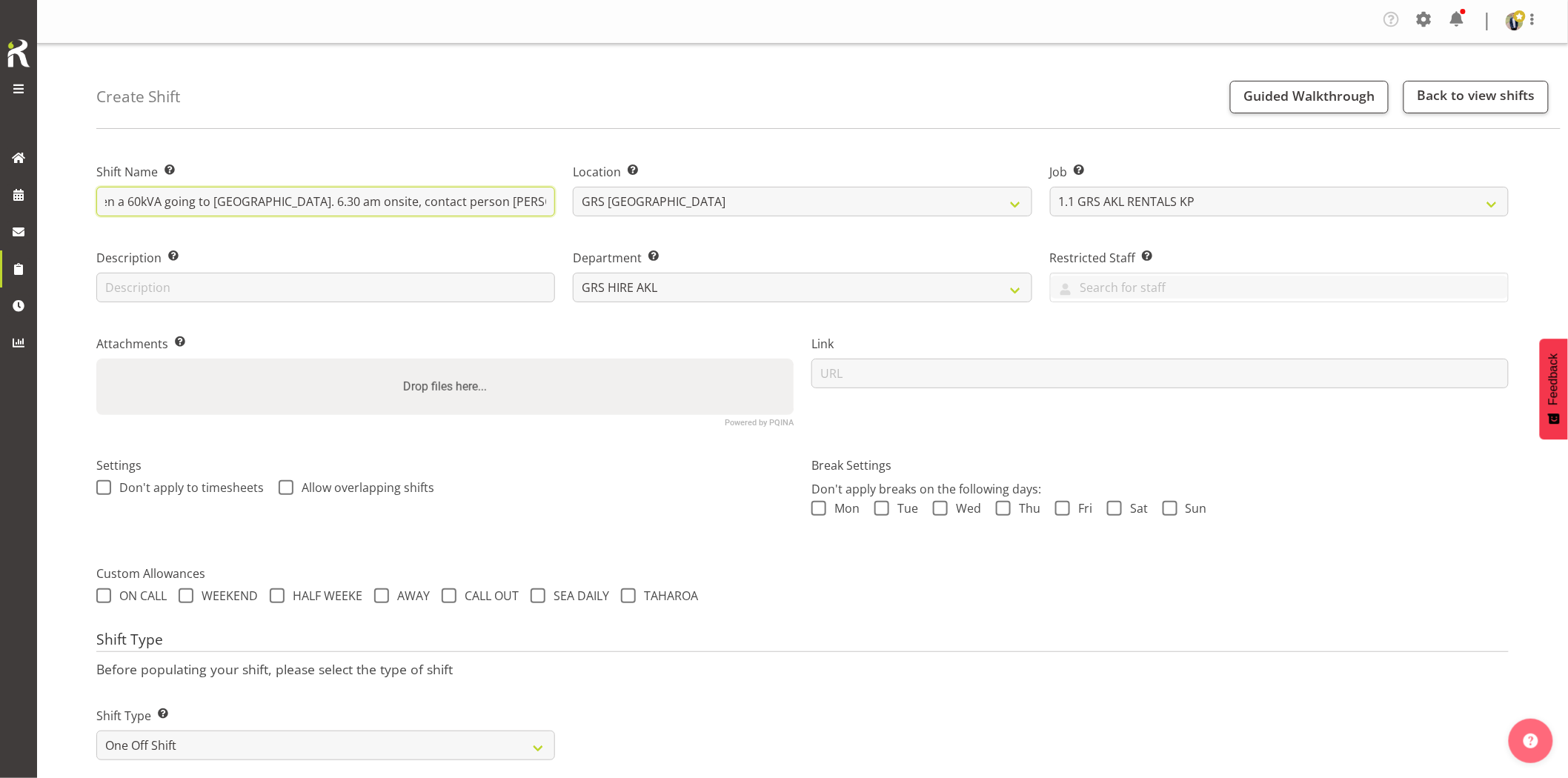
scroll to position [0, 270]
drag, startPoint x: 313, startPoint y: 198, endPoint x: 568, endPoint y: 204, distance: 255.1
click at [568, 204] on div "Shift Name Enter a name for the shift (e.g. Day Shift). Vector - Deliver, fence…" at bounding box center [802, 288] width 1430 height 293
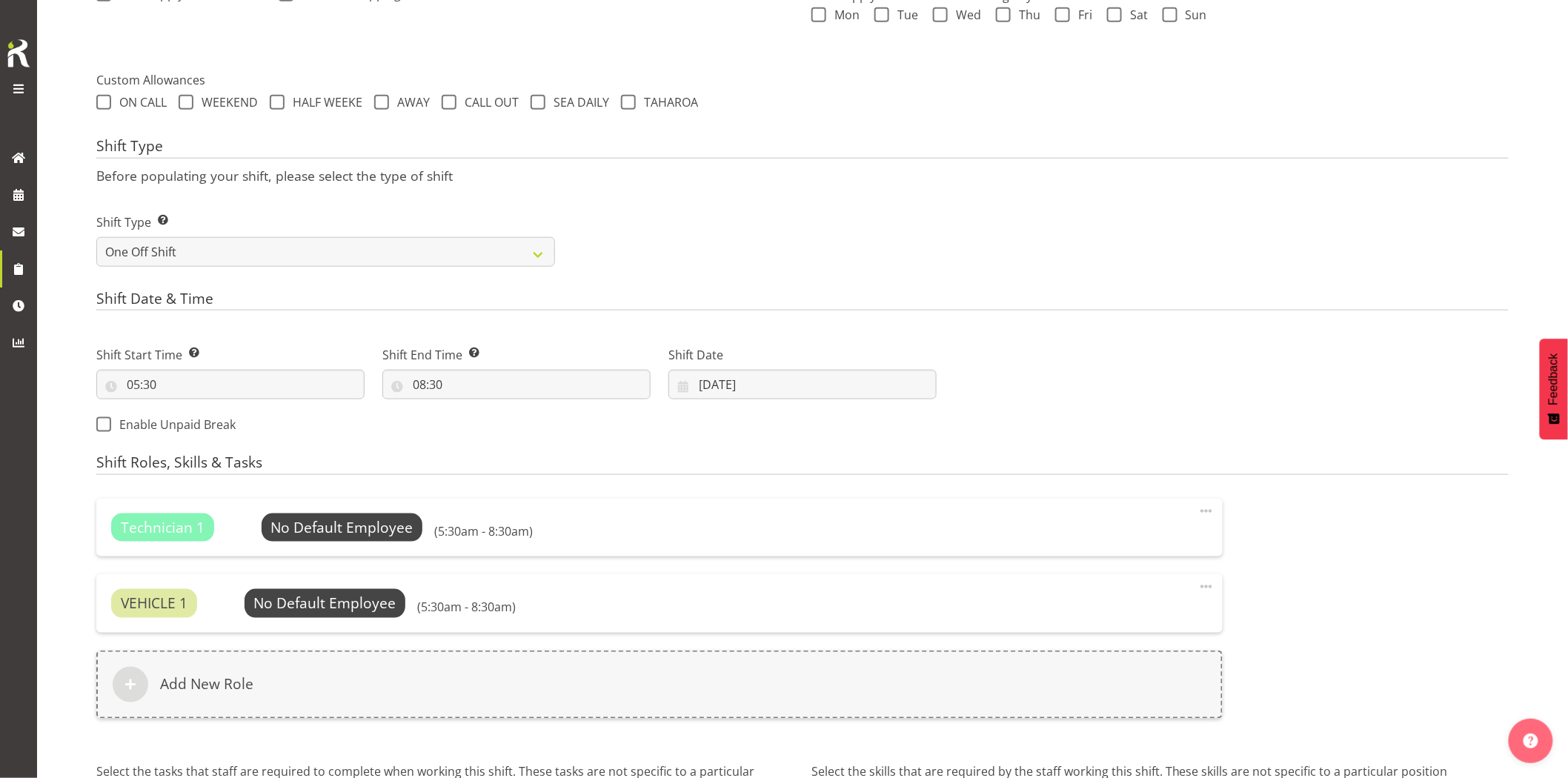
scroll to position [655, 0]
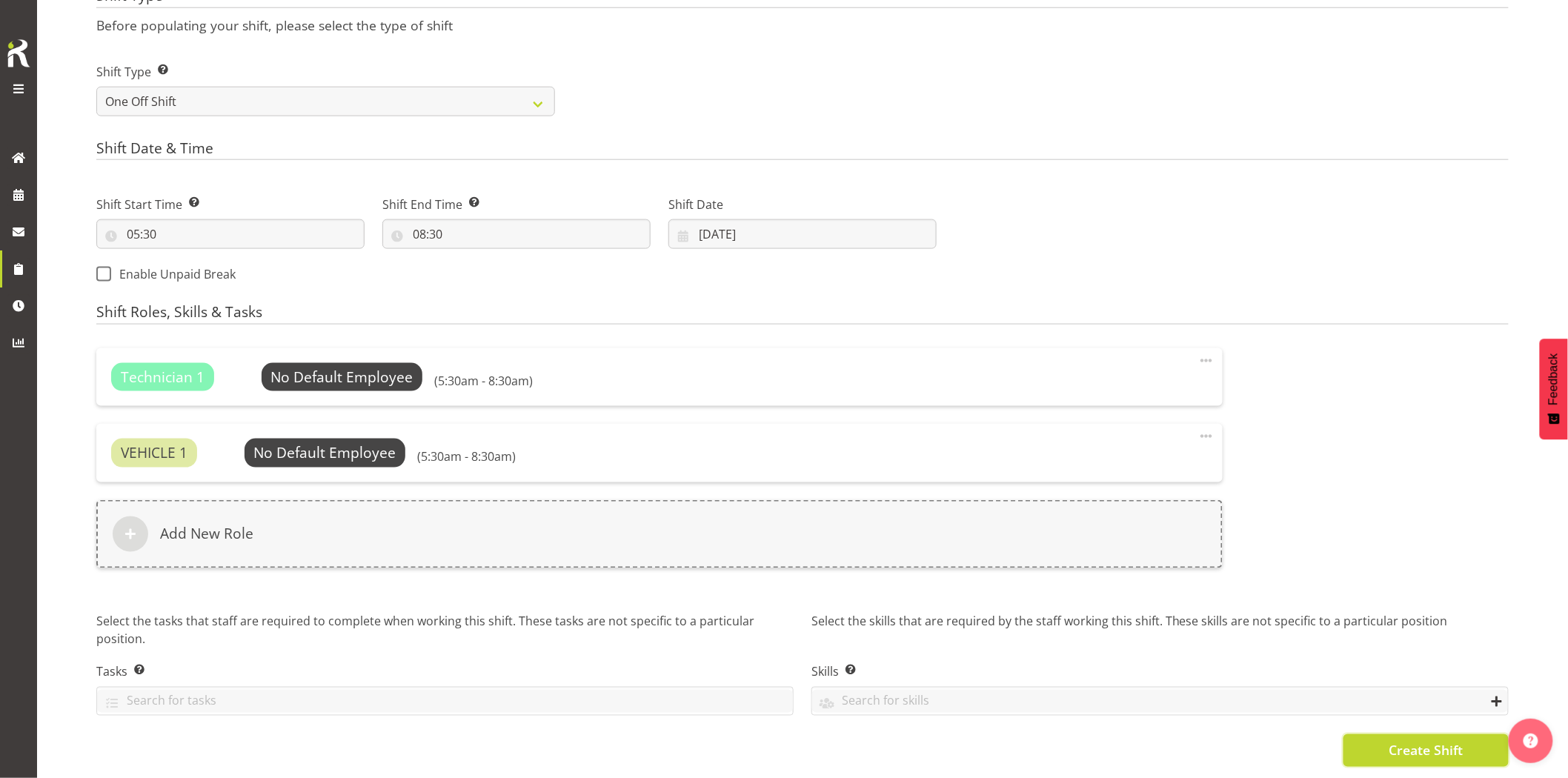
click at [1383, 739] on button "Create Shift" at bounding box center [1426, 750] width 165 height 32
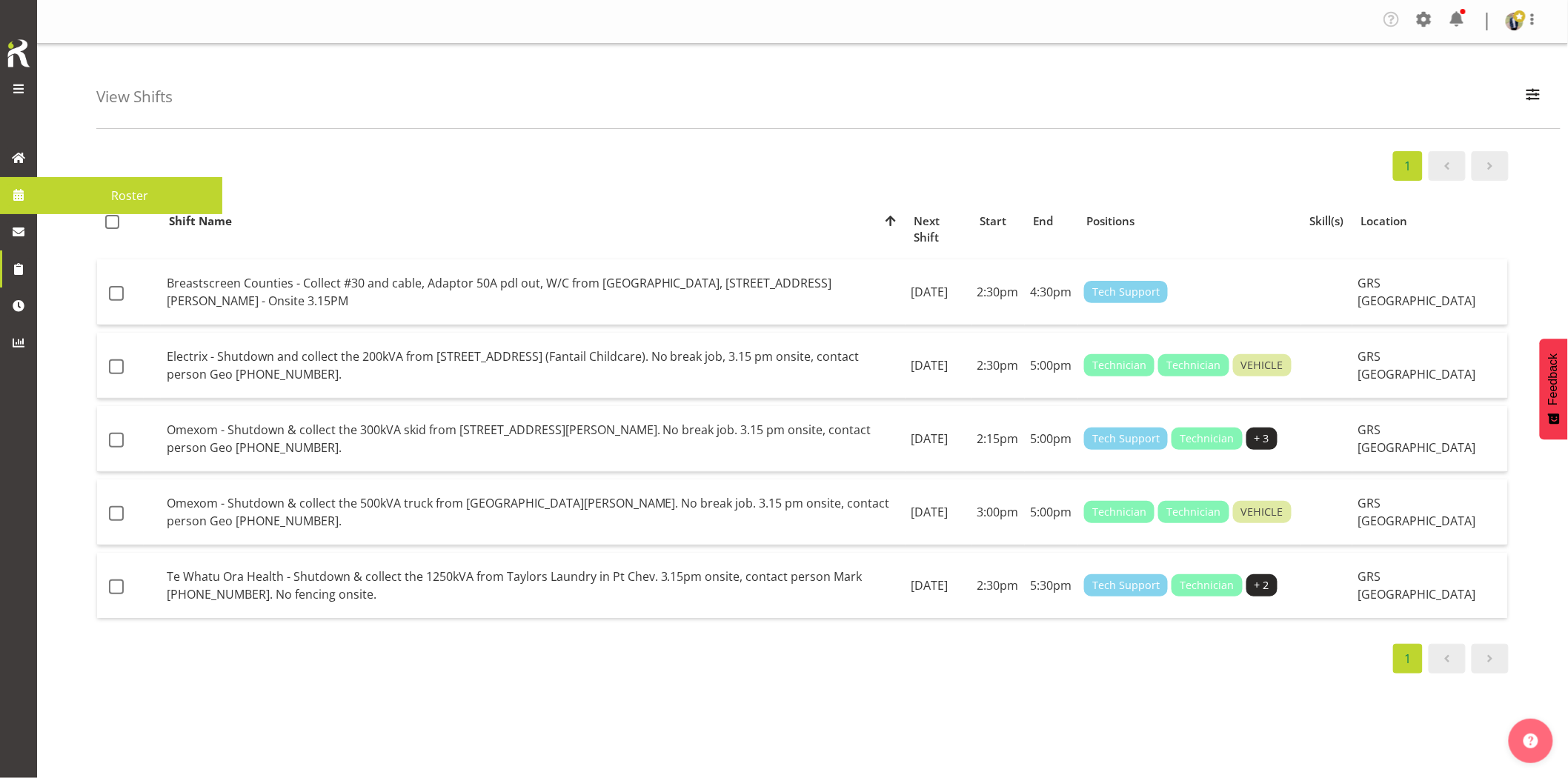
click at [19, 201] on span at bounding box center [19, 194] width 22 height 22
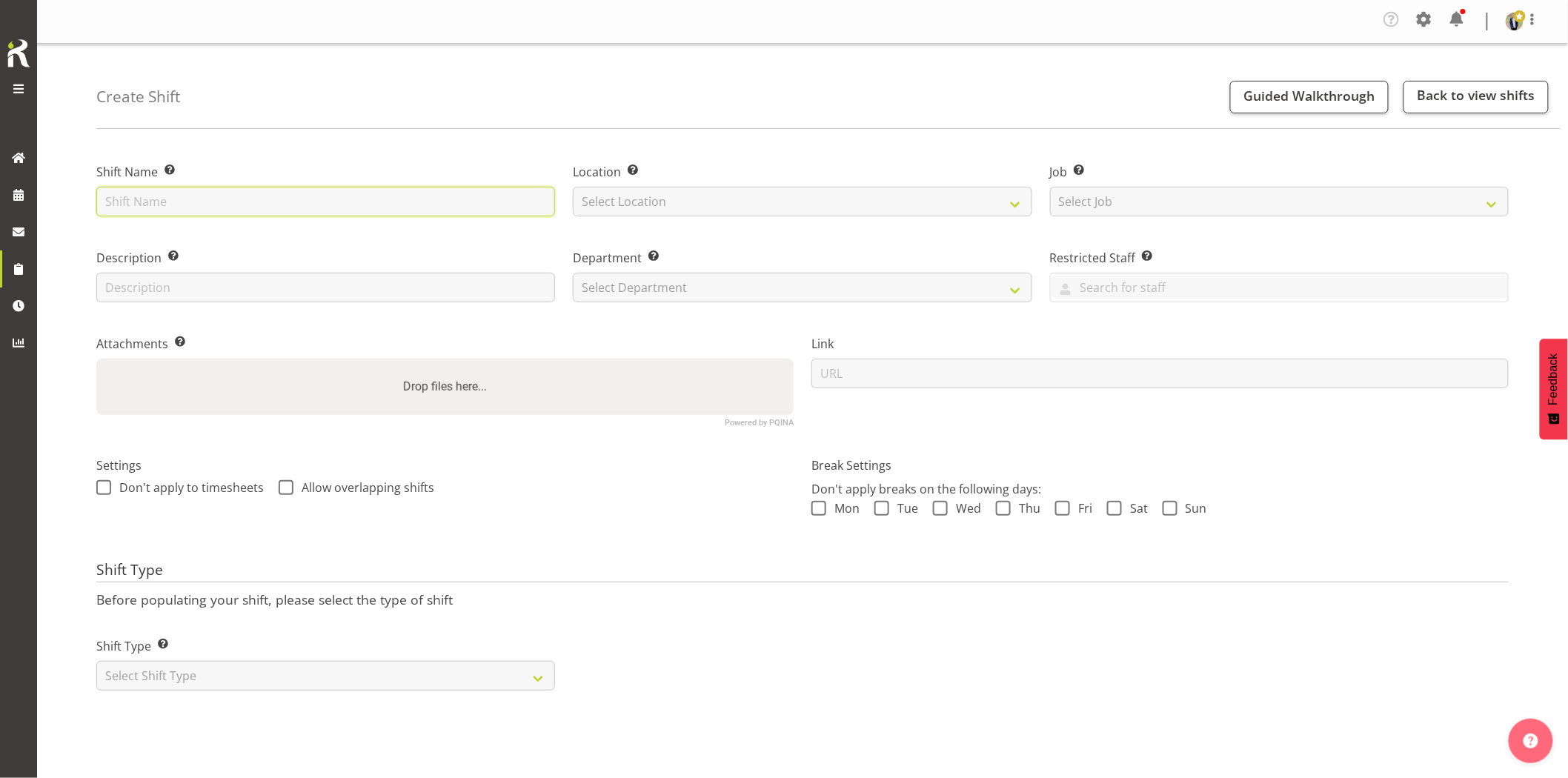
click at [288, 197] on input "text" at bounding box center [325, 201] width 459 height 29
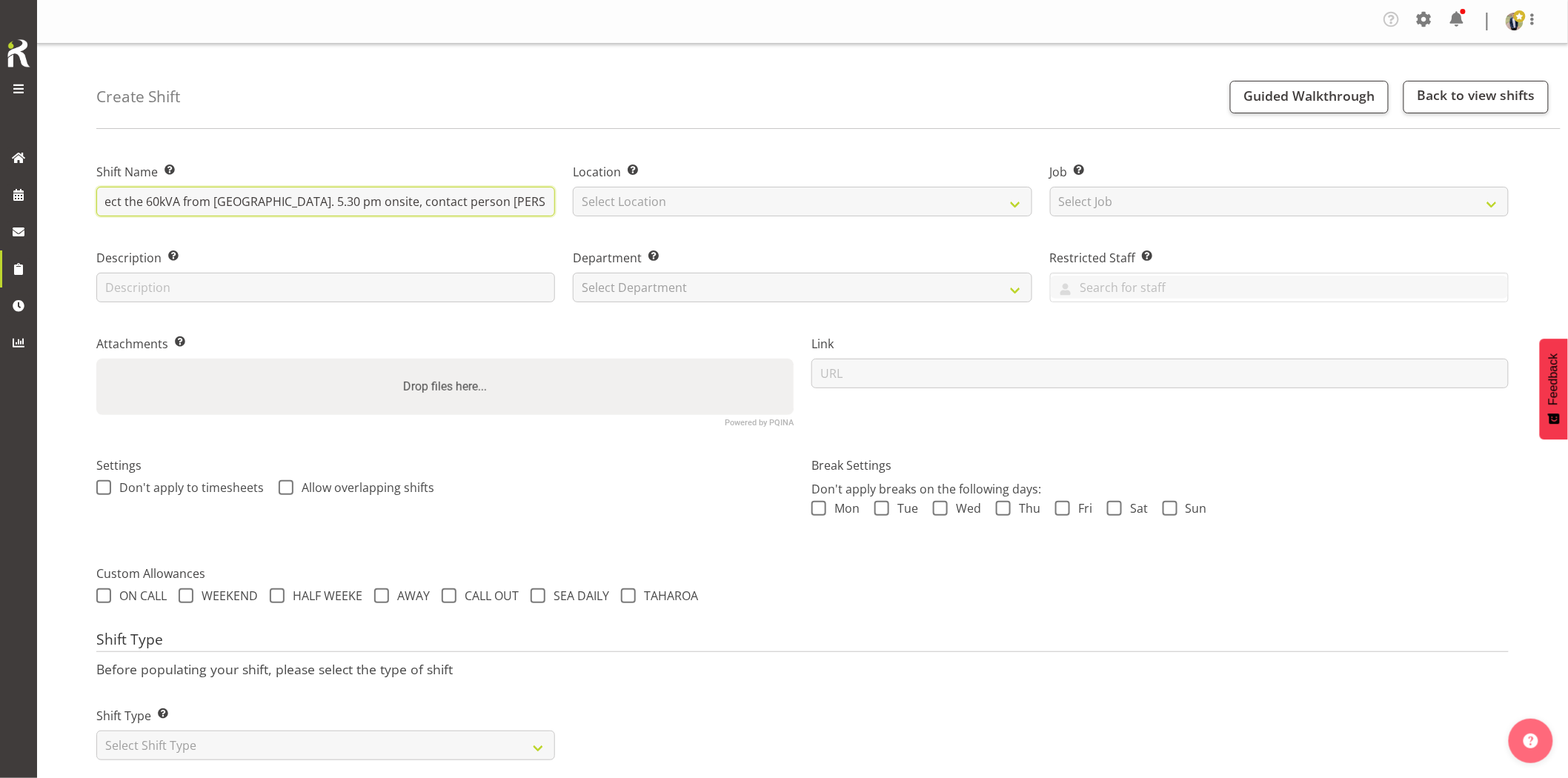
scroll to position [0, 142]
type input "Vector - Shutdown & collect the 60kVA from [GEOGRAPHIC_DATA]. 5.30 pm onsite, c…"
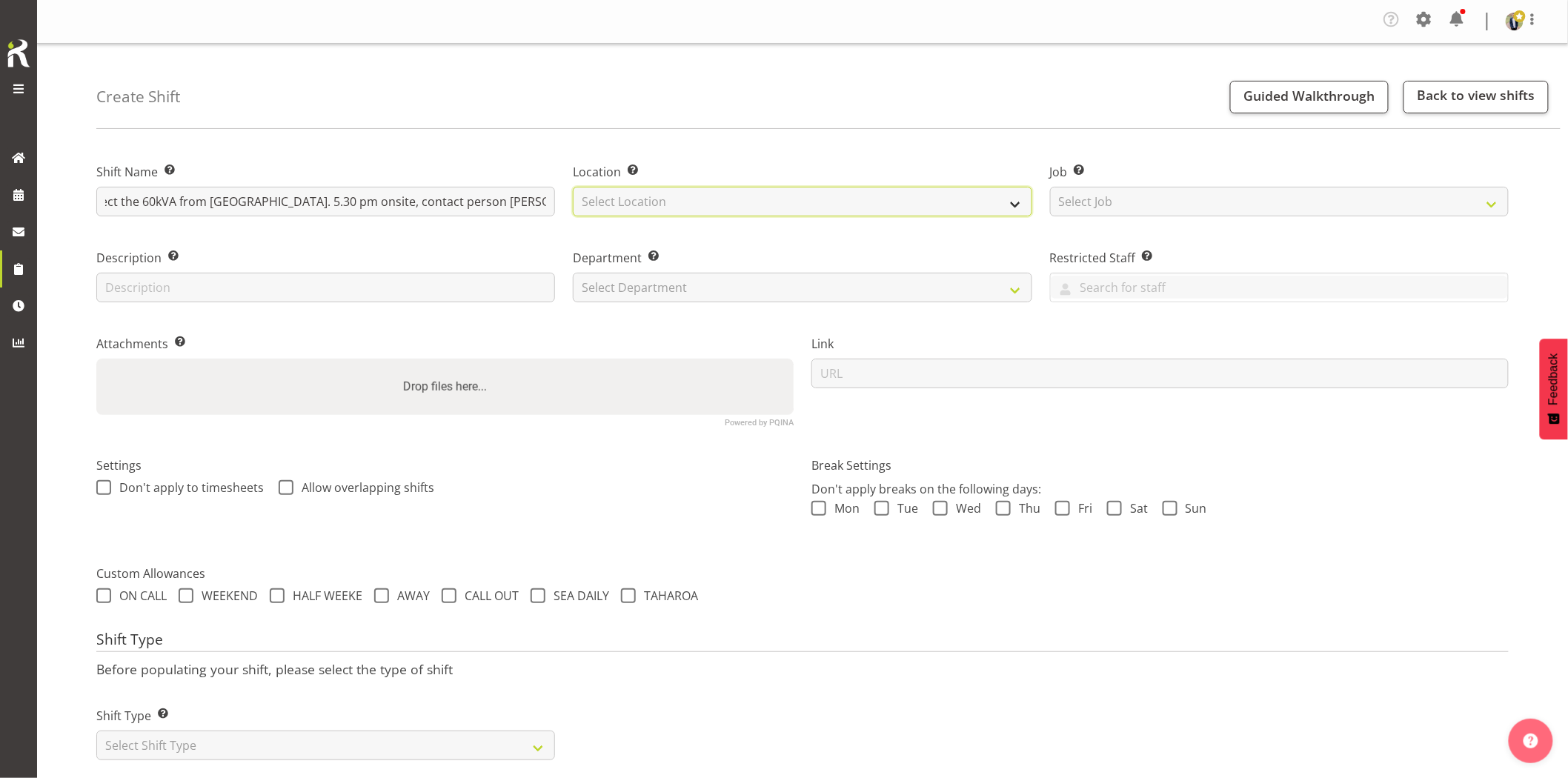
drag, startPoint x: 652, startPoint y: 204, endPoint x: 659, endPoint y: 214, distance: 12.2
click at [652, 204] on select "Select Location GRS Auckland GRS Hastings GRS Tauranga" at bounding box center [802, 201] width 459 height 29
select select "28"
click at [573, 187] on select "Select Location GRS Auckland GRS Hastings GRS Tauranga" at bounding box center [802, 201] width 459 height 29
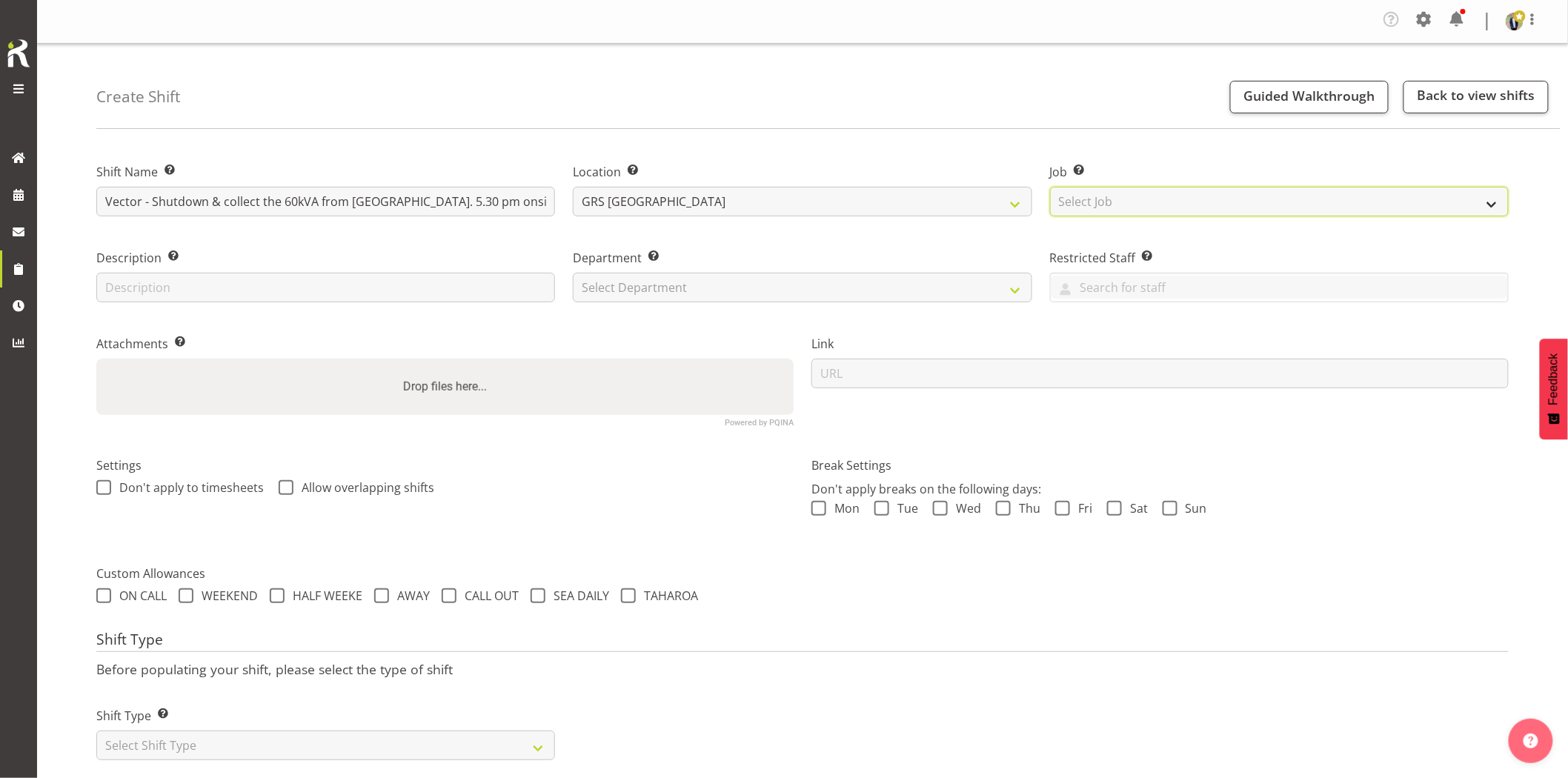
click at [1132, 194] on select "Select Job Create new job 1.1 GRS AKL RENTALS 1.1 GRS AKL RENTALS AC 1.1 GRS AK…" at bounding box center [1280, 201] width 459 height 29
select select "7504"
click at [1050, 187] on select "Select Job Create new job 1.1 GRS AKL RENTALS 1.1 GRS AKL RENTALS AC 1.1 GRS AK…" at bounding box center [1280, 201] width 459 height 29
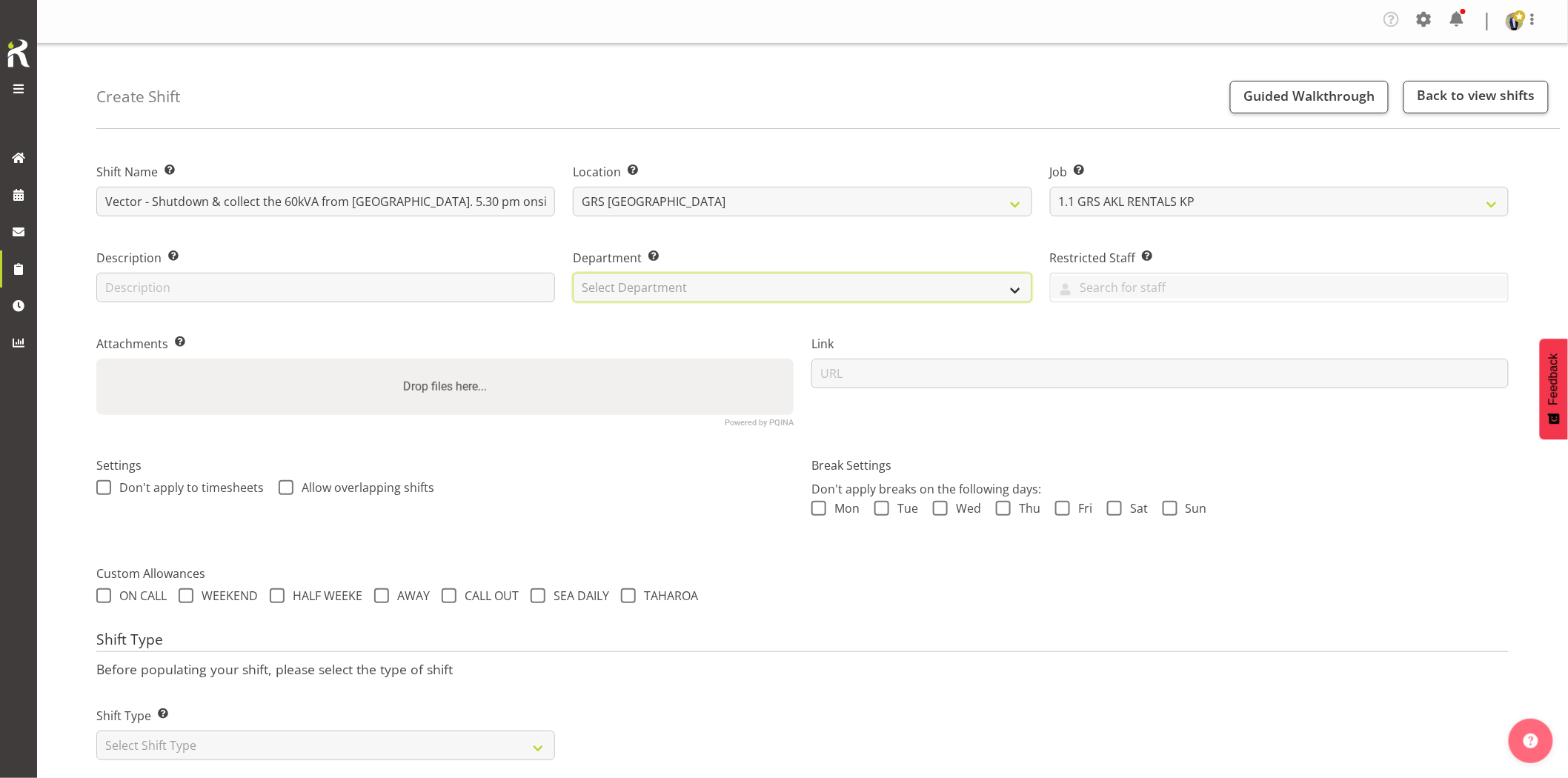
drag, startPoint x: 701, startPoint y: 283, endPoint x: 704, endPoint y: 298, distance: 15.3
click at [701, 283] on select "Select Department GRS HIRE AKL GRS HIRE AKL GRS HIRE TGA GRS HIRE HST GRS SALES…" at bounding box center [802, 288] width 459 height 29
select select "20"
click at [573, 273] on select "Select Department GRS HIRE AKL GRS HIRE AKL GRS HIRE TGA GRS HIRE HST GRS SALES…" at bounding box center [802, 288] width 459 height 29
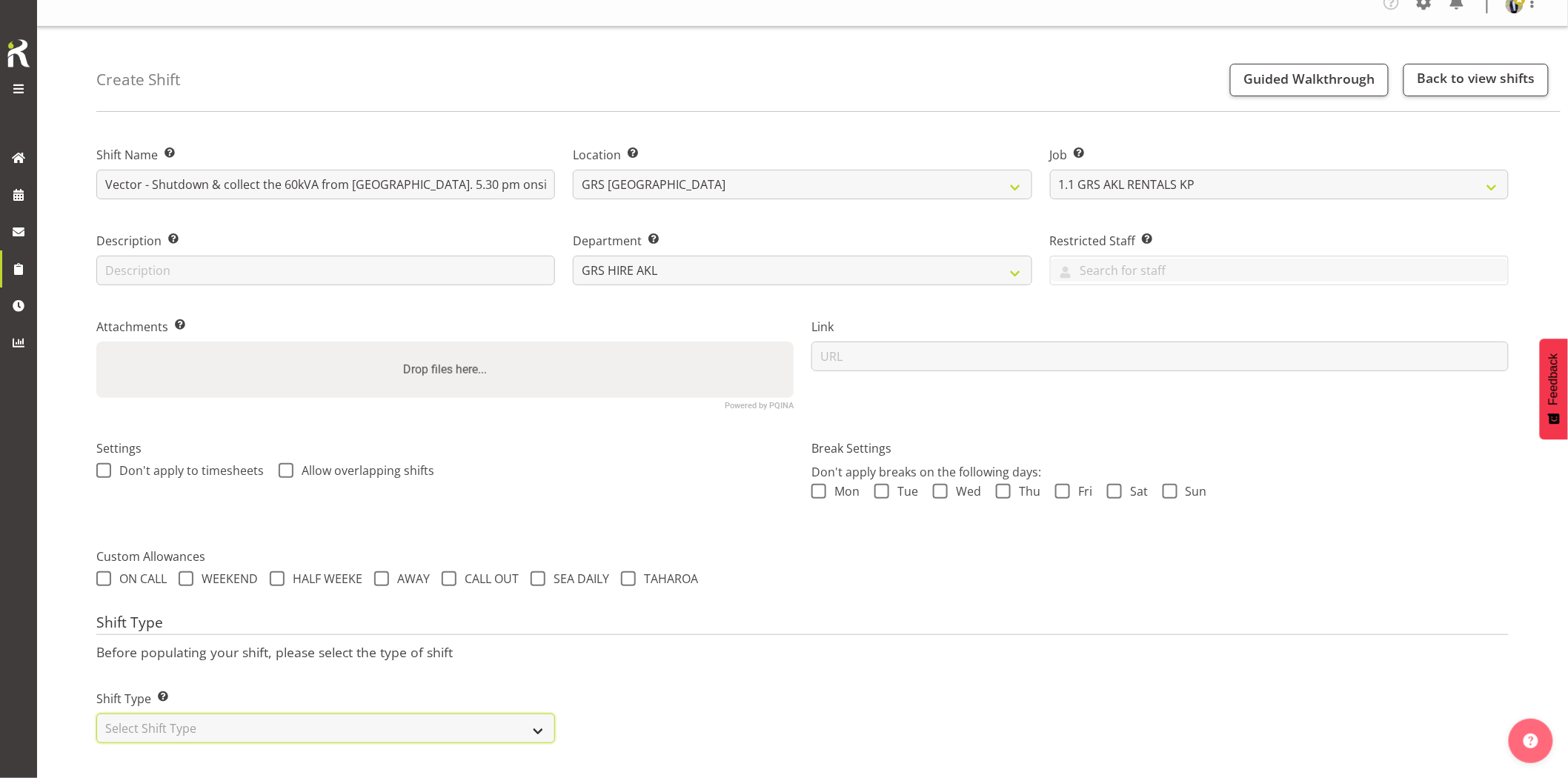
click at [312, 727] on select "Select Shift Type One Off Shift Recurring Shift Rotating Shift" at bounding box center [325, 728] width 459 height 29
select select "one_off"
click at [96, 713] on select "Select Shift Type One Off Shift Recurring Shift Rotating Shift" at bounding box center [325, 728] width 459 height 29
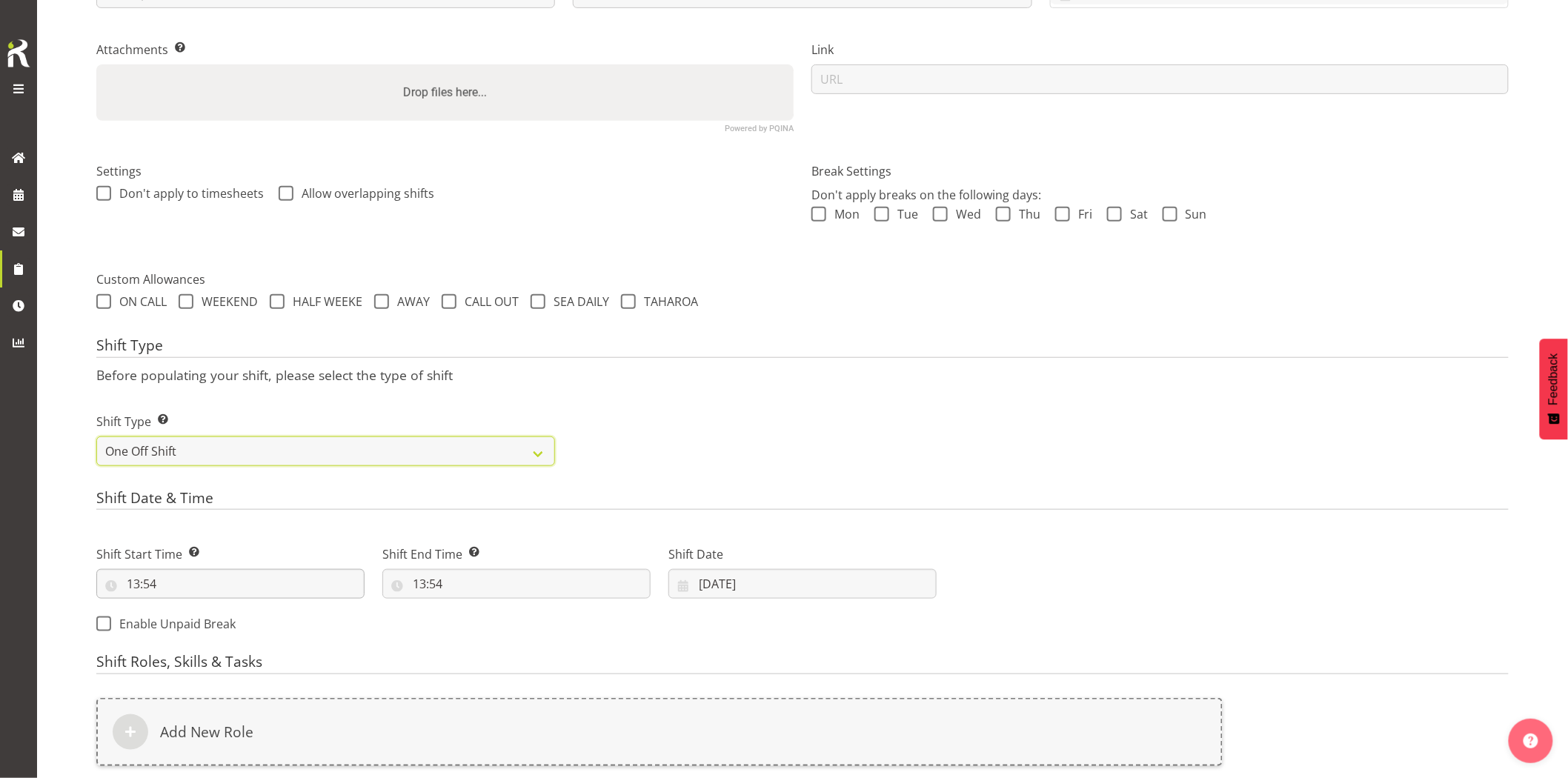
scroll to position [359, 0]
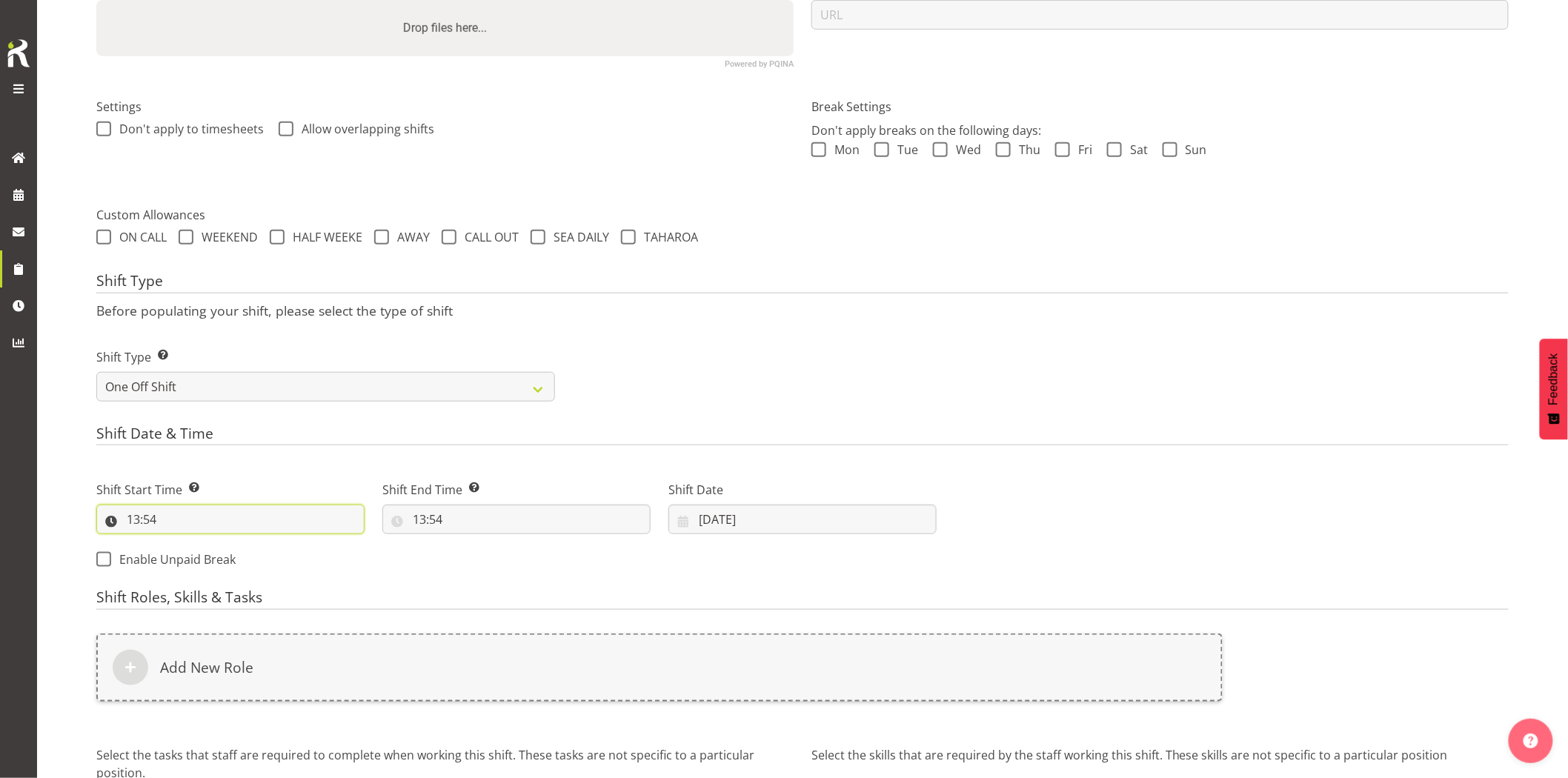
click at [222, 520] on input "13:54" at bounding box center [231, 519] width 268 height 29
click at [197, 553] on select "00 01 02 03 04 05 06 07 08 09 10 11 12 13 14 15 16 17 18 19 20 21 22 23" at bounding box center [197, 557] width 33 height 29
select select "16"
click at [180, 543] on select "00 01 02 03 04 05 06 07 08 09 10 11 12 13 14 15 16 17 18 19 20 21 22 23" at bounding box center [197, 557] width 33 height 29
type input "16:54"
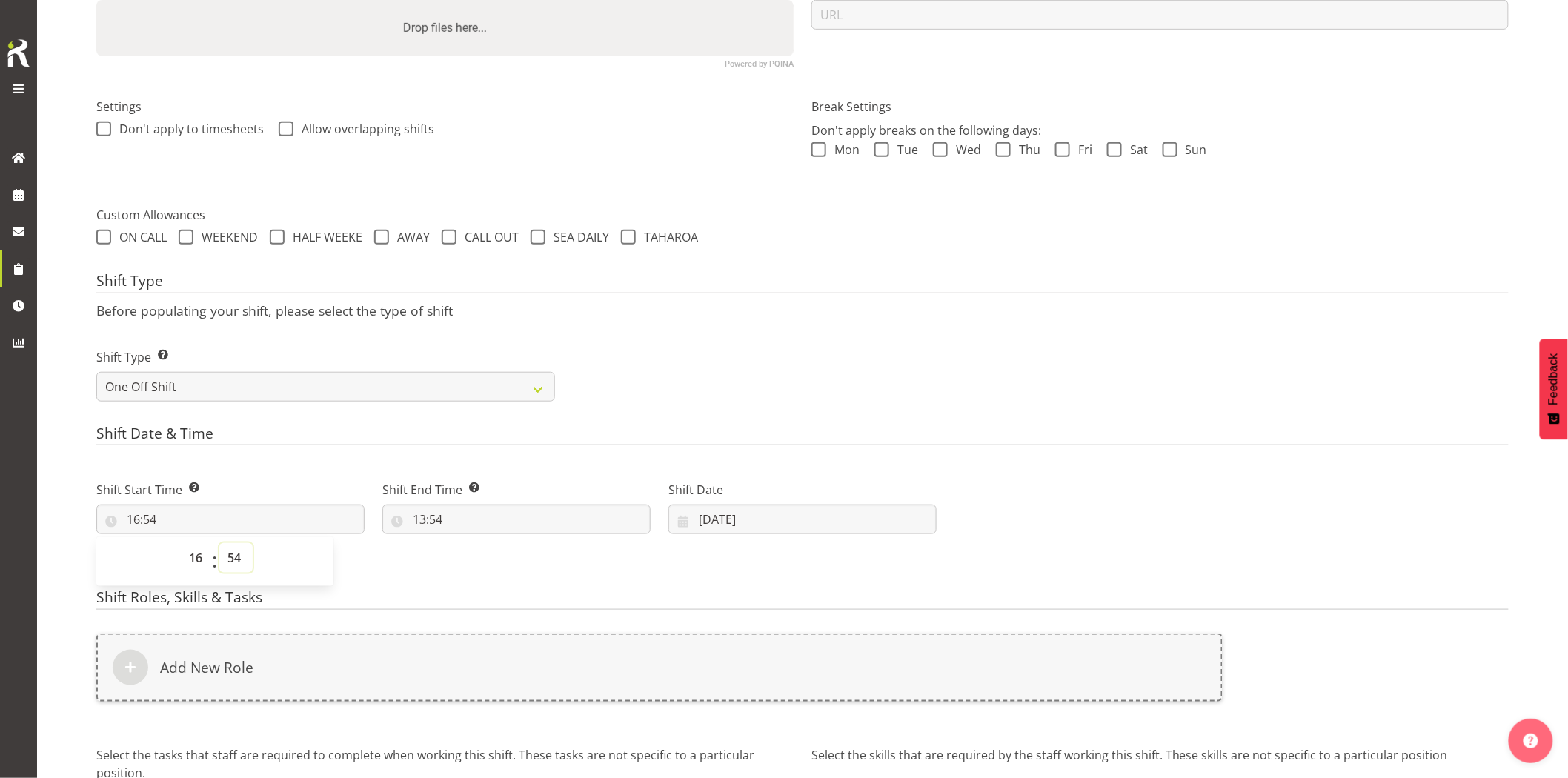
click at [232, 560] on select "00 01 02 03 04 05 06 07 08 09 10 11 12 13 14 15 16 17 18 19 20 21 22 23 24 25 2…" at bounding box center [235, 557] width 33 height 29
select select "30"
click at [219, 543] on select "00 01 02 03 04 05 06 07 08 09 10 11 12 13 14 15 16 17 18 19 20 21 22 23 24 25 2…" at bounding box center [235, 557] width 33 height 29
type input "16:30"
click at [470, 519] on input "13:54" at bounding box center [517, 519] width 268 height 29
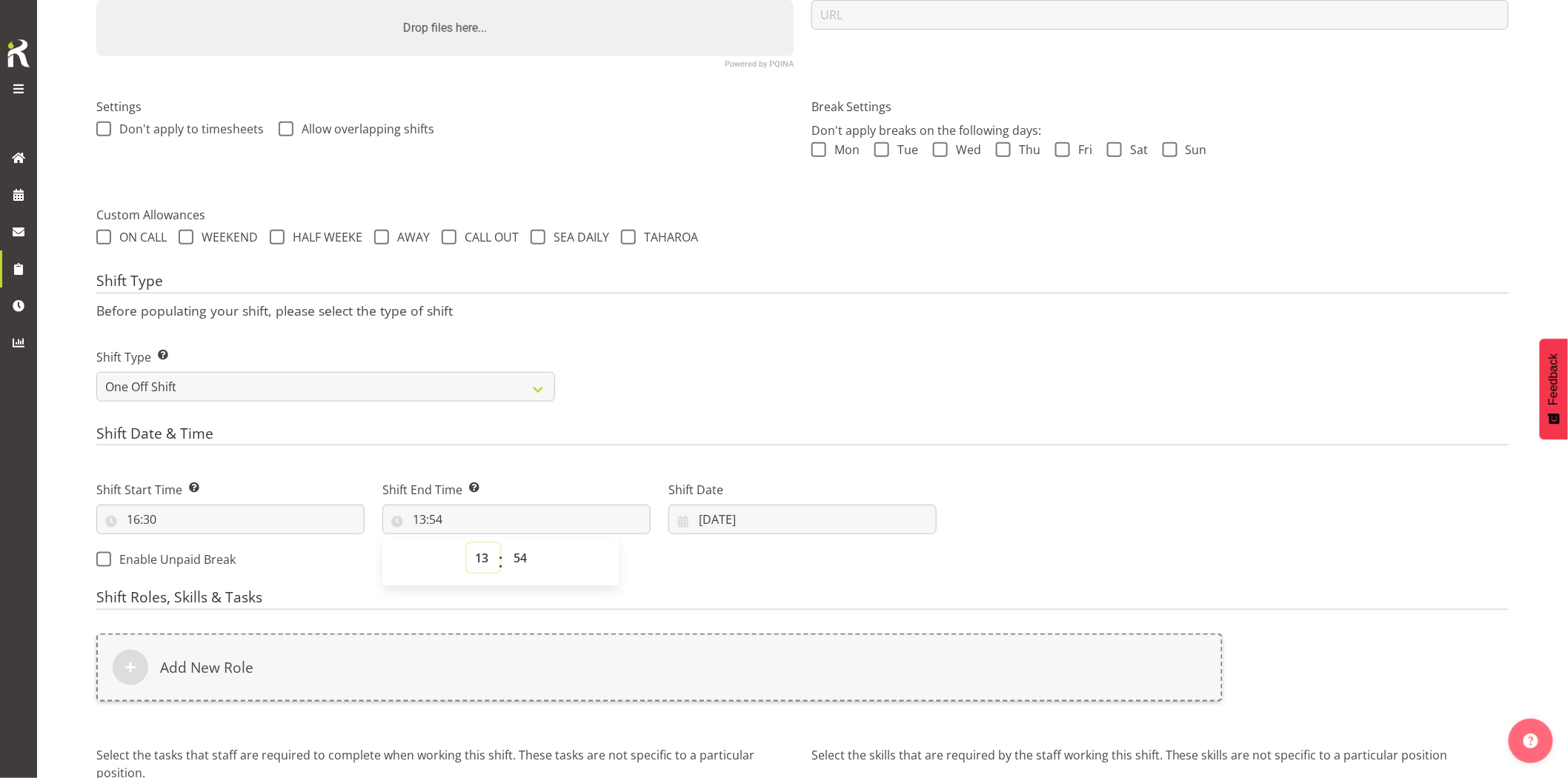
click at [484, 558] on select "00 01 02 03 04 05 06 07 08 09 10 11 12 13 14 15 16 17 18 19 20 21 22 23" at bounding box center [483, 557] width 33 height 29
select select "19"
click at [467, 543] on select "00 01 02 03 04 05 06 07 08 09 10 11 12 13 14 15 16 17 18 19 20 21 22 23" at bounding box center [483, 557] width 33 height 29
type input "19:54"
click at [521, 558] on select "00 01 02 03 04 05 06 07 08 09 10 11 12 13 14 15 16 17 18 19 20 21 22 23 24 25 2…" at bounding box center [521, 557] width 33 height 29
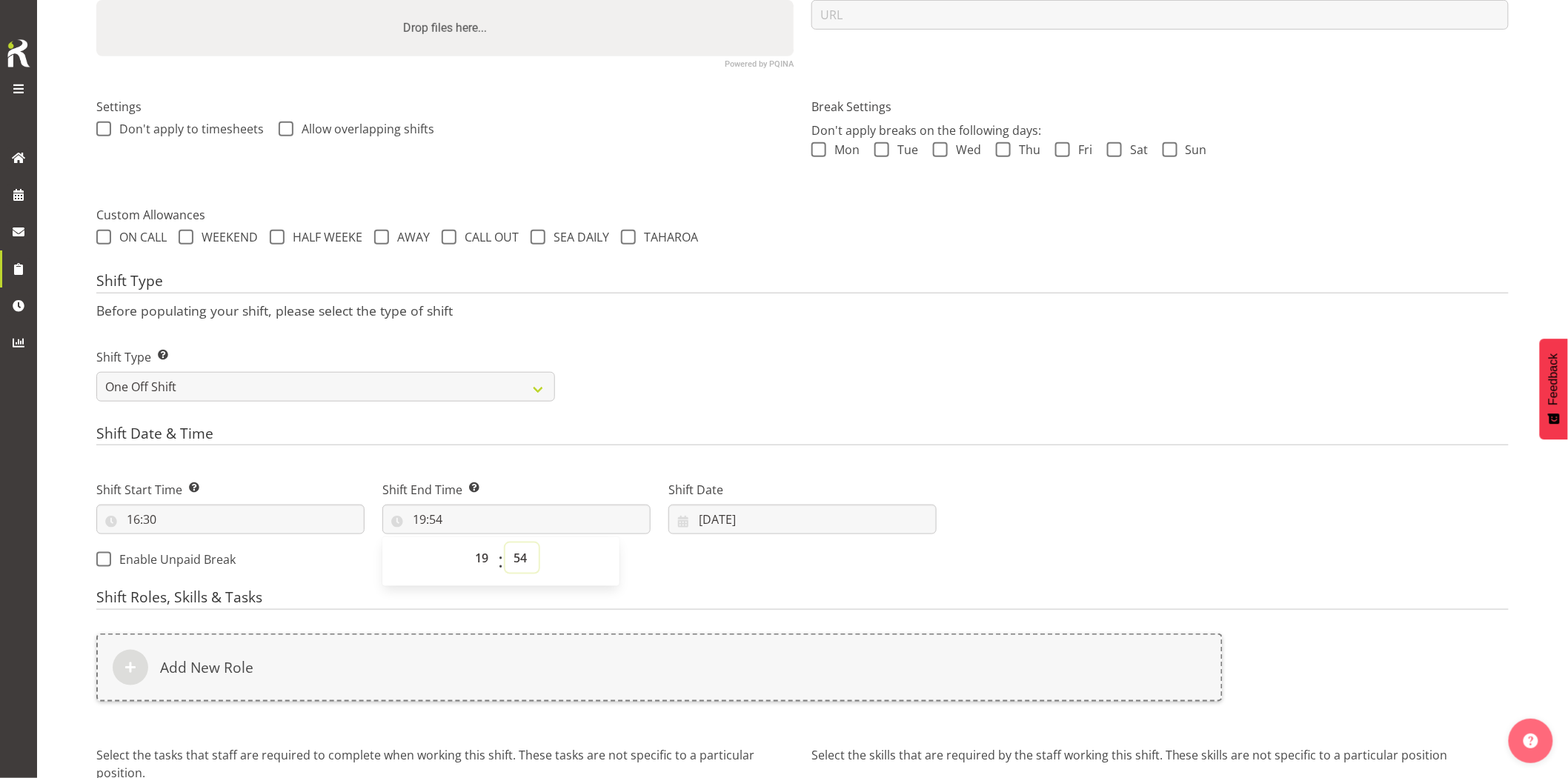
select select "0"
click at [505, 543] on select "00 01 02 03 04 05 06 07 08 09 10 11 12 13 14 15 16 17 18 19 20 21 22 23 24 25 2…" at bounding box center [521, 557] width 33 height 29
type input "19:00"
drag, startPoint x: 867, startPoint y: 306, endPoint x: 875, endPoint y: 497, distance: 191.2
click at [869, 315] on p "Before populating your shift, please select the type of shift" at bounding box center [802, 310] width 1412 height 16
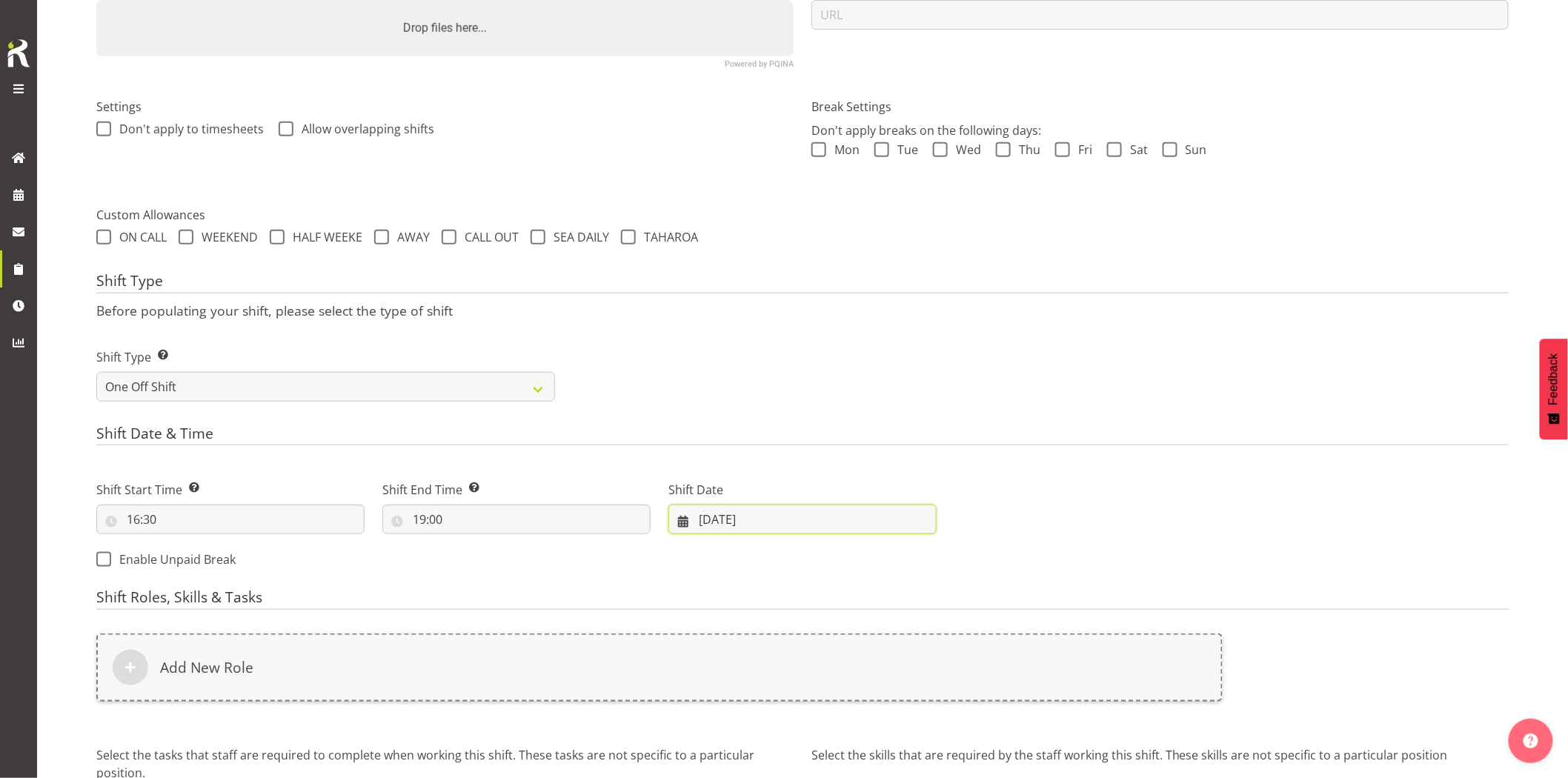
click at [747, 526] on input "29/08/2025" at bounding box center [803, 519] width 268 height 29
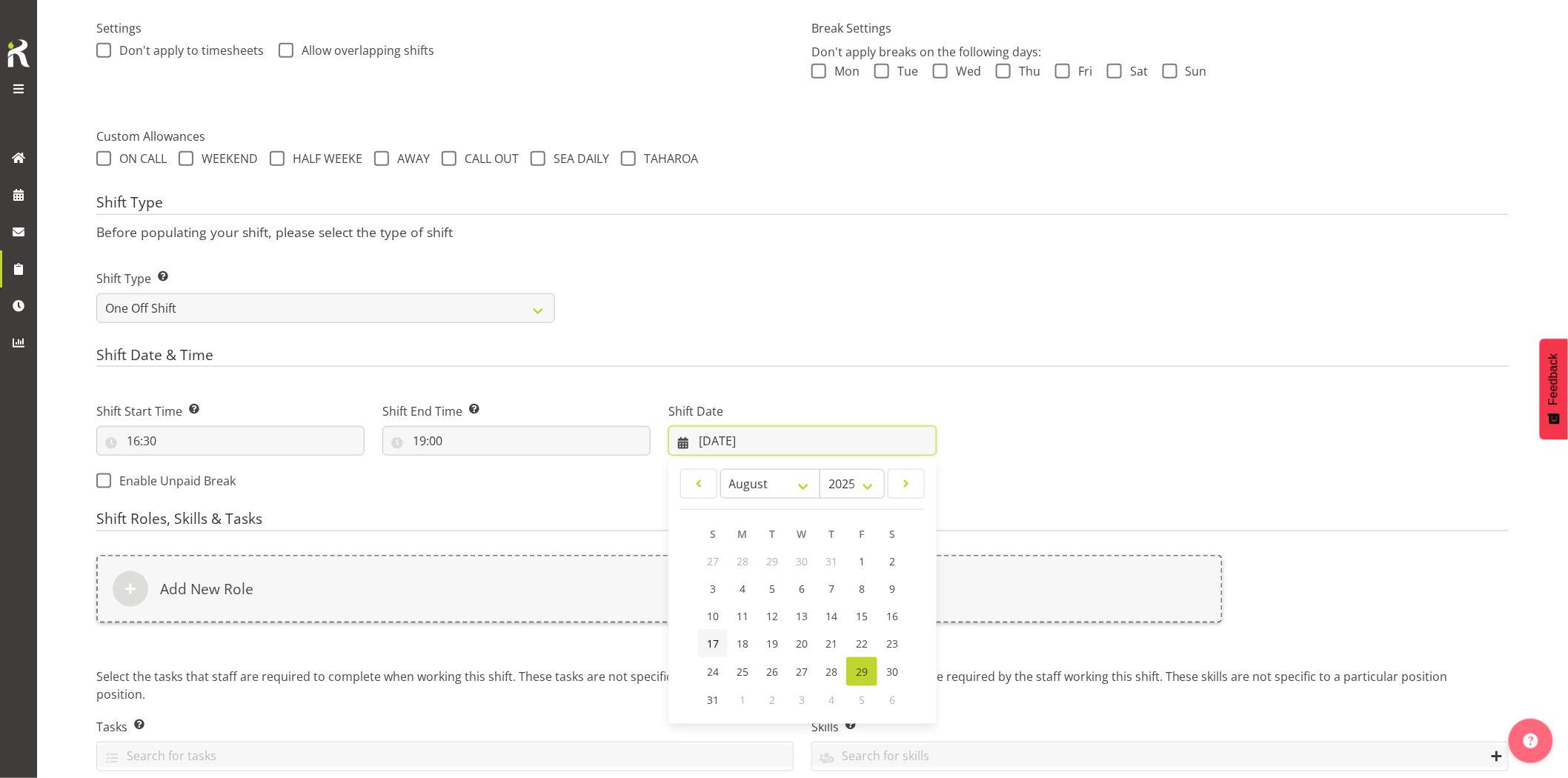
scroll to position [504, 0]
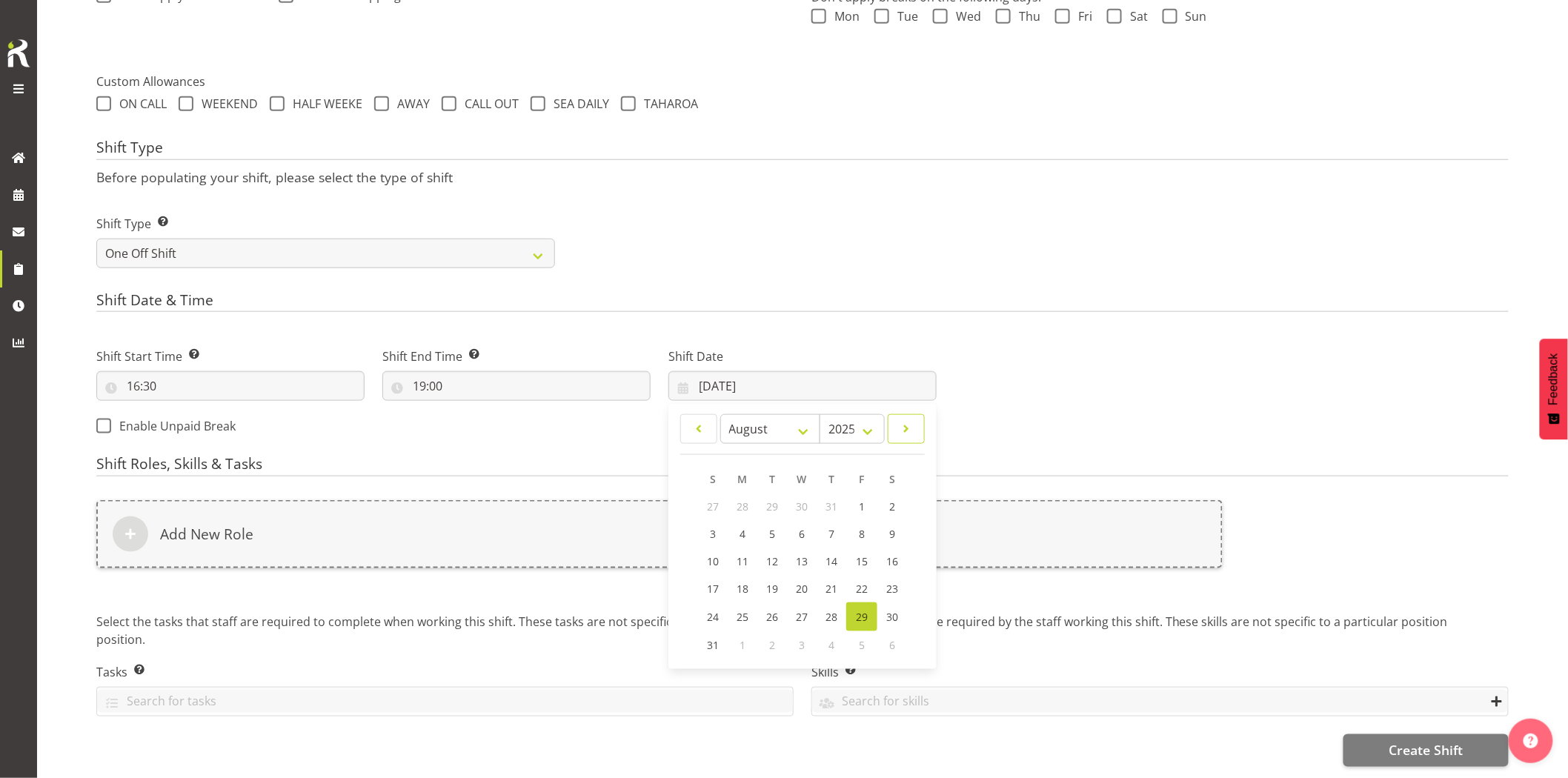
click at [909, 420] on span at bounding box center [906, 429] width 18 height 18
select select "8"
click at [774, 500] on span "2" at bounding box center [773, 507] width 6 height 14
type input "02/09/2025"
click at [732, 516] on div "Add New Role" at bounding box center [659, 534] width 1126 height 68
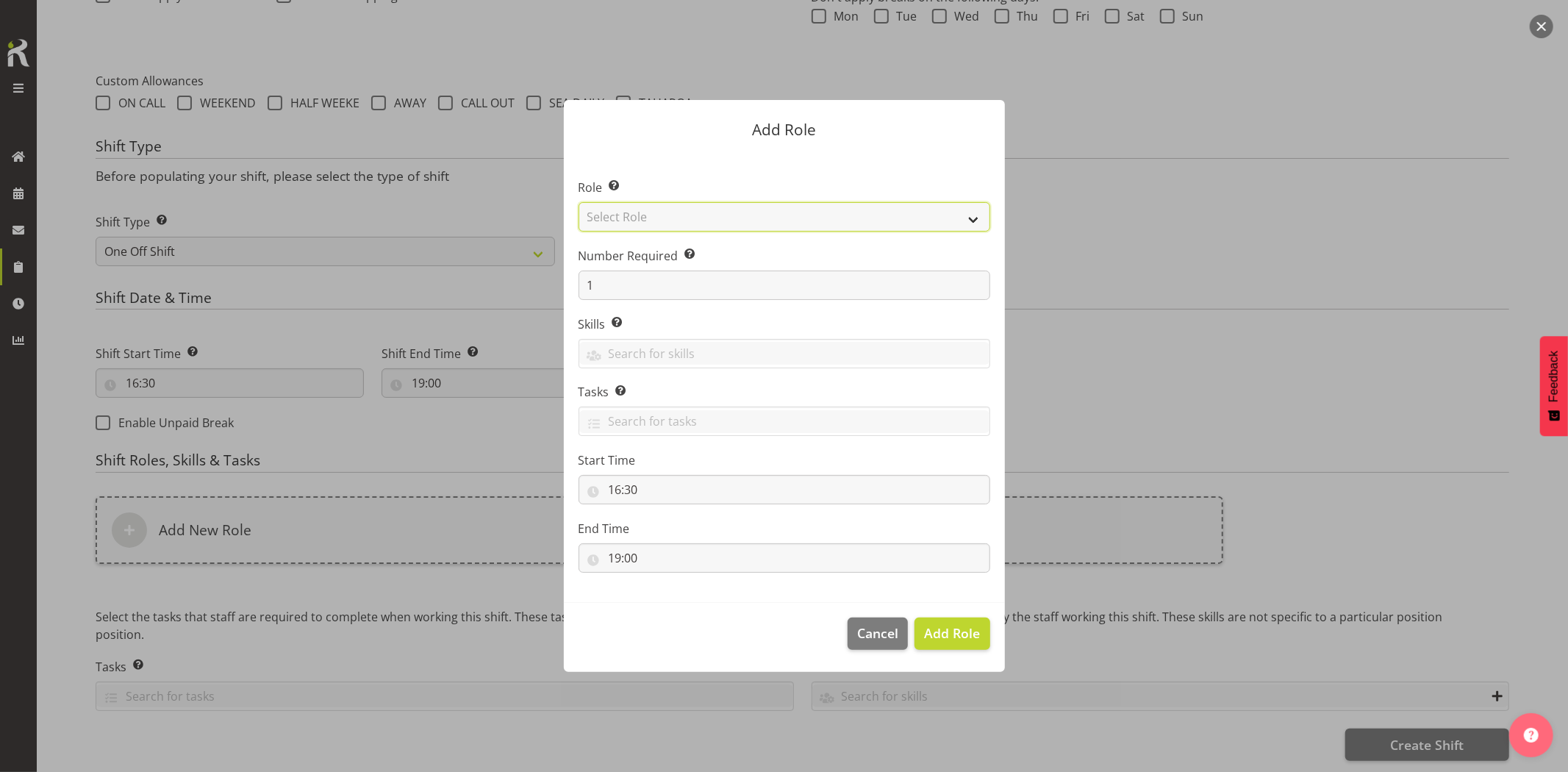
click at [761, 225] on select "Select Role Account Manager Electrician Engineering GM HSEQ manager MECH Mechan…" at bounding box center [784, 217] width 412 height 29
select select "20"
click at [579, 202] on select "Select Role Account Manager Electrician Engineering GM HSEQ manager MECH Mechan…" at bounding box center [784, 217] width 412 height 29
click at [952, 633] on span "Add Role" at bounding box center [952, 633] width 56 height 18
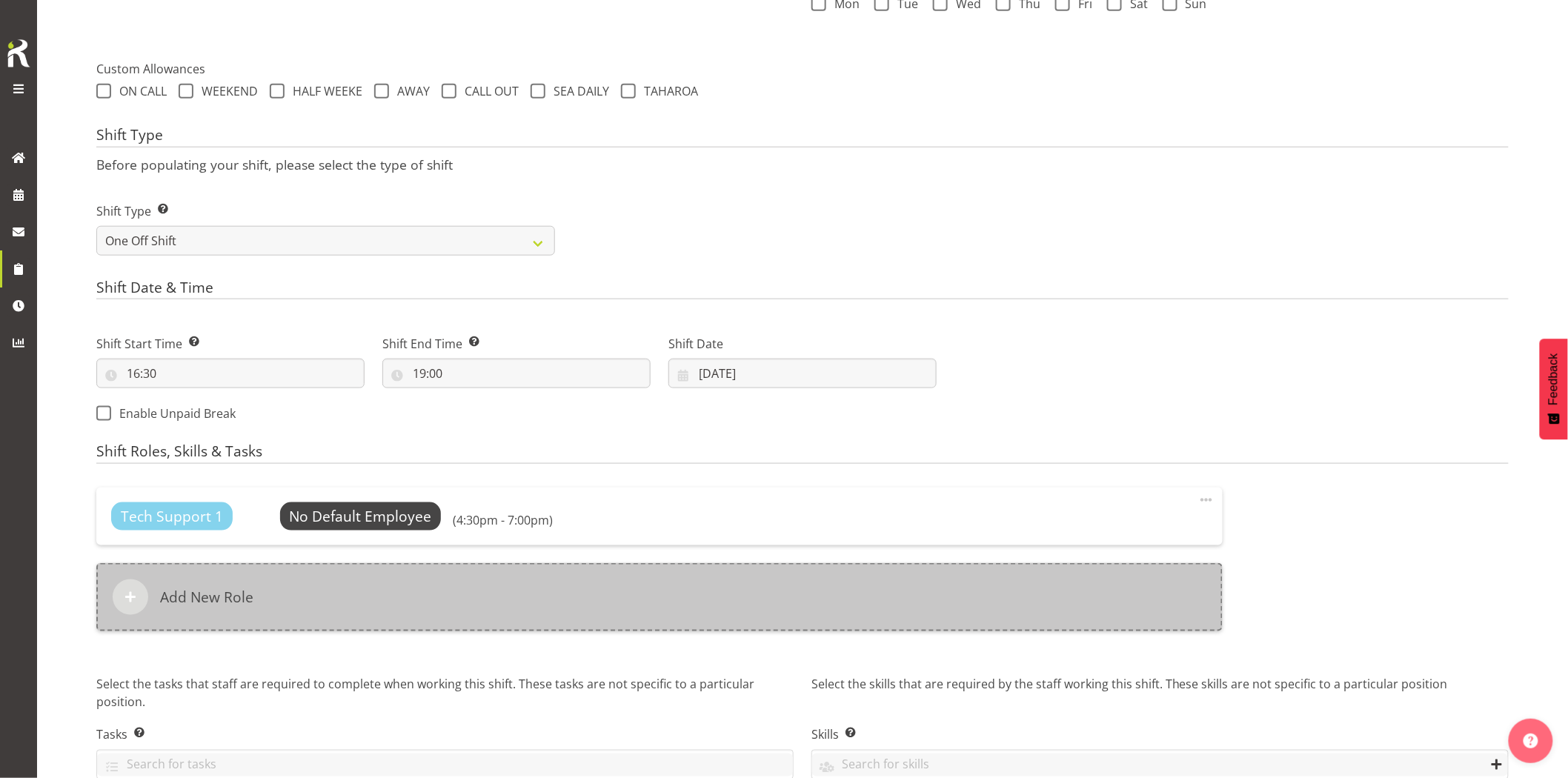
click at [750, 616] on div "Add New Role" at bounding box center [659, 597] width 1126 height 68
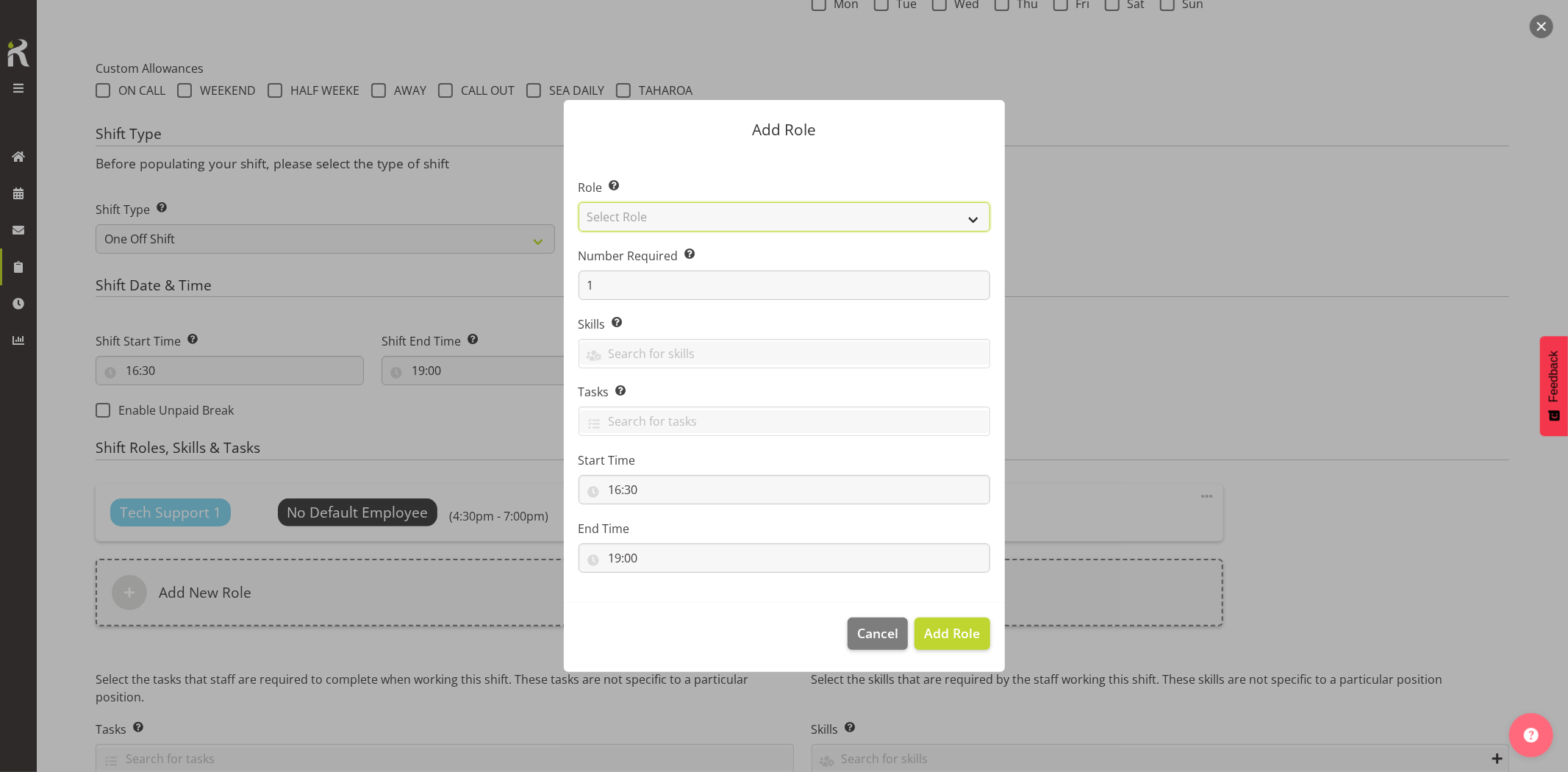
click at [641, 215] on select "Select Role Account Manager Electrician Engineering GM HSEQ manager MECH Mechan…" at bounding box center [784, 217] width 412 height 29
select select "27"
click at [579, 202] on select "Select Role Account Manager Electrician Engineering GM HSEQ manager MECH Mechan…" at bounding box center [784, 217] width 412 height 29
click at [939, 626] on span "Add Role" at bounding box center [952, 633] width 56 height 18
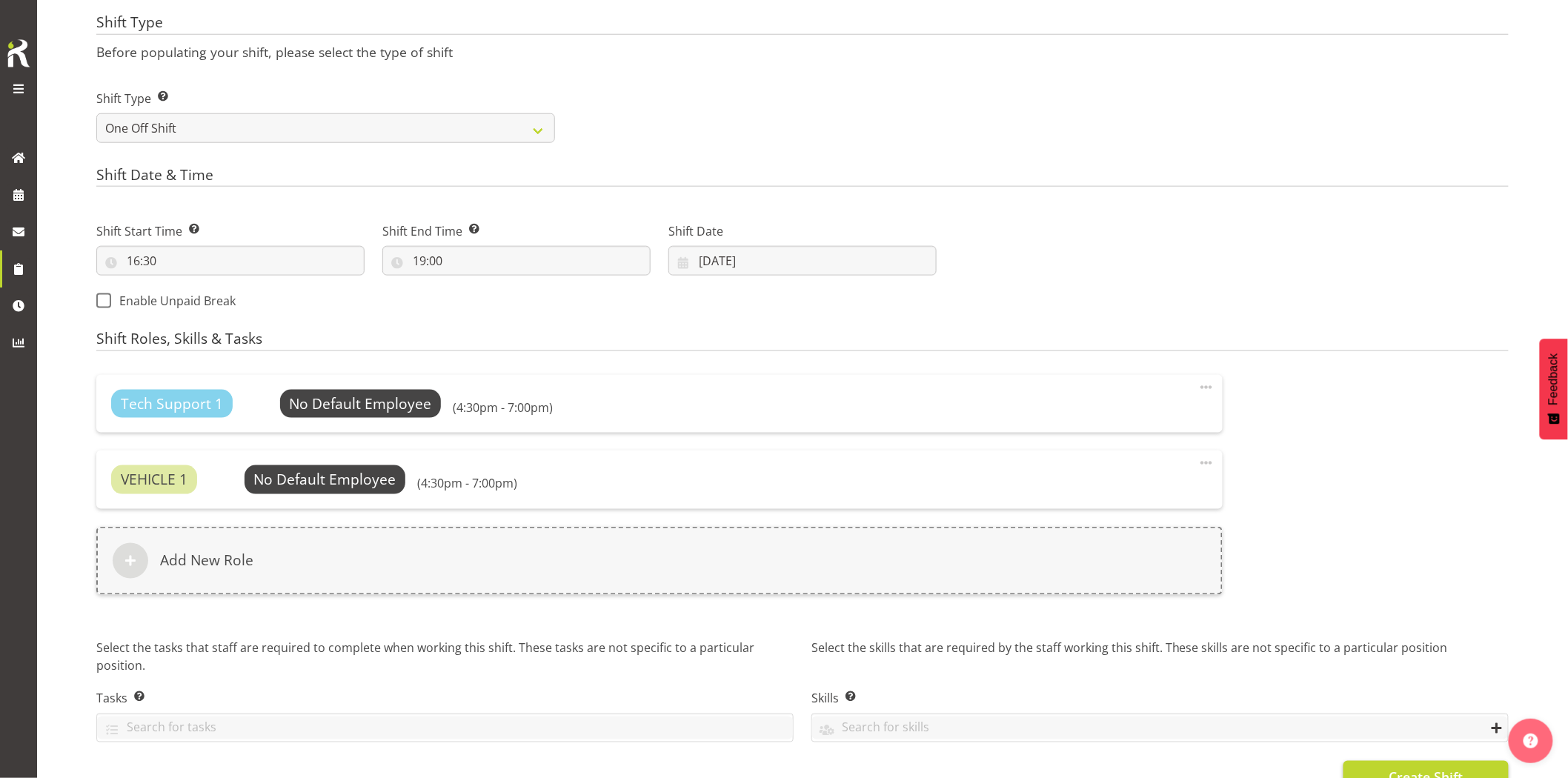
scroll to position [655, 0]
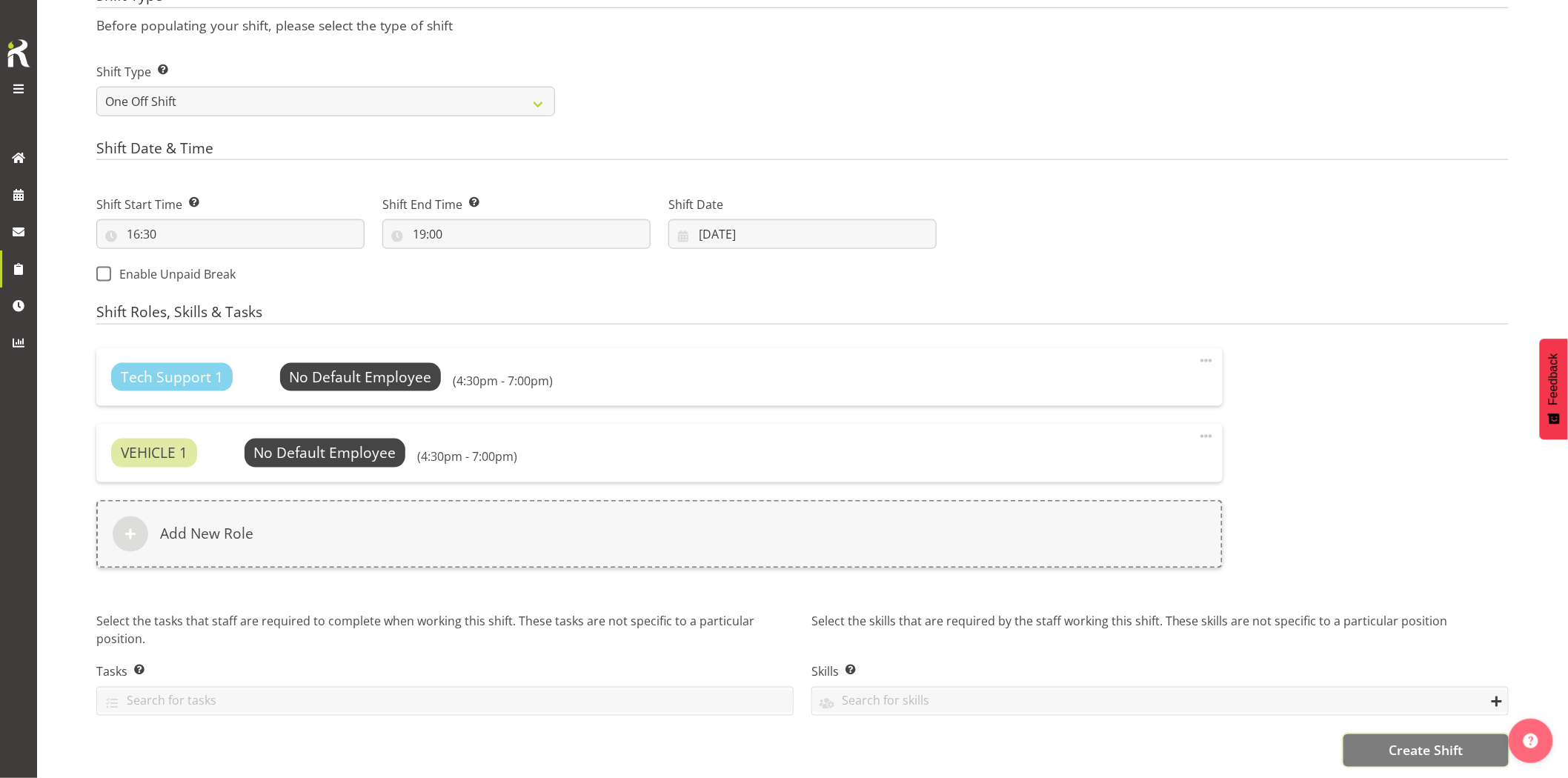
click at [1409, 741] on span "Create Shift" at bounding box center [1426, 750] width 74 height 19
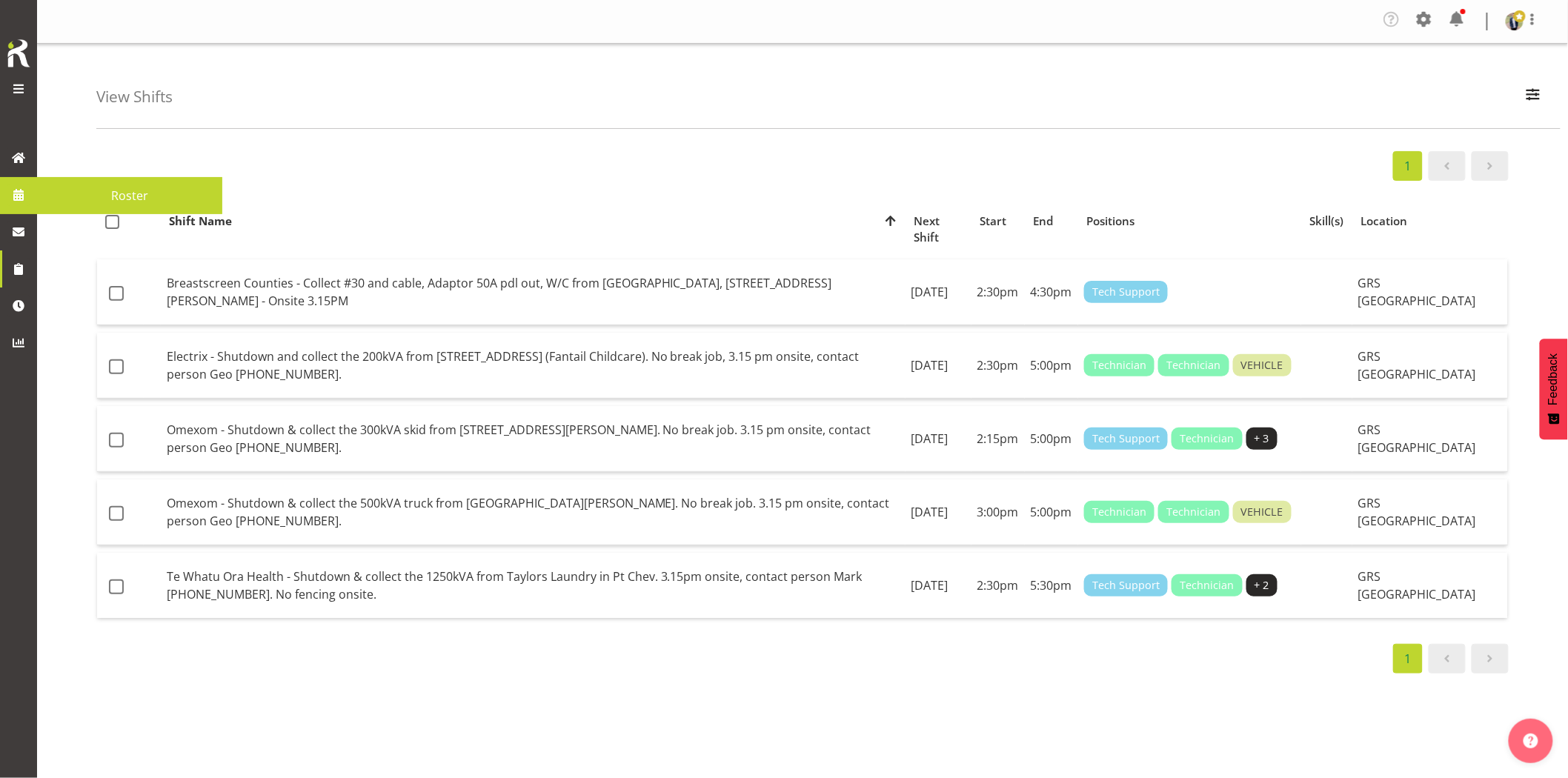
click at [19, 200] on span at bounding box center [19, 194] width 22 height 22
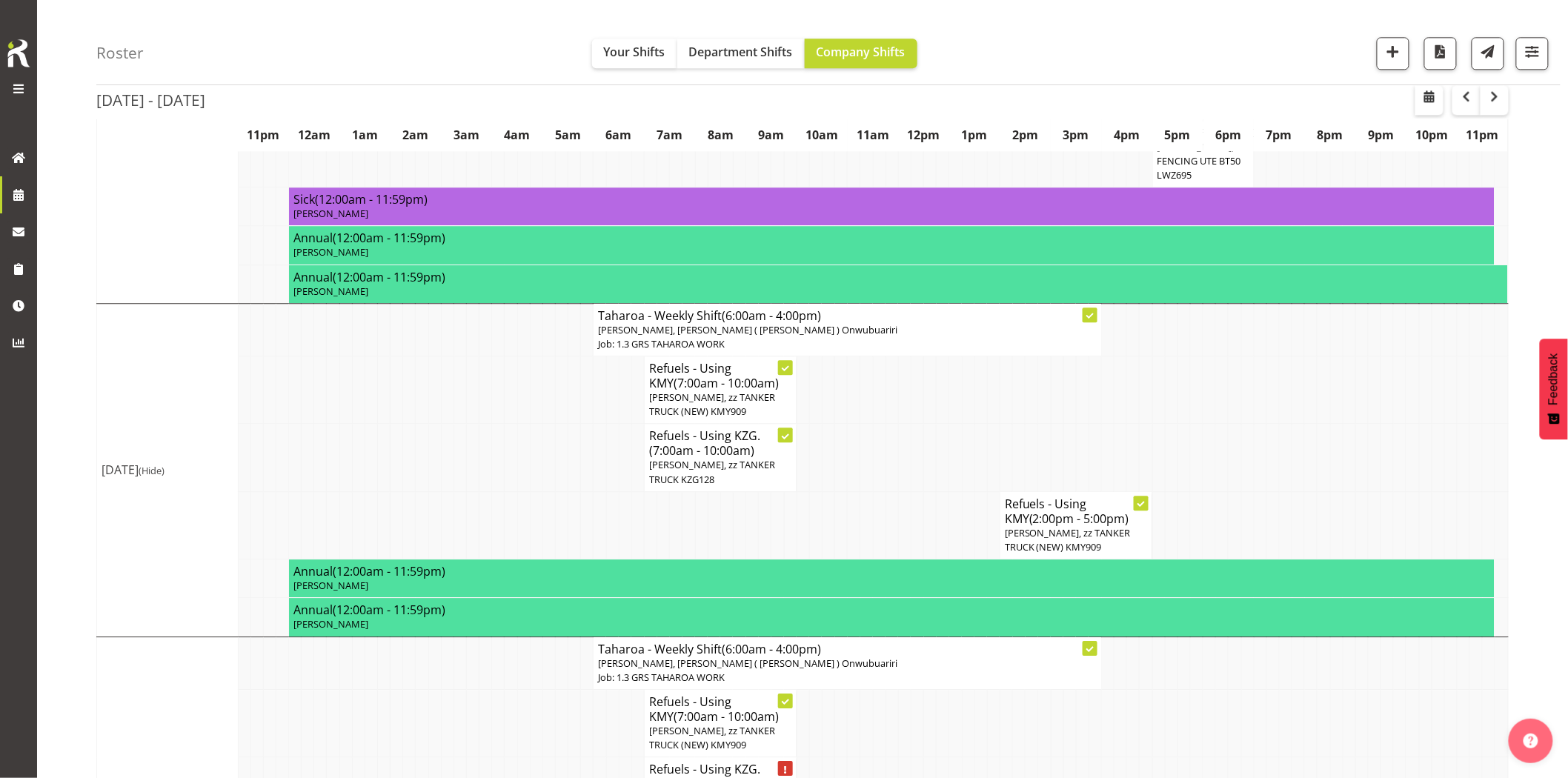
scroll to position [1482, 0]
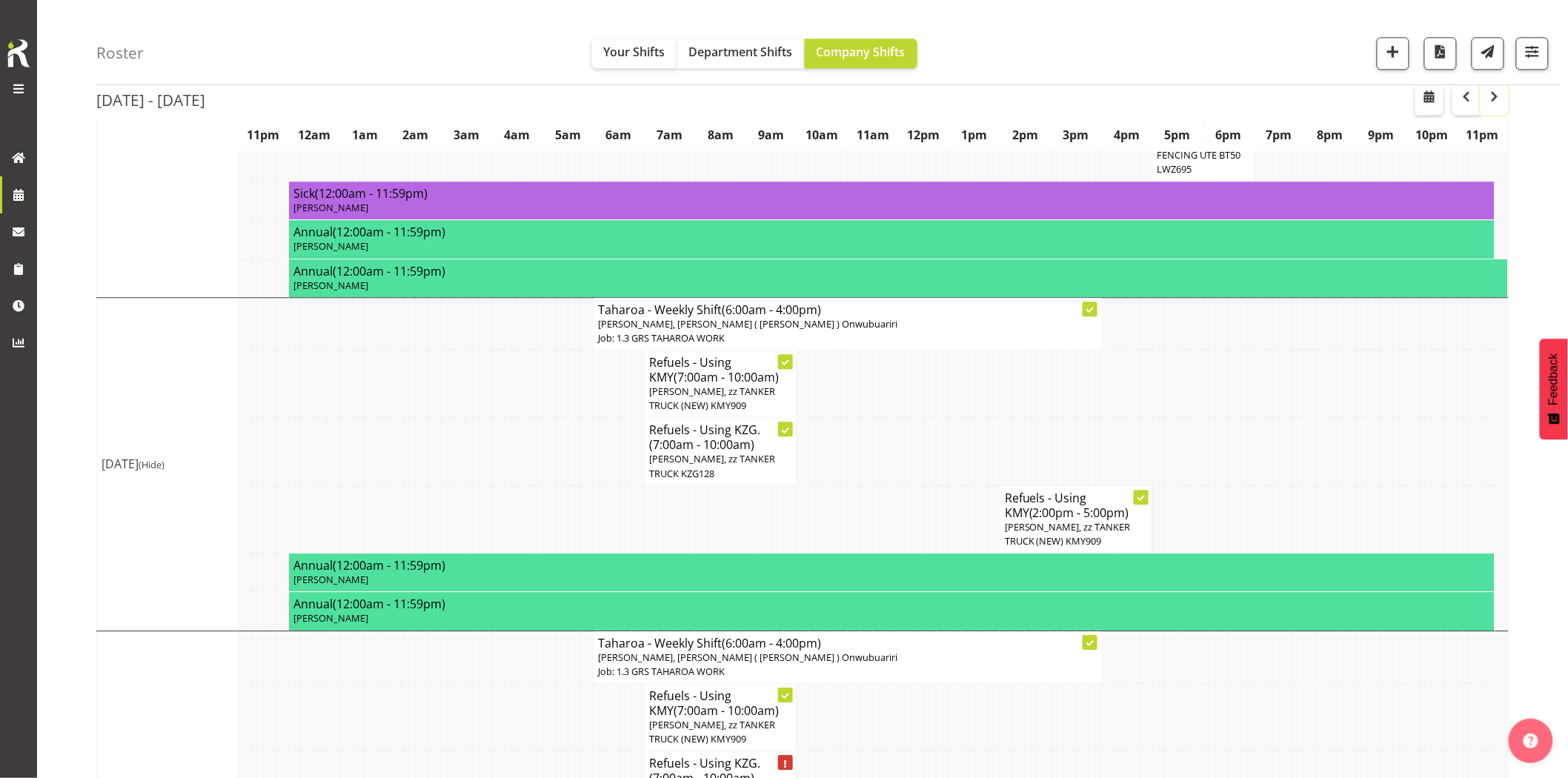
click at [1497, 102] on span "button" at bounding box center [1495, 96] width 18 height 18
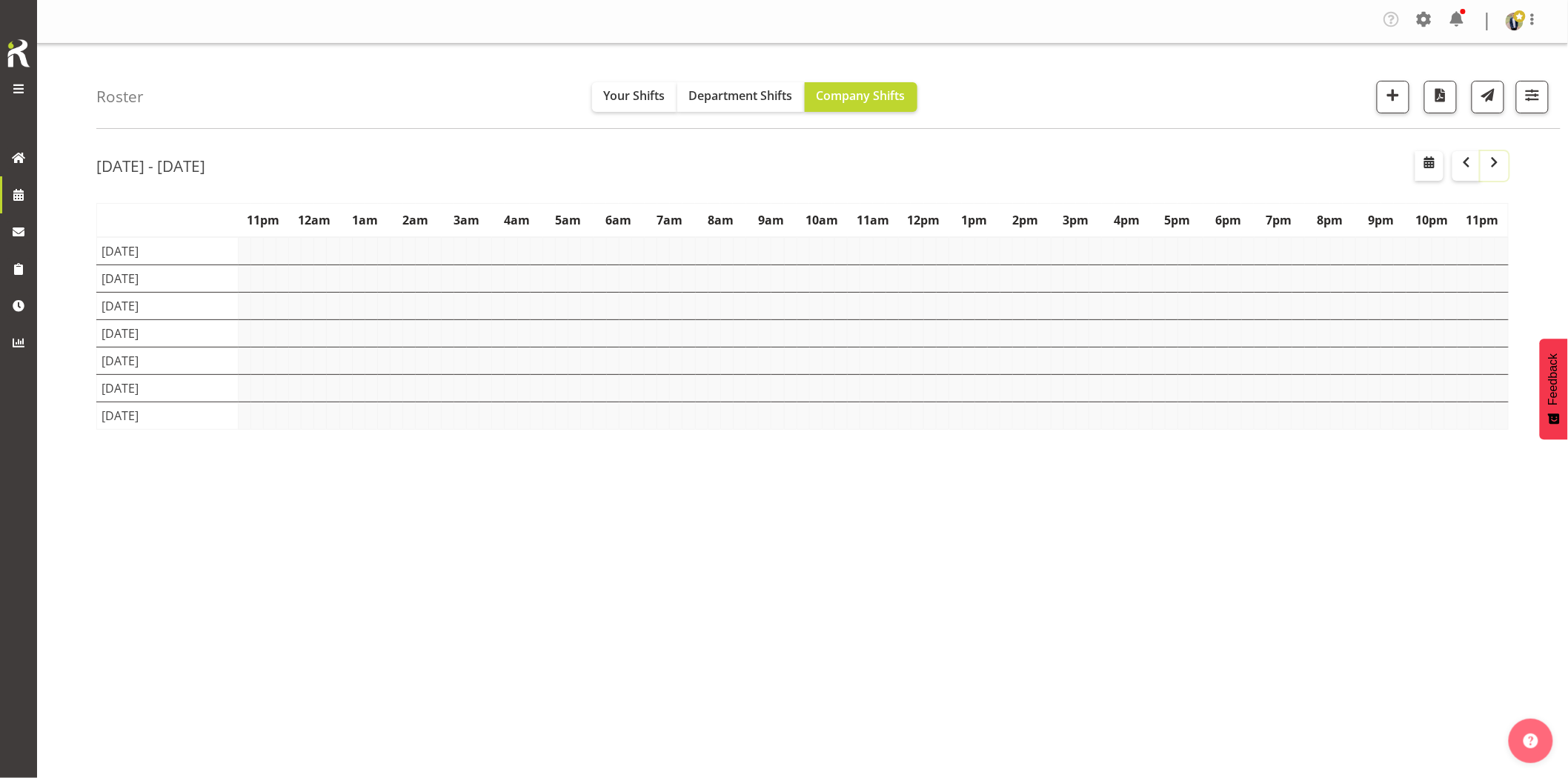
scroll to position [0, 0]
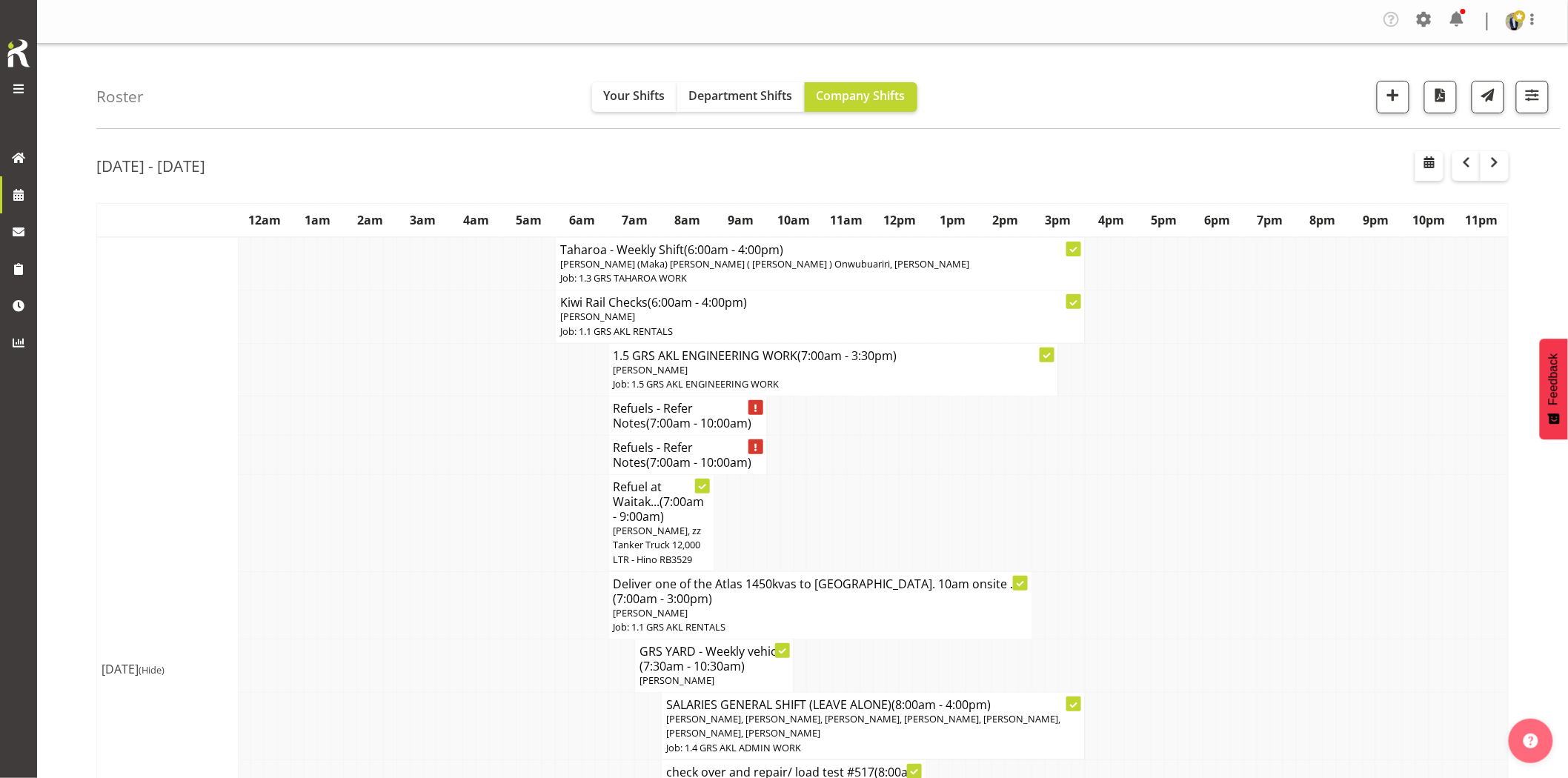
click at [419, 536] on td at bounding box center [416, 524] width 13 height 97
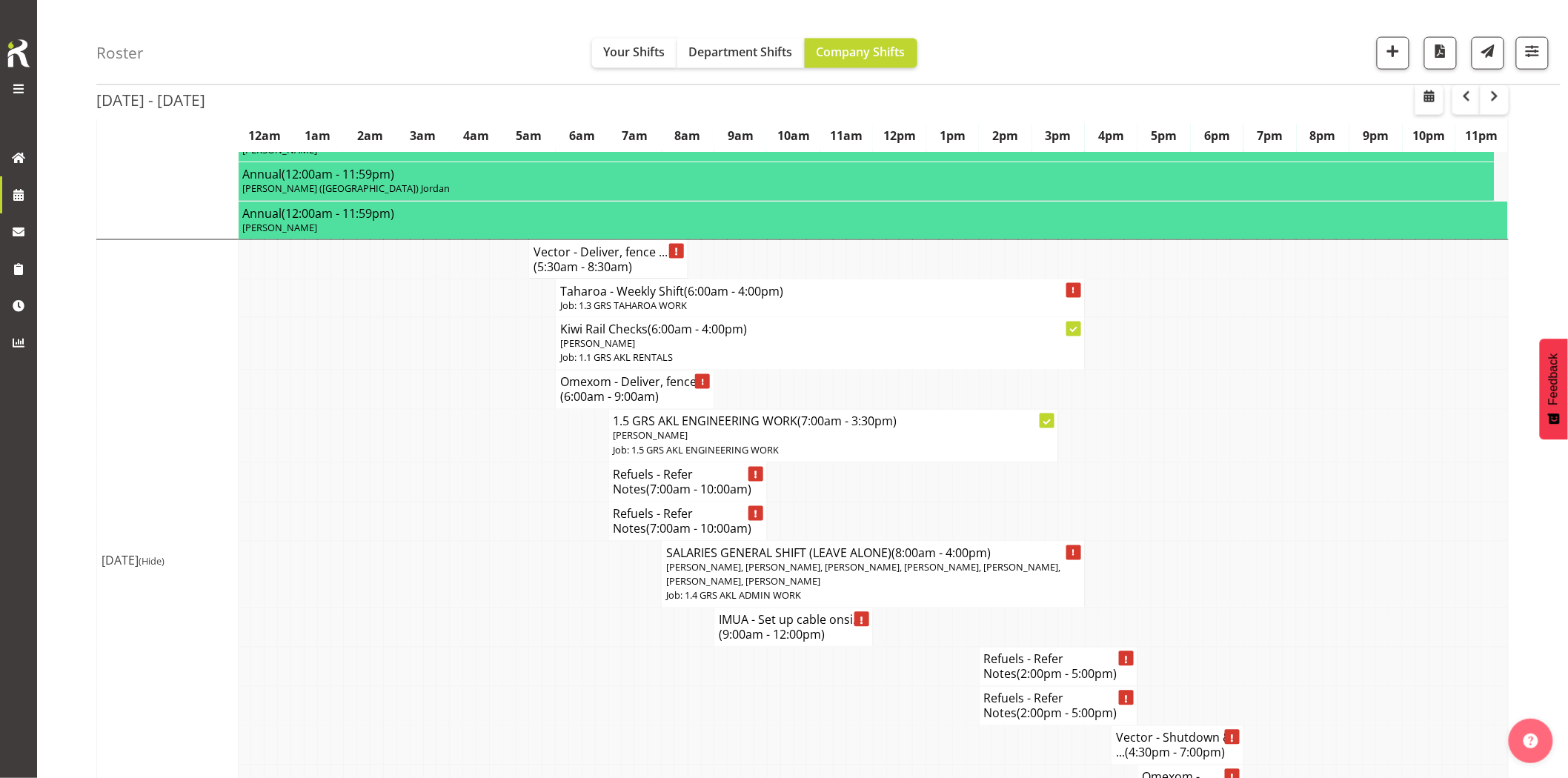
scroll to position [988, 0]
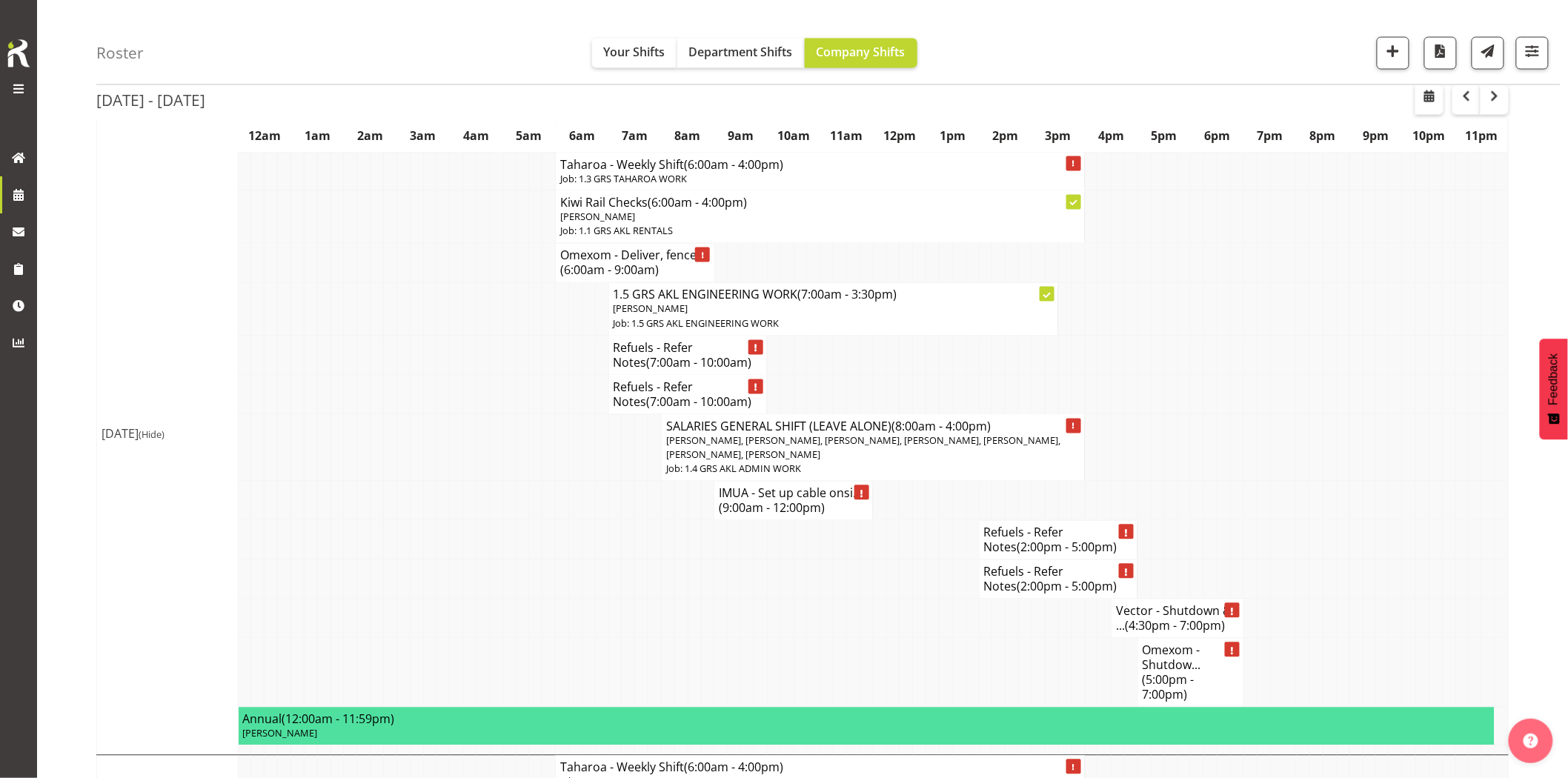
click at [481, 520] on td at bounding box center [482, 540] width 13 height 39
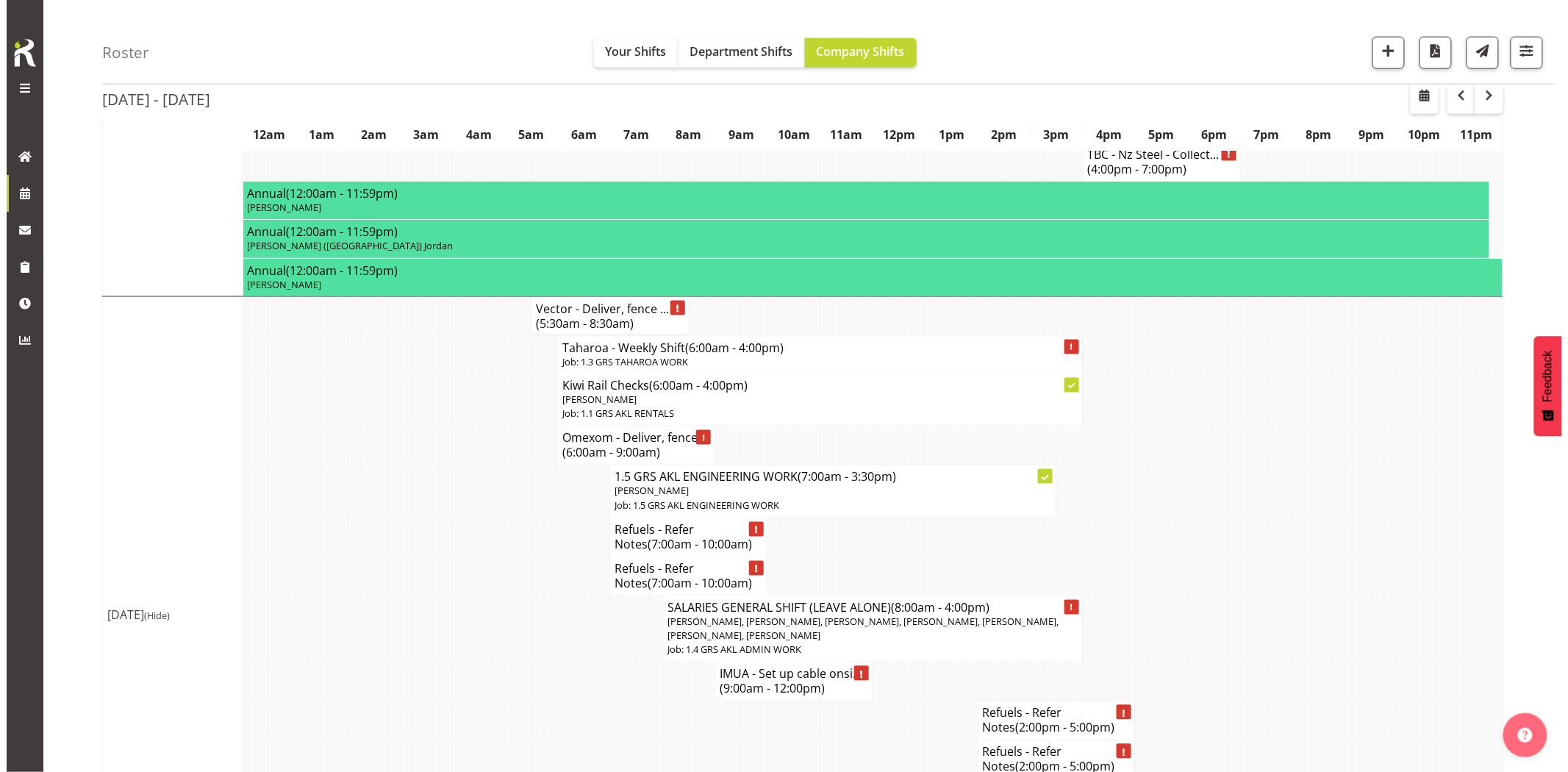
scroll to position [735, 0]
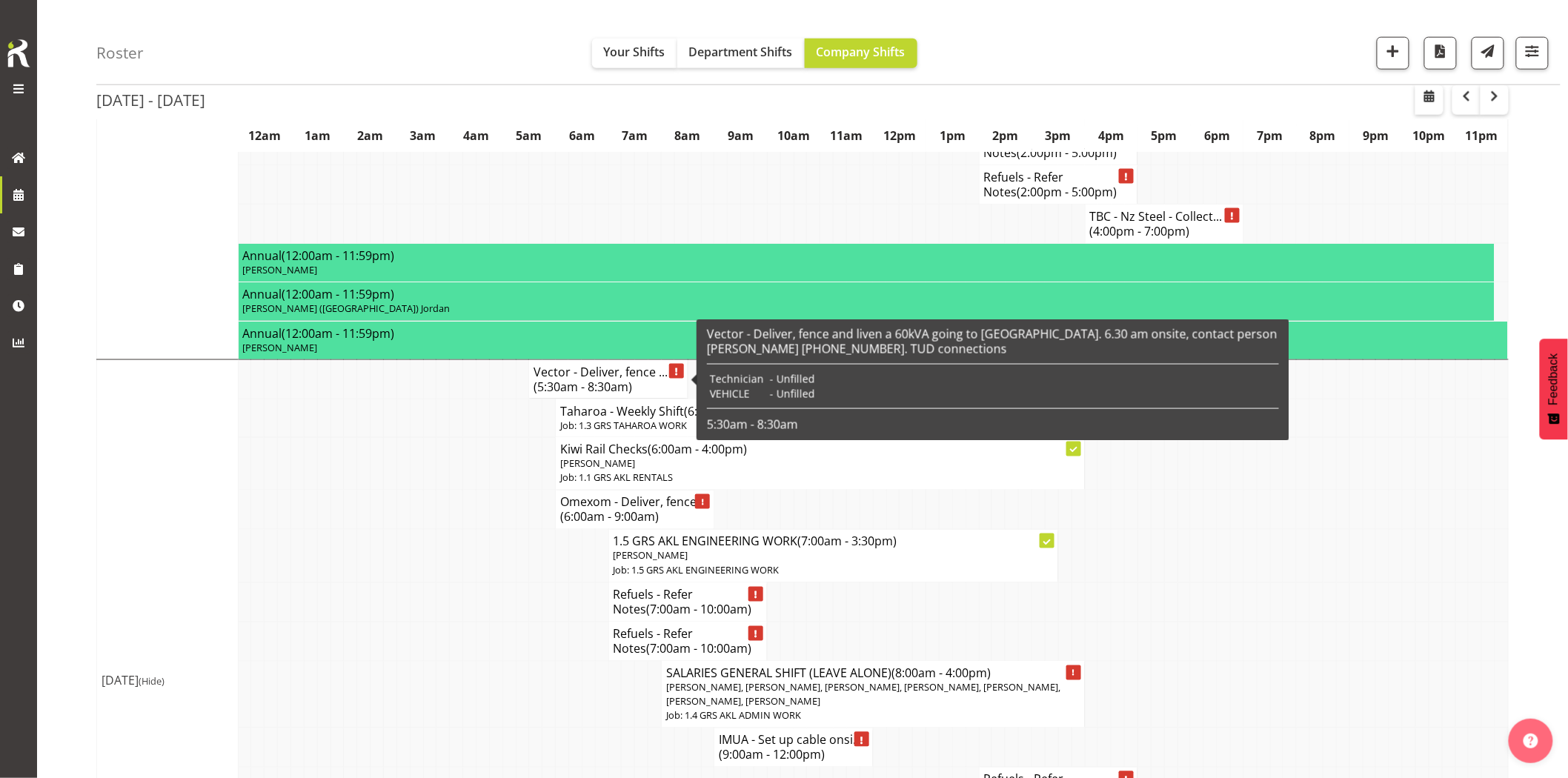
click at [568, 379] on span "(5:30am - 8:30am)" at bounding box center [583, 386] width 99 height 16
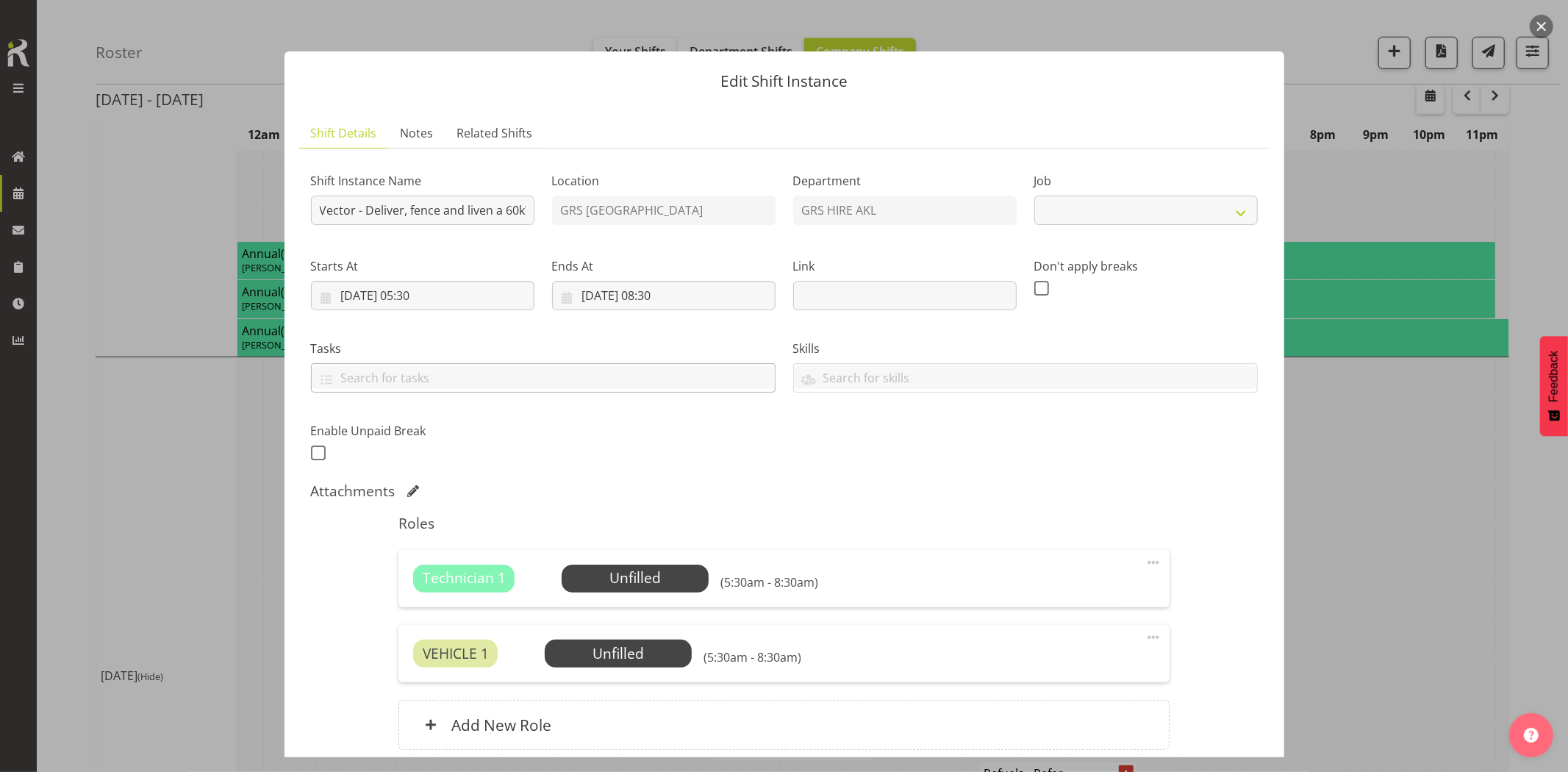
select select "7504"
click at [1542, 24] on button "button" at bounding box center [1542, 26] width 24 height 24
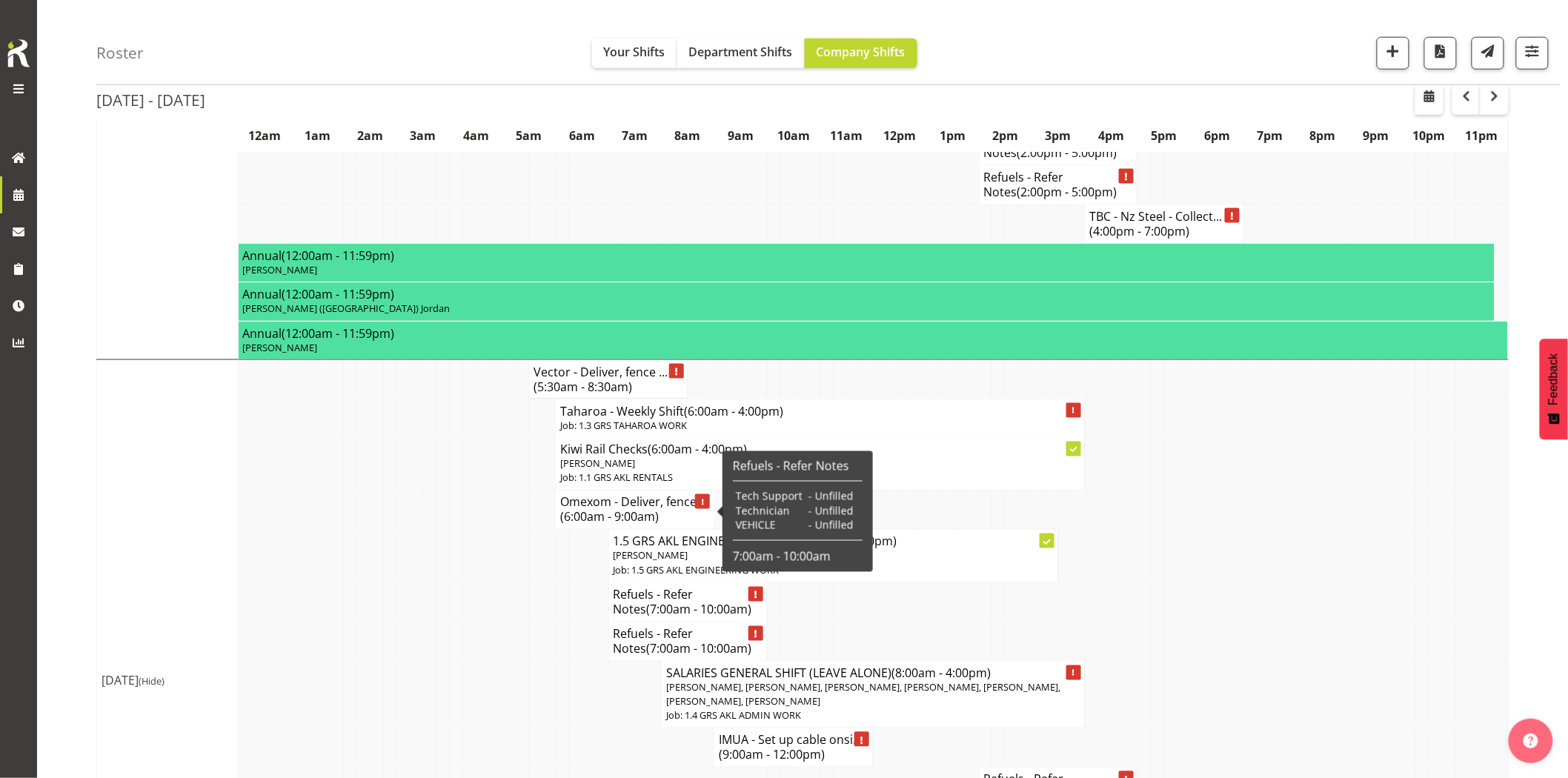
click at [585, 512] on span "(6:00am - 9:00am)" at bounding box center [609, 517] width 99 height 16
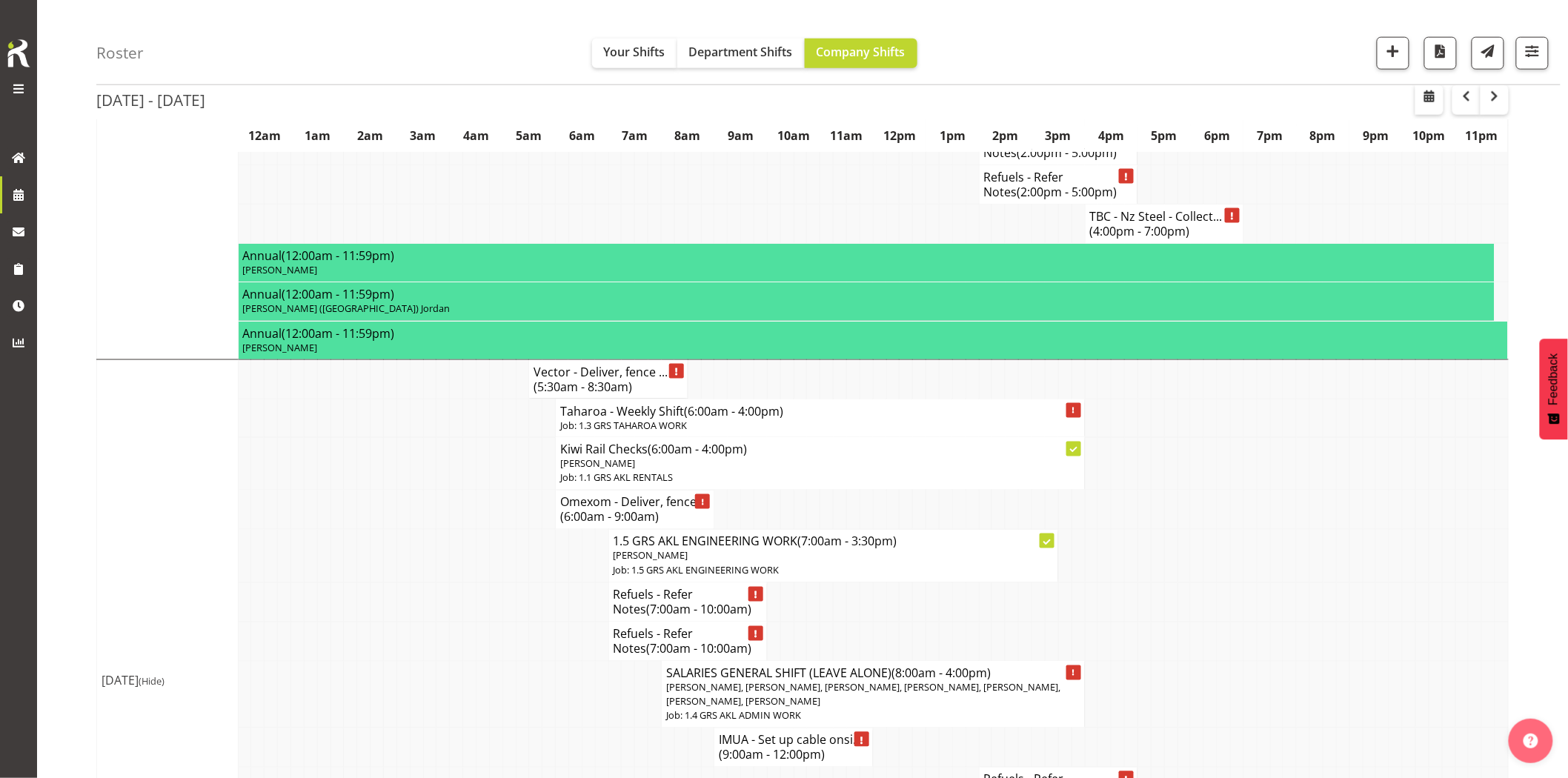
select select
select select "8"
select select "2025"
select select "9"
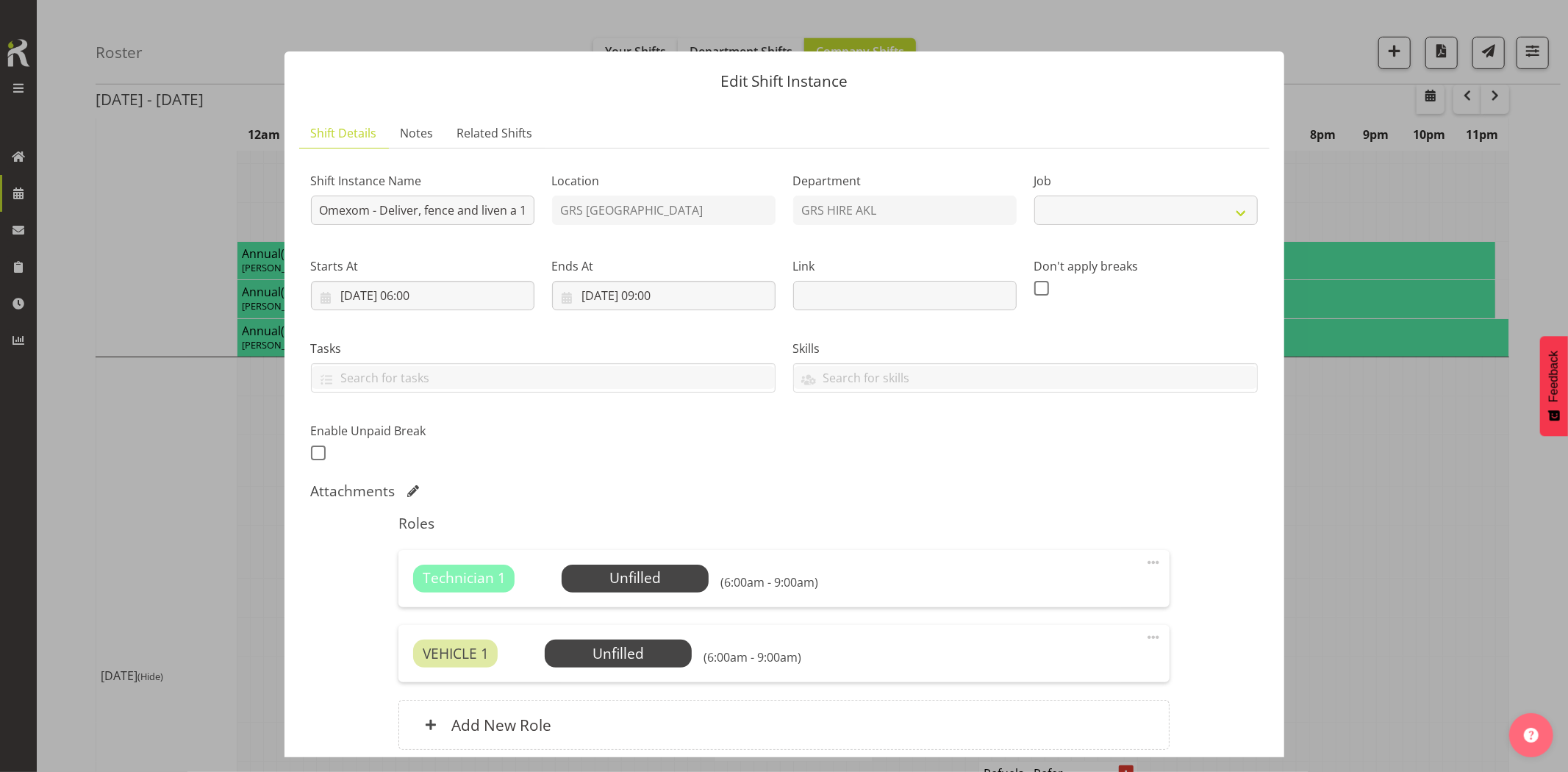
select select "7504"
click at [503, 298] on input "[DATE] 06:00" at bounding box center [422, 295] width 223 height 29
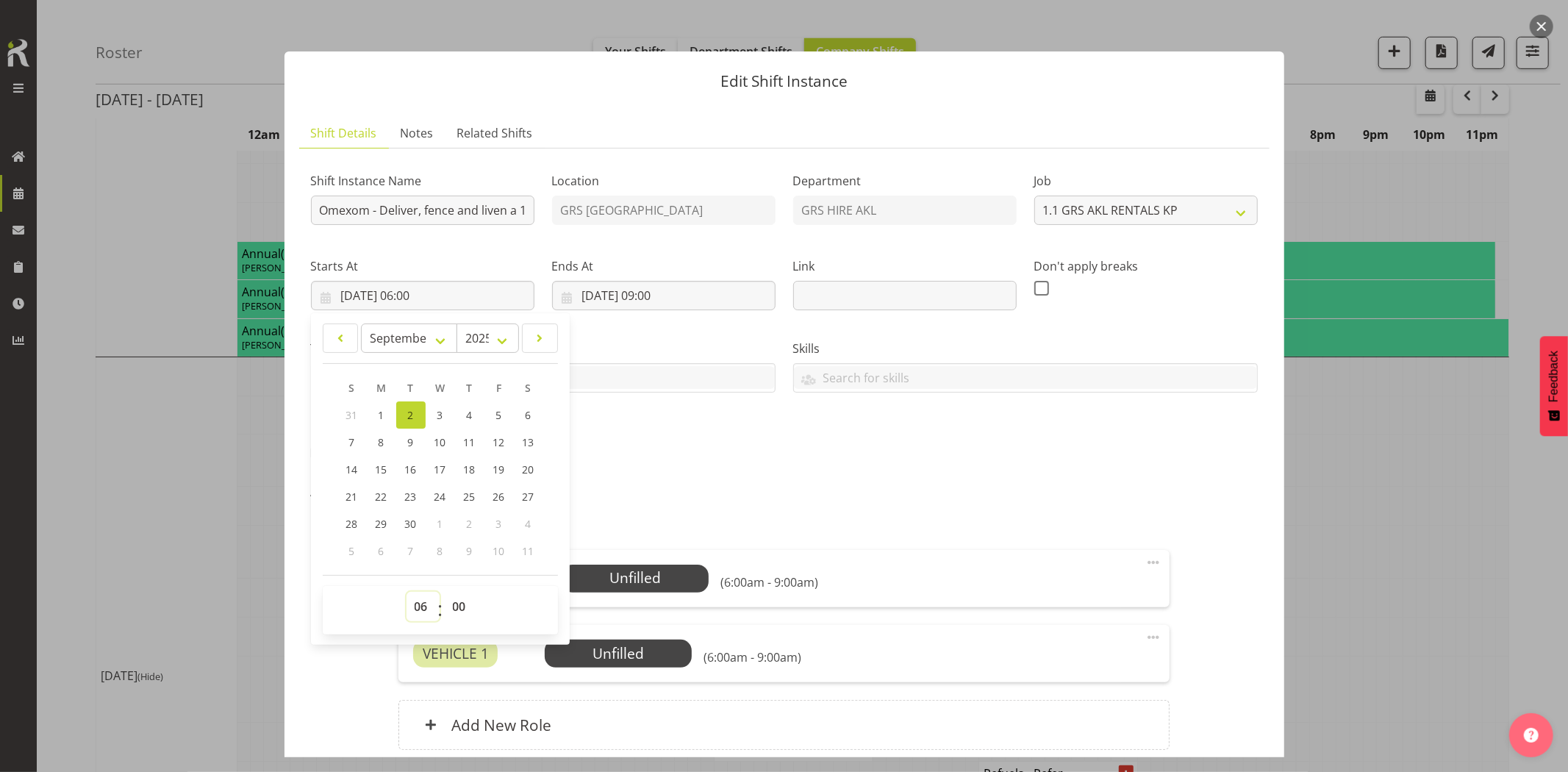
drag, startPoint x: 429, startPoint y: 612, endPoint x: 425, endPoint y: 593, distance: 19.4
click at [429, 612] on select "00 01 02 03 04 05 06 07 08 09 10 11 12 13 14 15 16 17 18 19 20 21 22 23" at bounding box center [422, 606] width 33 height 29
select select "5"
click at [406, 591] on select "00 01 02 03 04 05 06 07 08 09 10 11 12 13 14 15 16 17 18 19 20 21 22 23" at bounding box center [422, 606] width 33 height 29
type input "[DATE] 05:00"
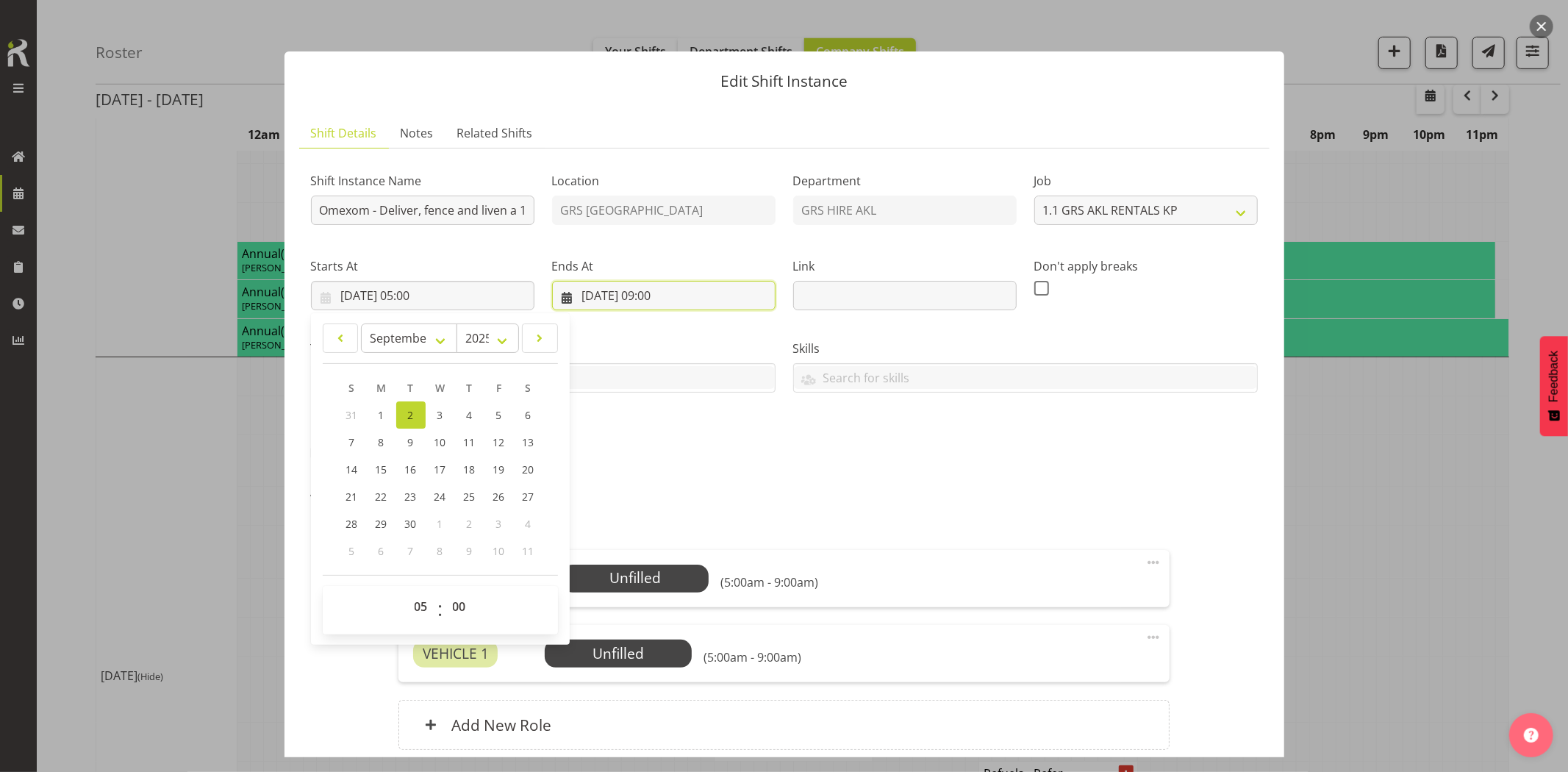
click at [696, 302] on input "[DATE] 09:00" at bounding box center [664, 295] width 223 height 29
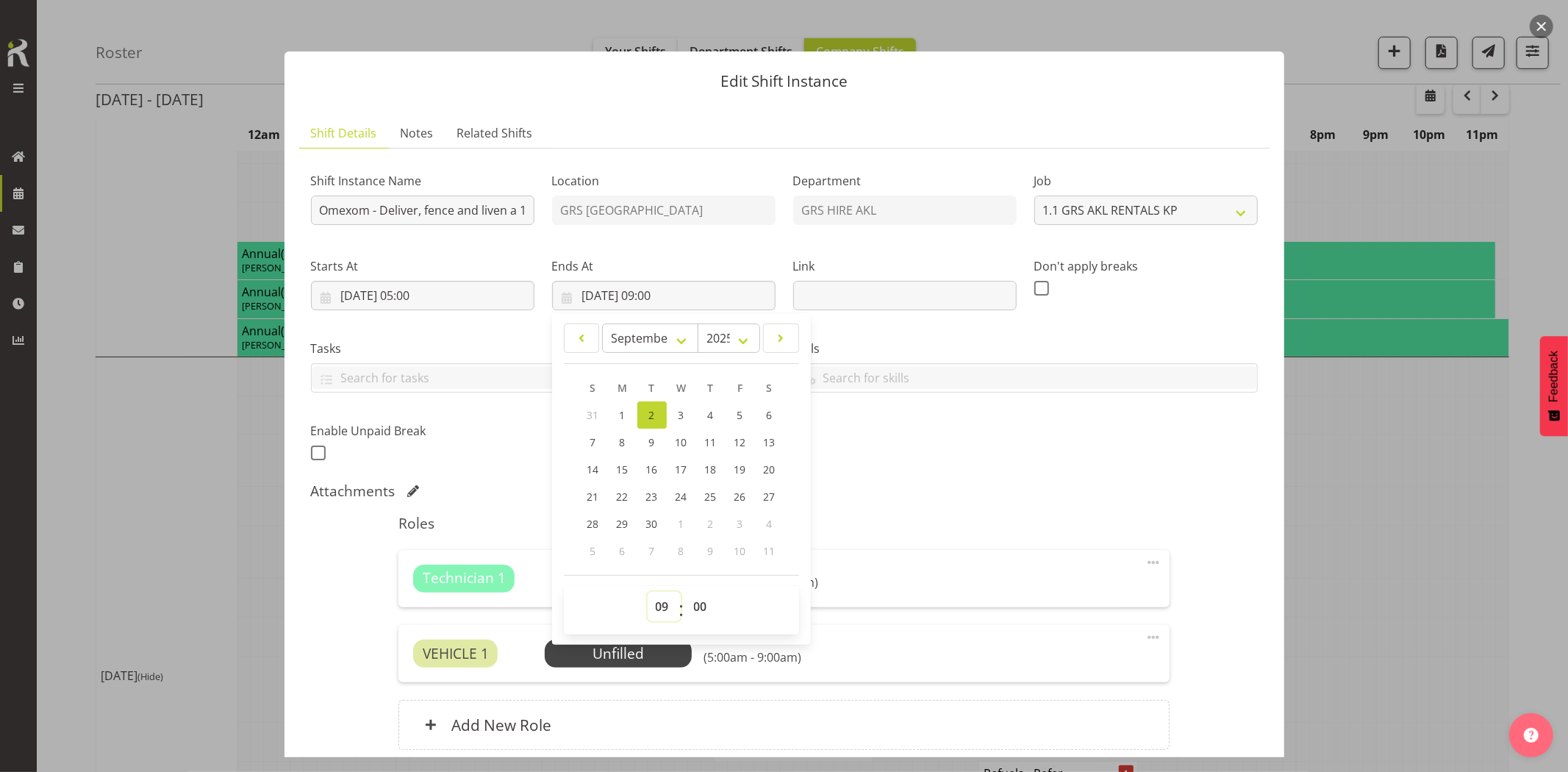
click at [670, 607] on select "00 01 02 03 04 05 06 07 08 09 10 11 12 13 14 15 16 17 18 19 20 21 22 23" at bounding box center [664, 606] width 33 height 29
select select "8"
click at [648, 591] on select "00 01 02 03 04 05 06 07 08 09 10 11 12 13 14 15 16 17 18 19 20 21 22 23" at bounding box center [664, 606] width 33 height 29
type input "[DATE] 08:00"
click at [1003, 493] on div "Attachments" at bounding box center [784, 490] width 947 height 18
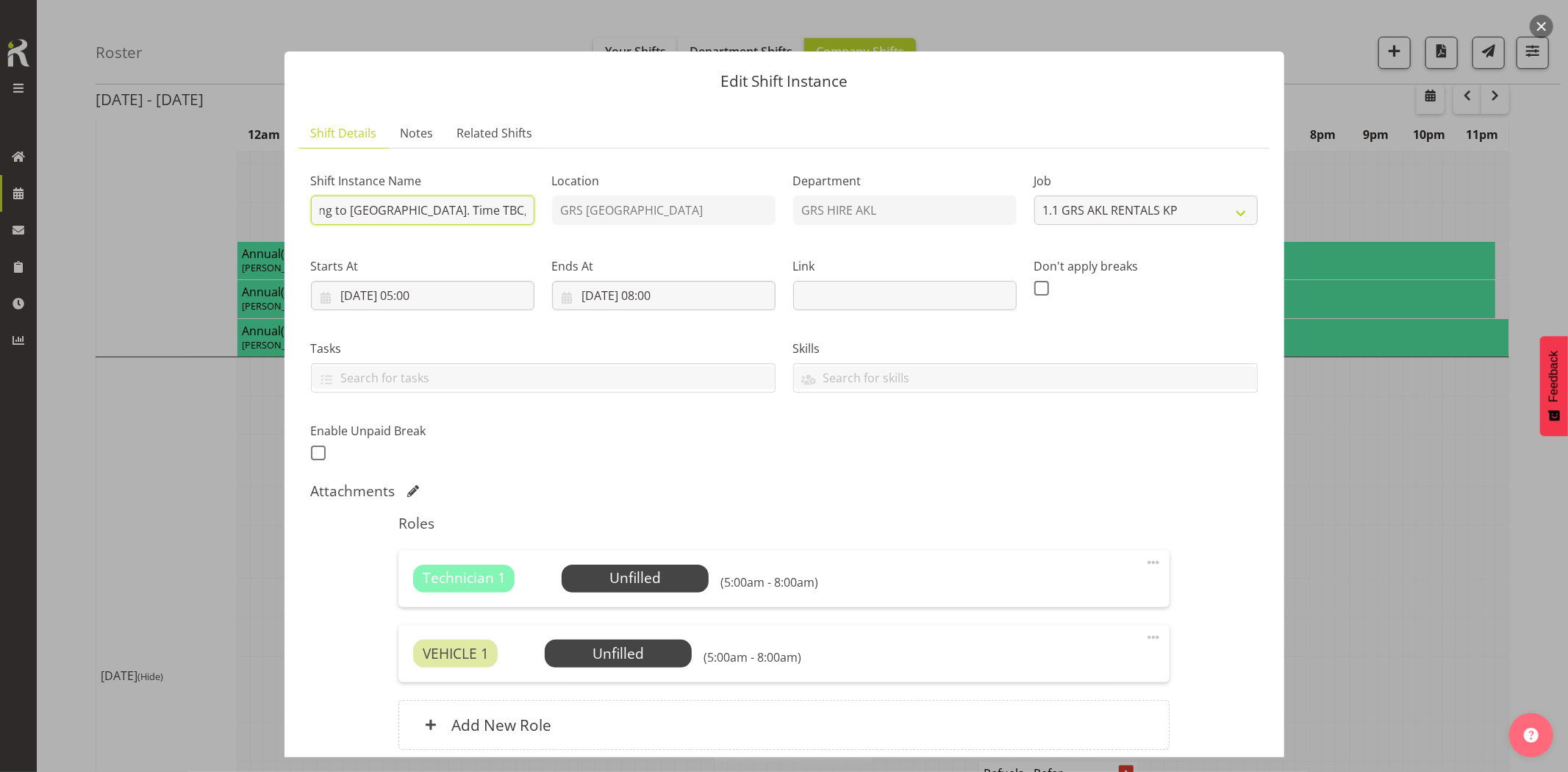
drag, startPoint x: 486, startPoint y: 207, endPoint x: 507, endPoint y: 211, distance: 21.4
click at [507, 211] on input "Omexom - Deliver, fence and liven a 100kVA going to [GEOGRAPHIC_DATA]. Time TBC…" at bounding box center [422, 210] width 223 height 29
click at [486, 217] on input "Omexom - Deliver, fence and liven a 100kVA going to [GEOGRAPHIC_DATA]. Time TBC…" at bounding box center [422, 210] width 223 height 29
click at [479, 209] on input "Omexom - Deliver, fence and liven a 100kVA going to [GEOGRAPHIC_DATA]. Time TBC…" at bounding box center [422, 210] width 223 height 29
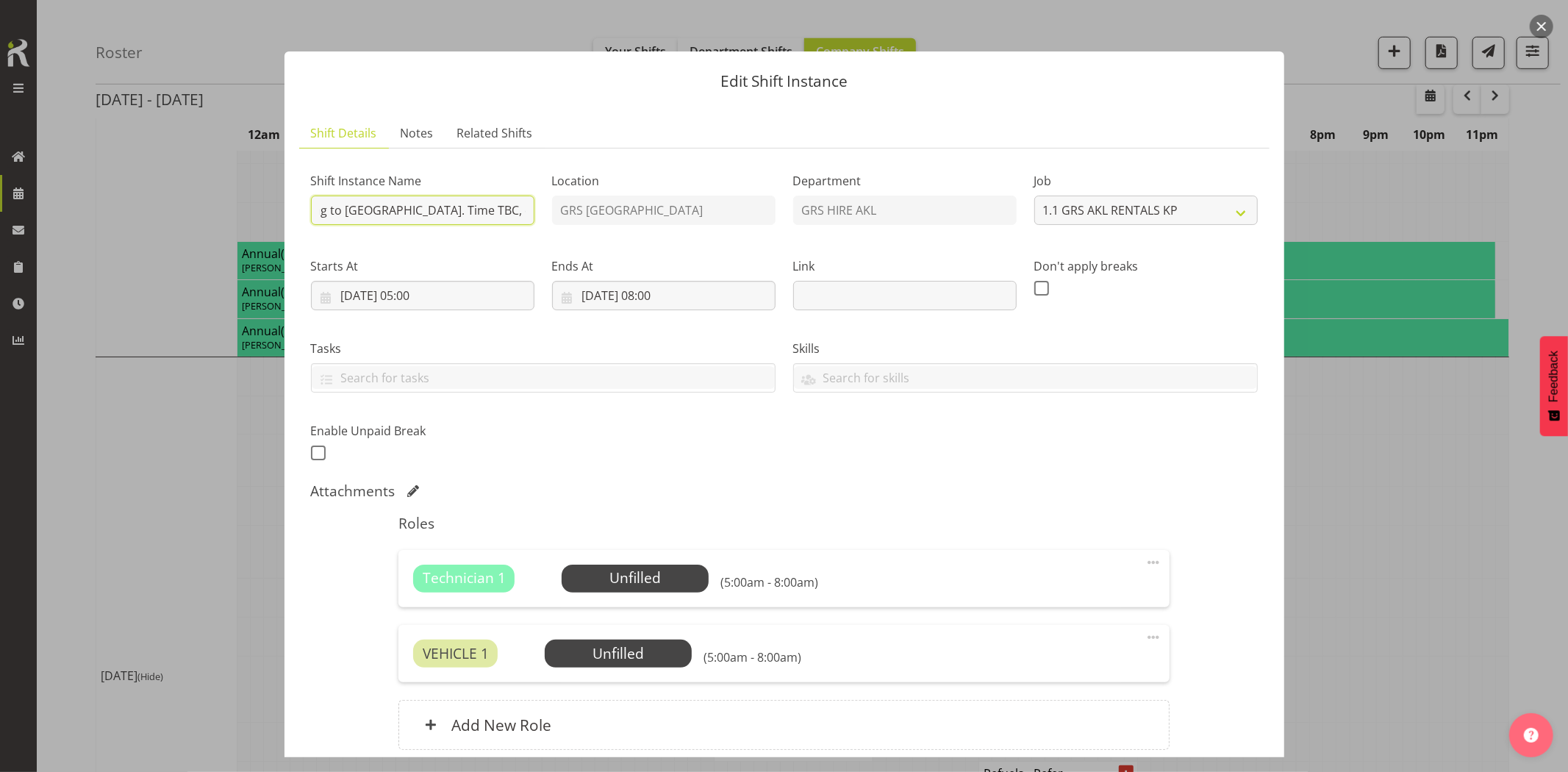
drag, startPoint x: 479, startPoint y: 209, endPoint x: 435, endPoint y: 211, distance: 44.0
click at [435, 211] on input "Omexom - Deliver, fence and liven a 100kVA going to [GEOGRAPHIC_DATA]. Time TBC…" at bounding box center [422, 210] width 223 height 29
click at [444, 213] on input "Omexom - Deliver, fence and liven a 100kVA going to [GEOGRAPHIC_DATA]. 6 am ons…" at bounding box center [422, 210] width 223 height 29
drag, startPoint x: 416, startPoint y: 211, endPoint x: 517, endPoint y: 212, distance: 101.0
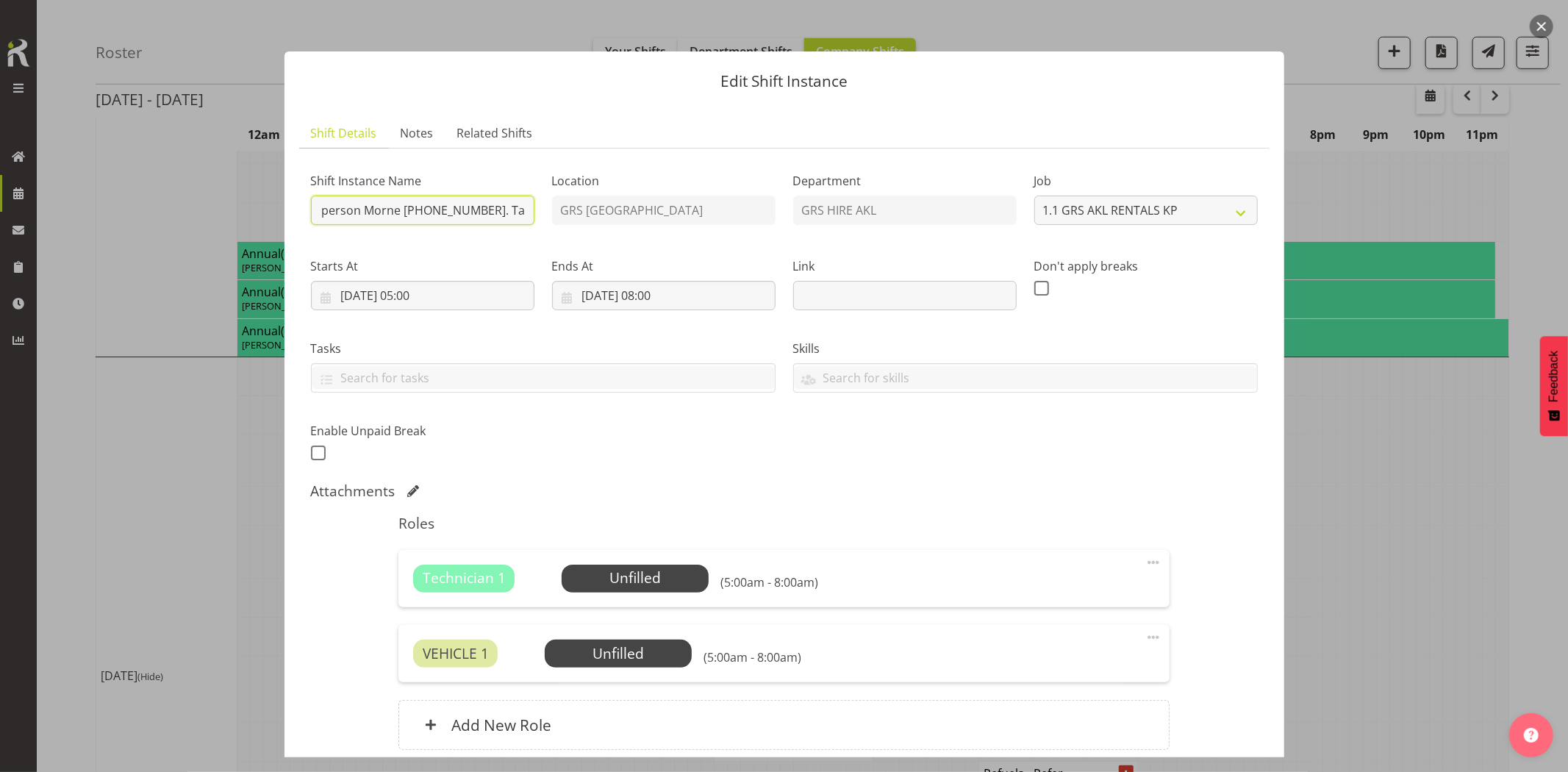
click at [517, 212] on input "Omexom - Deliver, fence and liven a 100kVA going to [GEOGRAPHIC_DATA]. 6 am ons…" at bounding box center [422, 210] width 223 height 29
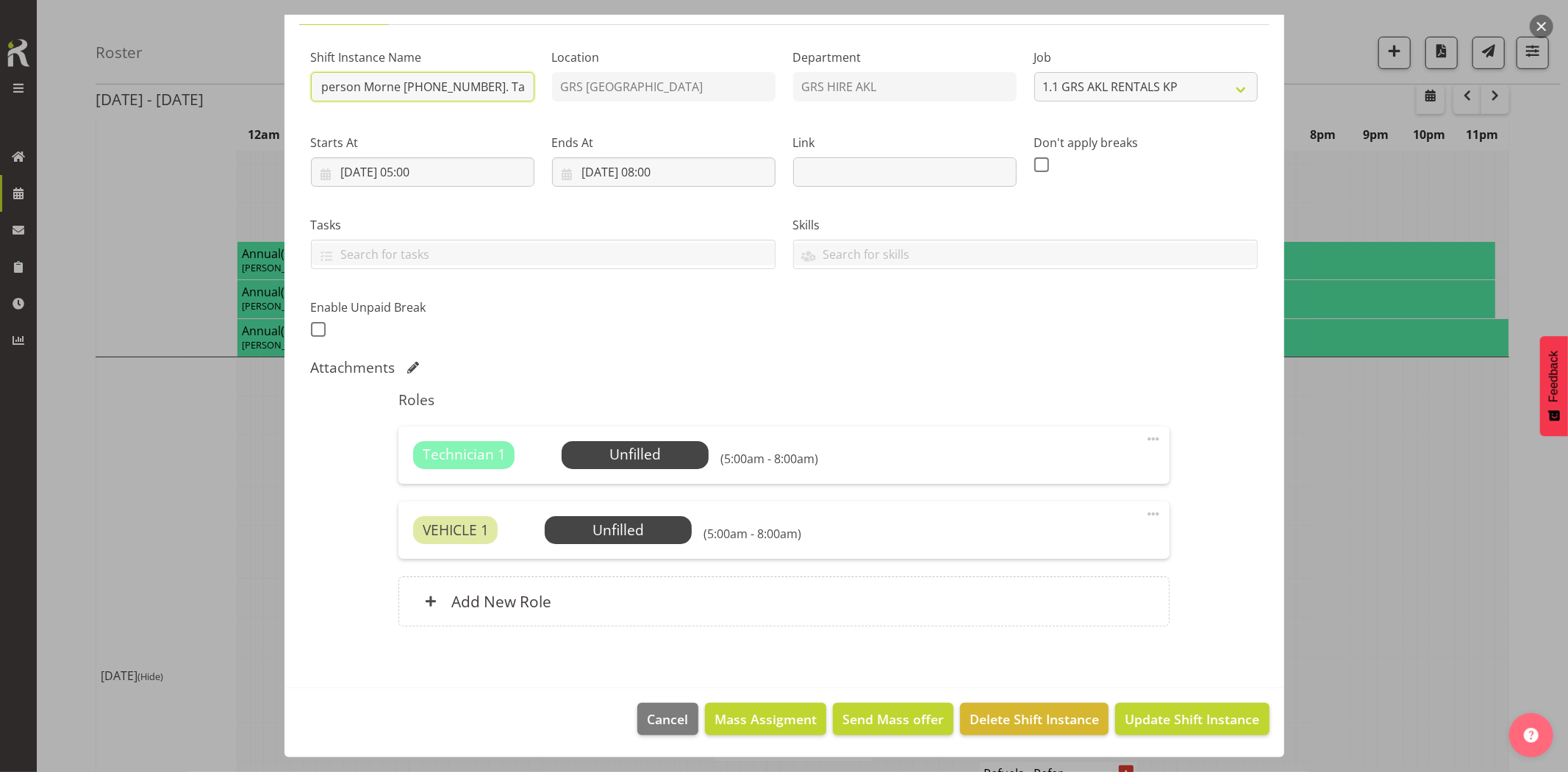
type input "Omexom - Deliver, fence and liven a 100kVA going to [GEOGRAPHIC_DATA]. 6 am ons…"
click at [1156, 711] on span "Update Shift Instance" at bounding box center [1192, 718] width 135 height 19
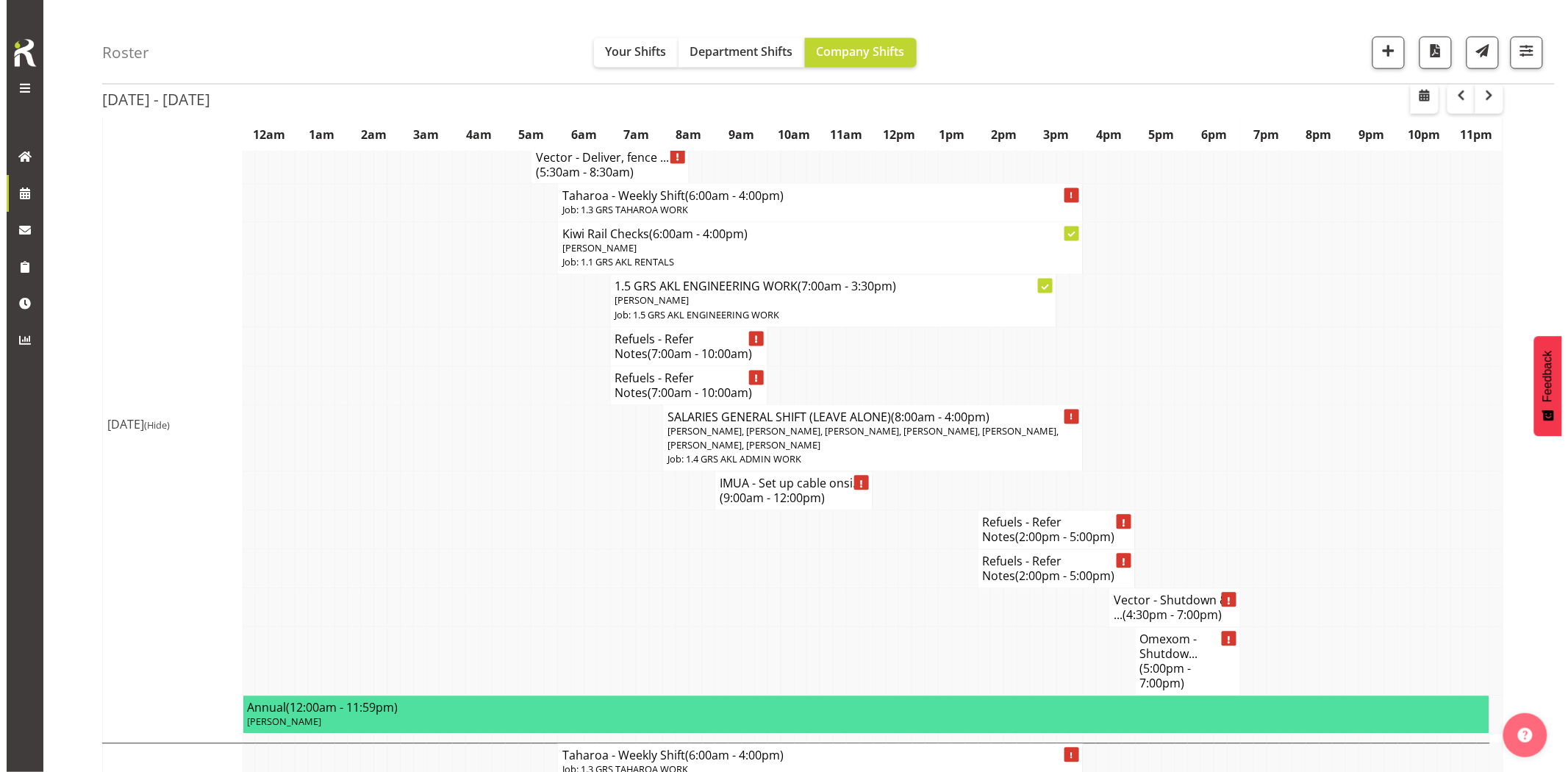
scroll to position [1143, 0]
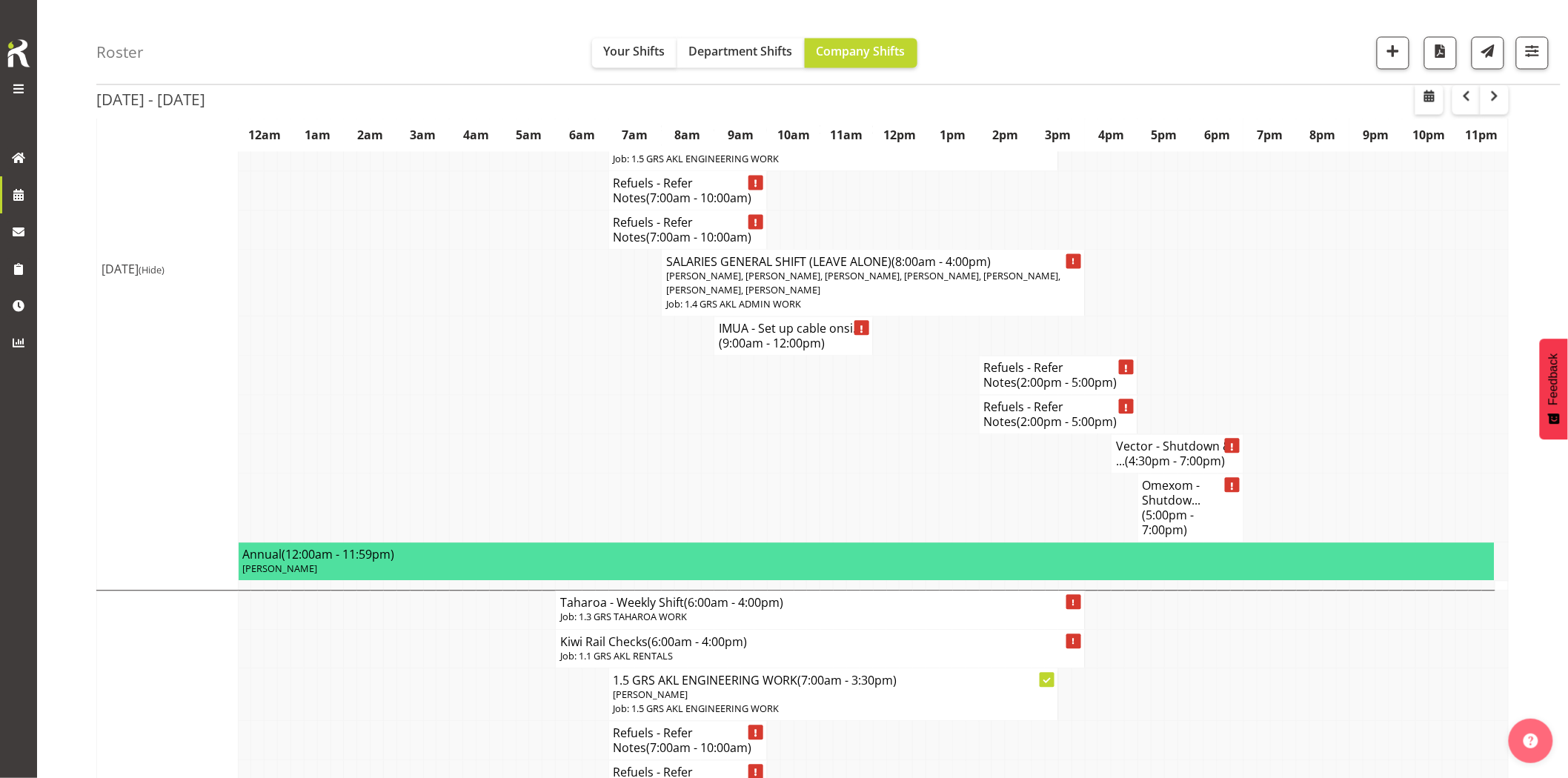
click at [1188, 493] on h4 "Omexom - Shutdow... (5:00pm - 7:00pm)" at bounding box center [1191, 508] width 96 height 59
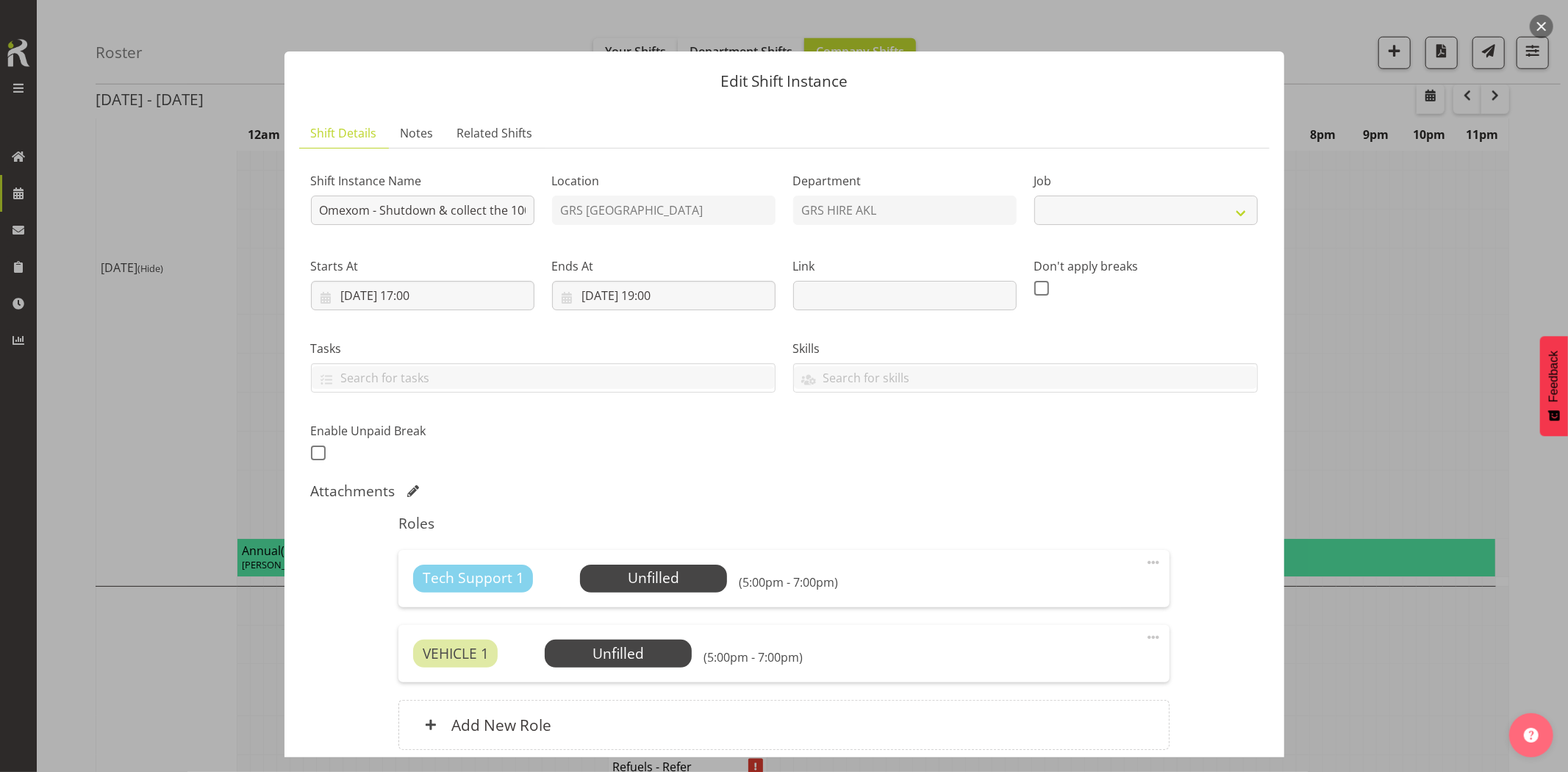
select select "7504"
drag, startPoint x: 486, startPoint y: 207, endPoint x: 507, endPoint y: 210, distance: 21.2
click at [507, 210] on input "Omexom - Shutdown & collect the 100kVA from [GEOGRAPHIC_DATA]. Time TBC, contac…" at bounding box center [422, 210] width 223 height 29
click at [497, 212] on input "Omexom - Shutdown & collect the 100kVA from [GEOGRAPHIC_DATA]. Time TBC, contac…" at bounding box center [422, 210] width 223 height 29
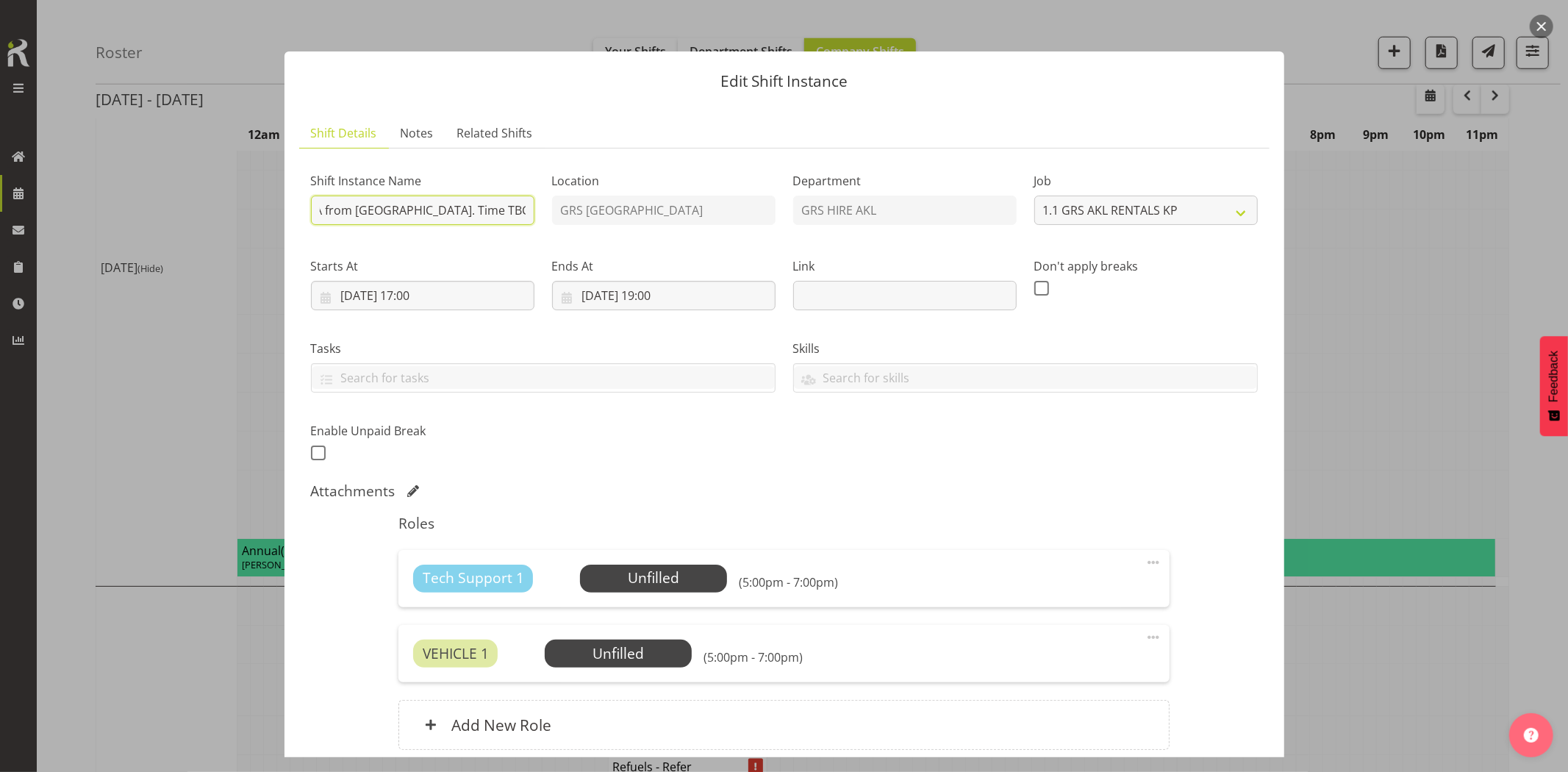
click at [488, 210] on input "Omexom - Shutdown & collect the 100kVA from [GEOGRAPHIC_DATA]. Time TBC, contac…" at bounding box center [422, 210] width 223 height 29
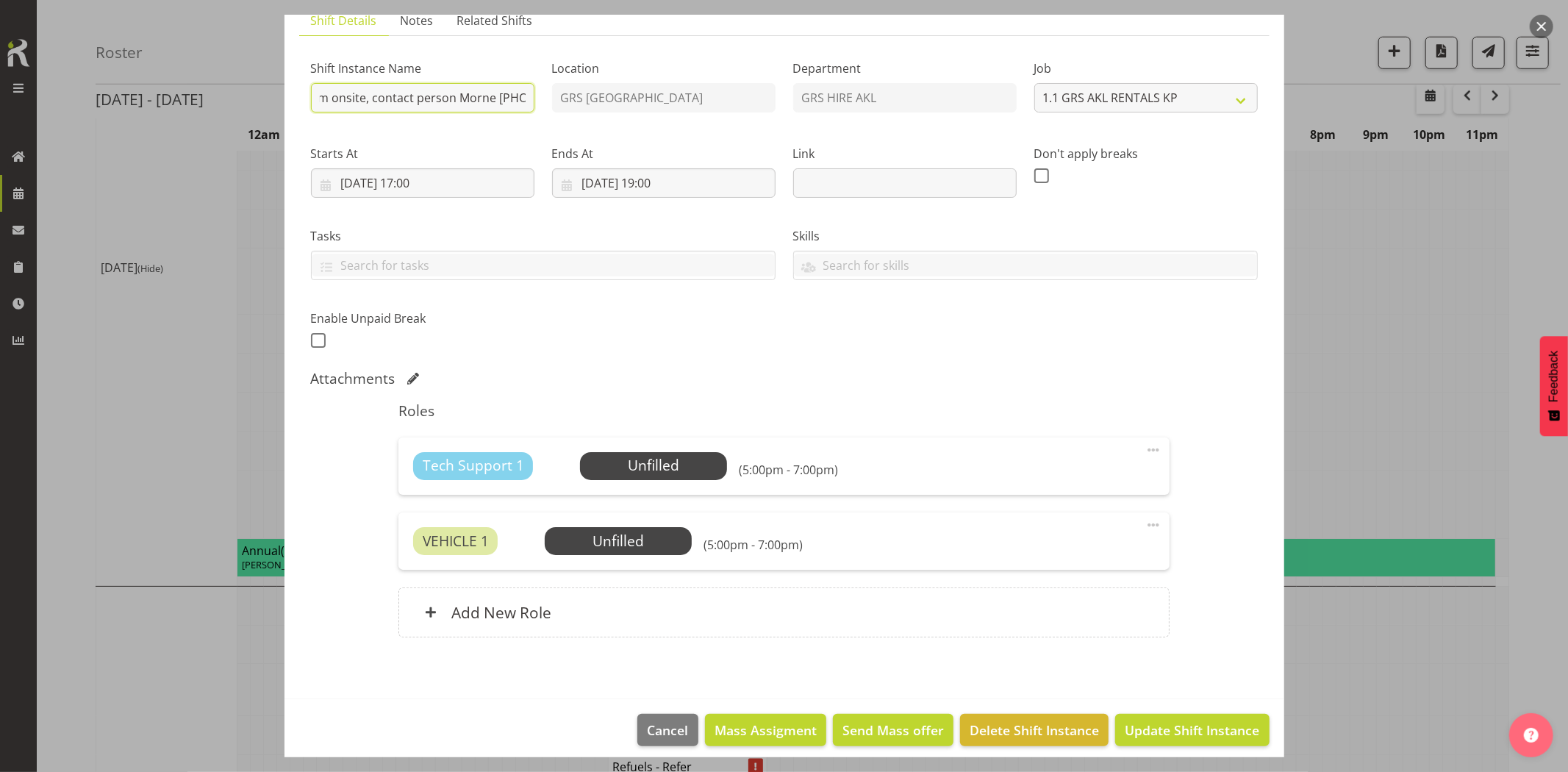
scroll to position [123, 0]
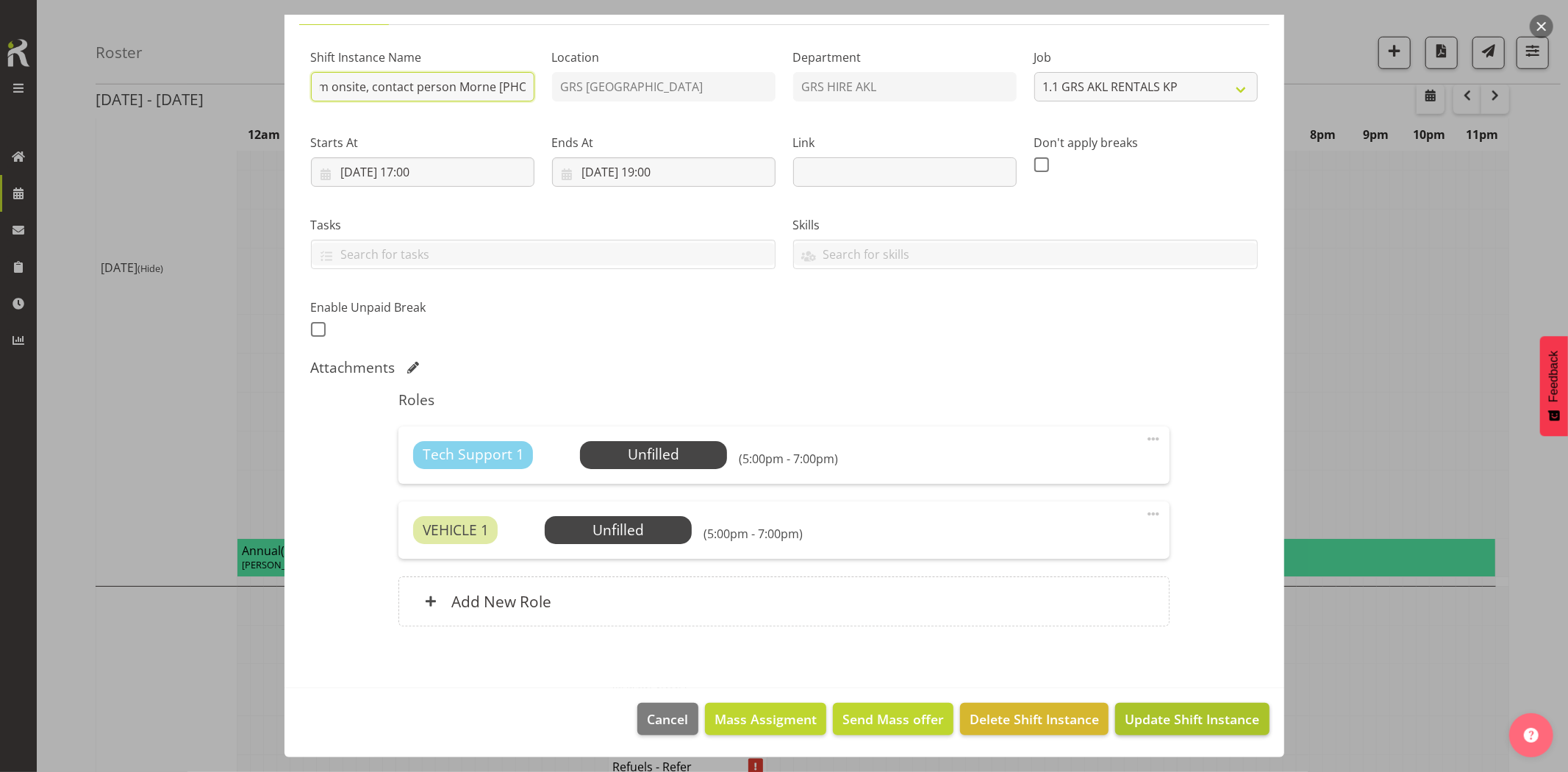
type input "Omexom - Shutdown & collect the 100kVA from [GEOGRAPHIC_DATA]. 6 pm onsite, con…"
click at [1136, 716] on span "Update Shift Instance" at bounding box center [1192, 718] width 135 height 19
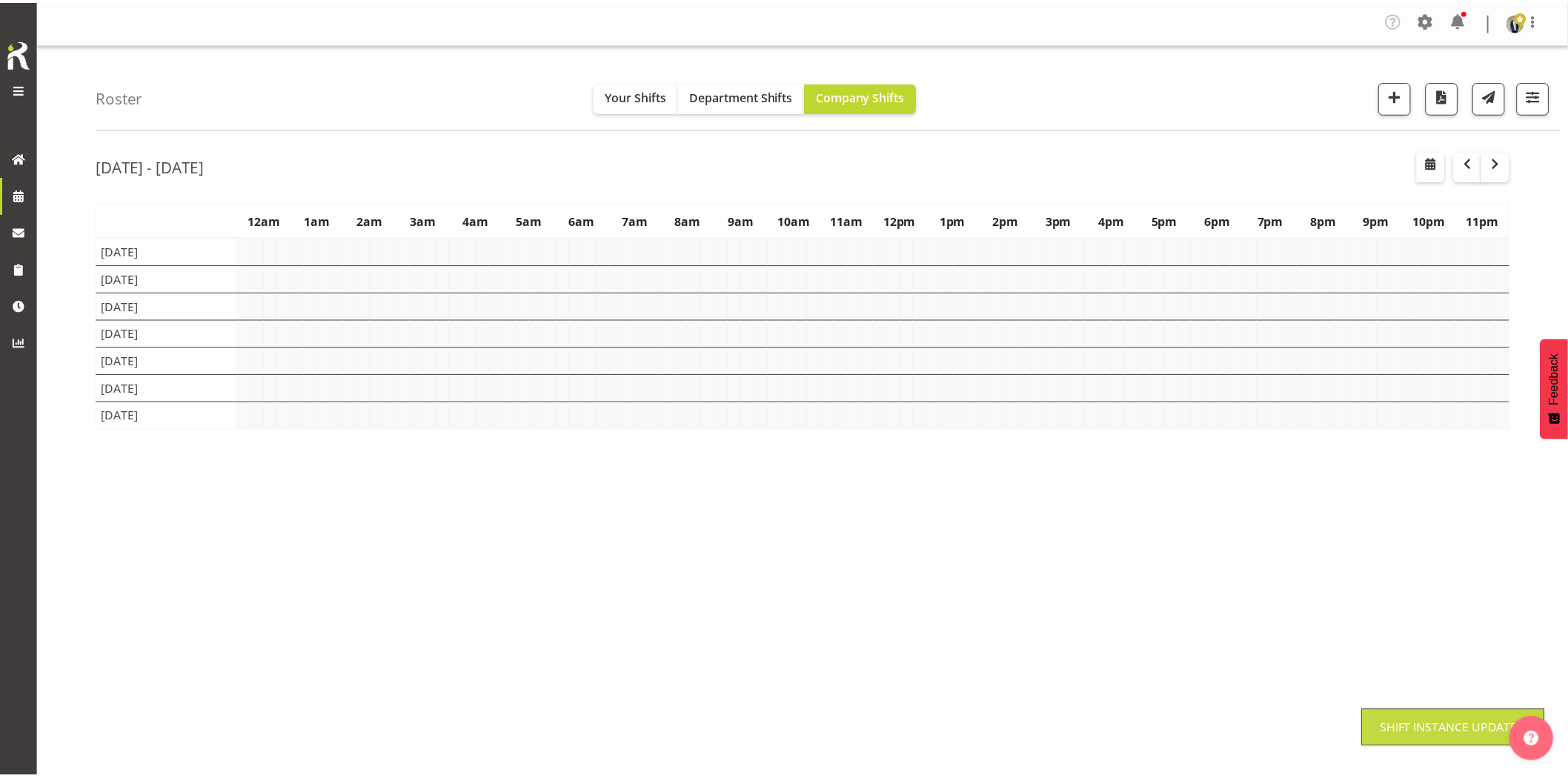
scroll to position [0, 0]
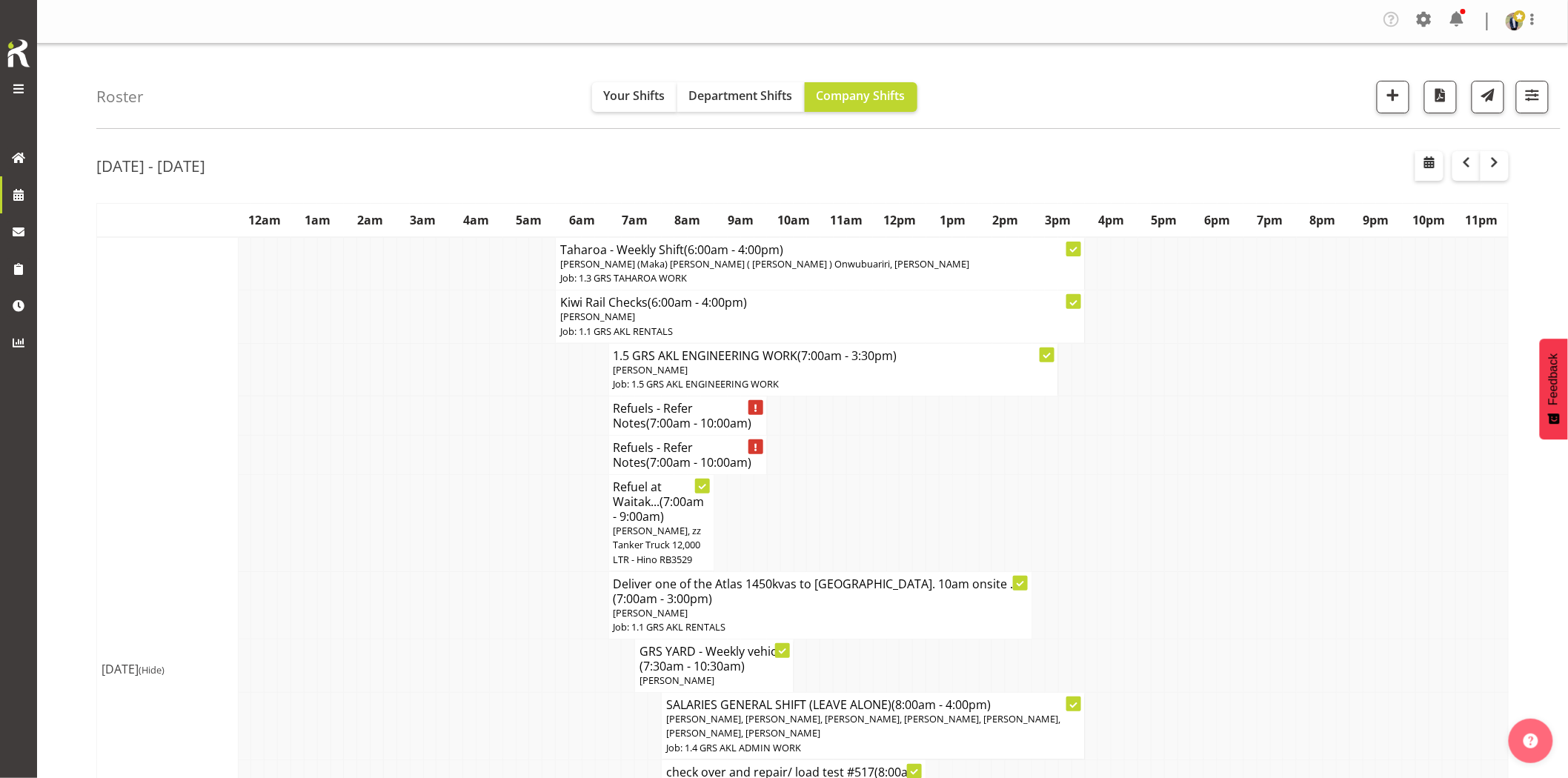
click at [415, 523] on tr "Refuel at Waitak... (7:00am - 9:00am) [PERSON_NAME], zz Tanker Truck 12,000 LTR…" at bounding box center [803, 524] width 1411 height 97
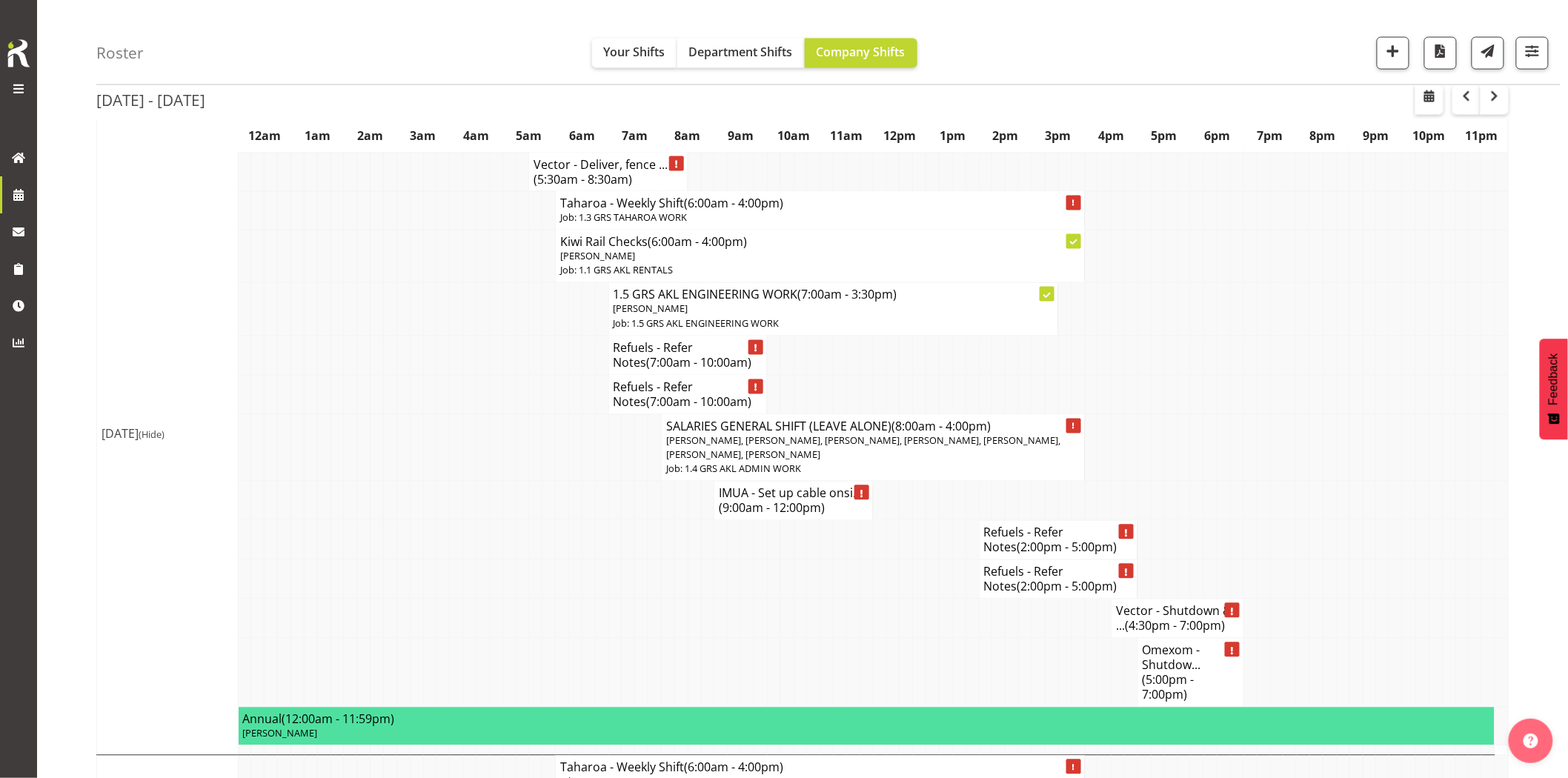
click at [480, 480] on td at bounding box center [482, 447] width 13 height 67
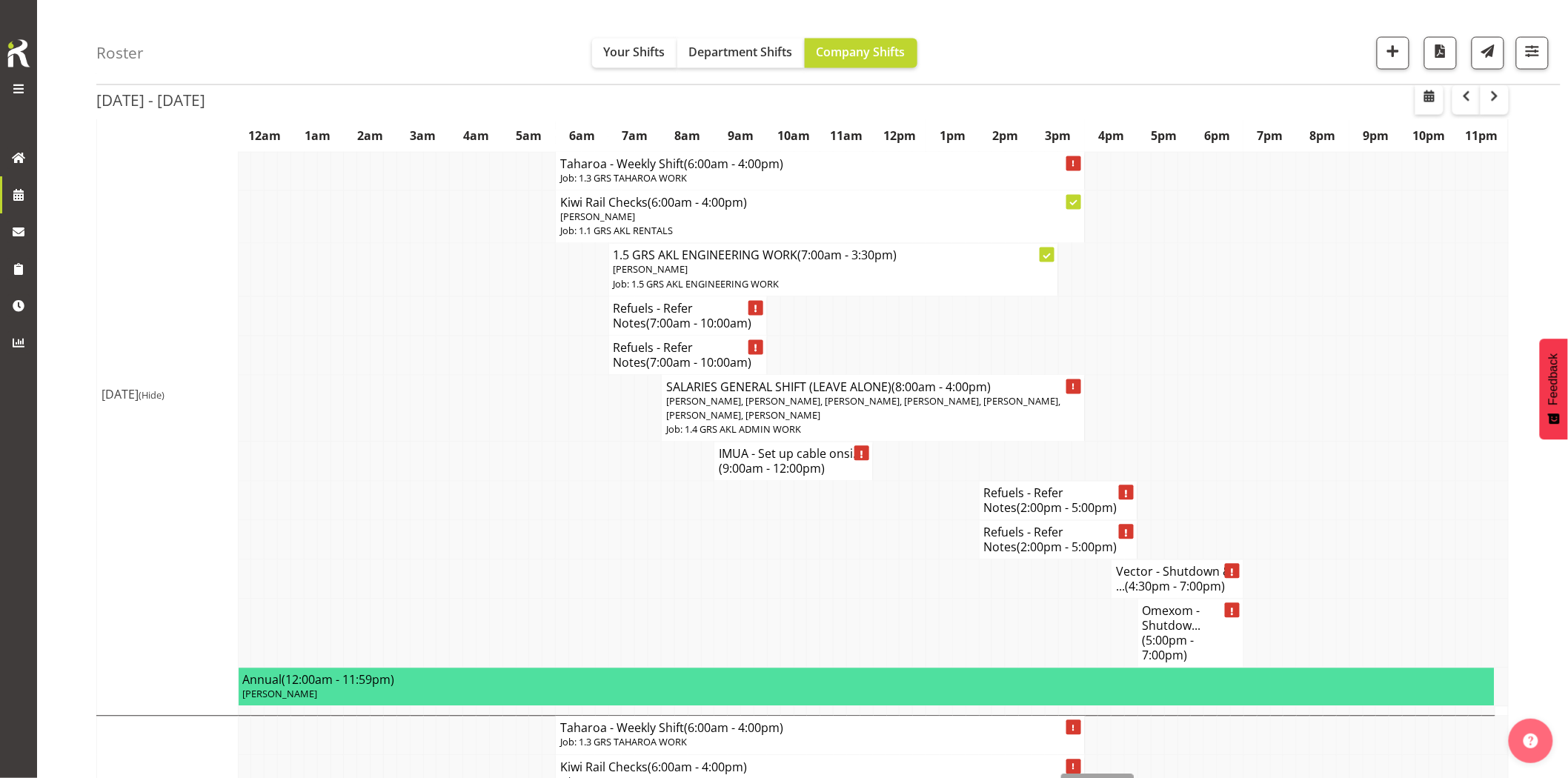
scroll to position [1152, 0]
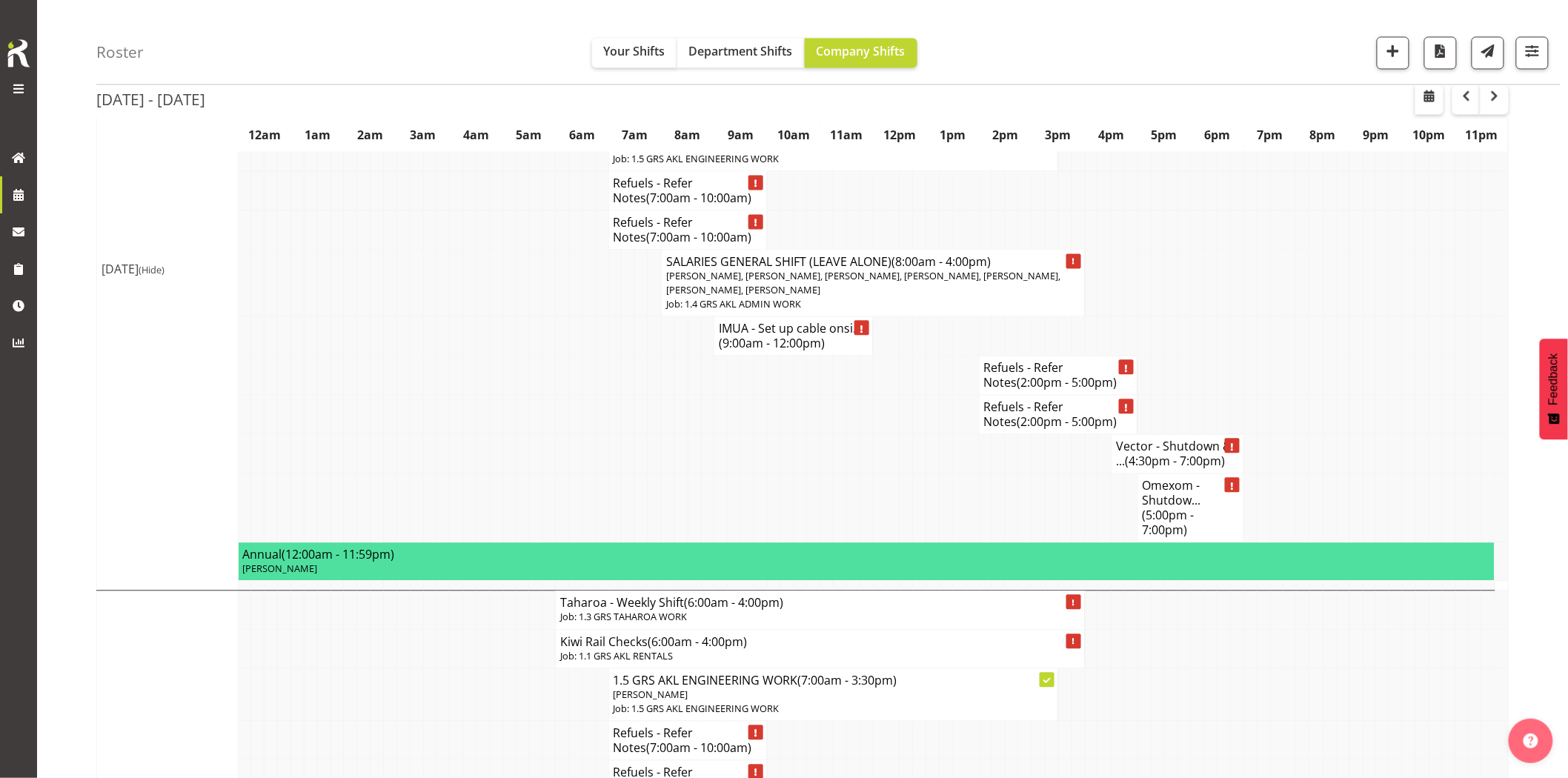
click at [641, 445] on td at bounding box center [641, 454] width 13 height 39
